Goal: Task Accomplishment & Management: Manage account settings

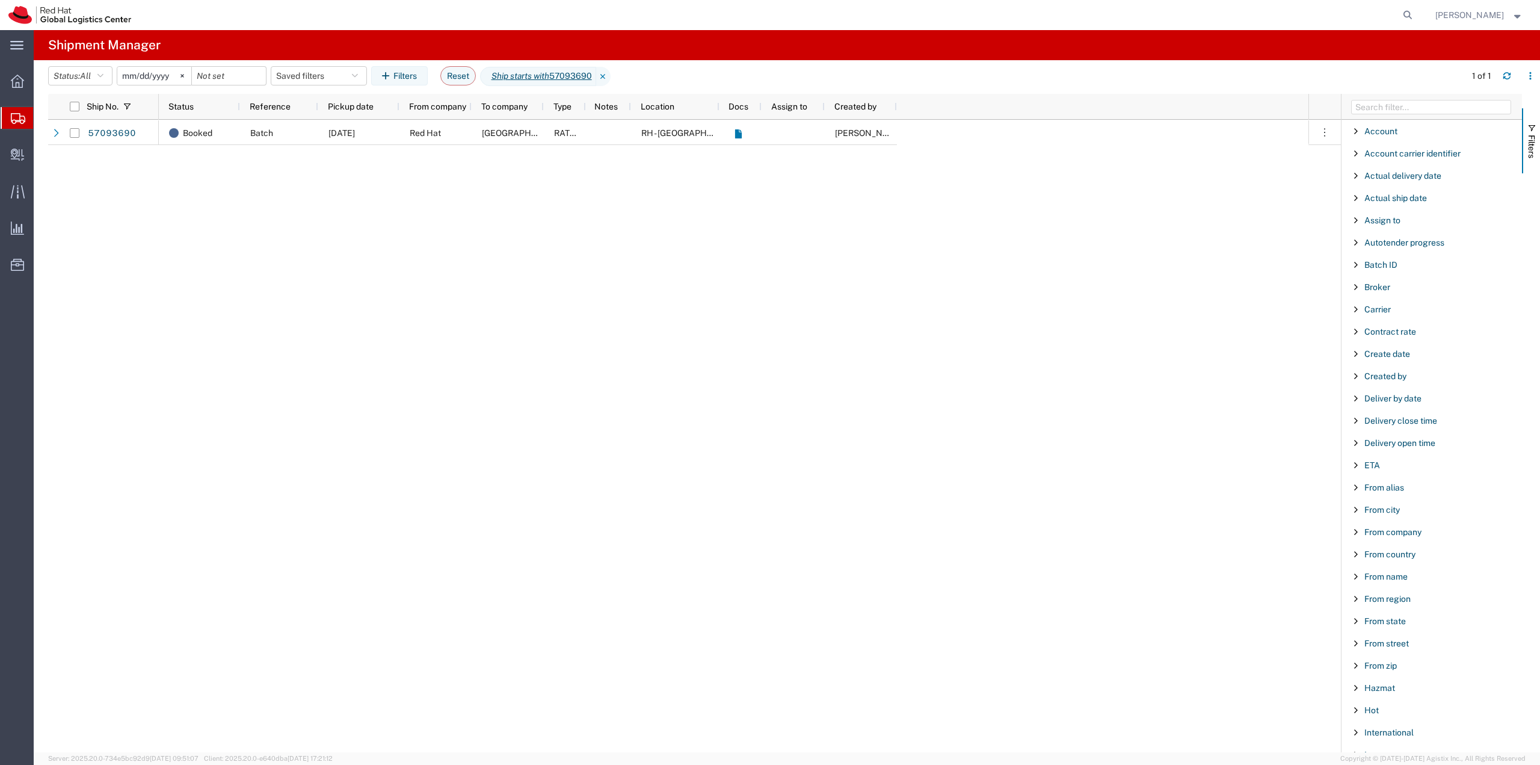
scroll to position [662, 0]
click at [0, 0] on span "Shipment Manager" at bounding box center [0, 0] width 0 height 0
click at [611, 76] on icon at bounding box center [603, 76] width 14 height 19
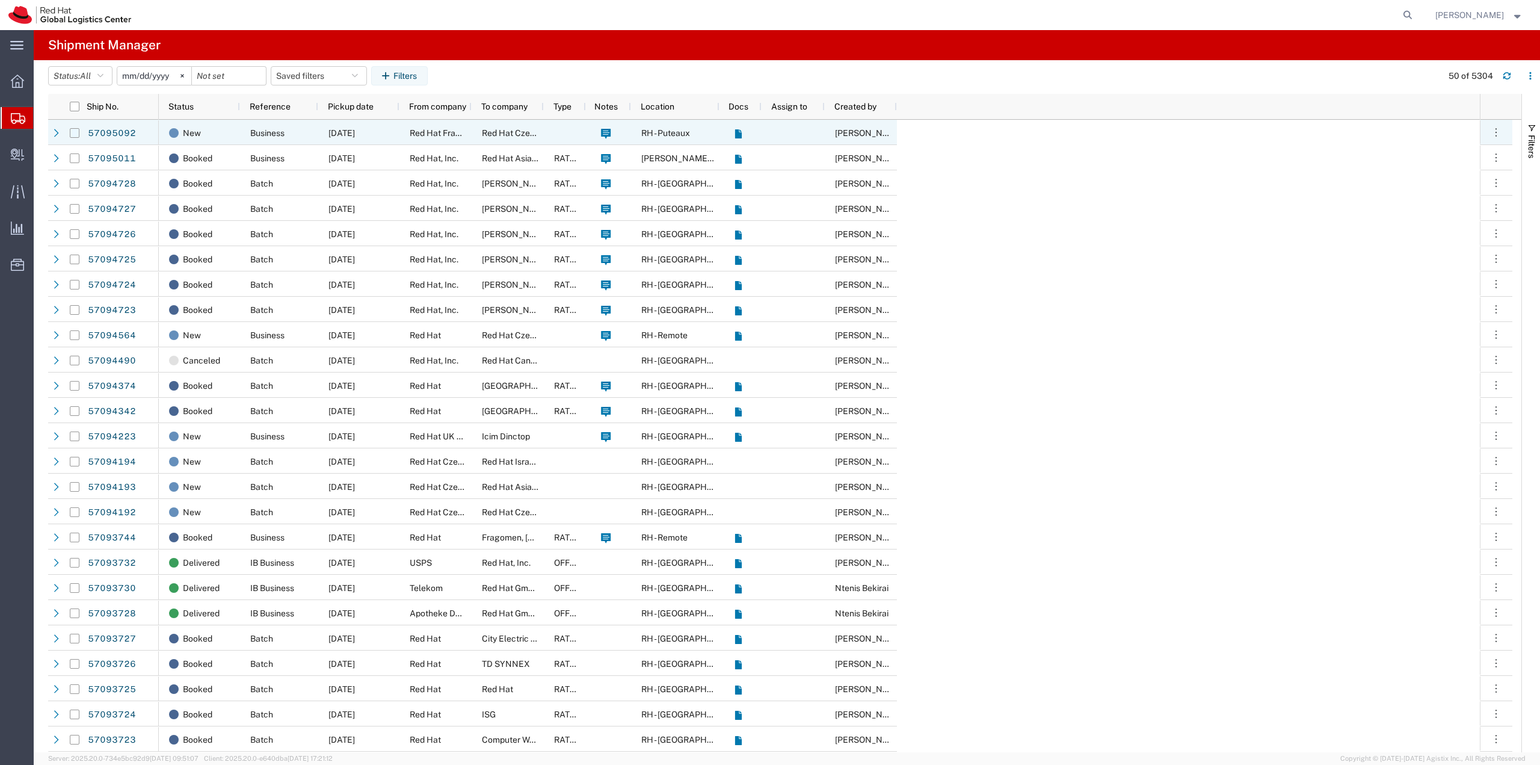
click at [76, 128] on input "Press Space to toggle row selection (unchecked)" at bounding box center [75, 133] width 10 height 10
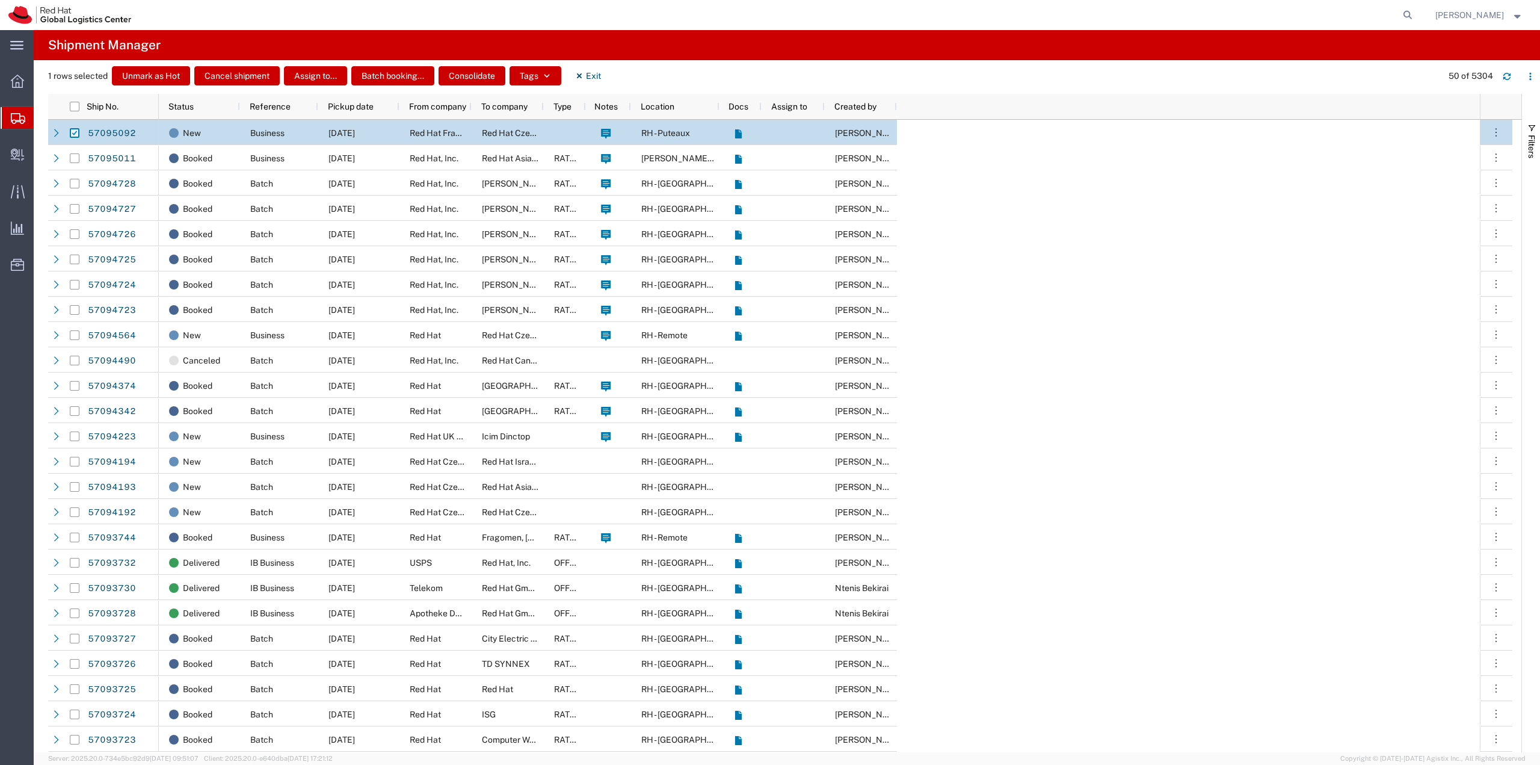
click at [76, 128] on input "Press Space to toggle row selection (checked)" at bounding box center [75, 133] width 10 height 10
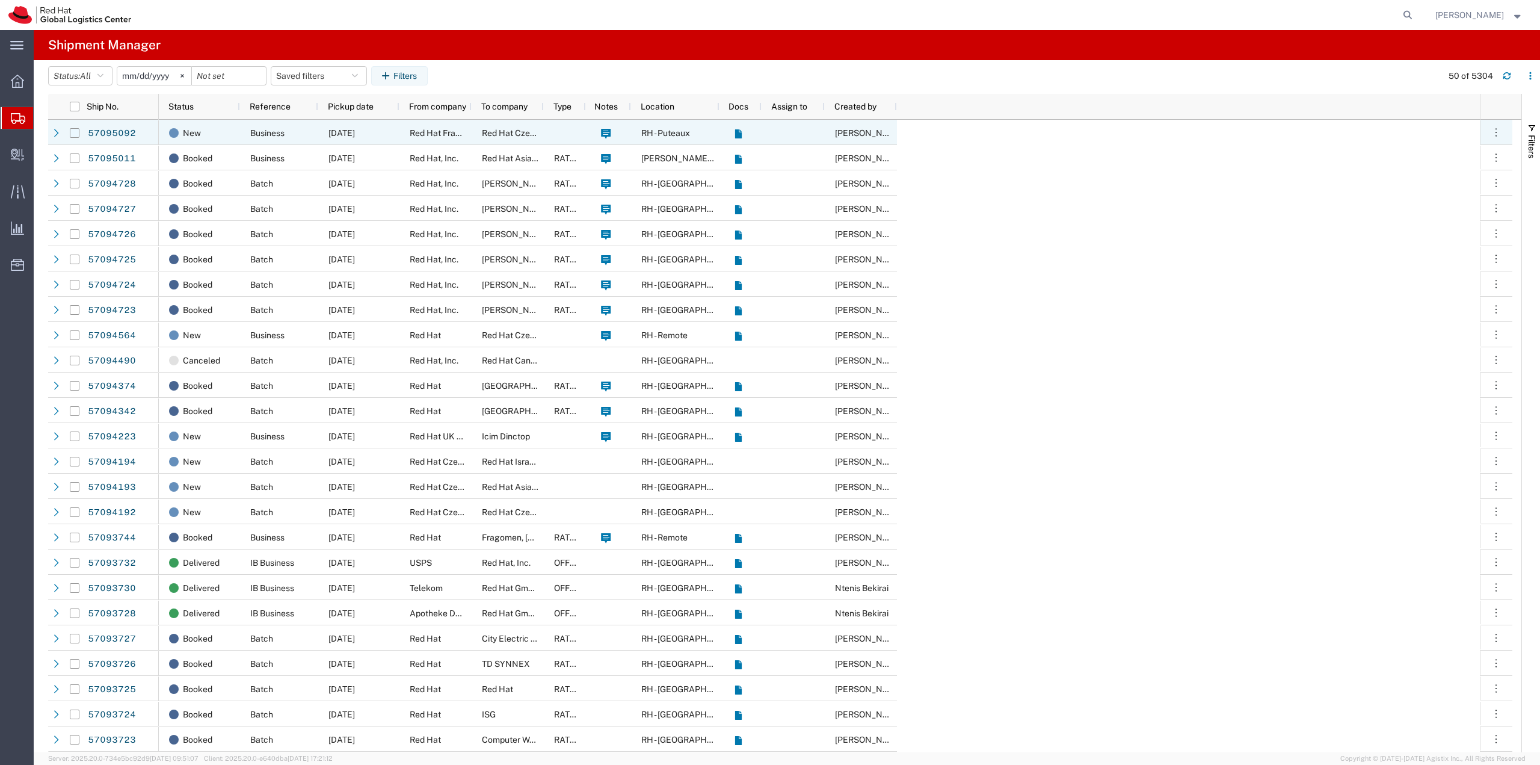
click at [70, 135] on input "Press Space to toggle row selection (unchecked)" at bounding box center [75, 133] width 10 height 10
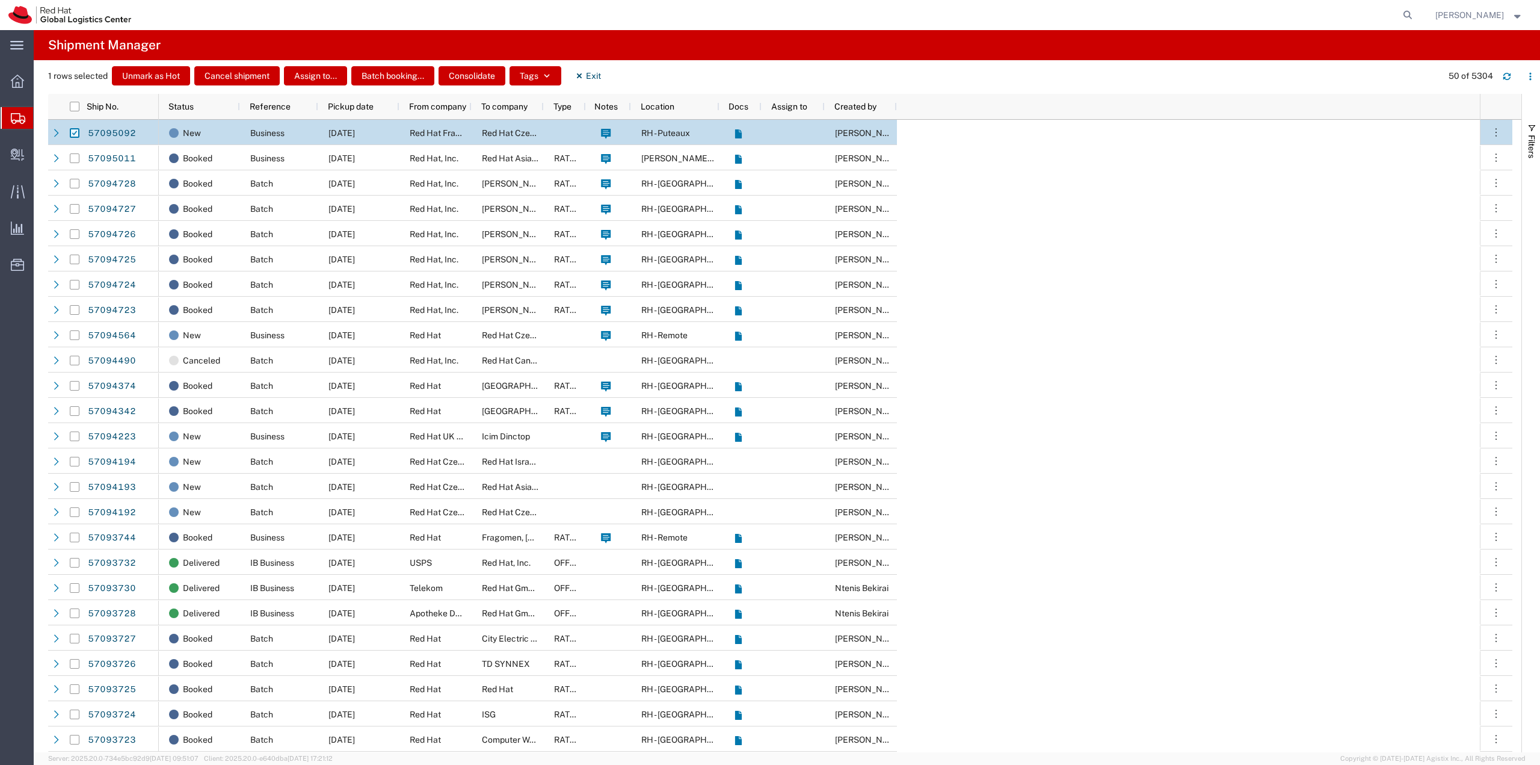
click at [75, 135] on input "Press Space to toggle row selection (checked)" at bounding box center [75, 133] width 10 height 10
checkbox input "false"
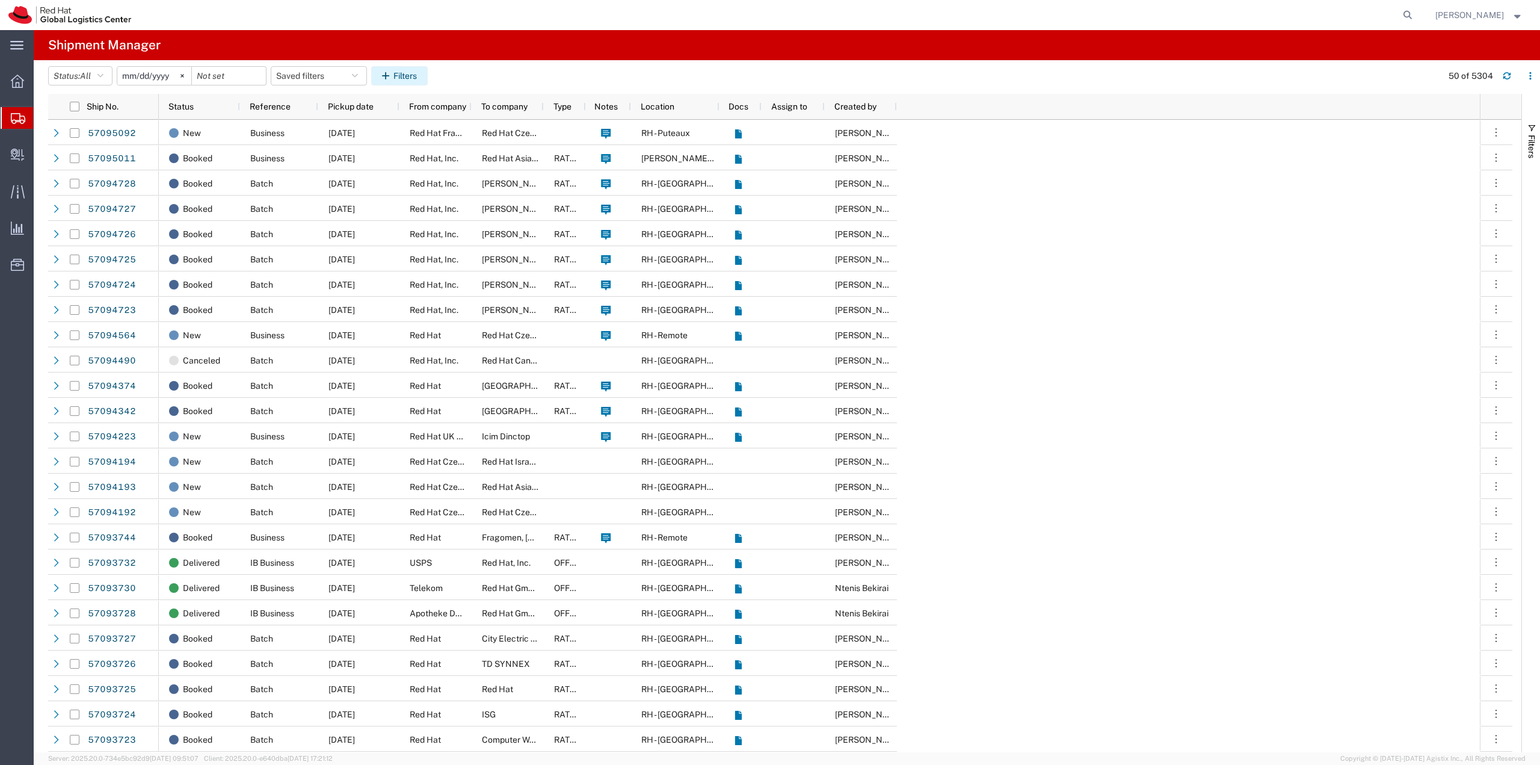
drag, startPoint x: 396, startPoint y: 75, endPoint x: 411, endPoint y: 73, distance: 15.1
click at [393, 75] on icon "button" at bounding box center [387, 76] width 11 height 8
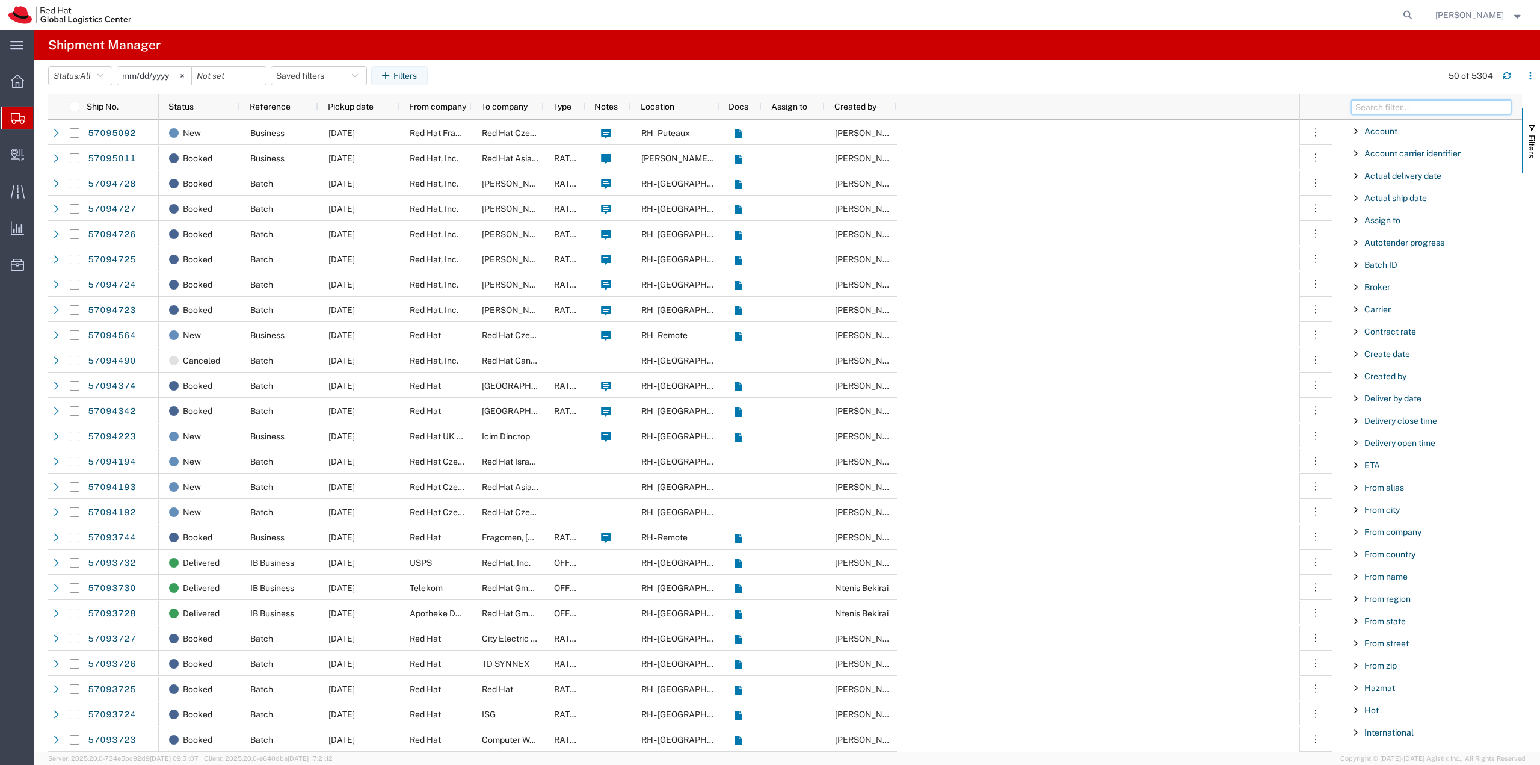
click at [1425, 107] on input "Filter Columns Input" at bounding box center [1431, 107] width 160 height 14
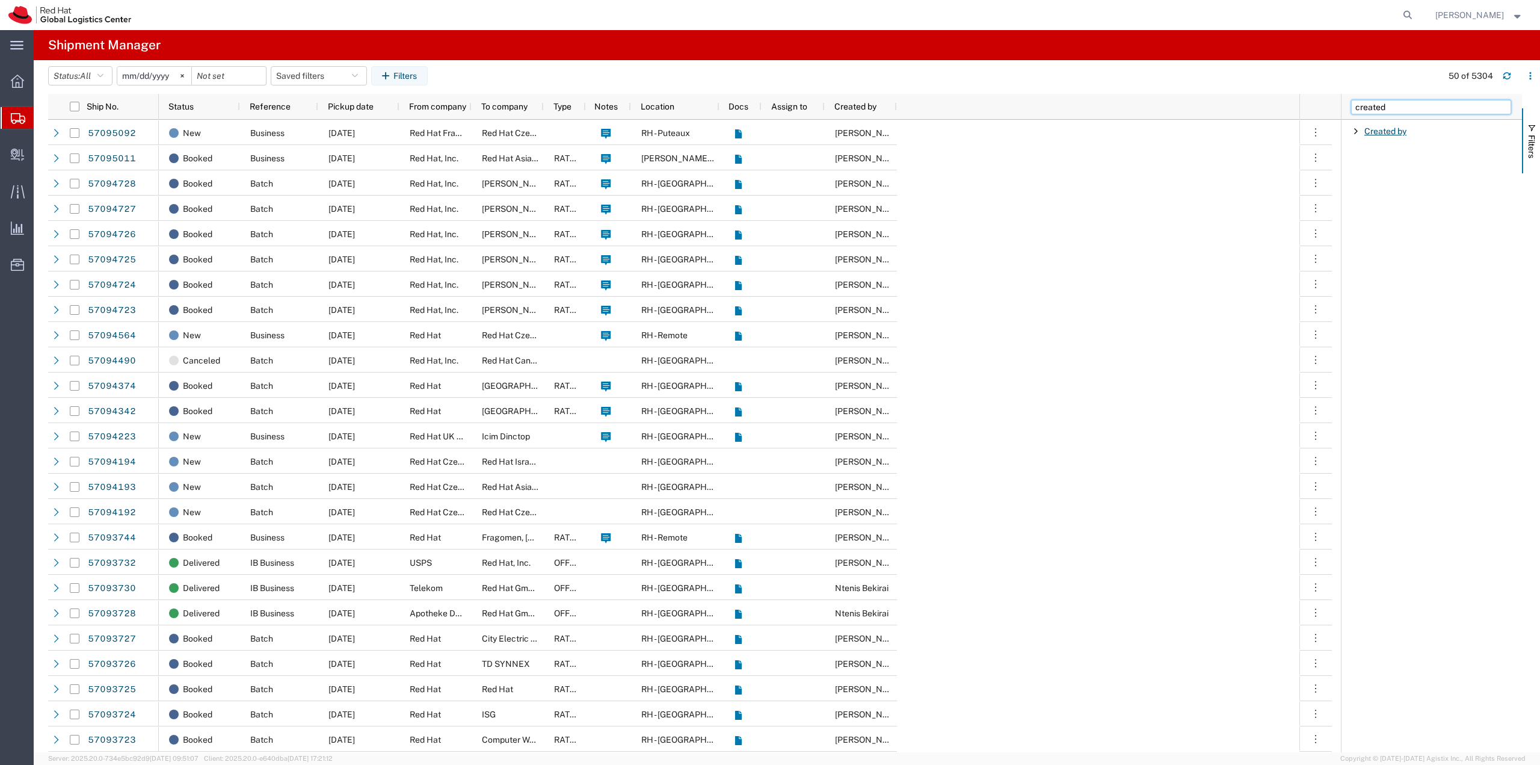
type input "created"
click at [1403, 134] on span "Created by" at bounding box center [1386, 131] width 42 height 10
drag, startPoint x: 1402, startPoint y: 178, endPoint x: 1411, endPoint y: 176, distance: 9.2
click at [1404, 177] on input "Filter Value" at bounding box center [1436, 181] width 158 height 14
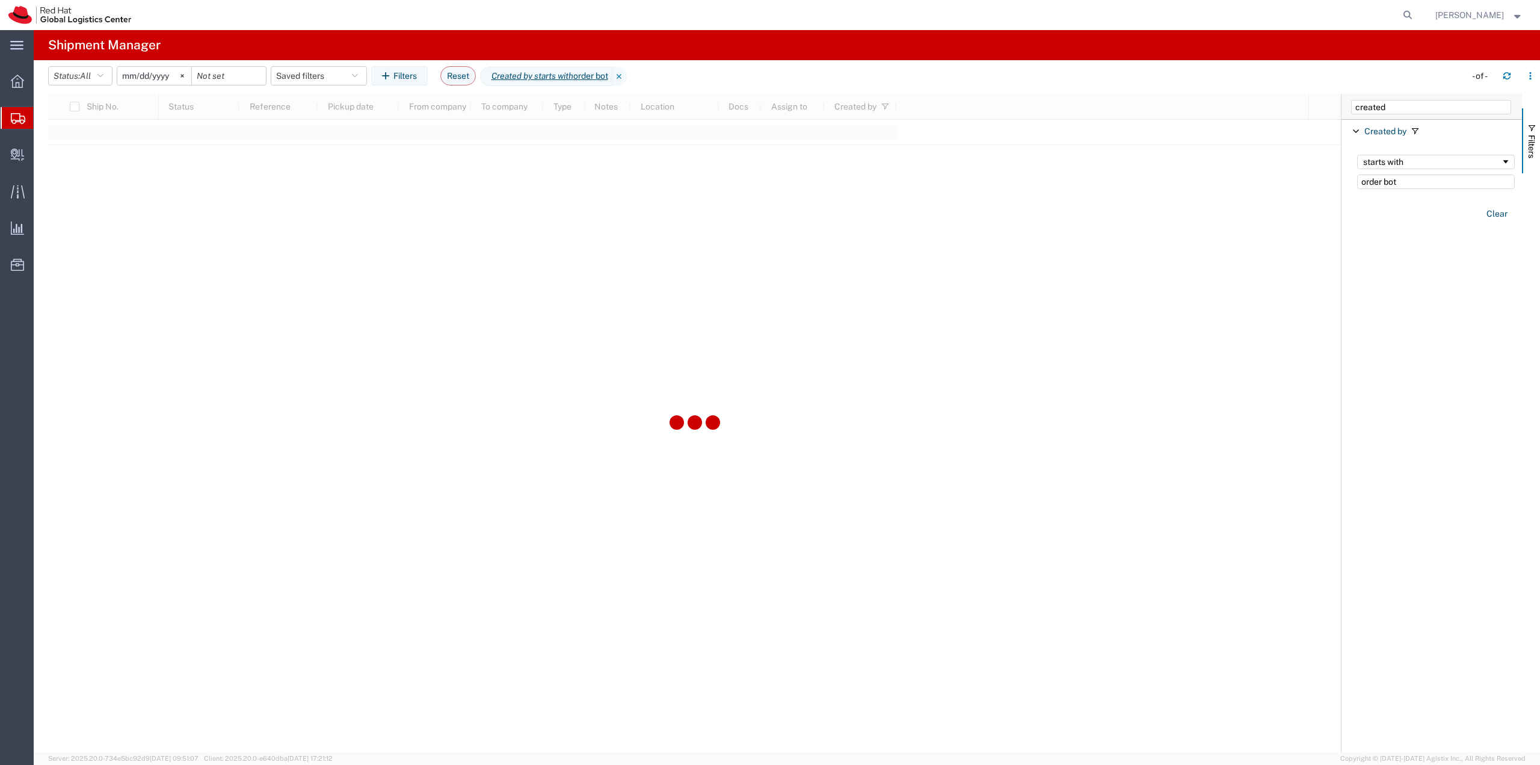
type input "order bot"
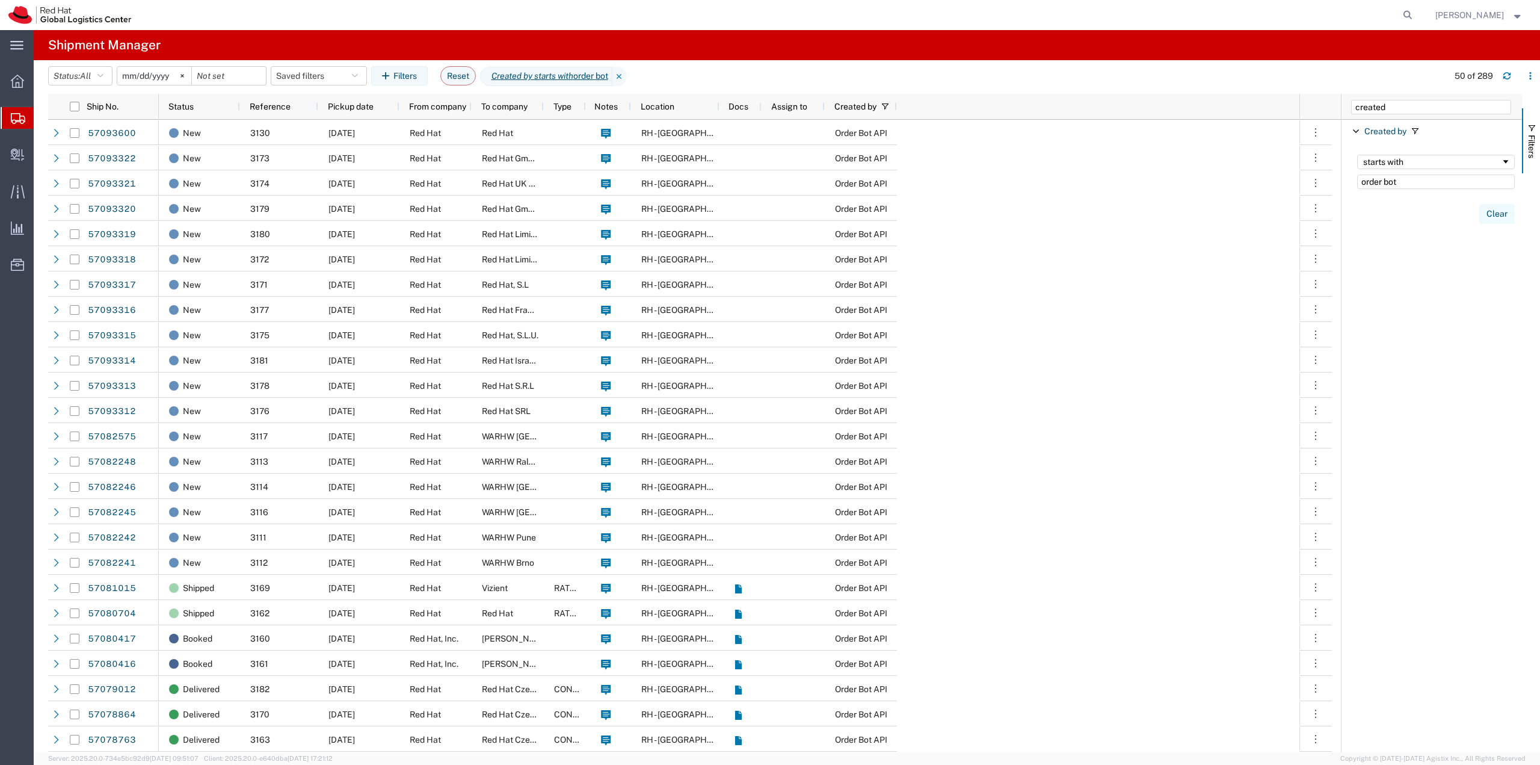
click at [1493, 212] on button "Clear" at bounding box center [1496, 214] width 35 height 20
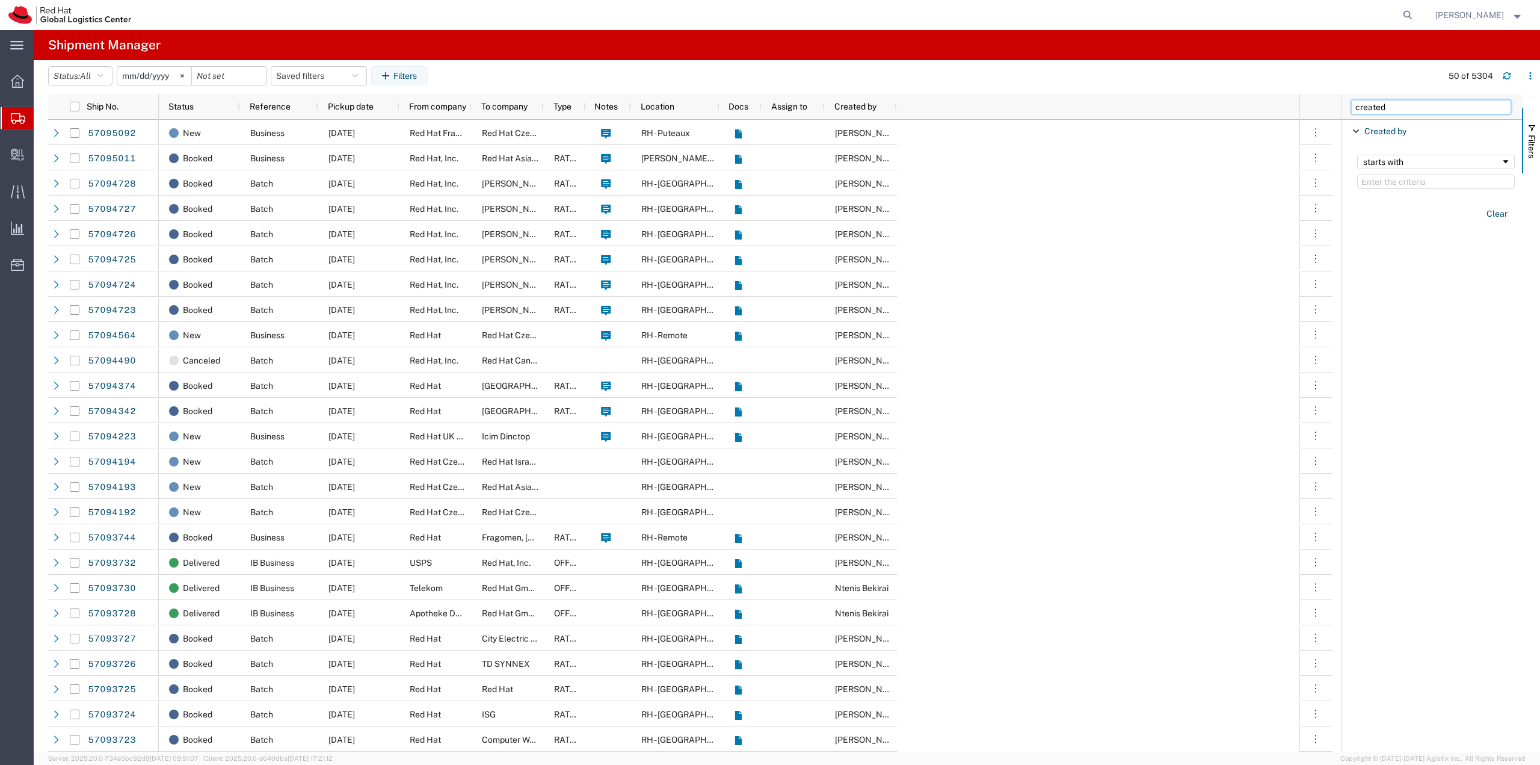
drag, startPoint x: 1402, startPoint y: 110, endPoint x: 1261, endPoint y: 102, distance: 141.0
click at [1261, 99] on div "Ship No. Status Reference Pickup date From company To company Type Notes Locati…" at bounding box center [794, 423] width 1492 height 658
type input "reference"
click at [1387, 128] on span "Reference" at bounding box center [1385, 131] width 41 height 10
click at [1393, 178] on input "Filter Value" at bounding box center [1436, 181] width 158 height 14
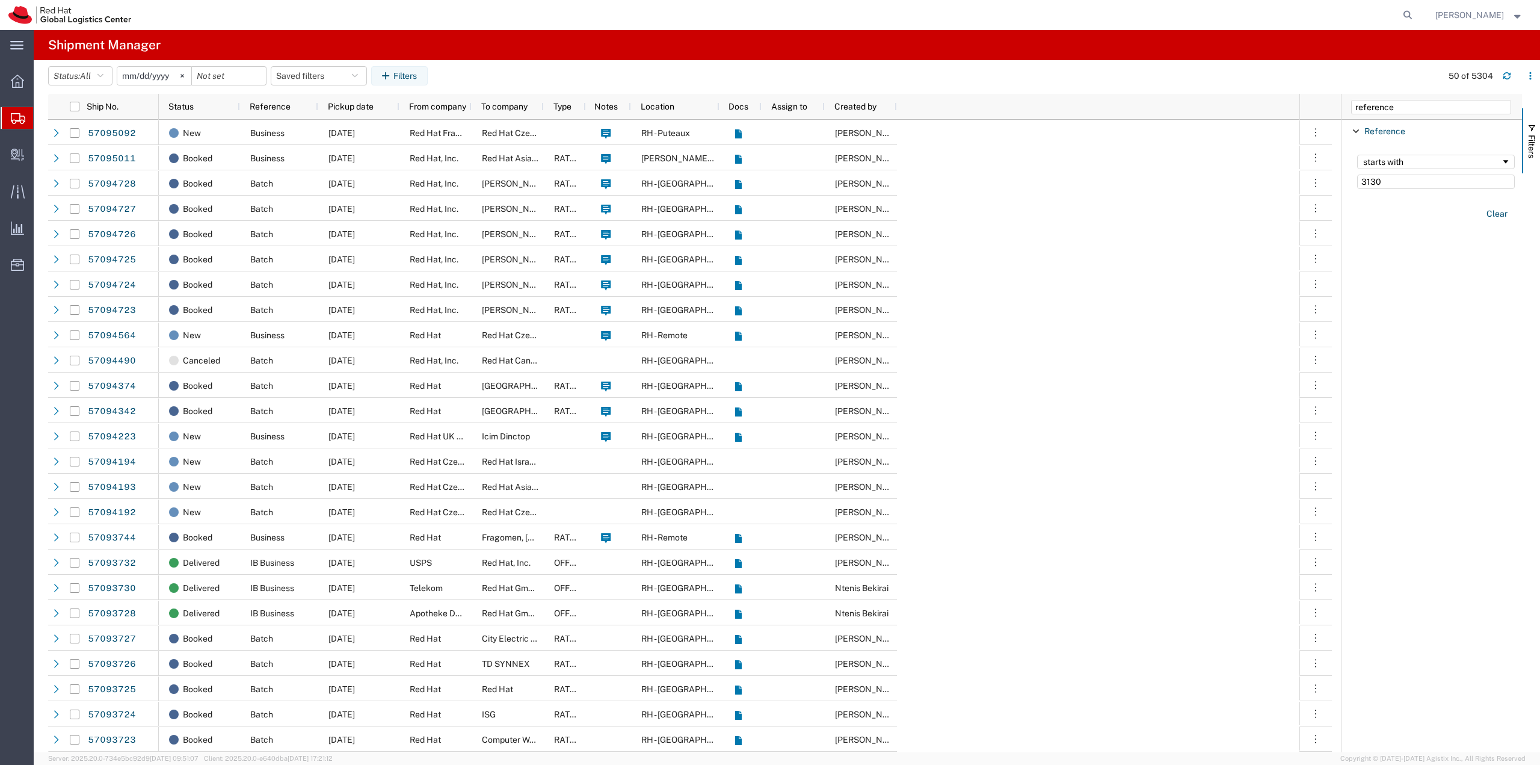
type input "3130"
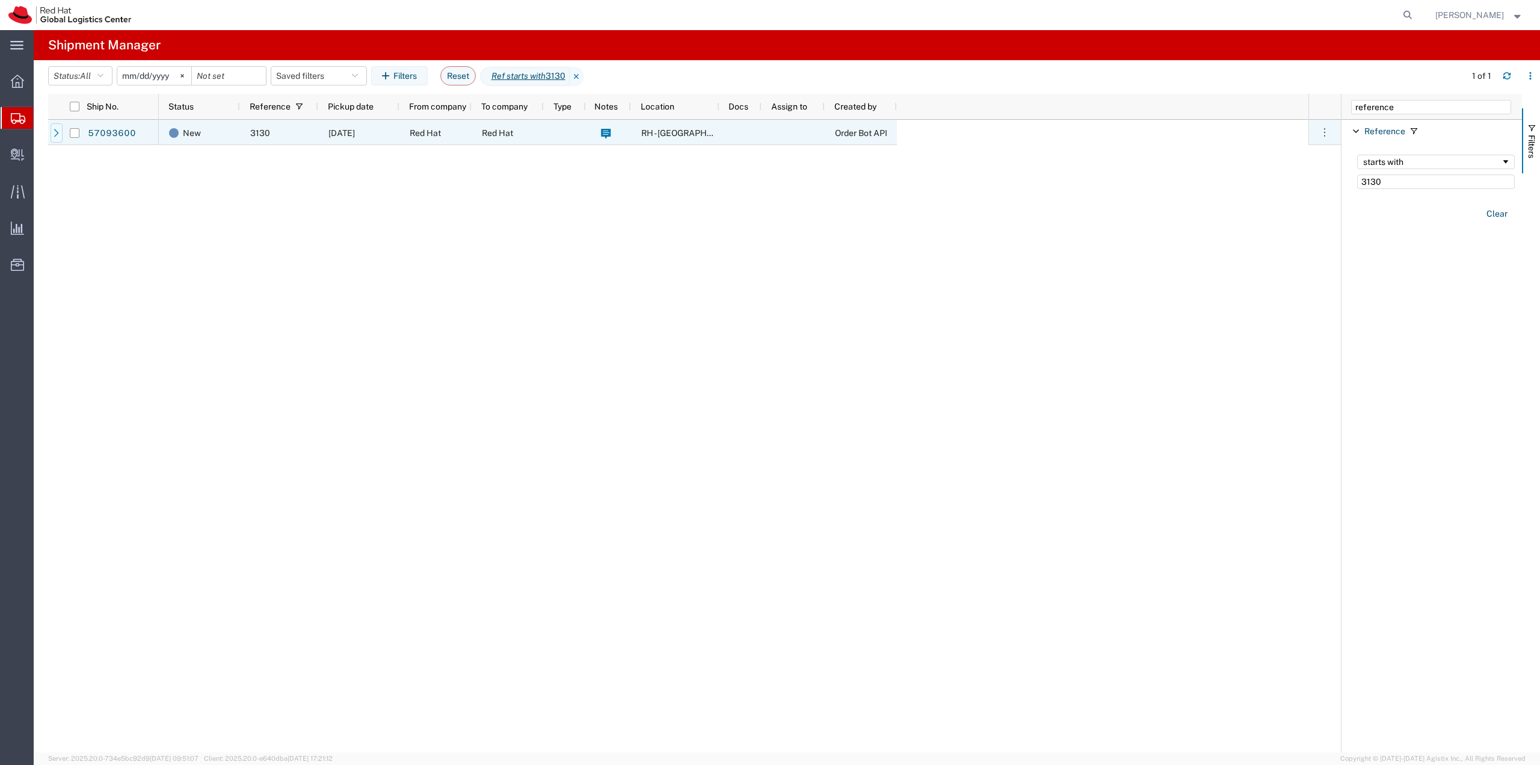
click at [57, 135] on icon at bounding box center [56, 133] width 8 height 8
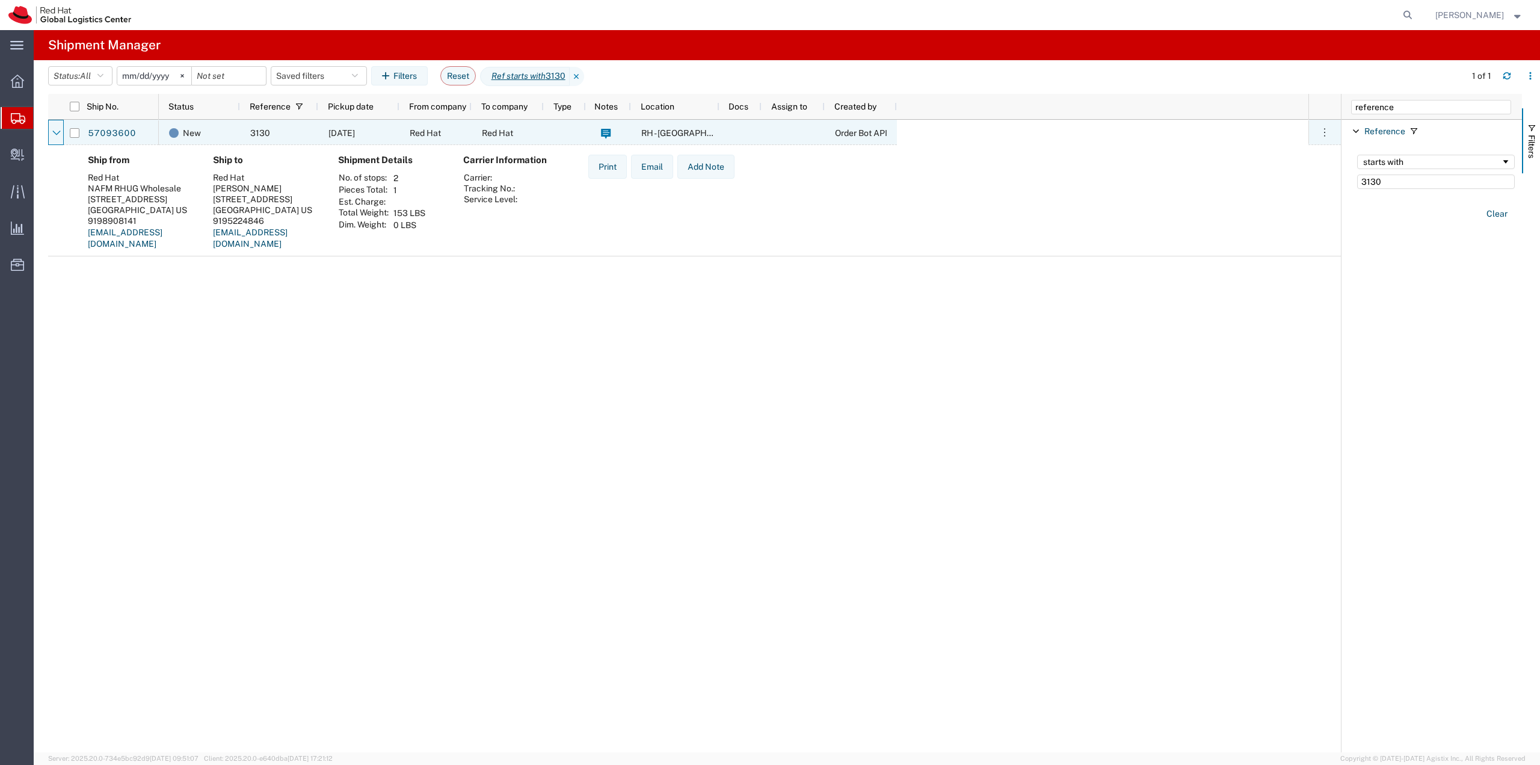
click at [57, 135] on icon at bounding box center [56, 133] width 8 height 8
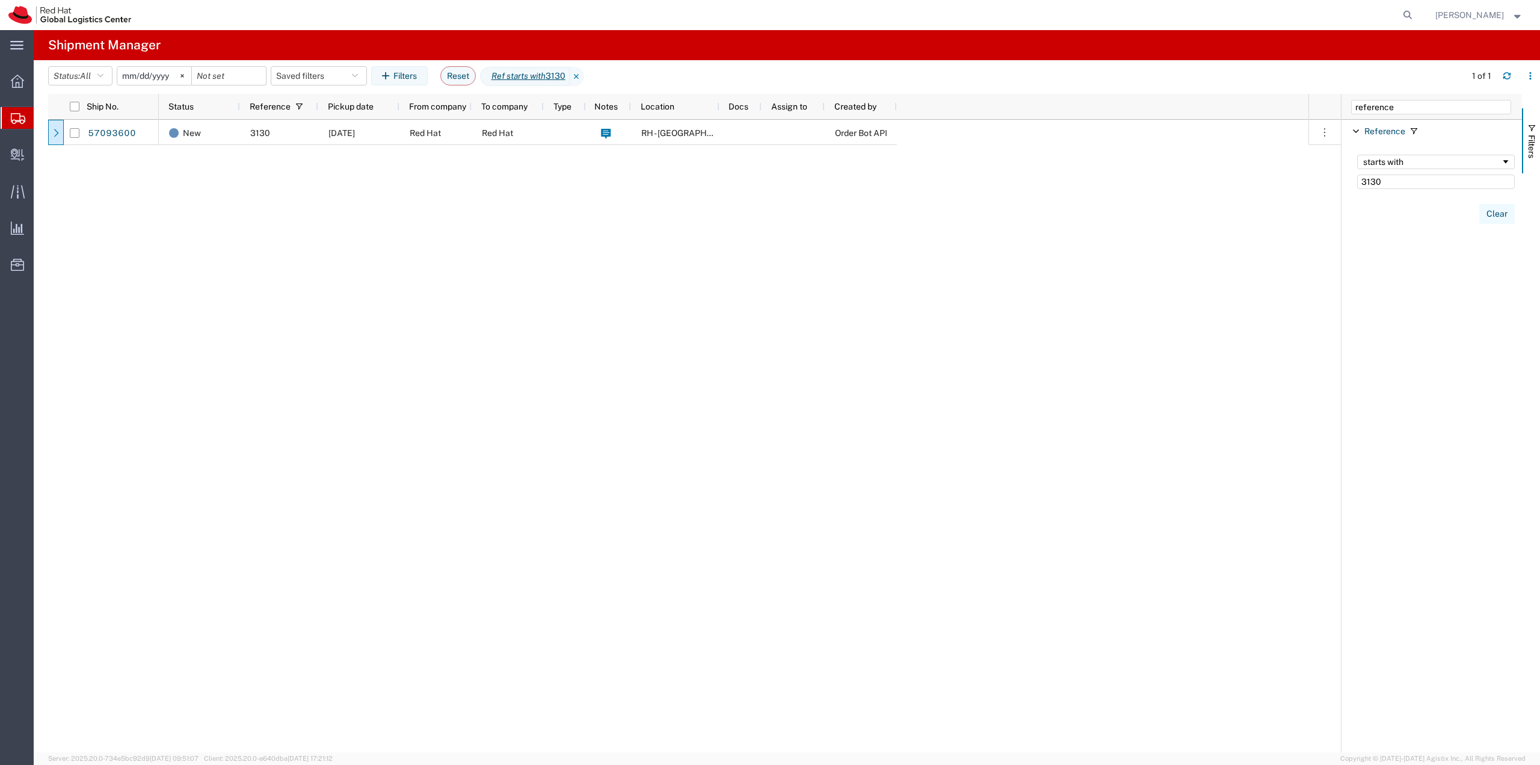
click at [1506, 215] on button "Clear" at bounding box center [1496, 214] width 35 height 20
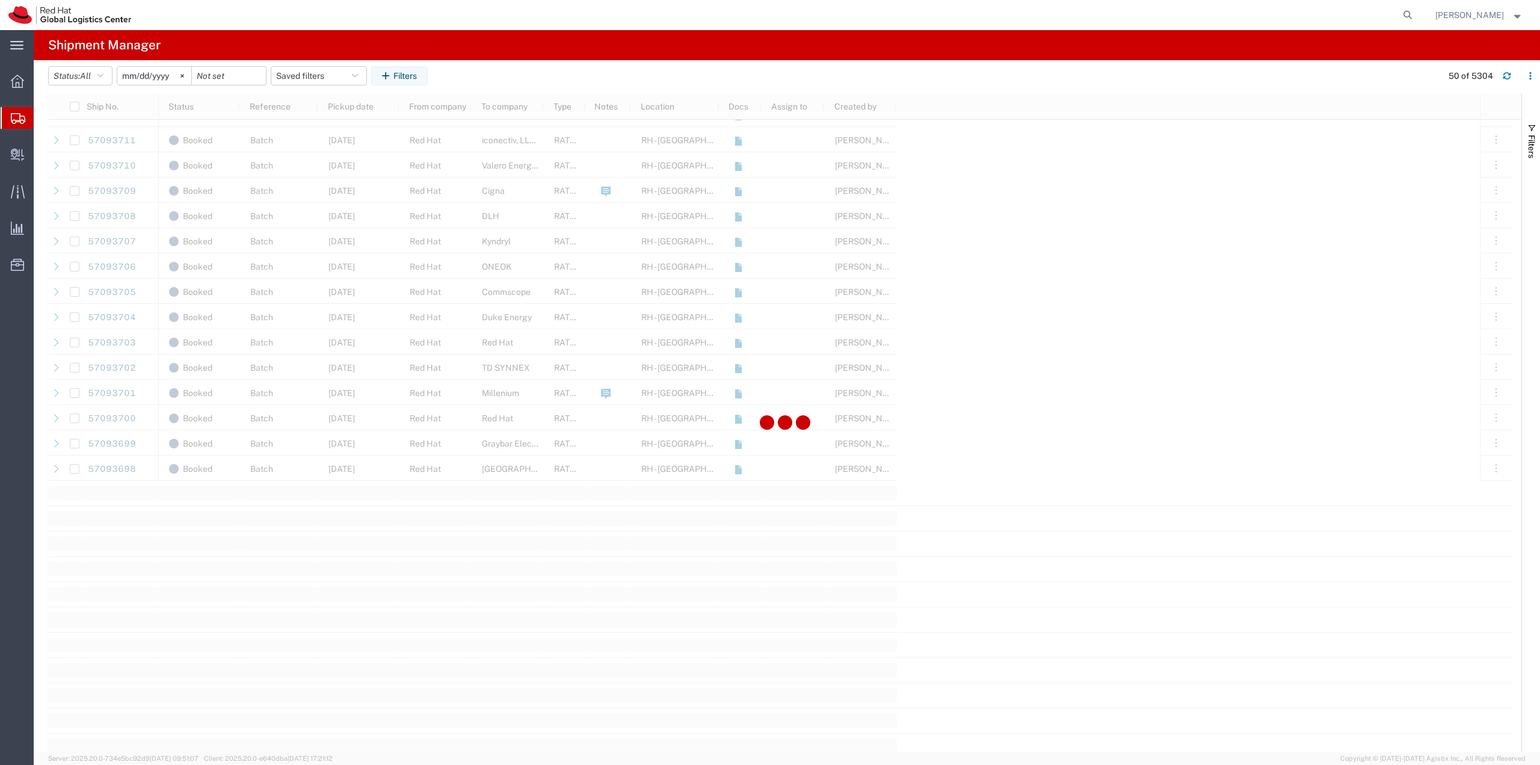
scroll to position [1203, 0]
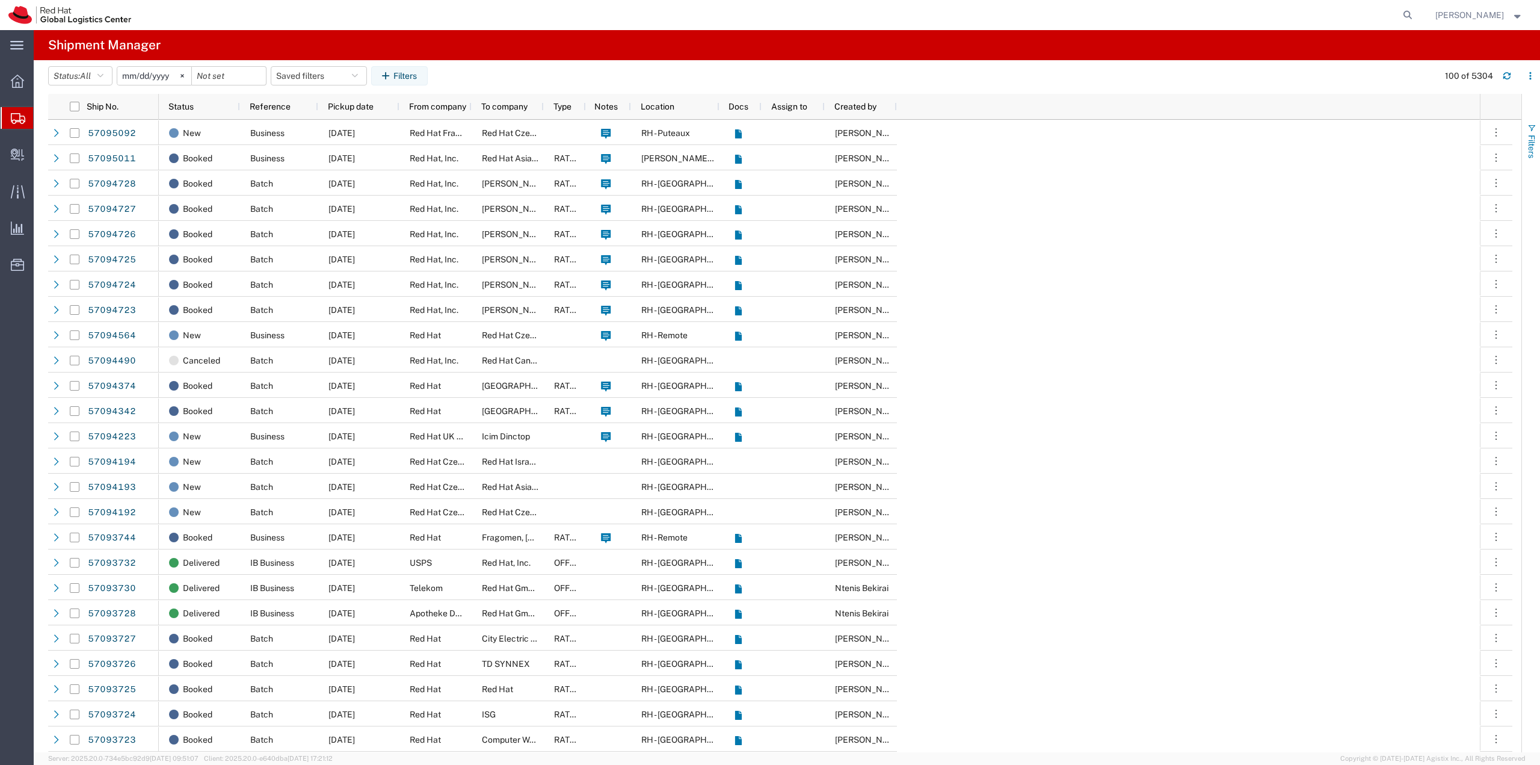
click at [1531, 144] on span "Filters" at bounding box center [1532, 146] width 10 height 23
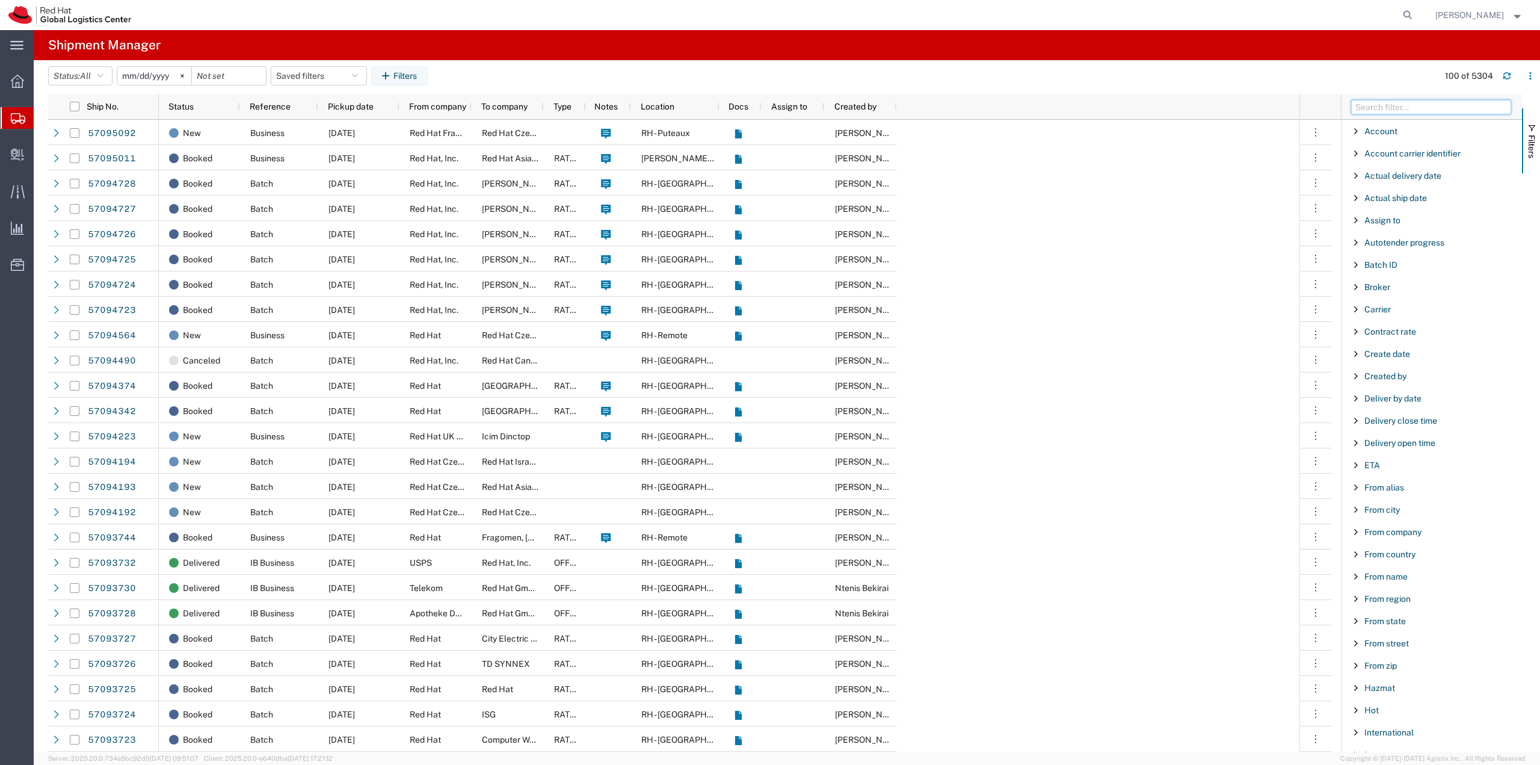
click at [1444, 114] on input "Filter Columns Input" at bounding box center [1431, 107] width 160 height 14
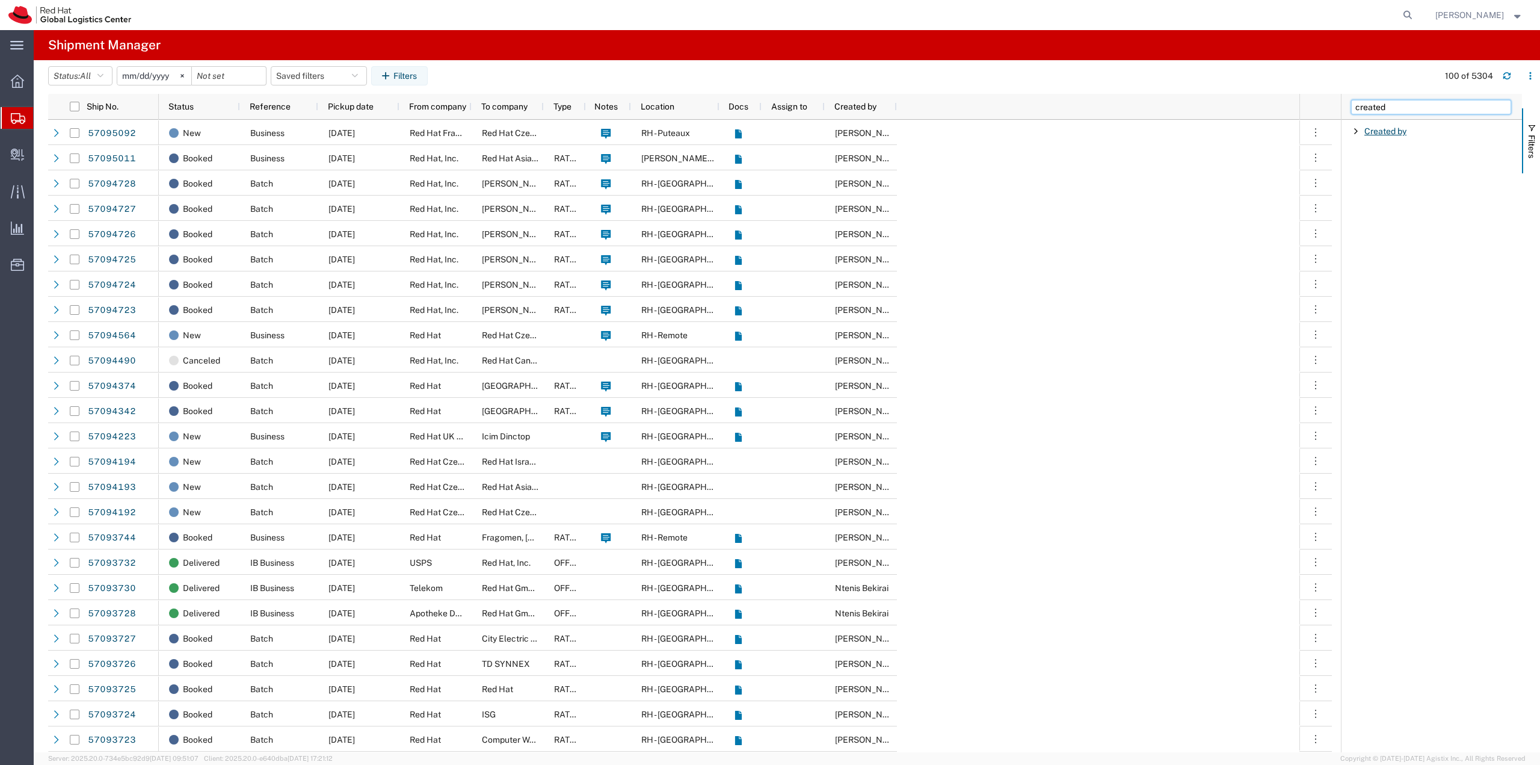
type input "created"
click at [1399, 128] on span "Created by" at bounding box center [1386, 131] width 42 height 10
click at [1408, 183] on input "Filter Value" at bounding box center [1436, 181] width 158 height 14
type input "3130"
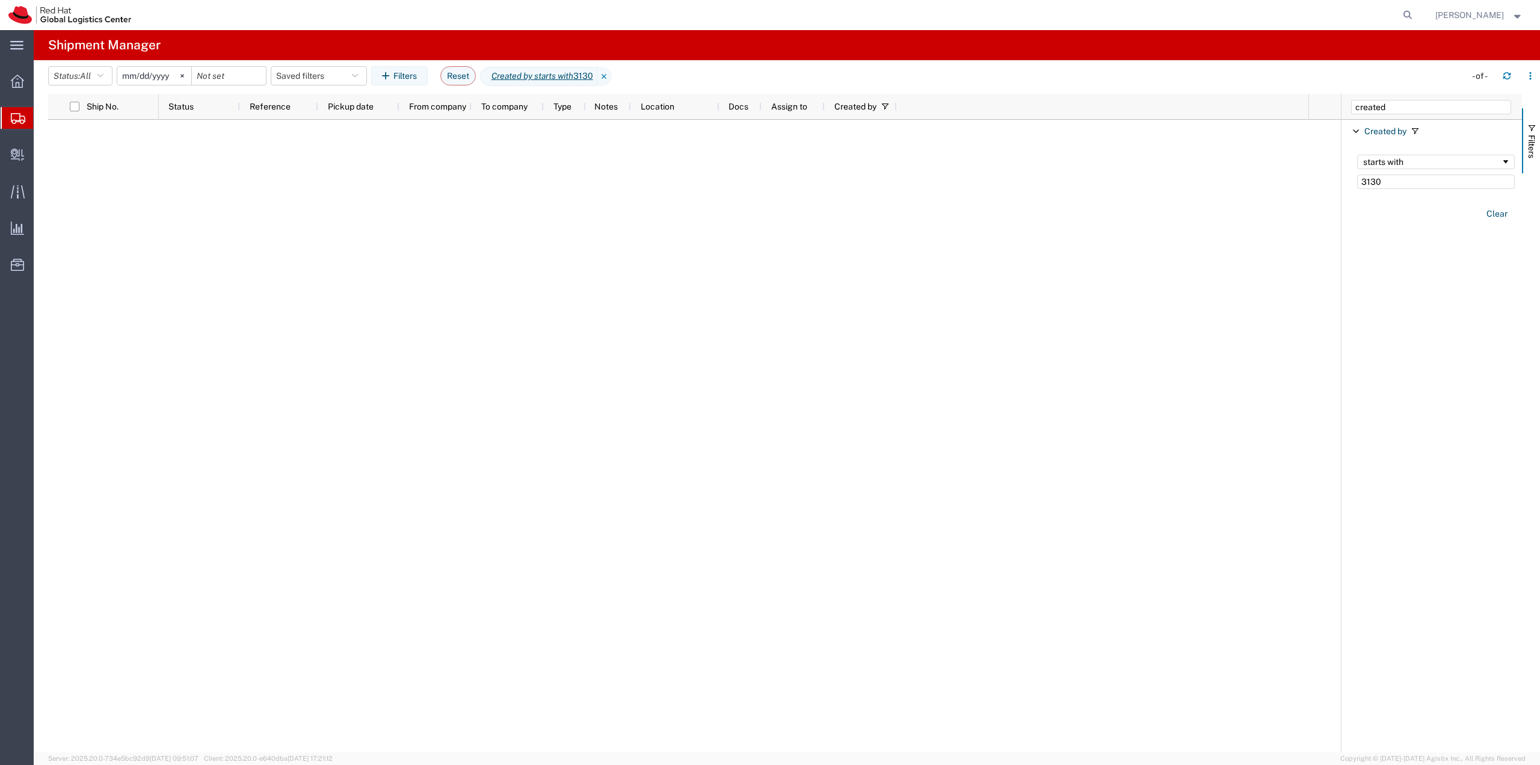
drag, startPoint x: 1412, startPoint y: 188, endPoint x: 1304, endPoint y: 179, distance: 108.6
click at [1304, 179] on div "Ship No. Status Reference Pickup date From company To company Type Notes Locati…" at bounding box center [794, 423] width 1492 height 658
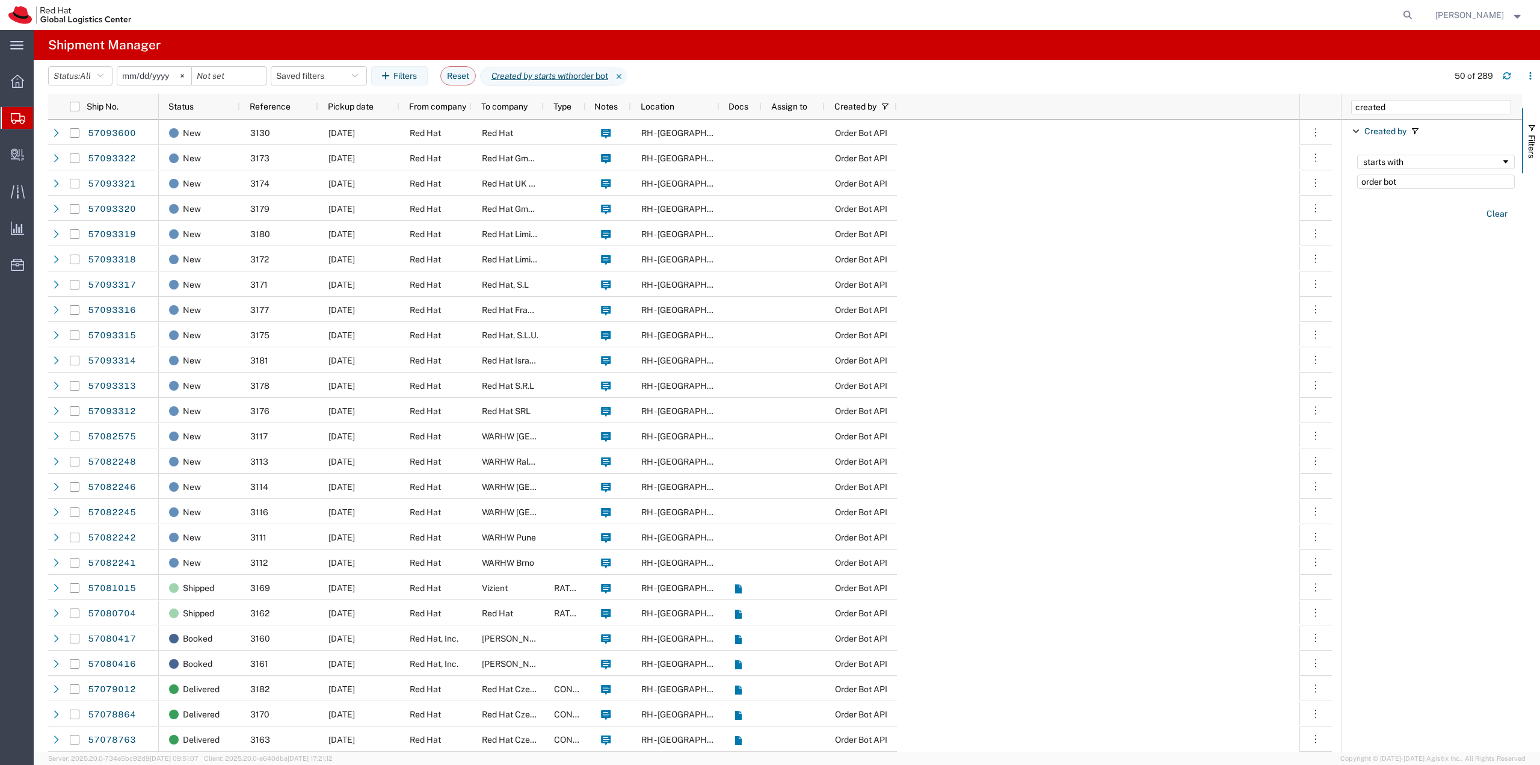
type input "order bot"
drag, startPoint x: 1421, startPoint y: 186, endPoint x: 1178, endPoint y: 179, distance: 243.2
click at [1178, 179] on div "Ship No. Status Reference Pickup date From company To company Type Notes Locati…" at bounding box center [794, 423] width 1492 height 658
drag, startPoint x: 1400, startPoint y: 106, endPoint x: 1212, endPoint y: 107, distance: 188.3
click at [1212, 106] on div "Ship No. Status Reference Pickup date From company To company Type Notes Locati…" at bounding box center [794, 423] width 1492 height 658
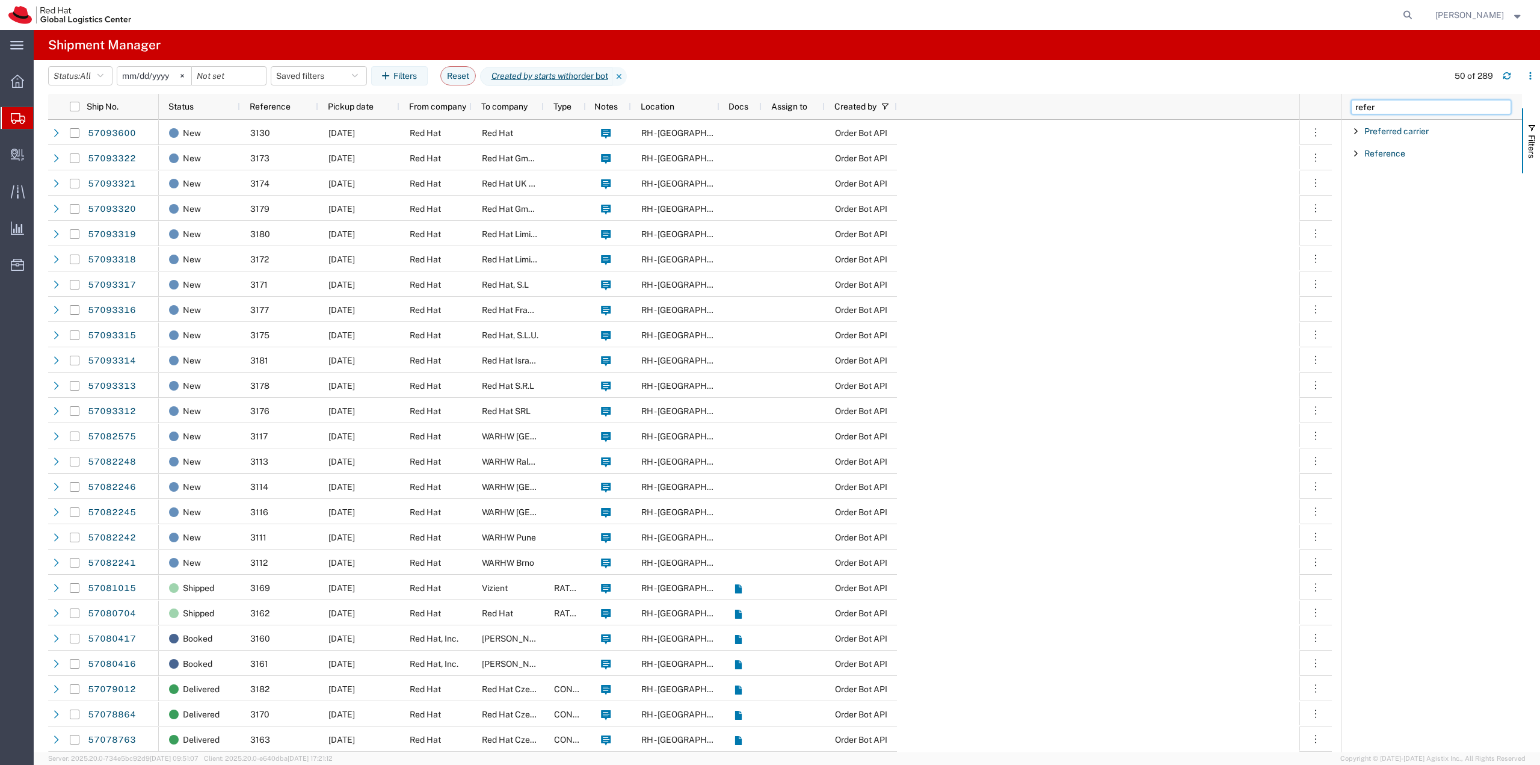
type input "refer"
click at [1358, 153] on span "Filter List 2 Filters" at bounding box center [1356, 154] width 10 height 10
click at [1392, 201] on input "Filter Value" at bounding box center [1436, 204] width 158 height 14
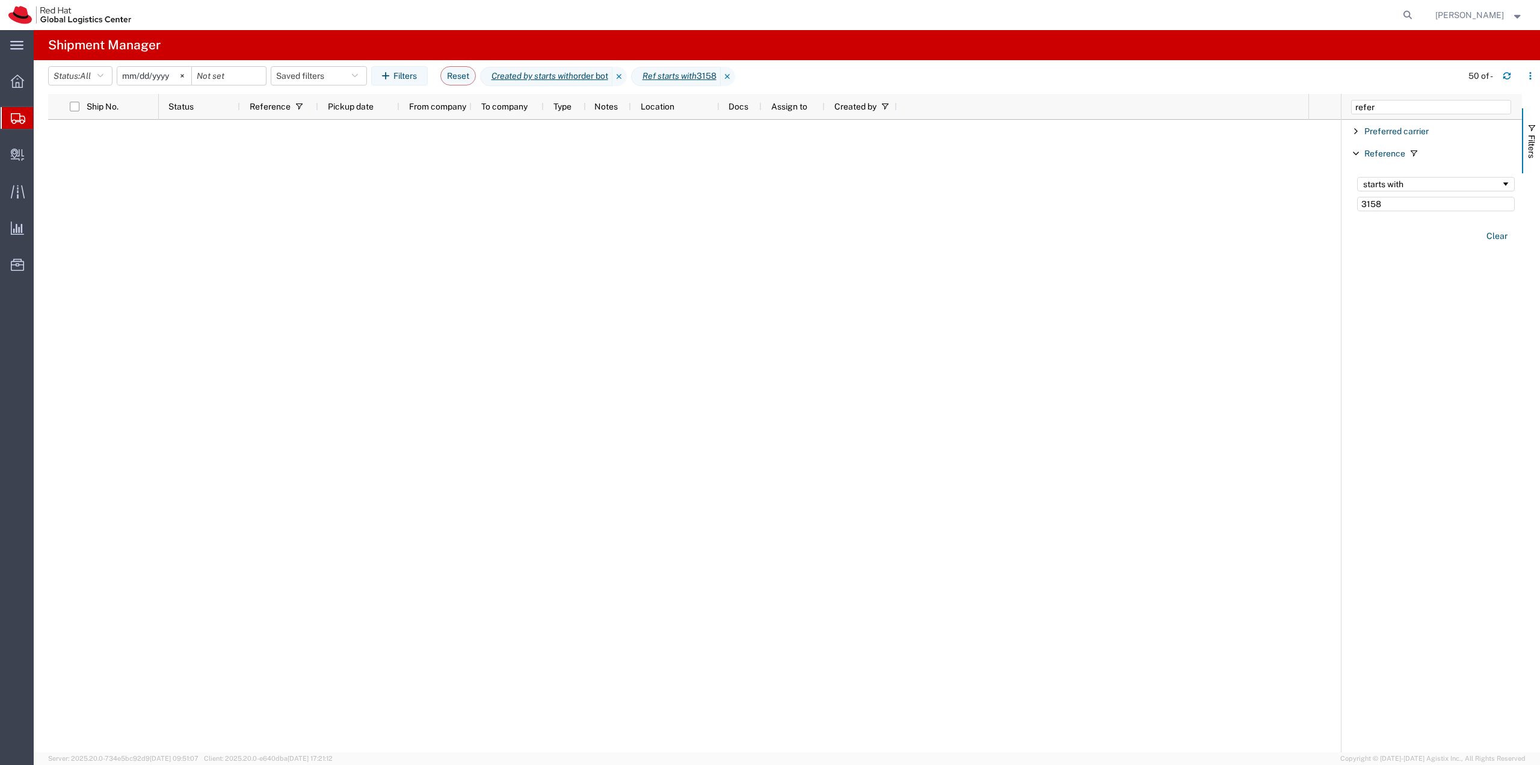
type input "3158"
click at [1499, 239] on button "Clear" at bounding box center [1496, 236] width 35 height 20
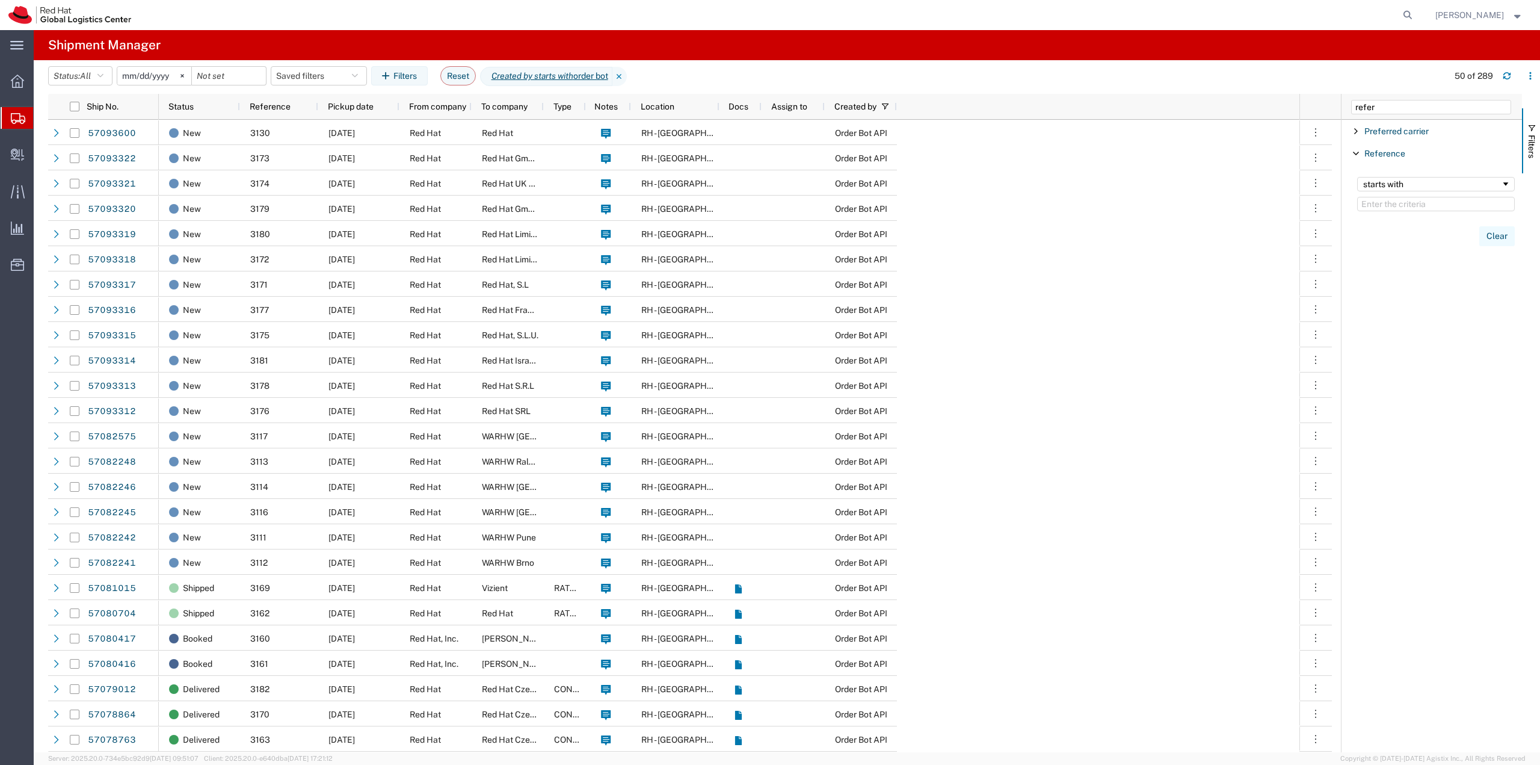
click at [1498, 236] on button "Clear" at bounding box center [1496, 236] width 35 height 20
click at [627, 75] on icon at bounding box center [619, 76] width 14 height 19
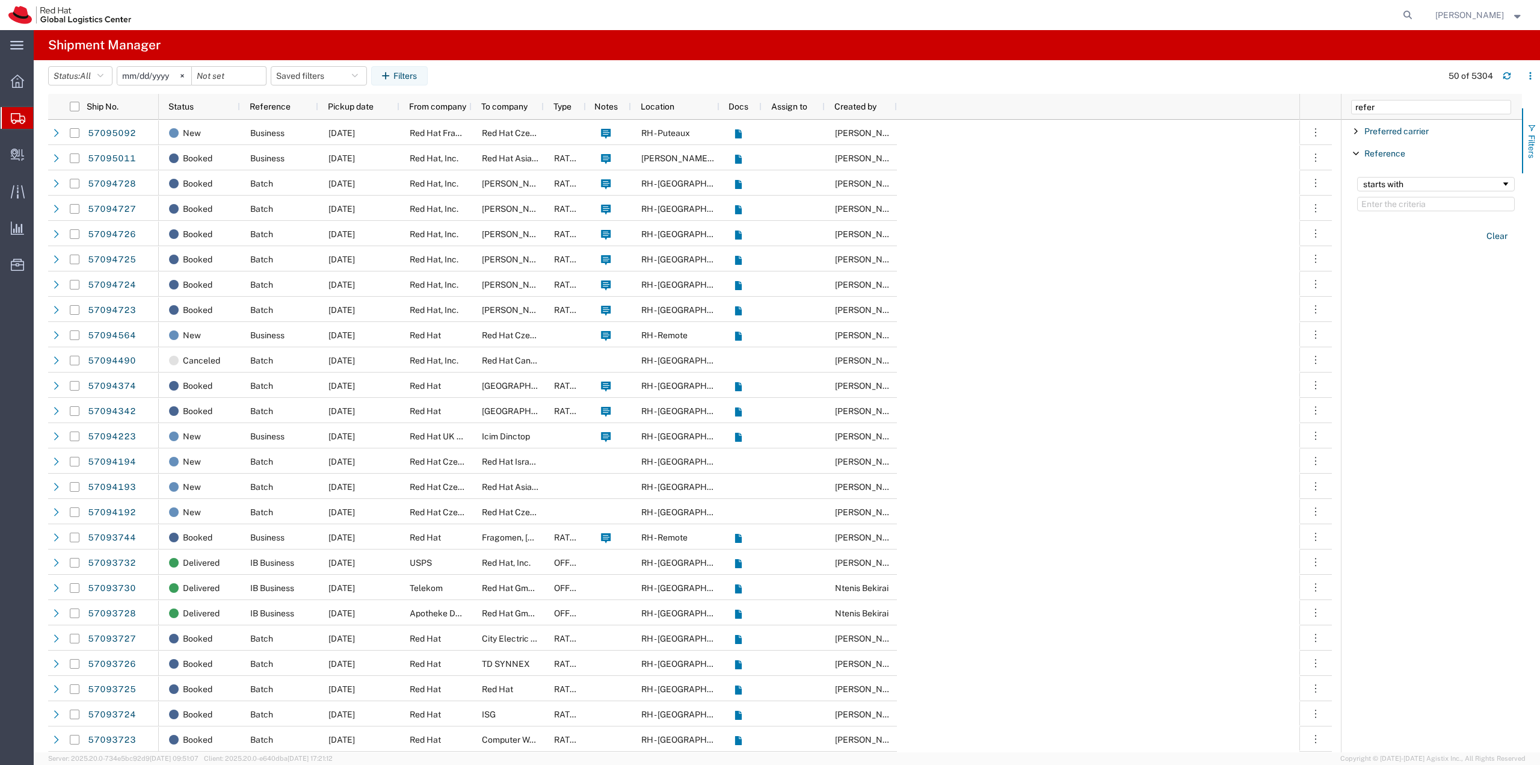
click at [1533, 161] on button "Filters" at bounding box center [1531, 140] width 18 height 65
drag, startPoint x: 392, startPoint y: 73, endPoint x: 437, endPoint y: 81, distance: 45.2
click at [392, 73] on icon "button" at bounding box center [387, 76] width 11 height 8
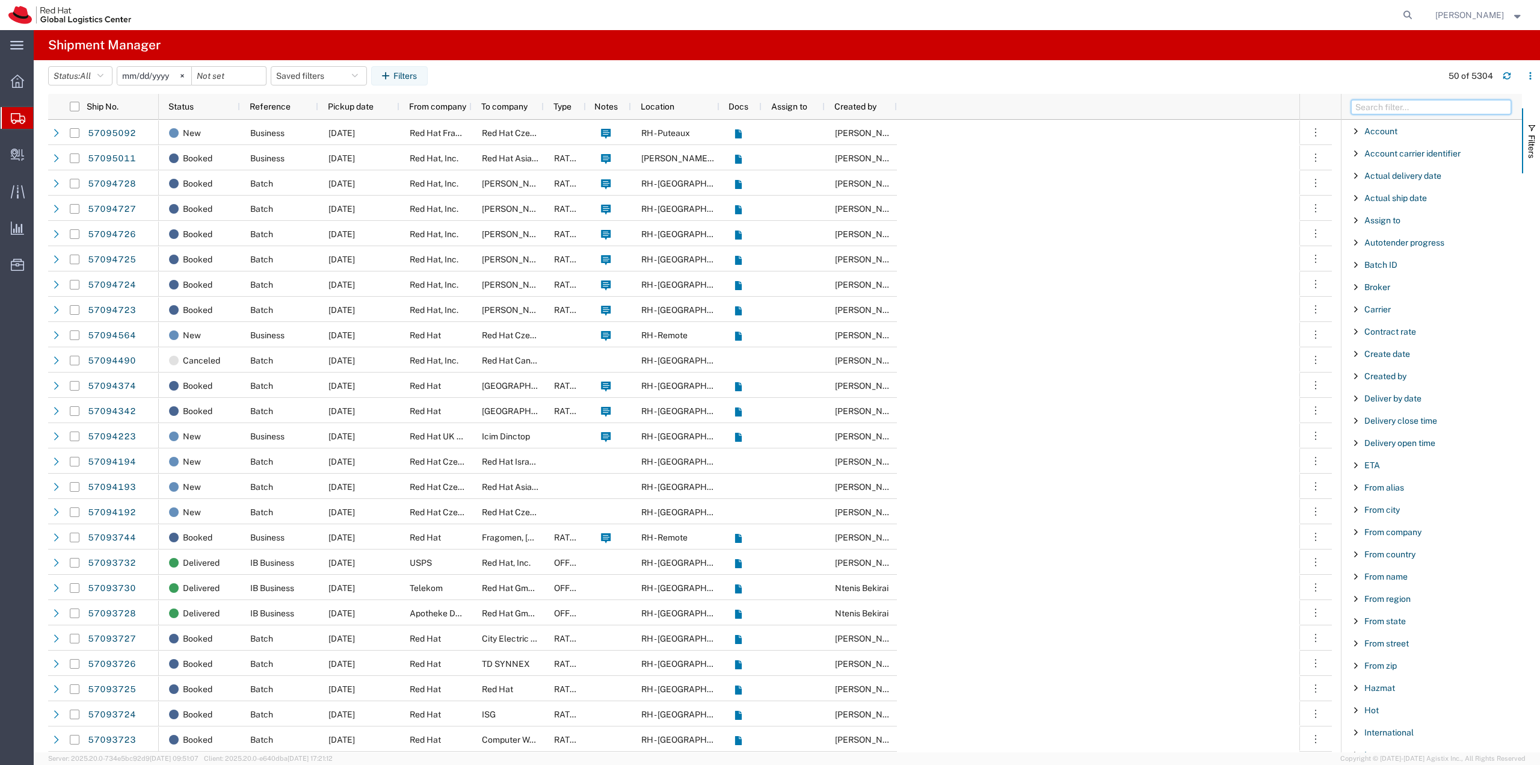
click at [1434, 112] on input "Filter Columns Input" at bounding box center [1431, 107] width 160 height 14
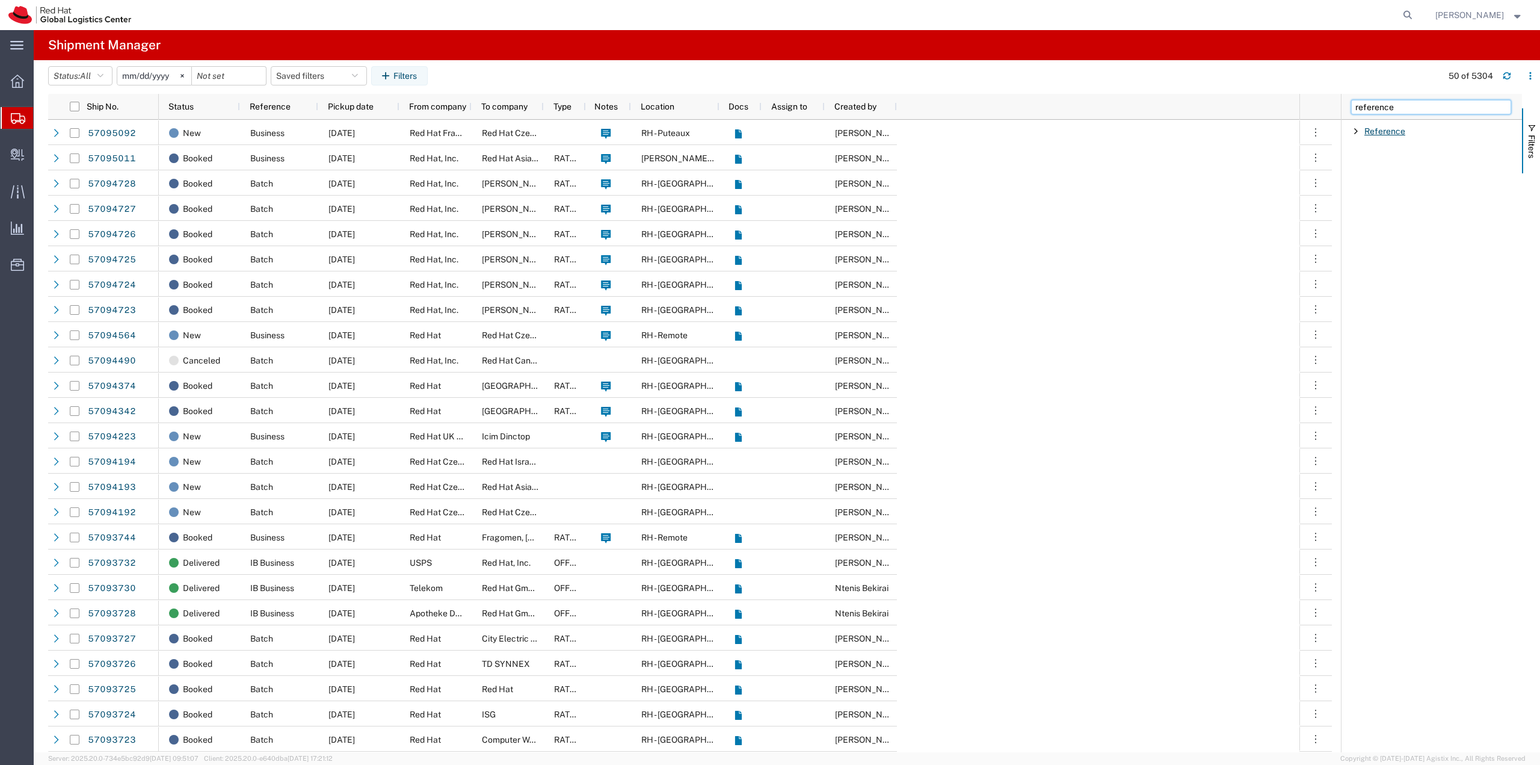
type input "reference"
click at [1403, 132] on span "Reference" at bounding box center [1385, 131] width 41 height 10
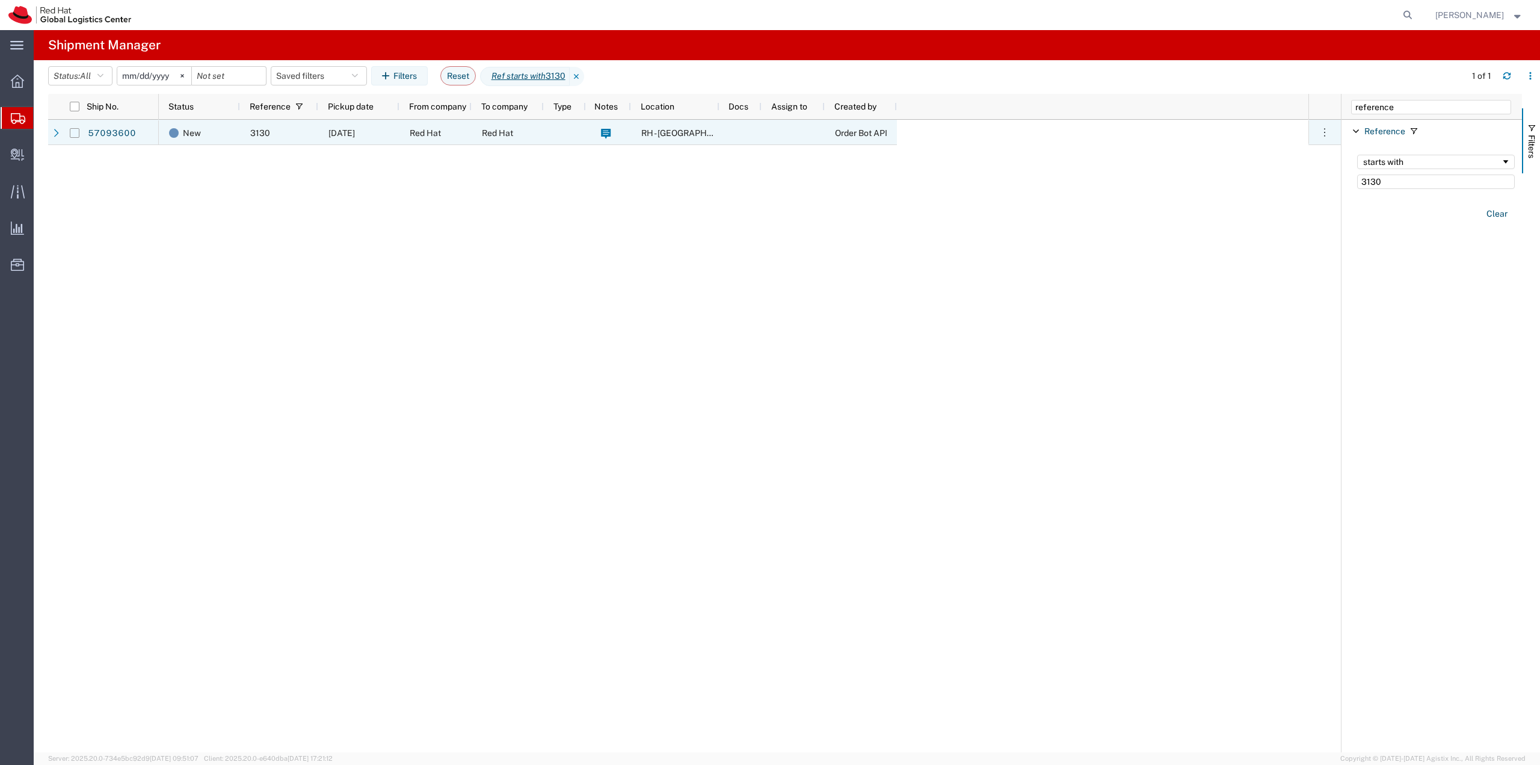
type input "3130"
click at [75, 131] on input "Press Space to toggle row selection (unchecked)" at bounding box center [75, 133] width 10 height 10
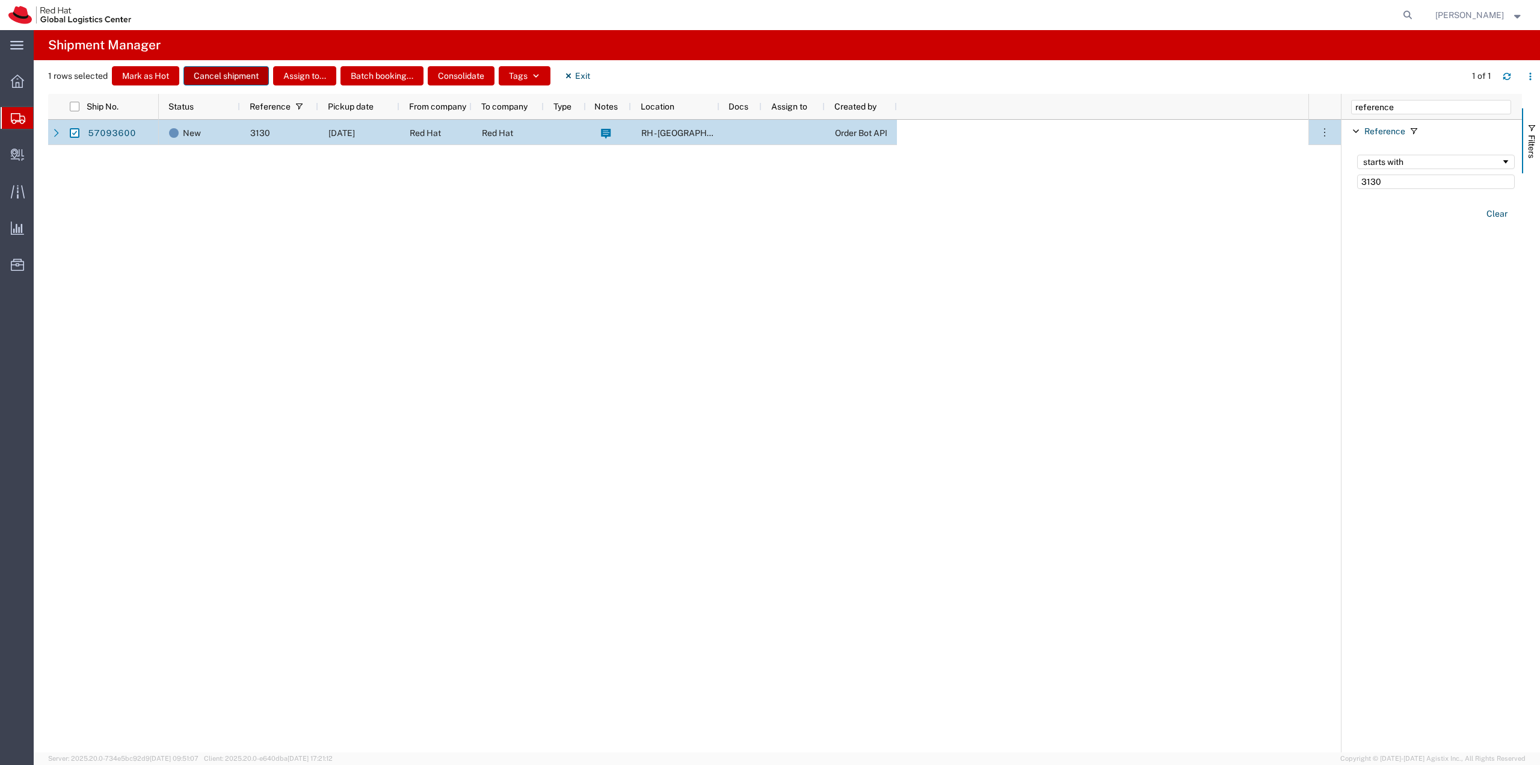
click at [227, 76] on button "Cancel shipment" at bounding box center [226, 75] width 85 height 19
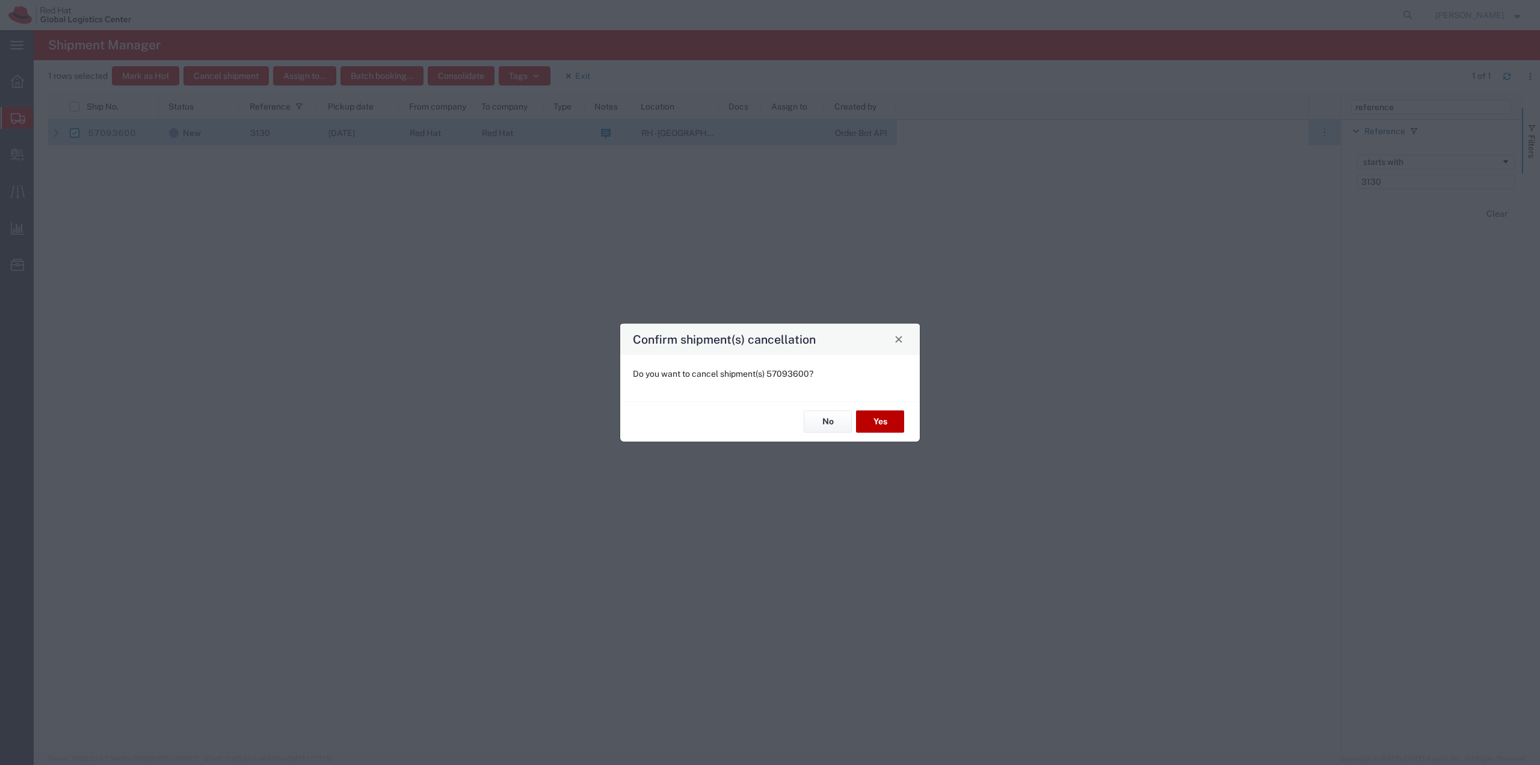
click at [886, 415] on button "Yes" at bounding box center [880, 421] width 48 height 22
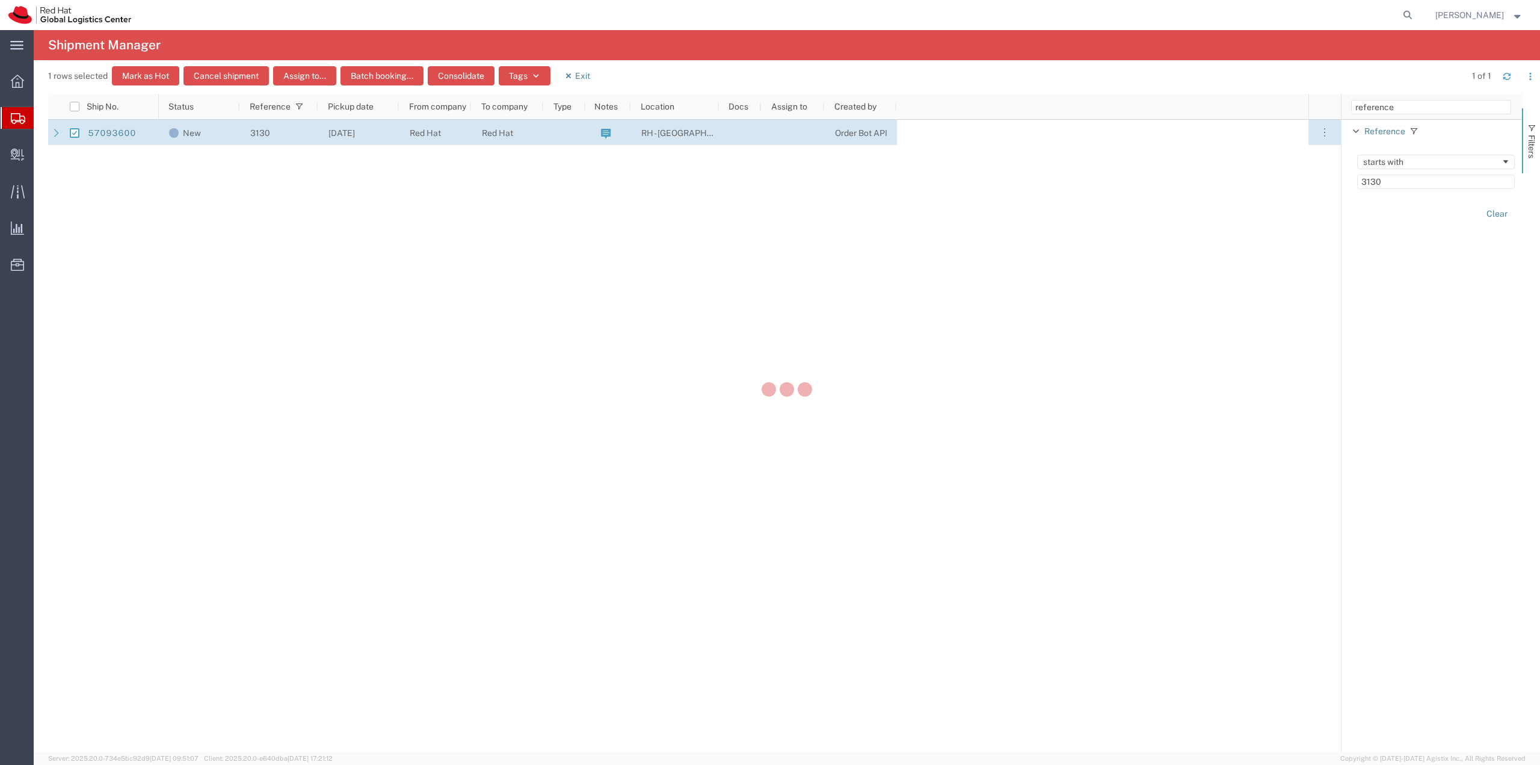
checkbox input "false"
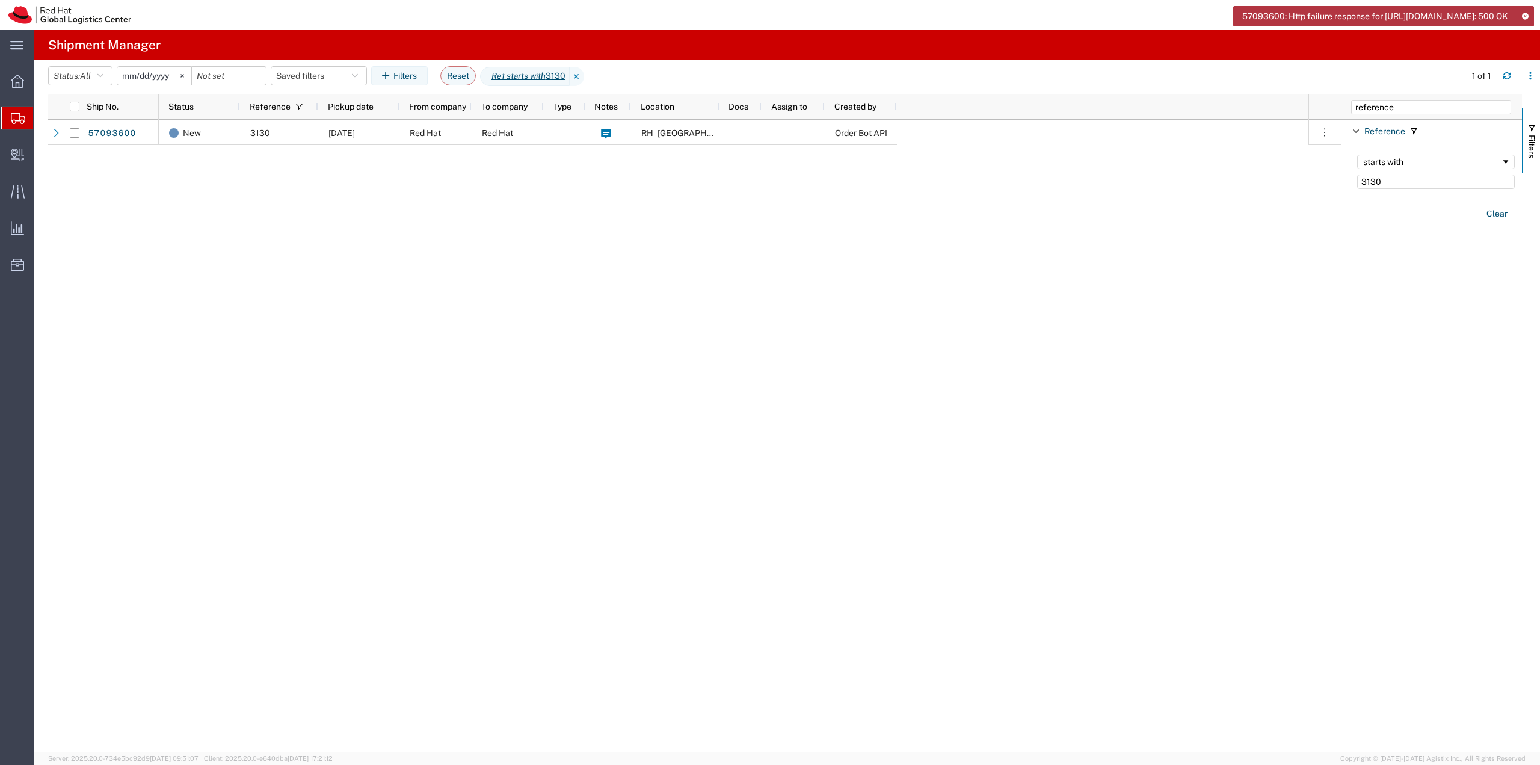
click at [1523, 16] on icon at bounding box center [1525, 16] width 8 height 7
click at [1501, 216] on button "Clear" at bounding box center [1496, 214] width 35 height 20
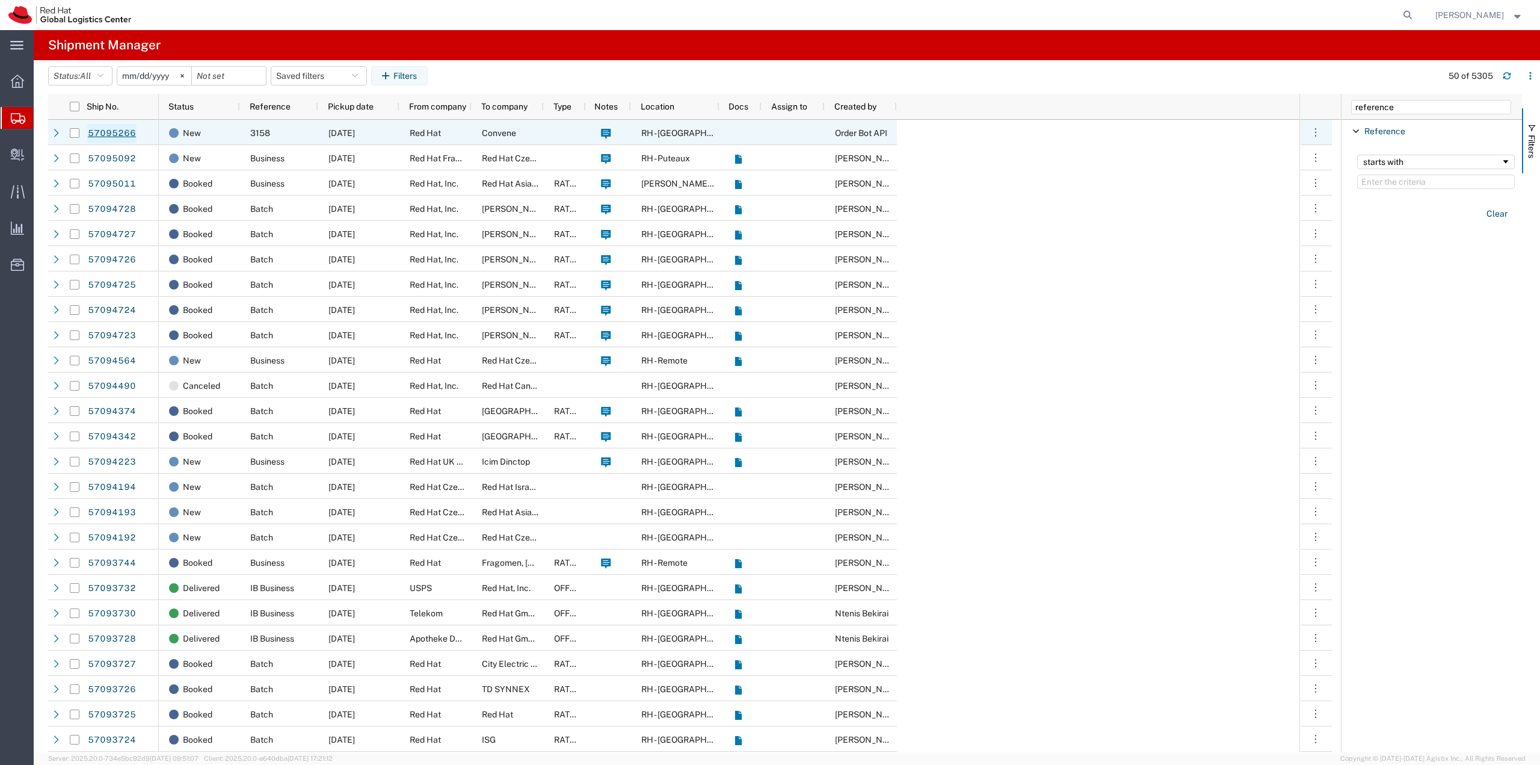
click at [121, 128] on link "57095266" at bounding box center [111, 133] width 49 height 19
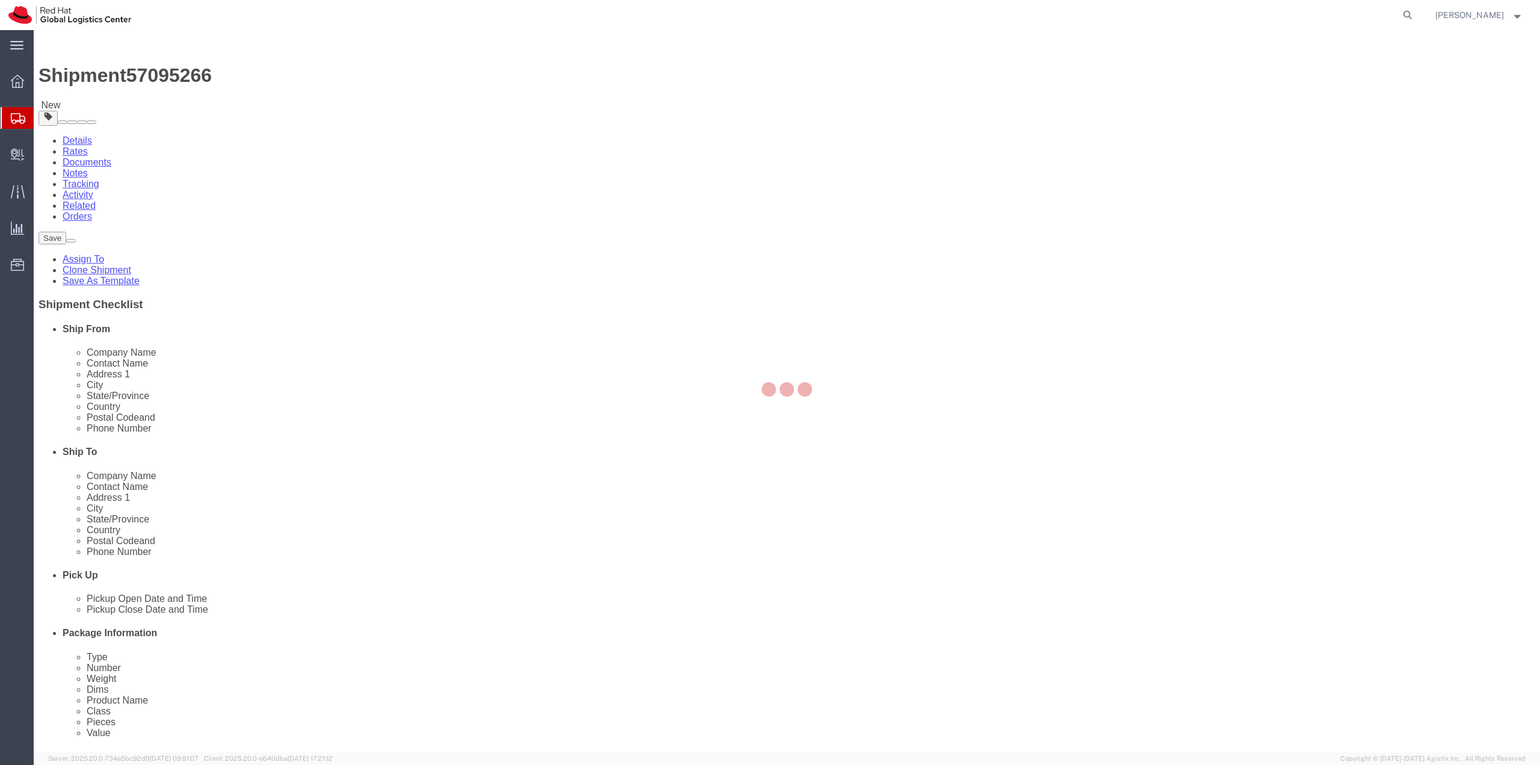
select select
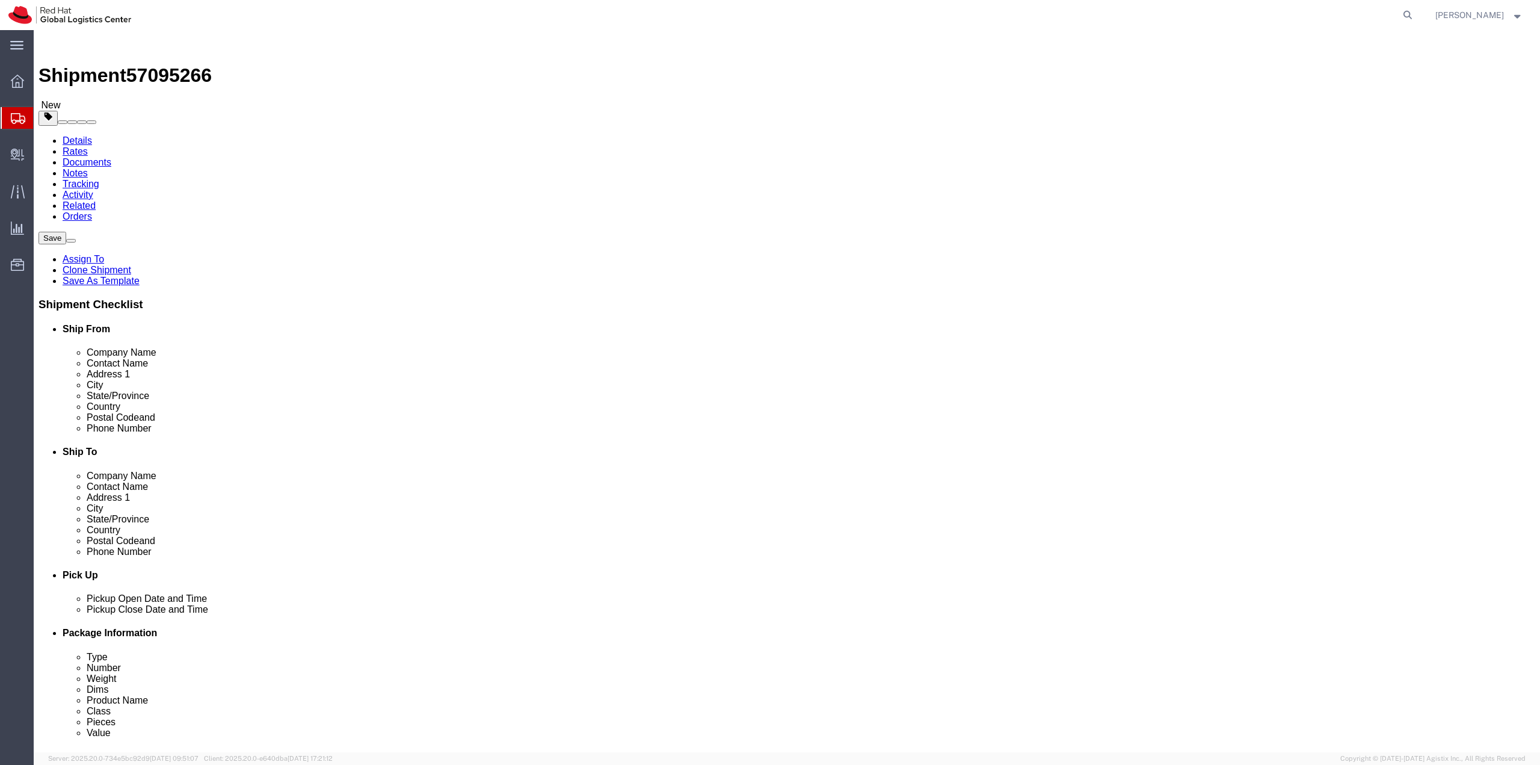
click div "Oct 10 2025 12:00 PM"
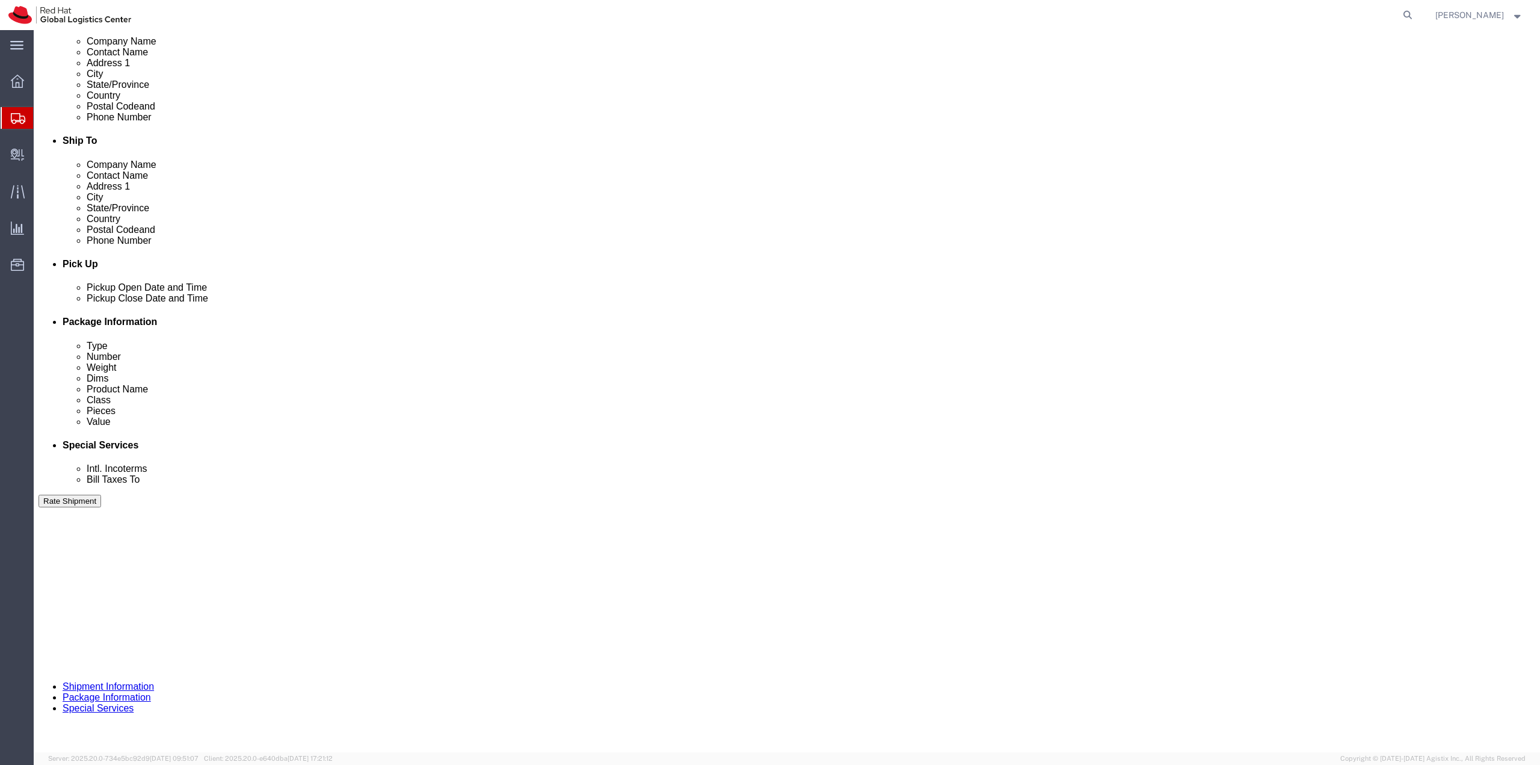
click button "Apply"
click div "Oct 17 2025 12:00 PM"
click button "Apply"
click button "Continue"
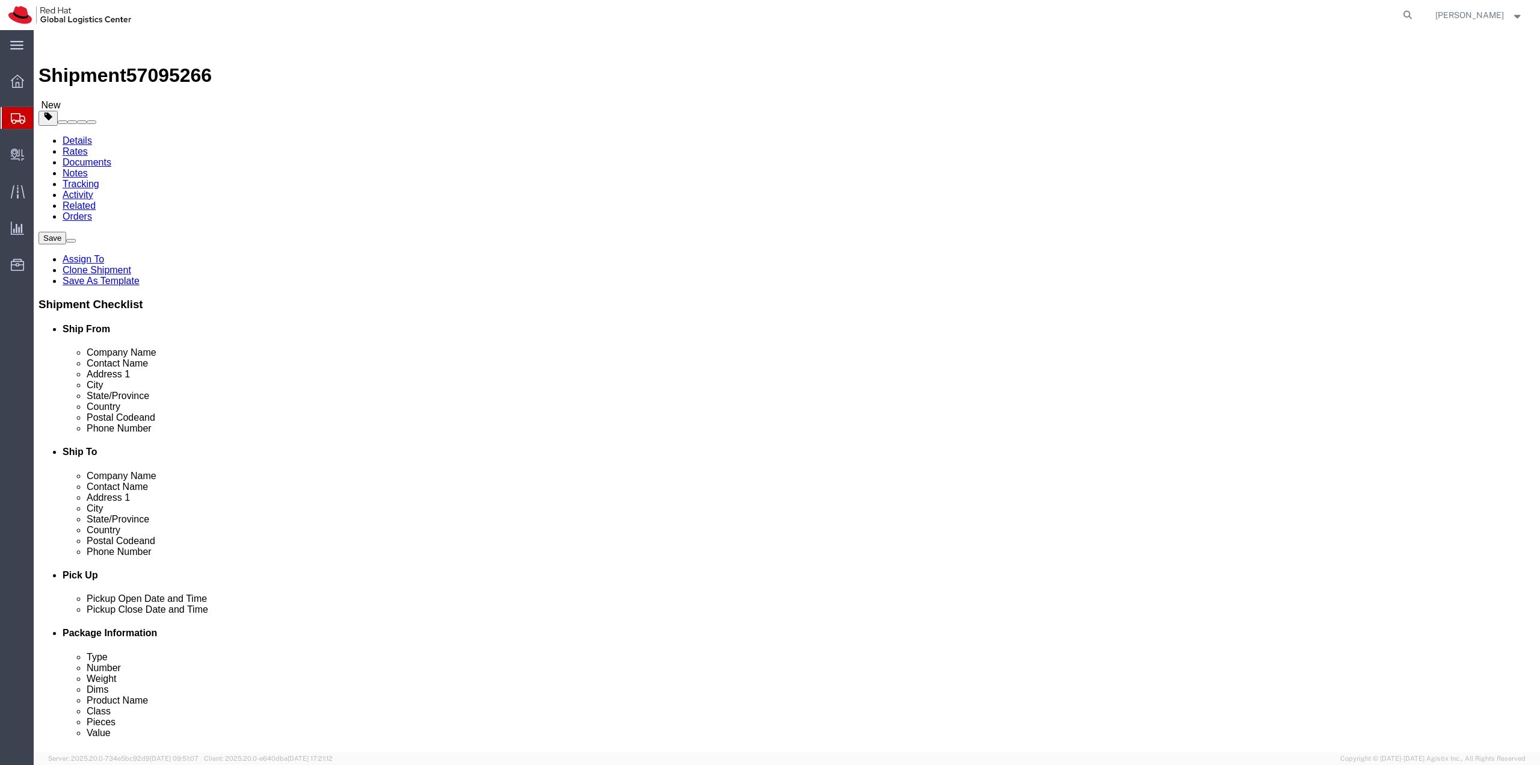
click input "text"
type input "20"
type input "16"
type input "12"
type input "19"
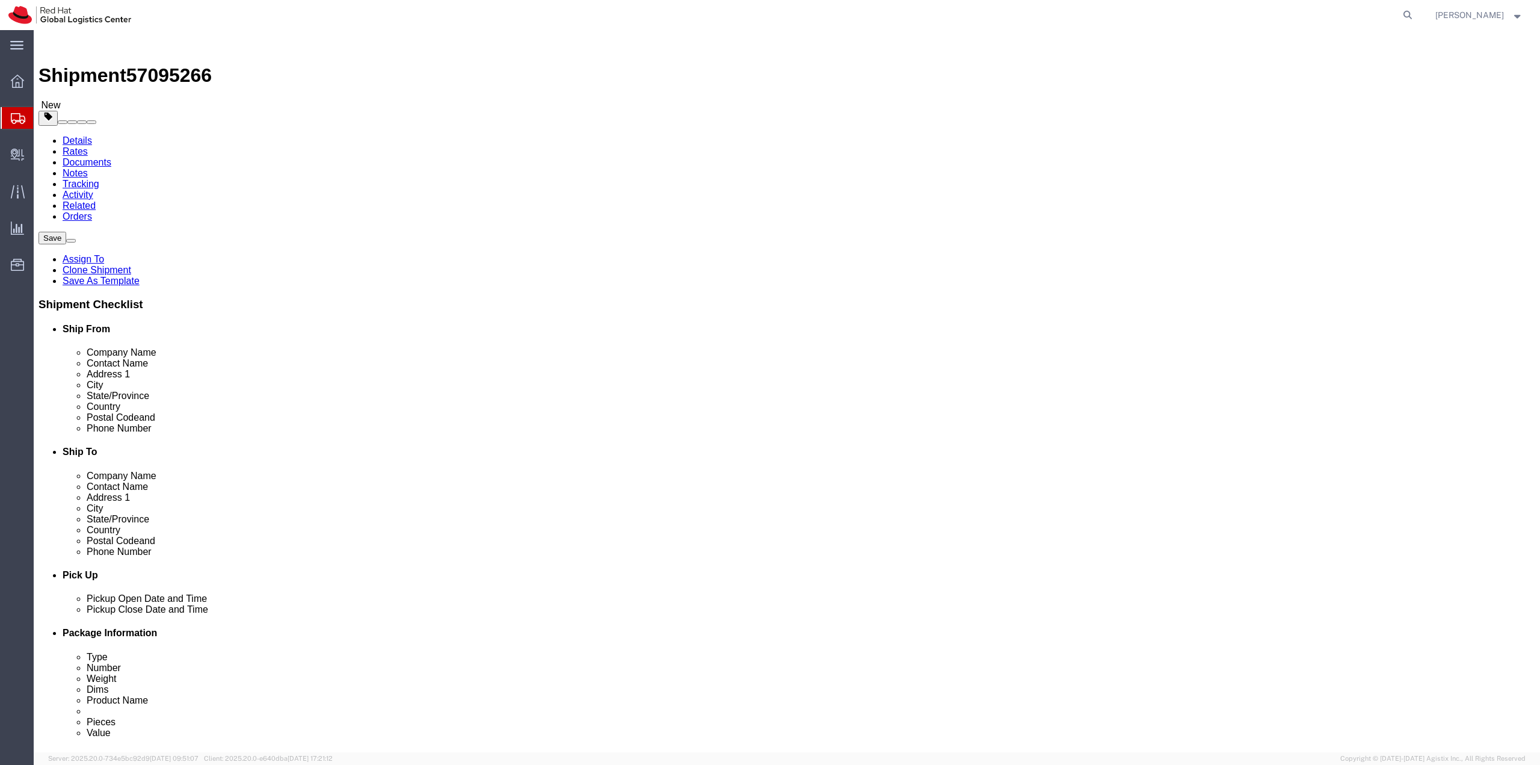
click div "19 Select kgs lbs"
click span "button"
click link "Delete this content"
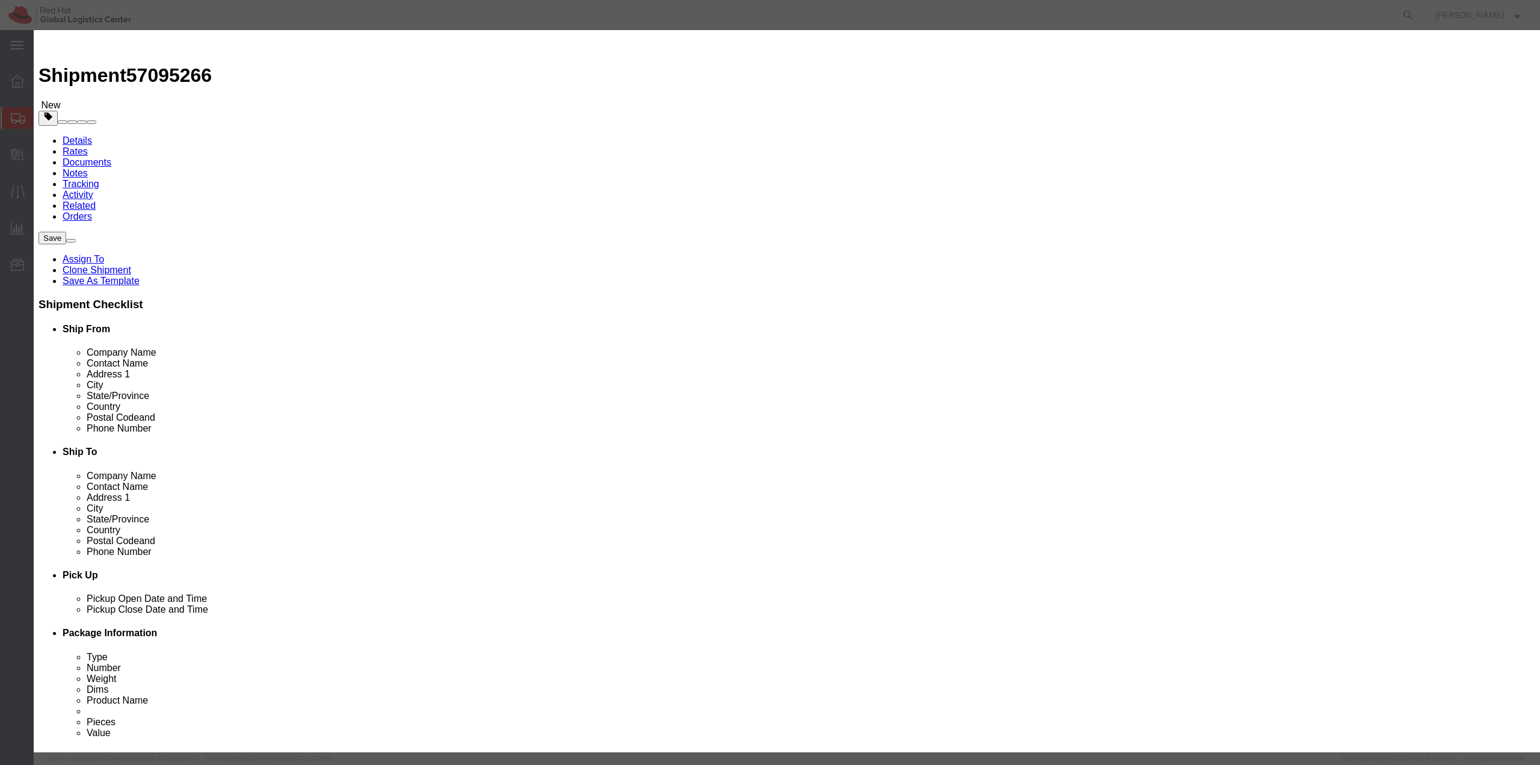
click button "Yes"
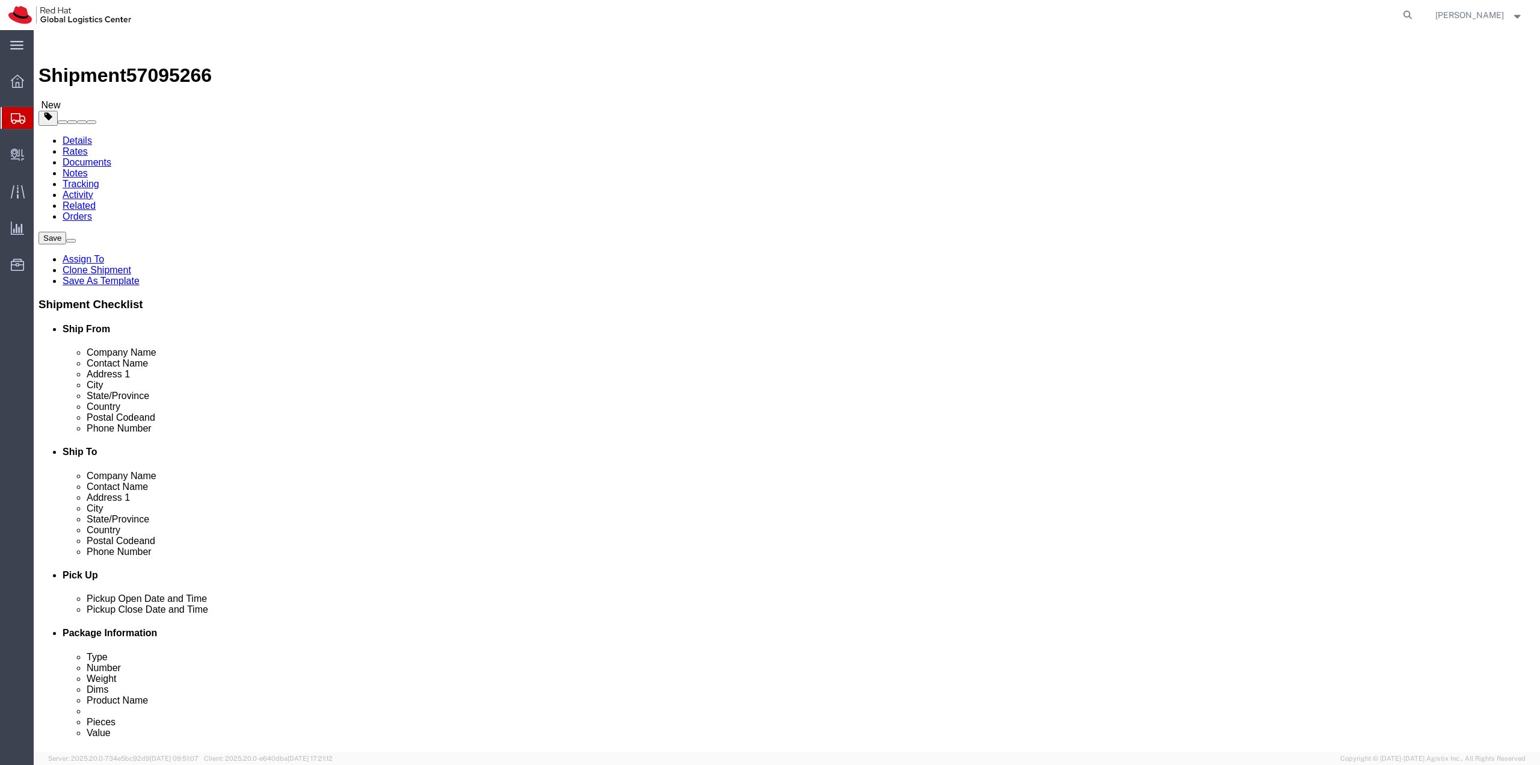
click link "Delete this content"
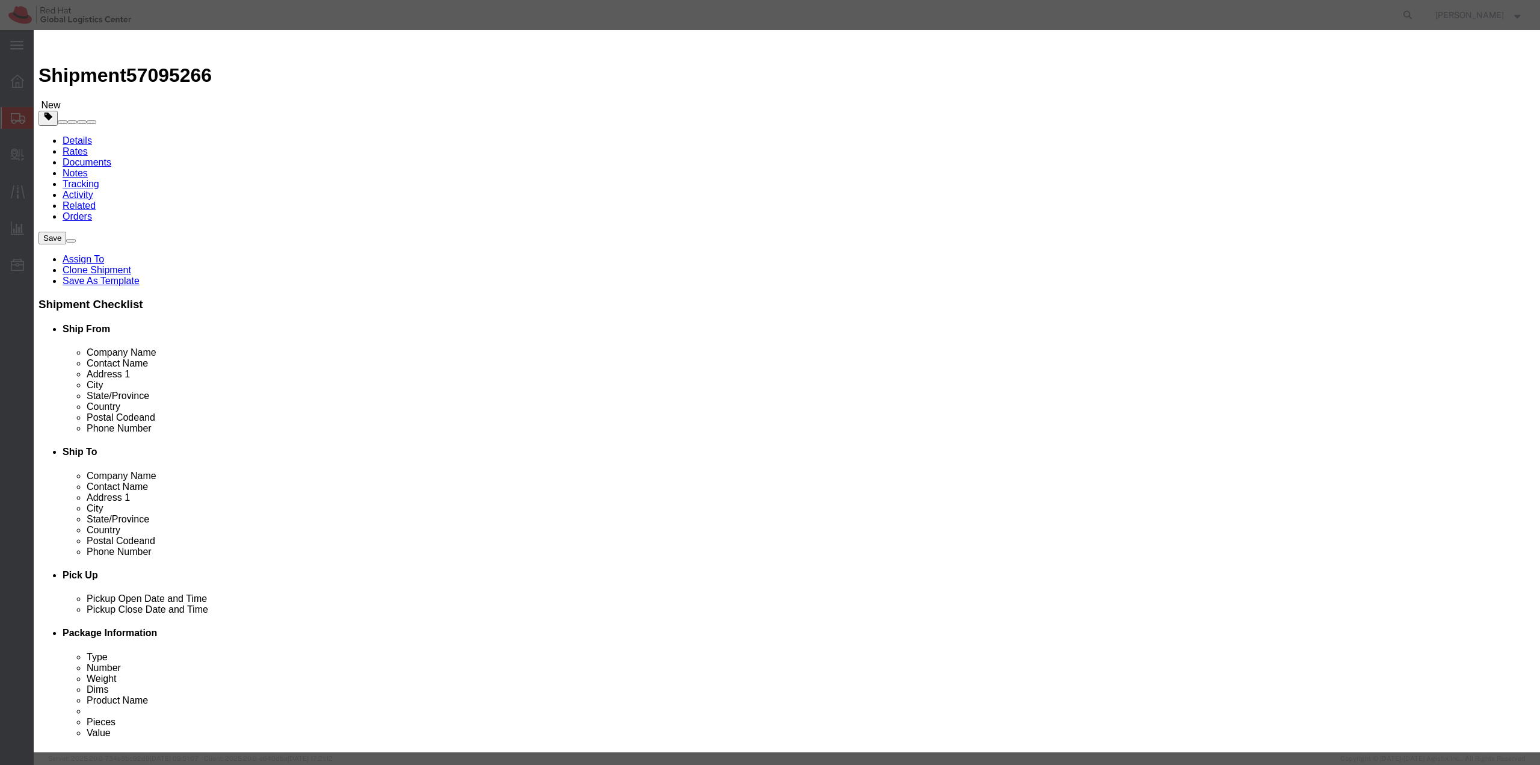
click button "Yes"
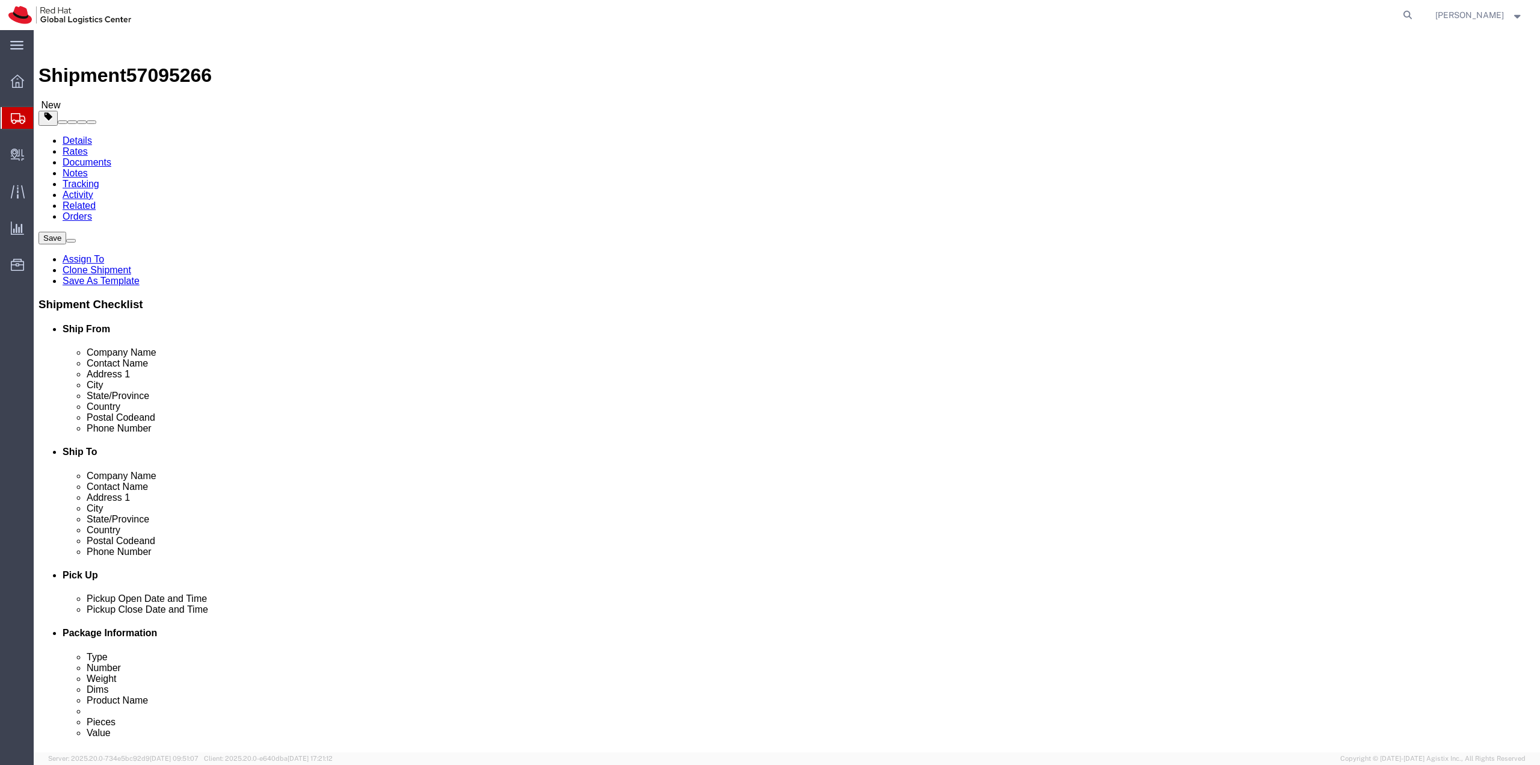
click link "Delete this content"
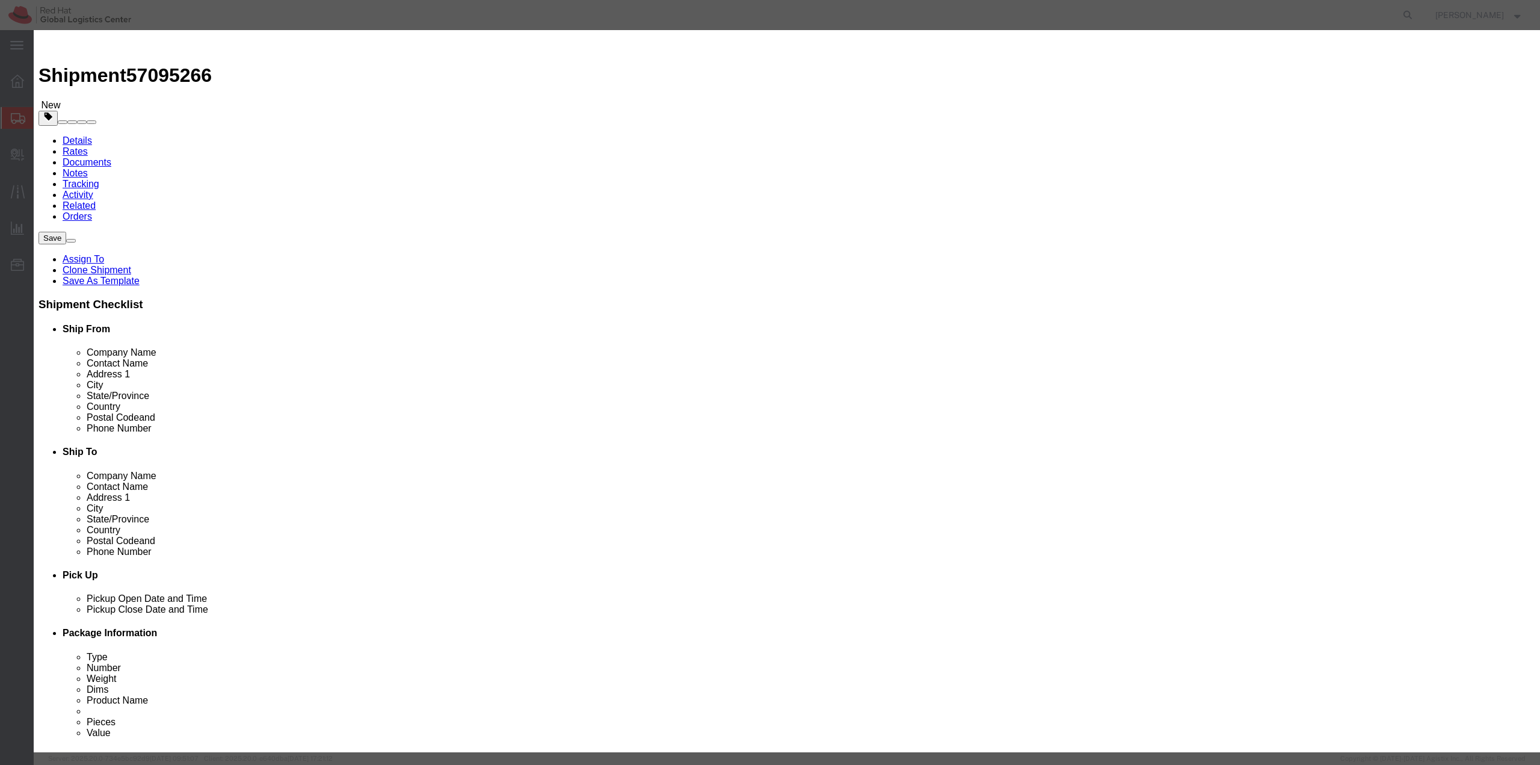
click button "Yes"
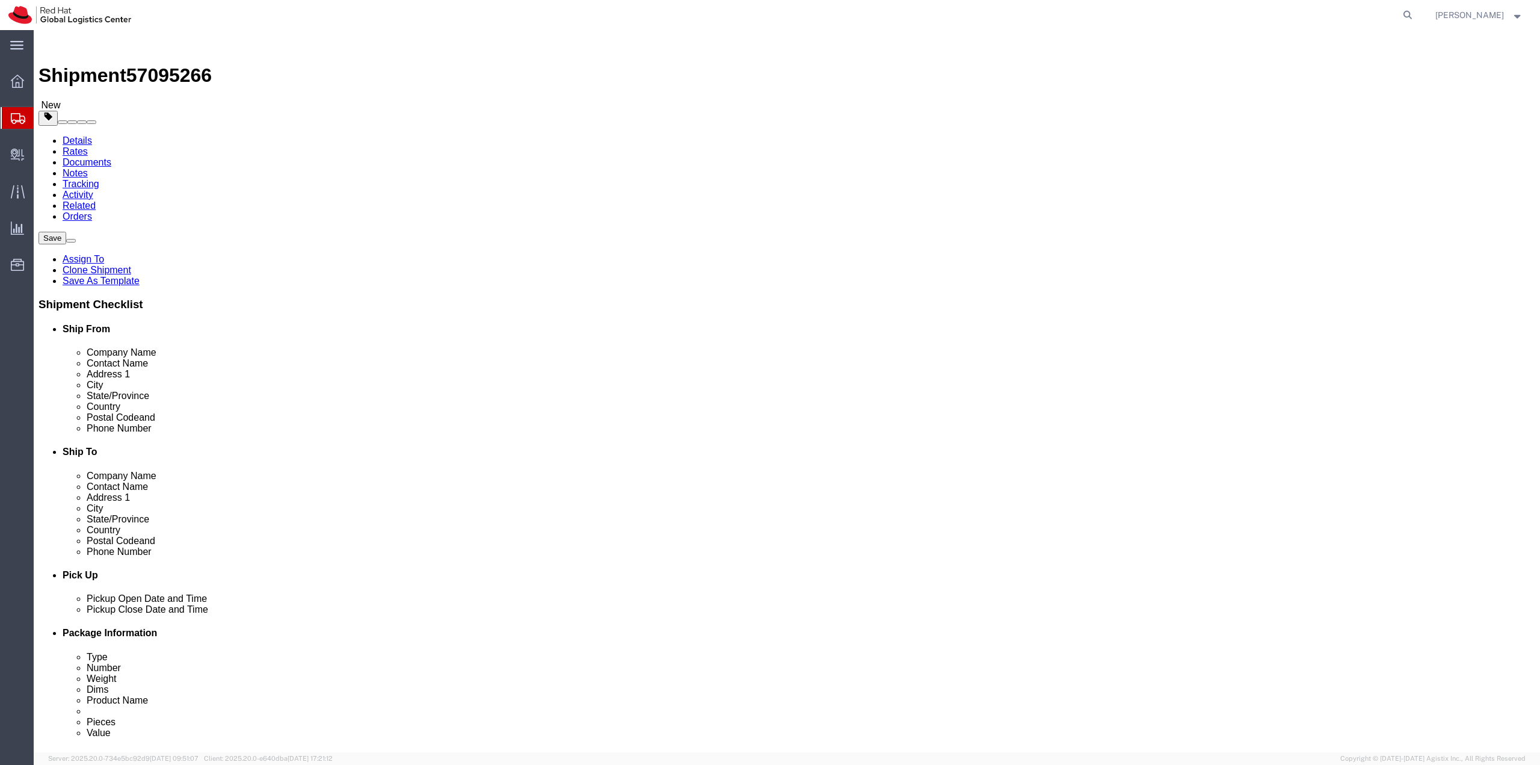
click icon
click dd "150.00 Each"
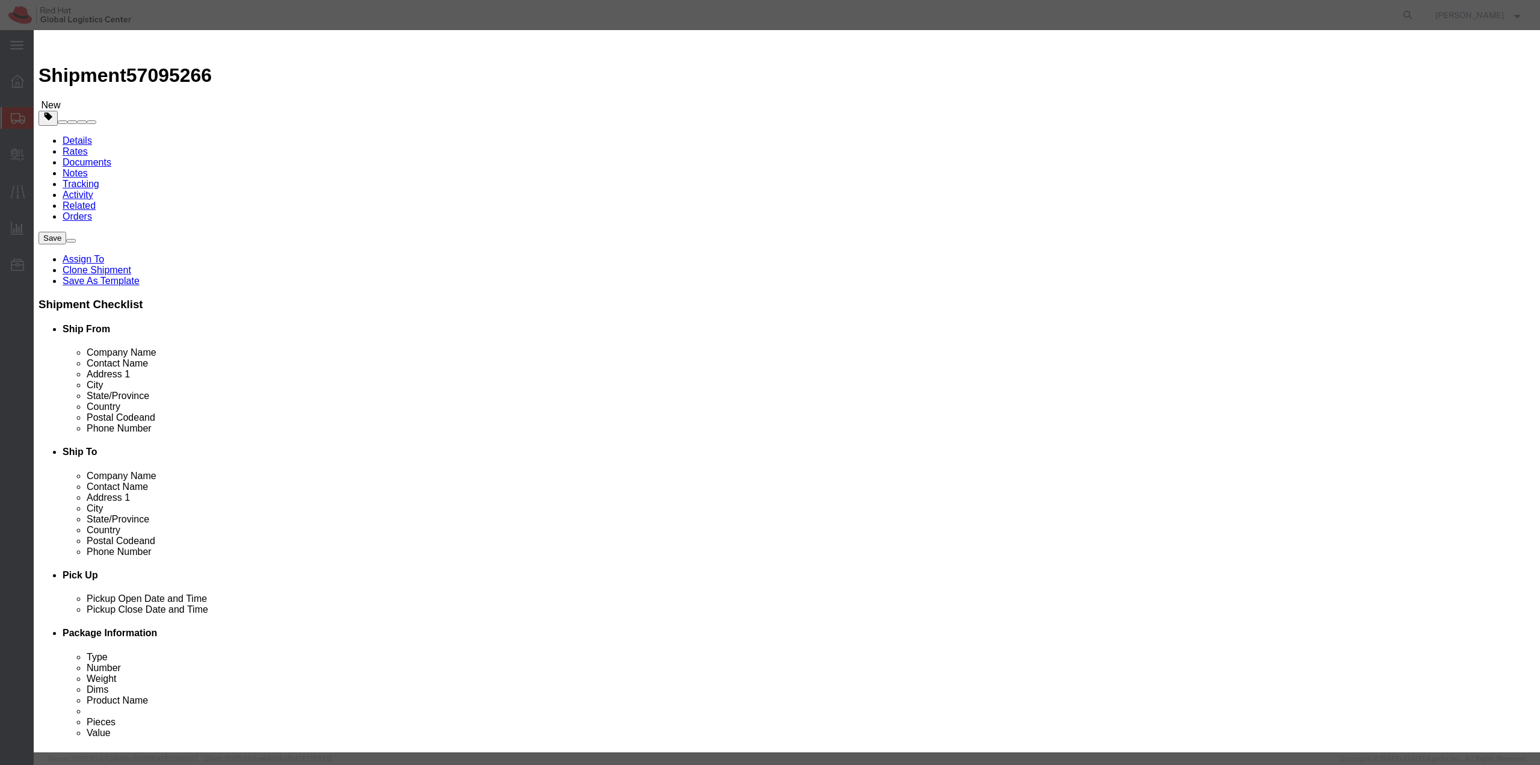
drag, startPoint x: 576, startPoint y: 116, endPoint x: 467, endPoint y: 113, distance: 108.4
click div "Pieces 150.00 Select Bag Barrels 100Board Feet Bottle Box Blister Pack Carats C…"
type input "60"
type input "650.4"
click div "SKU FSI1032"
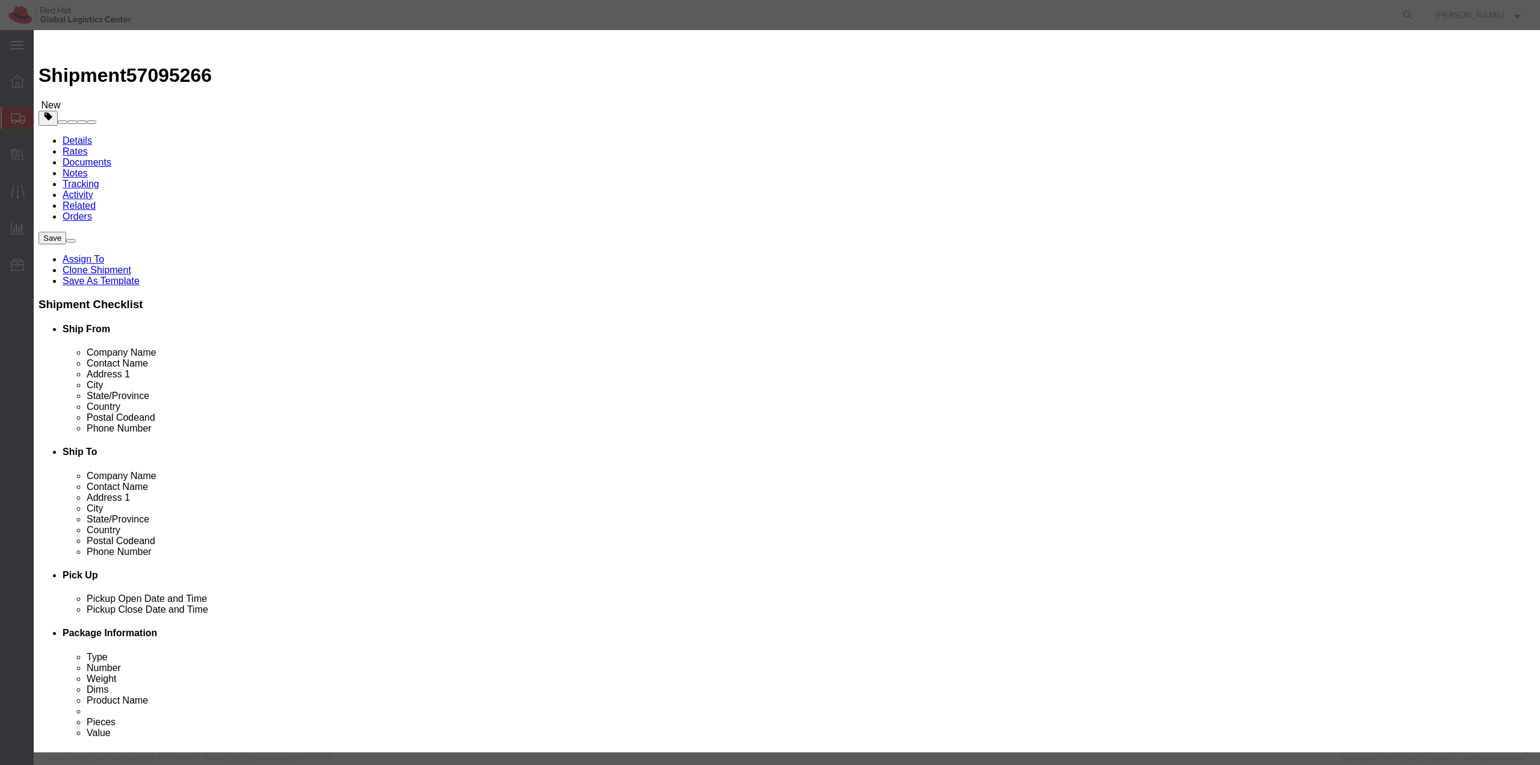
click button "Save & Close"
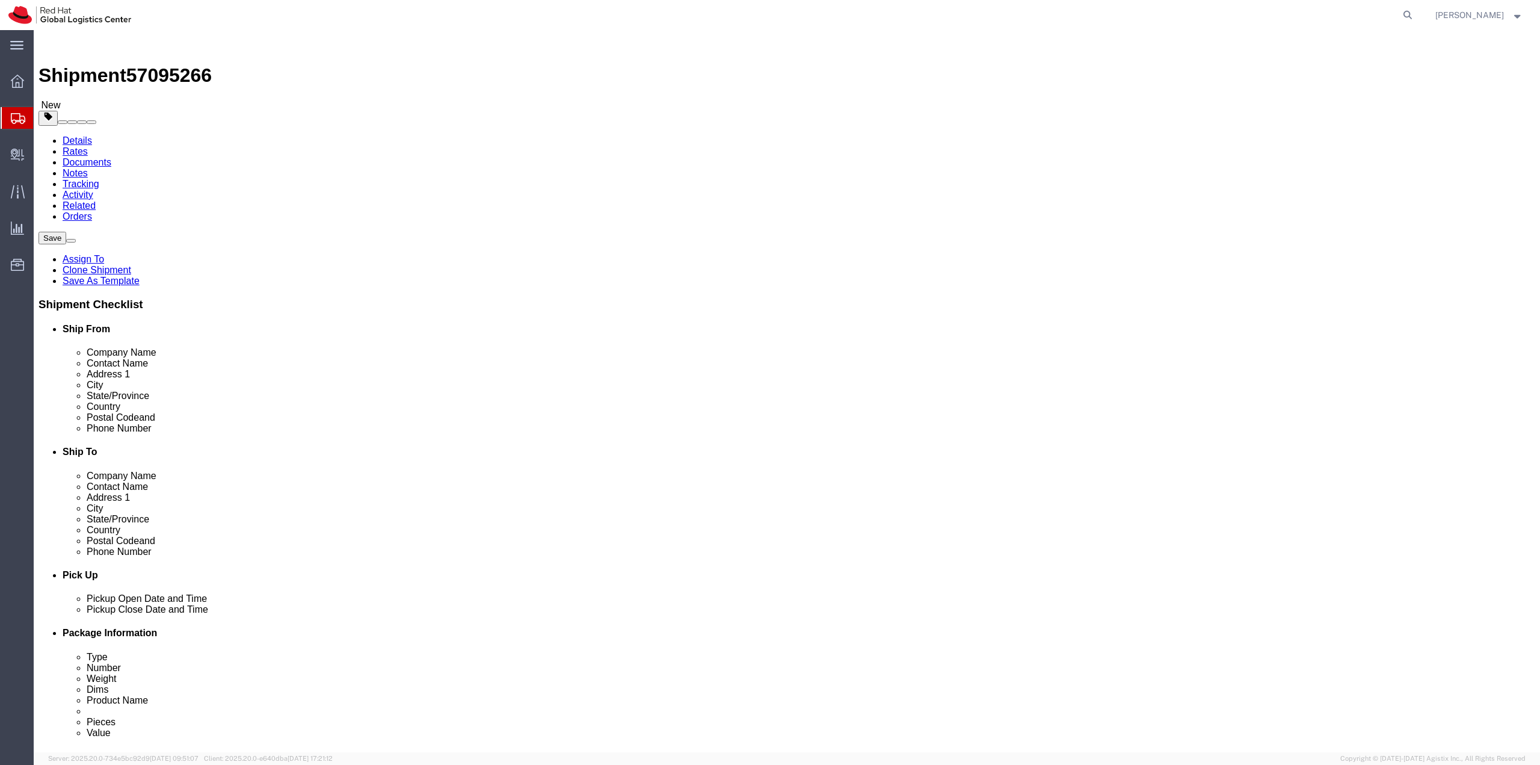
click span "button"
click p "Elo Ogwo - Tech Organizer"
click dd "150.00 Each"
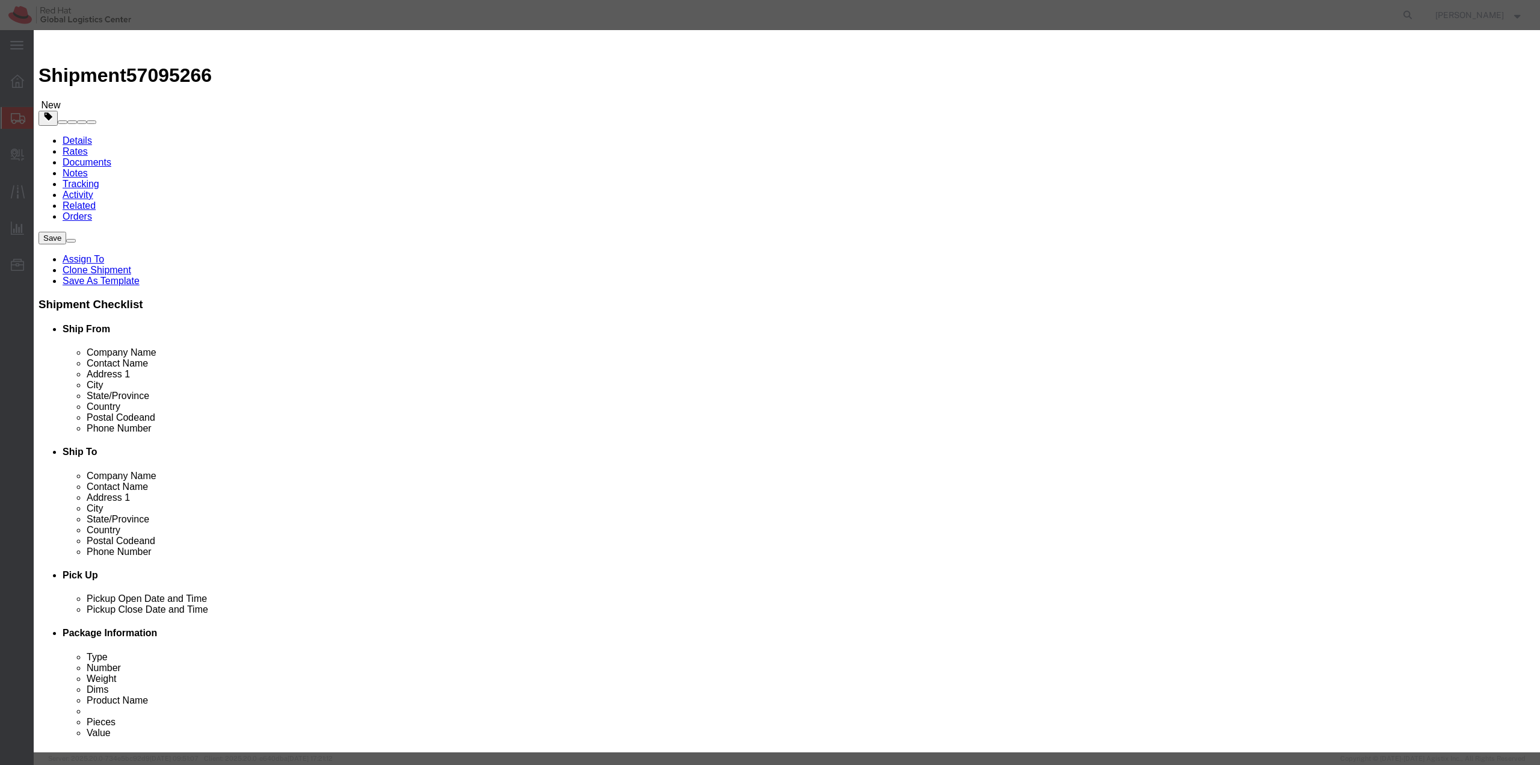
drag, startPoint x: 582, startPoint y: 114, endPoint x: 487, endPoint y: 103, distance: 95.7
click div "Product Name Elo Ogwo - Tech Organizer Pieces 150.00 Select Bag Barrels 100Boar…"
type input "30"
type input "325.2"
click button "Save & Close"
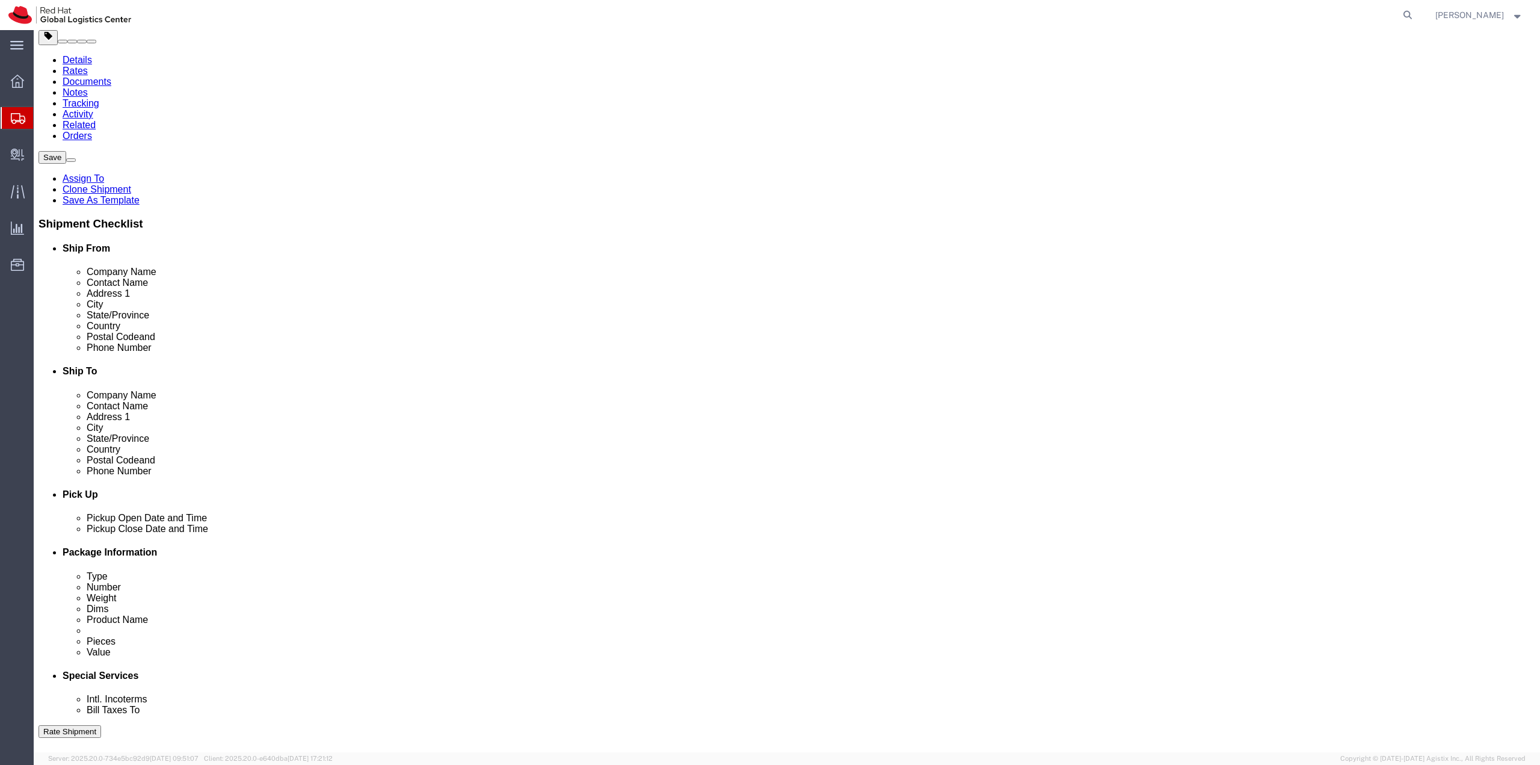
scroll to position [149, 0]
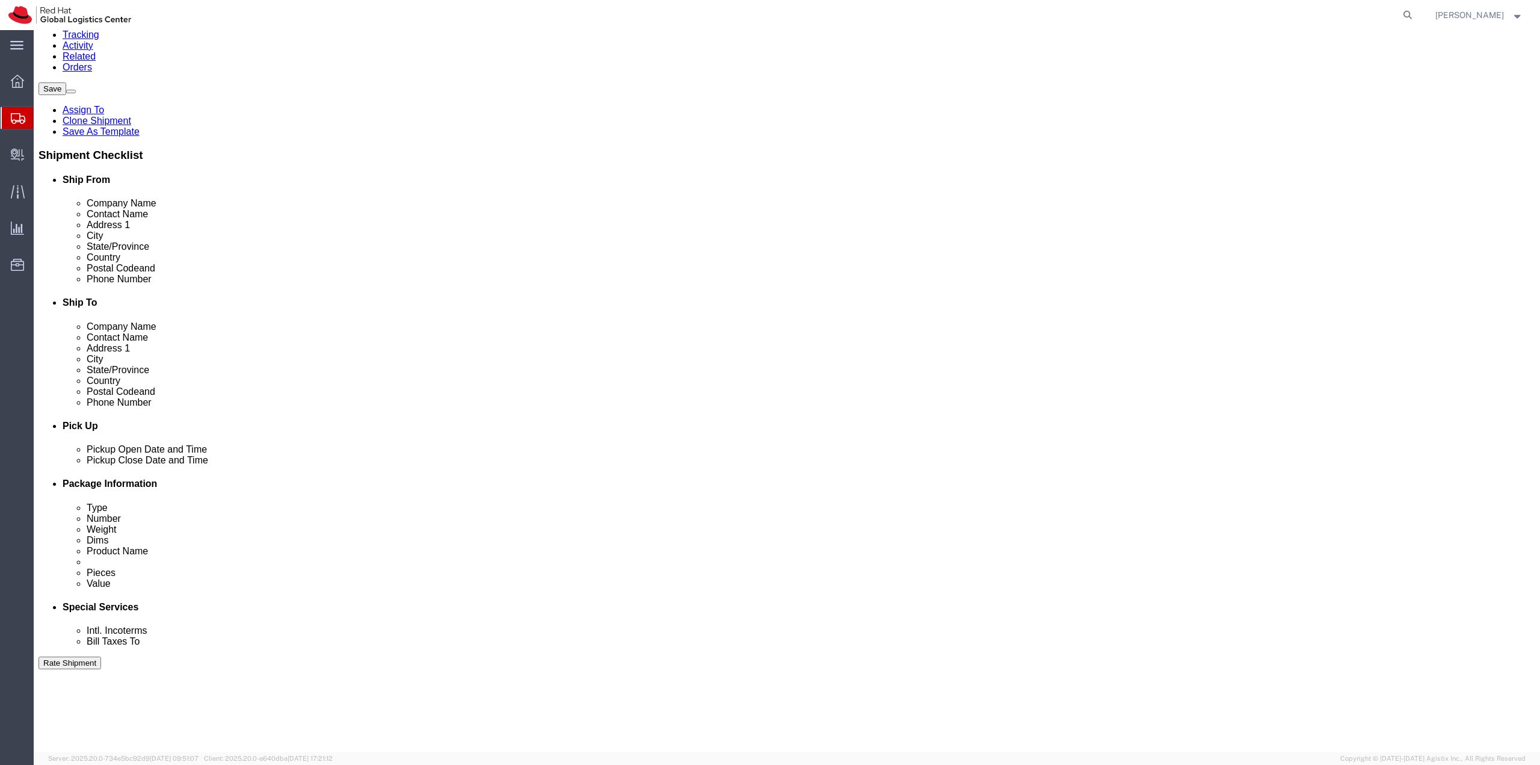
click link "Add Package"
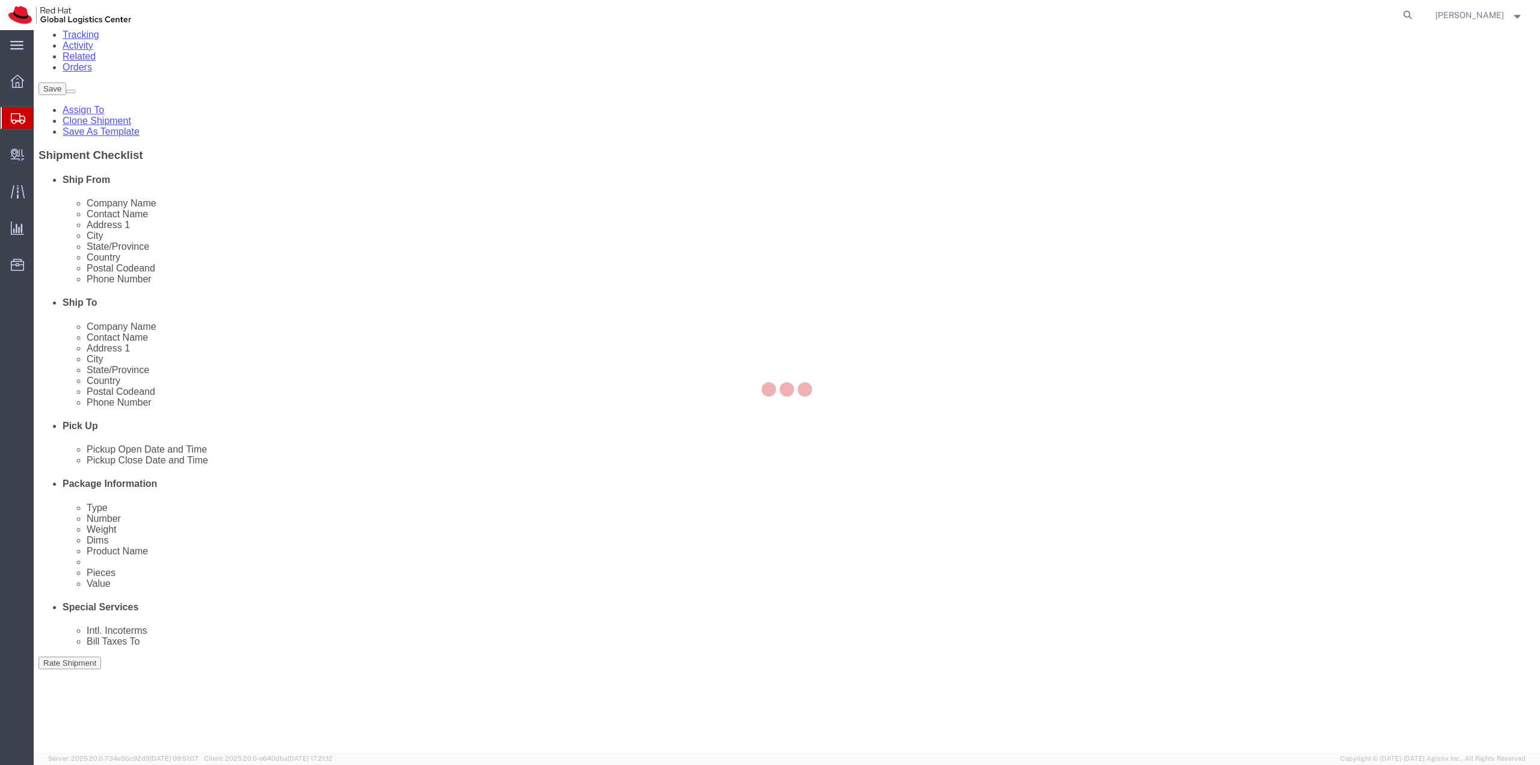
scroll to position [0, 0]
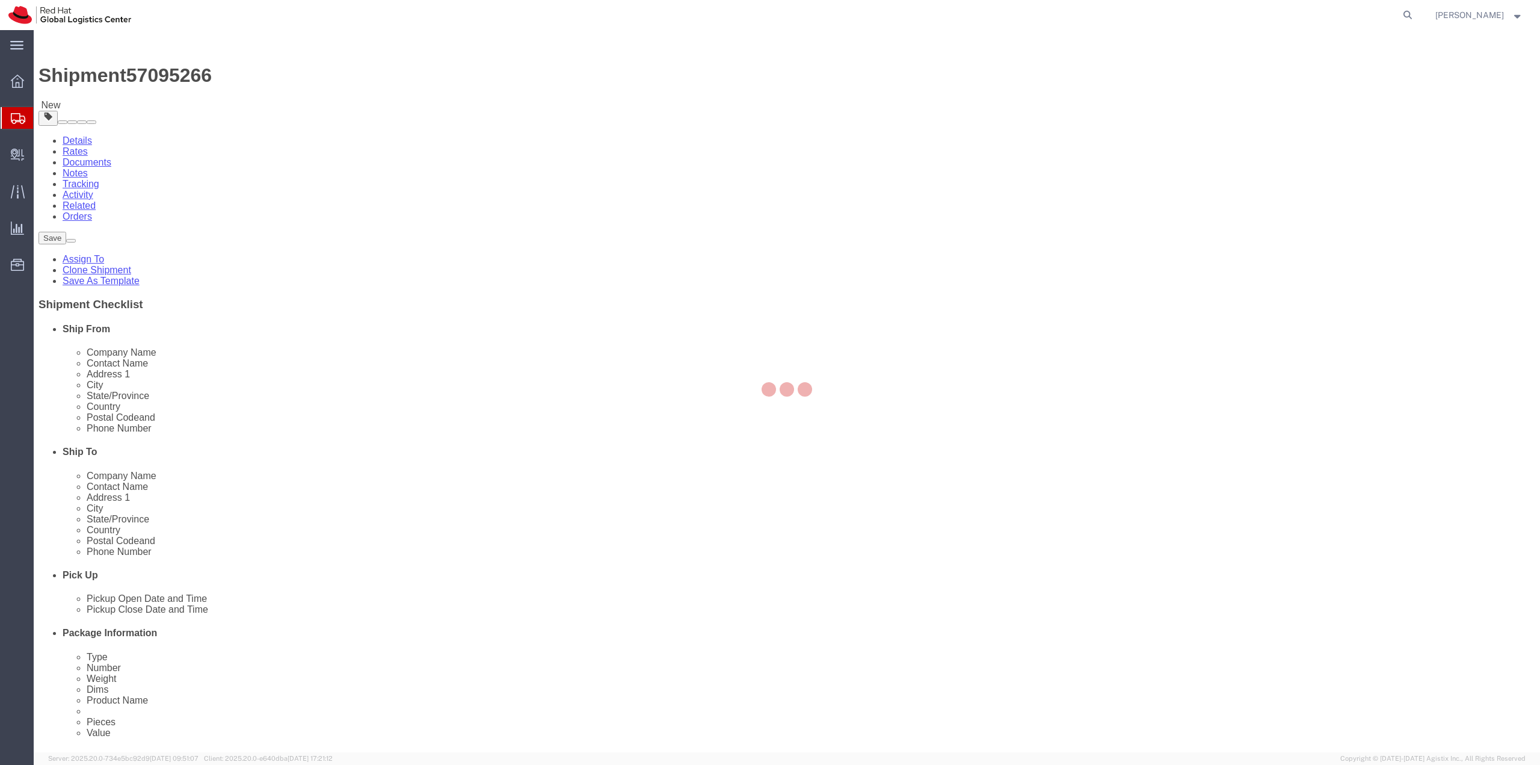
select select
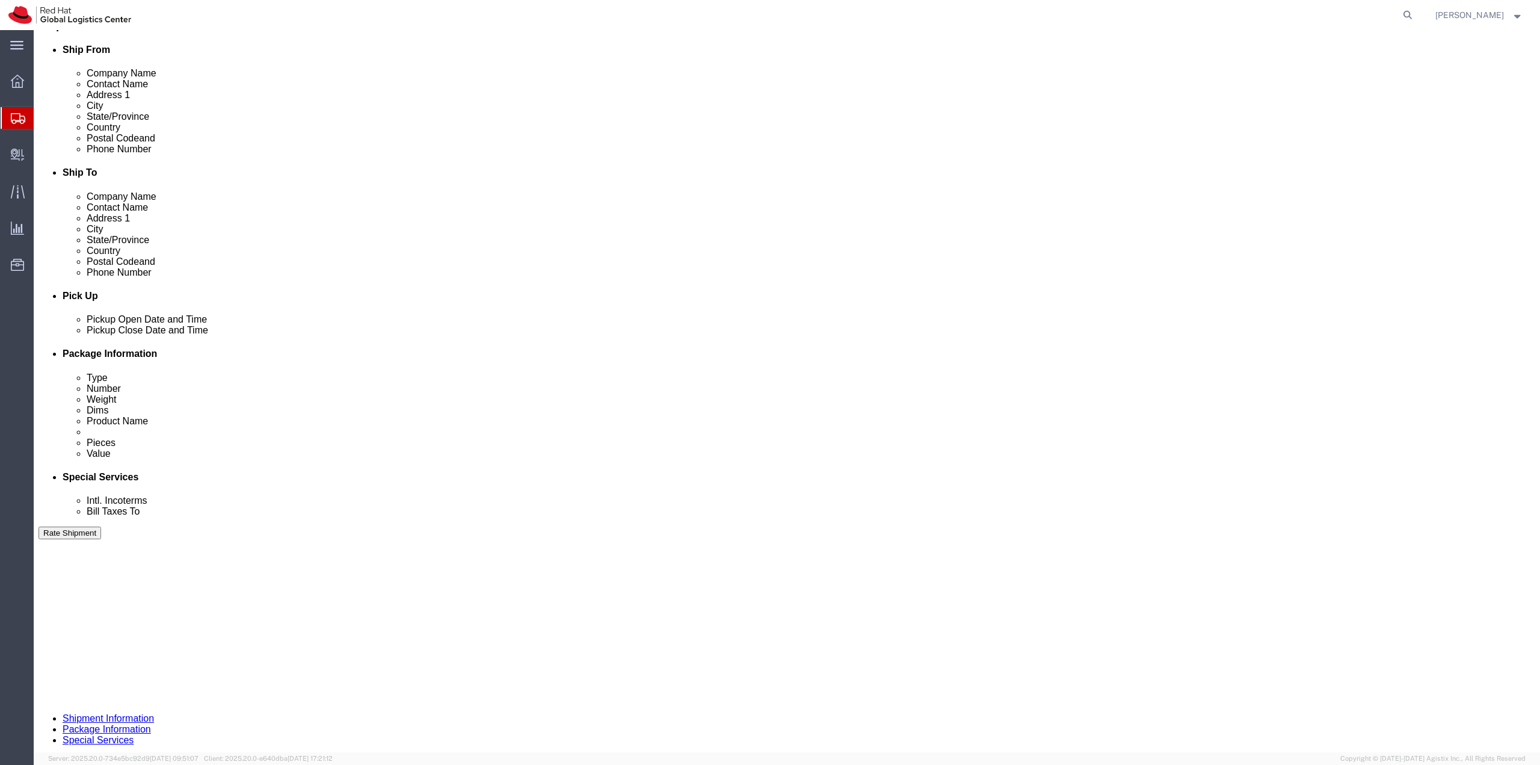
scroll to position [261, 0]
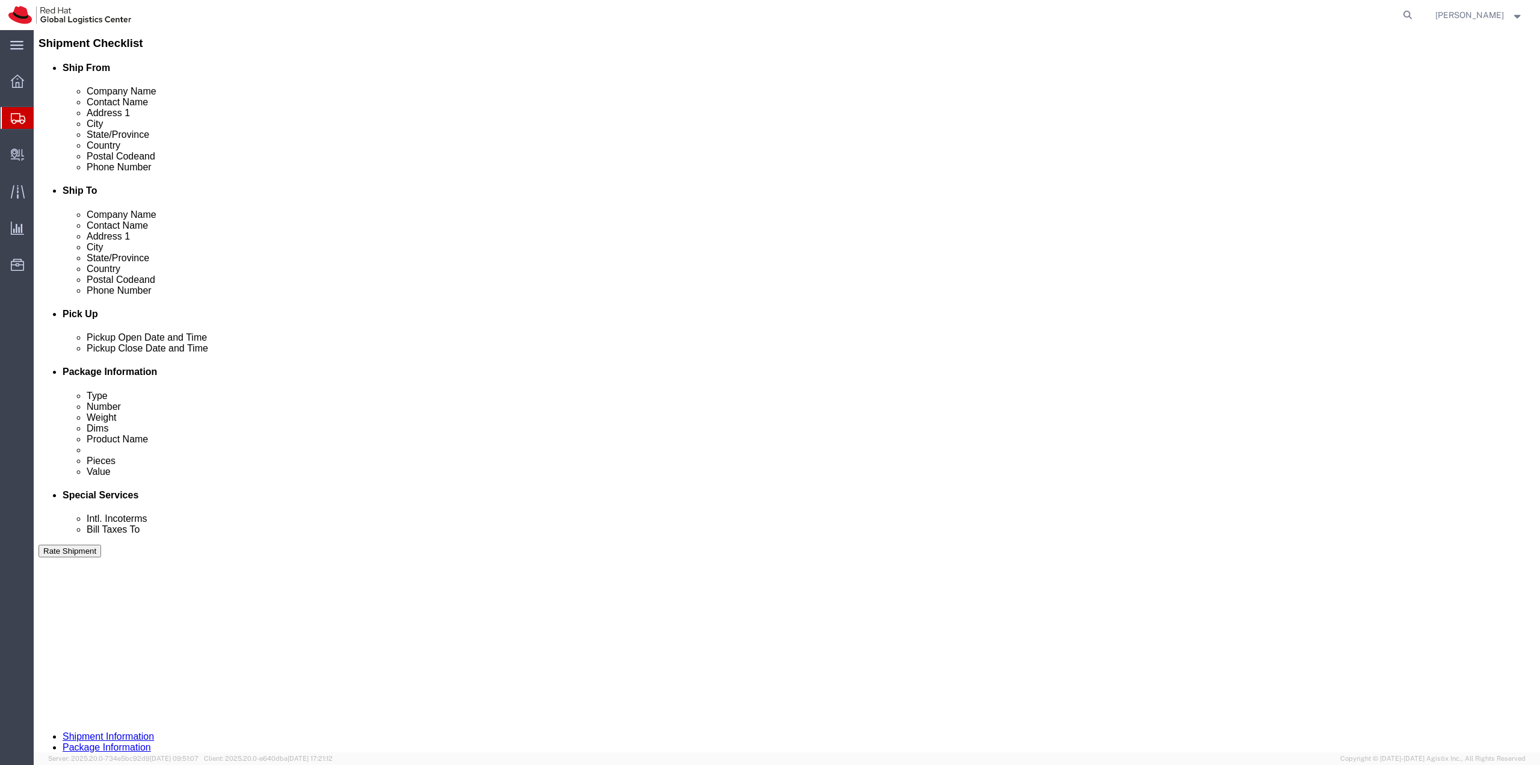
drag, startPoint x: 661, startPoint y: 487, endPoint x: 656, endPoint y: 531, distance: 44.2
click icon
click link "Clone this content"
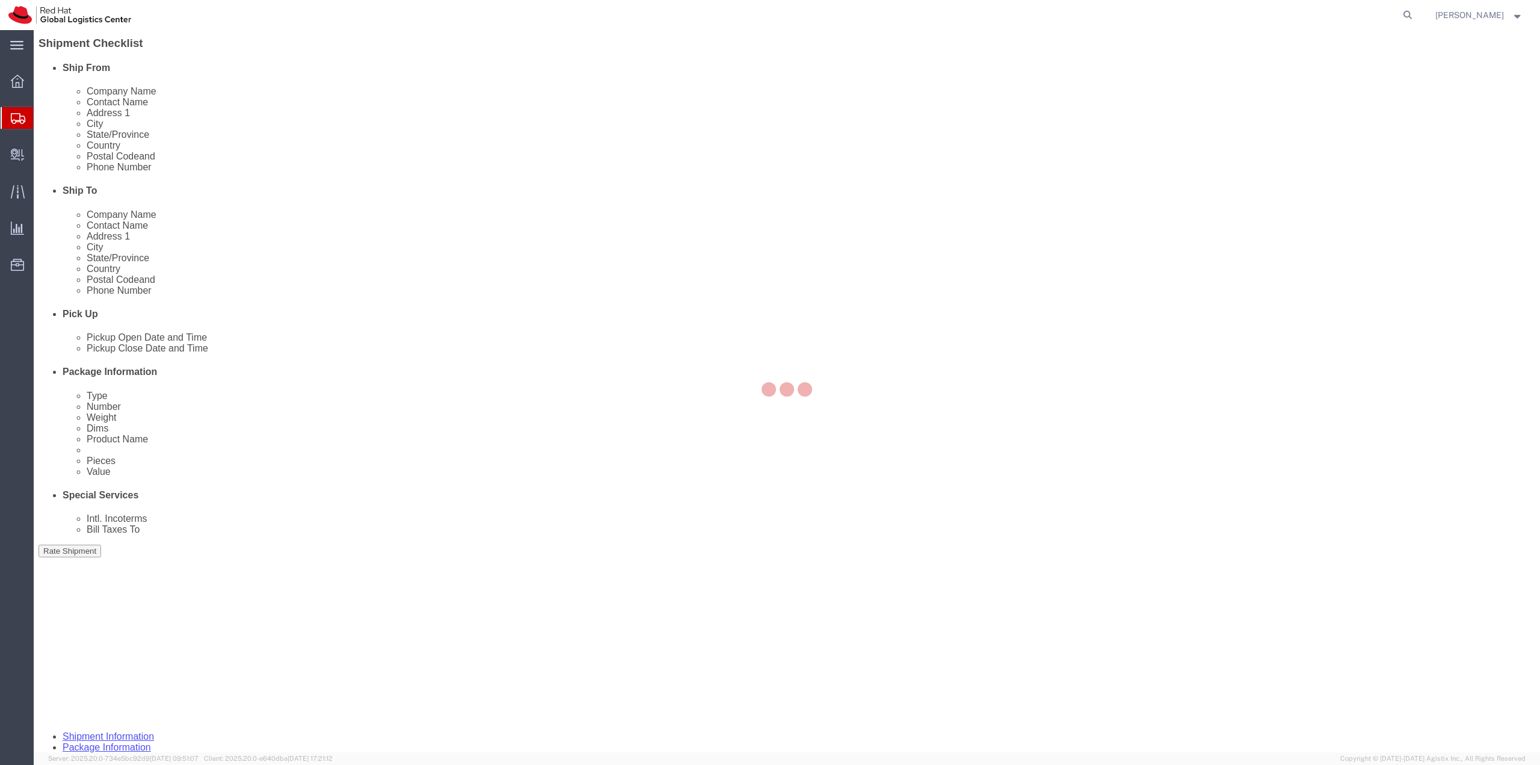
scroll to position [0, 0]
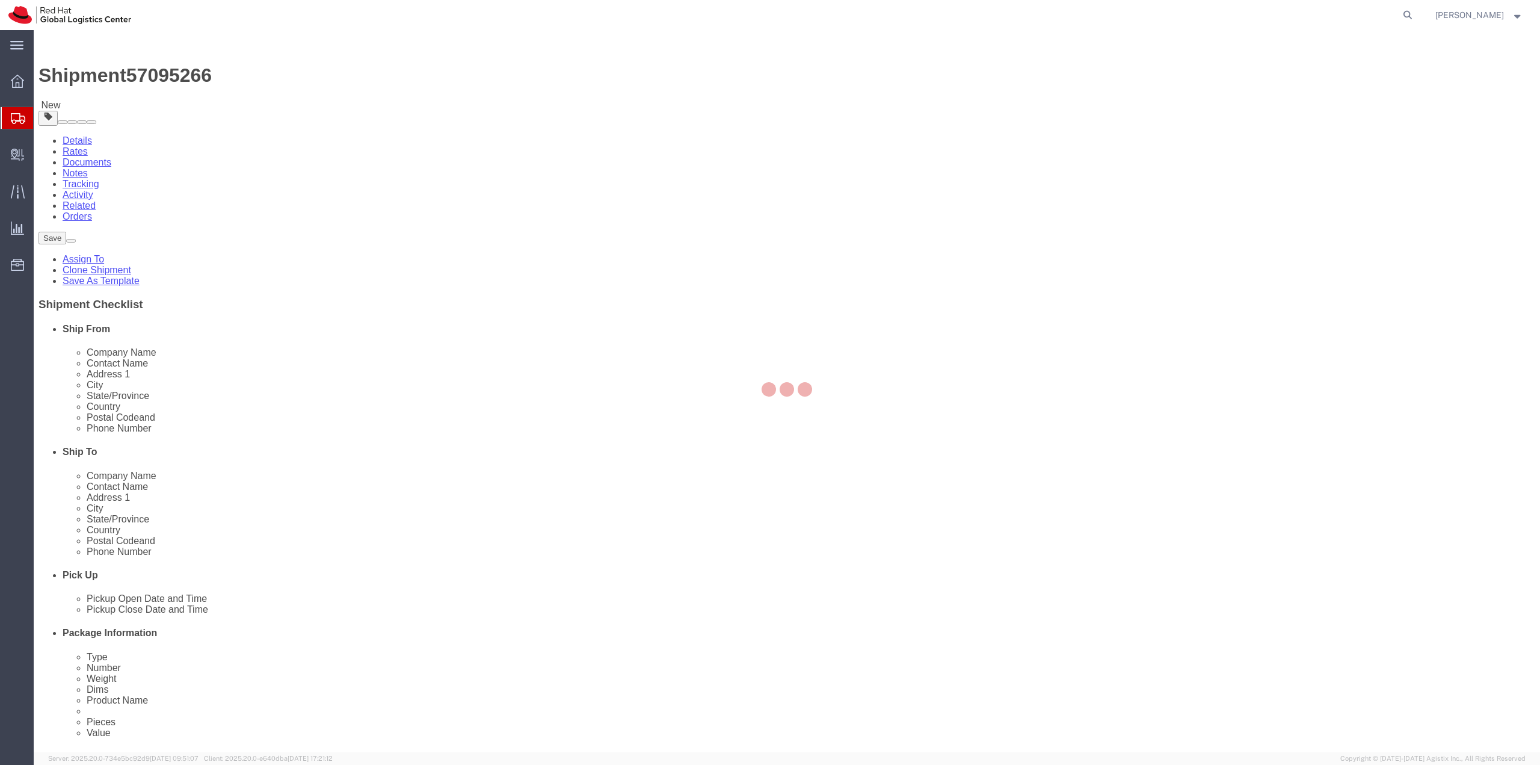
select select
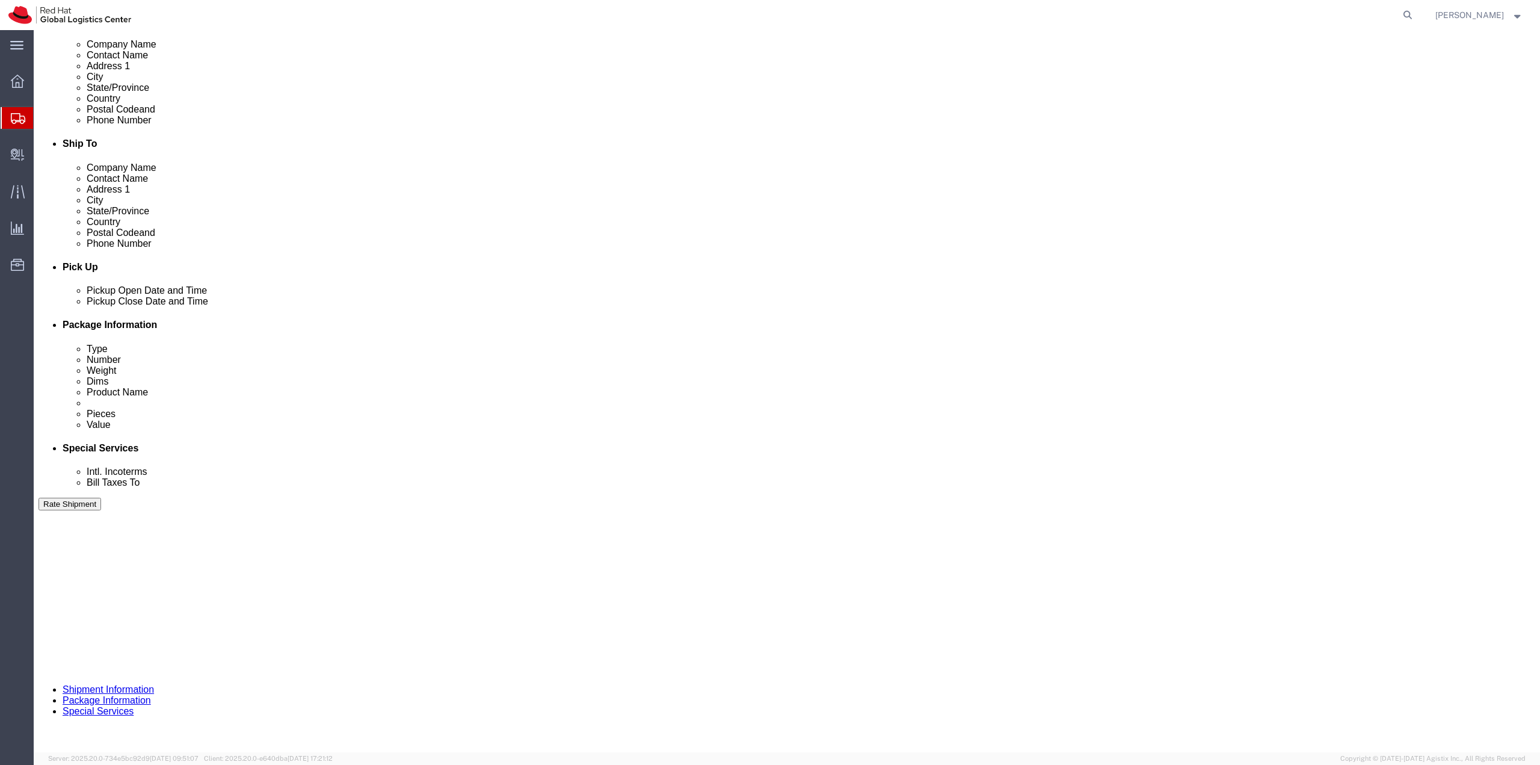
scroll to position [288, 0]
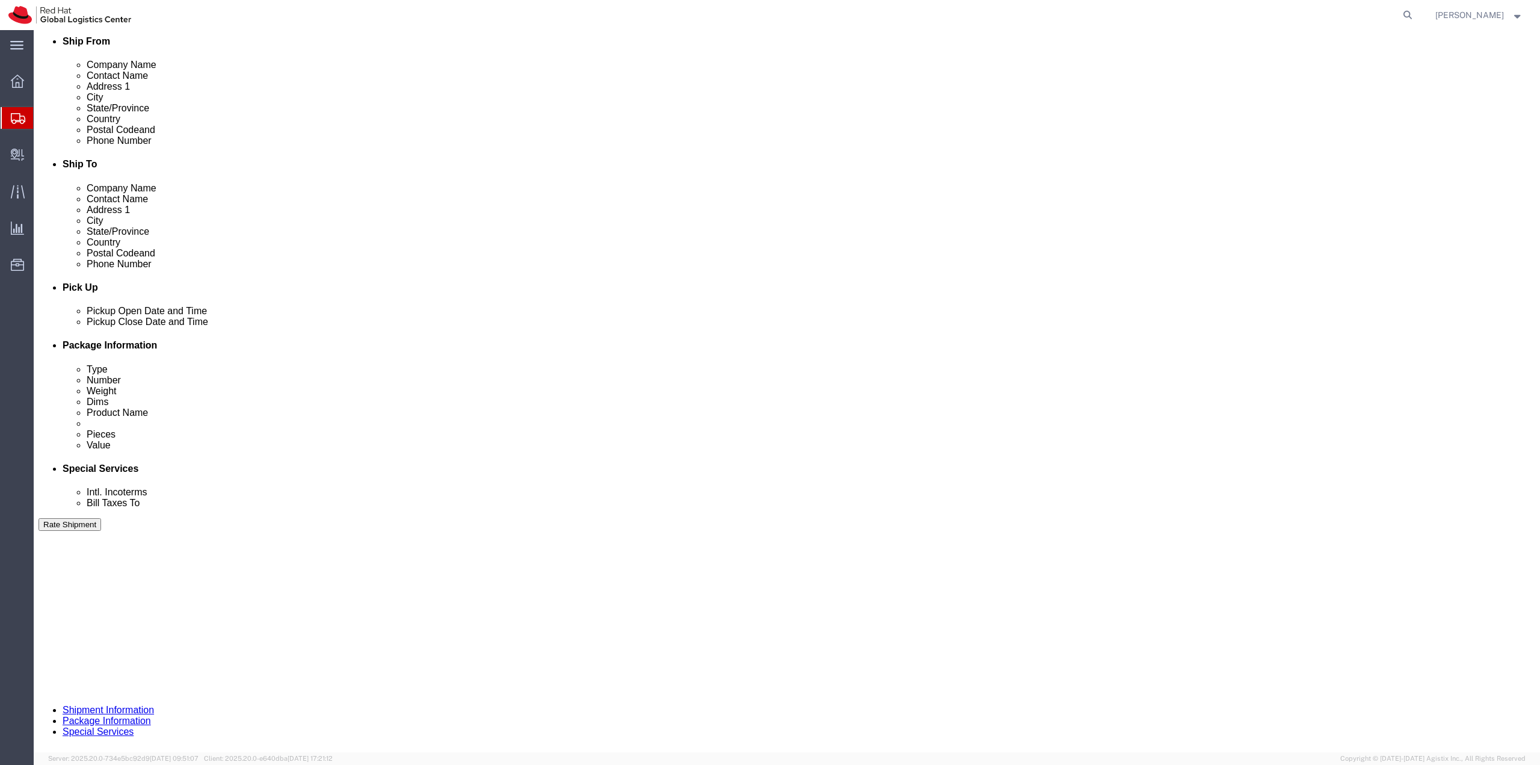
click p "Elo O - Rechargeable Handheld Fan With Carabiner"
click dd "1648.50 USD"
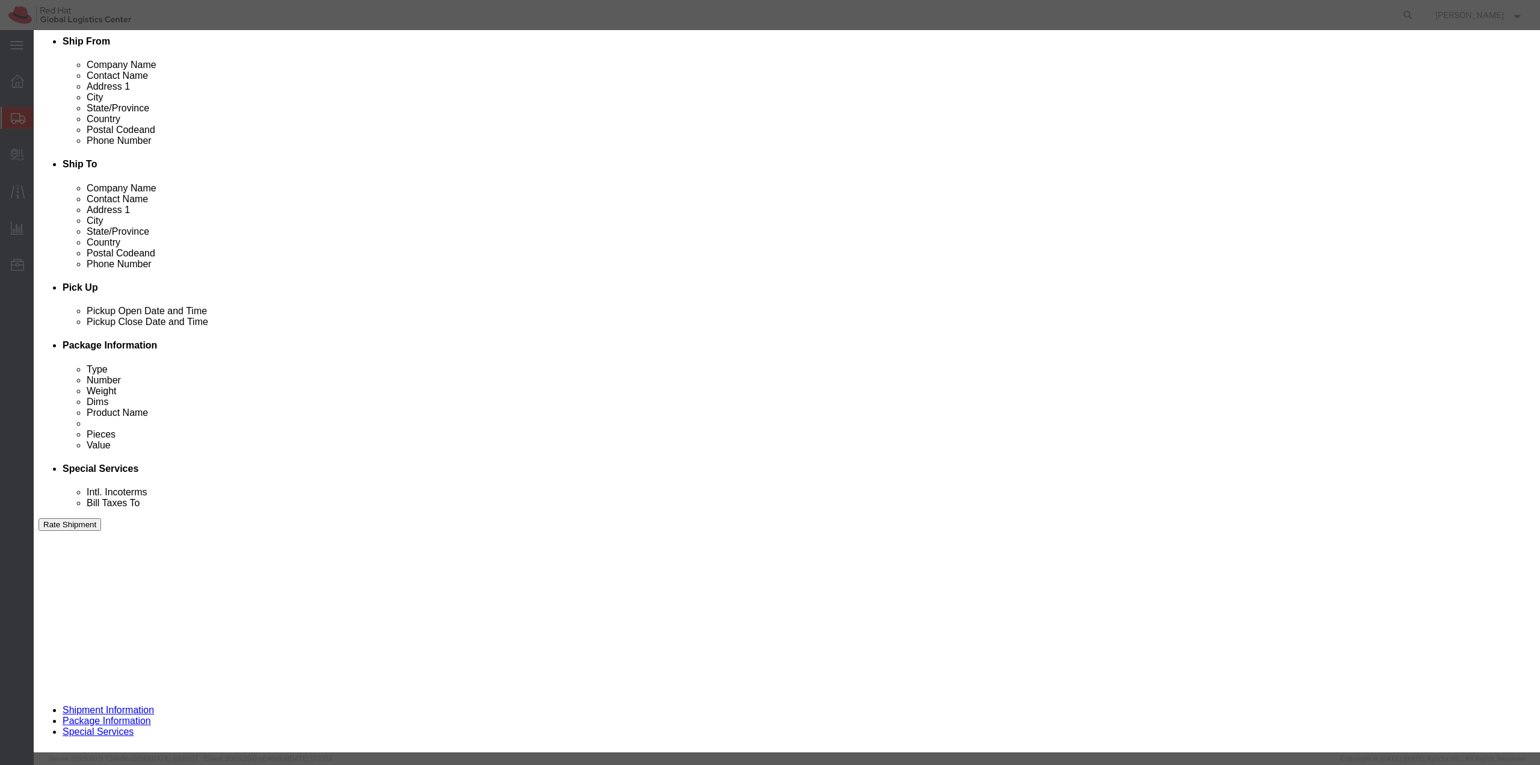
drag, startPoint x: 550, startPoint y: 114, endPoint x: 513, endPoint y: 120, distance: 37.8
click div "Pieces 150.00 Select Bag Barrels 100Board Feet Bottle Box Blister Pack Carats C…"
type input "50.00"
type input "549.5"
click button "Save & Close"
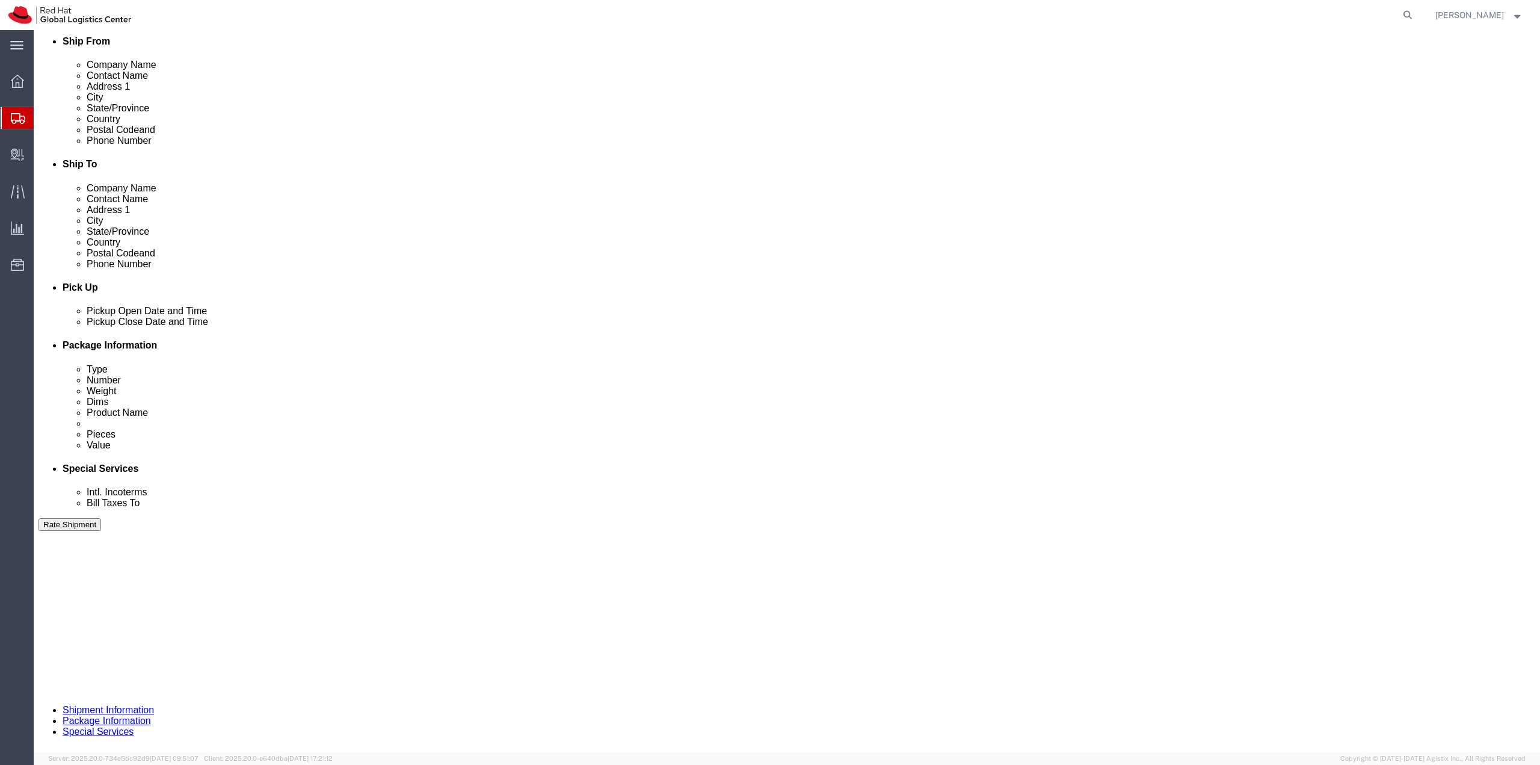
click input "text"
type input "18"
type input "15"
type input "12"
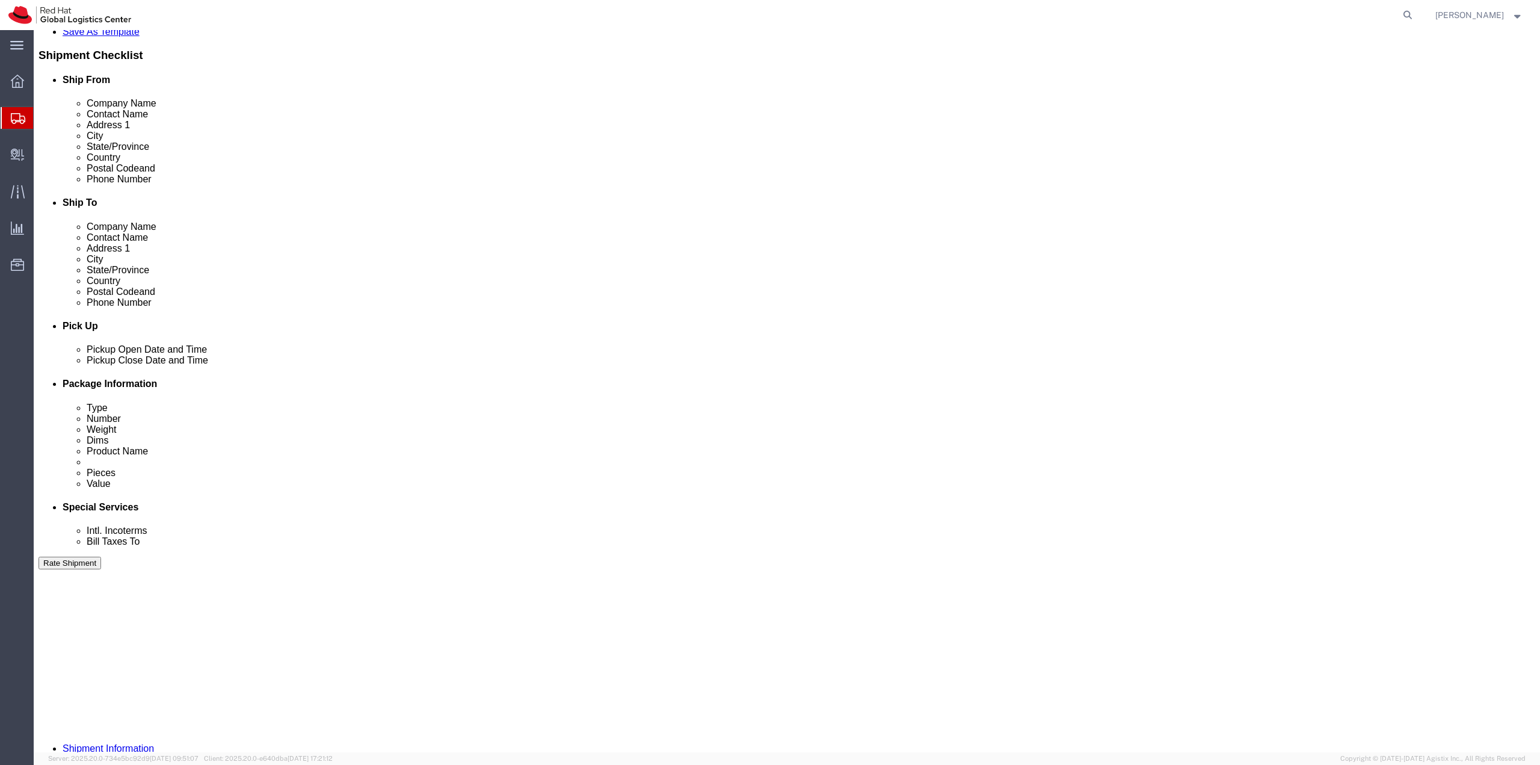
drag, startPoint x: 873, startPoint y: 547, endPoint x: 804, endPoint y: 549, distance: 68.6
click div "Package Type Select Case(s) Crate(s) Envelope Large Box Medium Box PAK Skid(s) …"
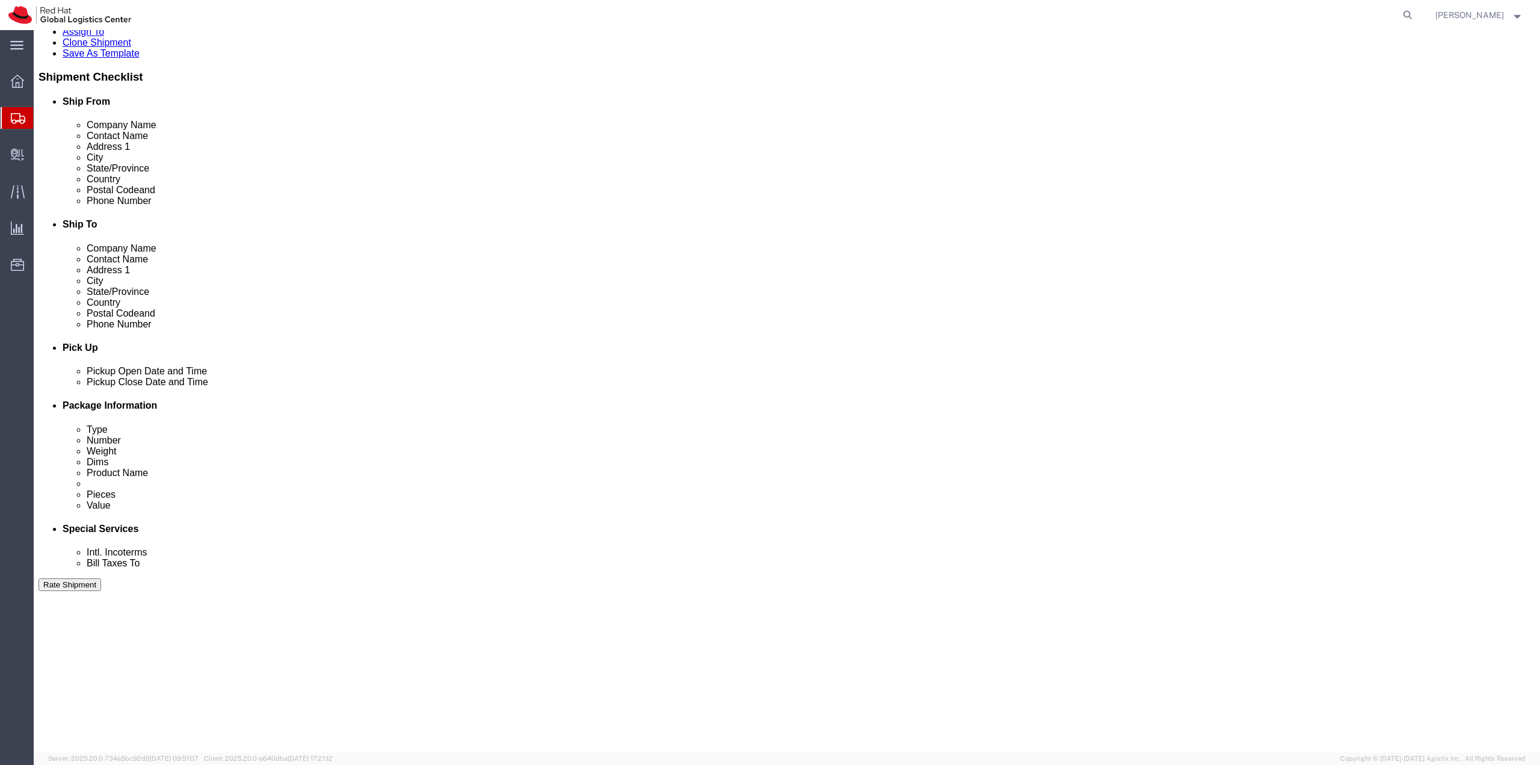
type input "26"
click select "Select Case(s) Crate(s) Envelope Large Box Medium Box PAK Skid(s) Small Box Sma…"
select select "YRPK"
click select "Select Case(s) Crate(s) Envelope Large Box Medium Box PAK Skid(s) Small Box Sma…"
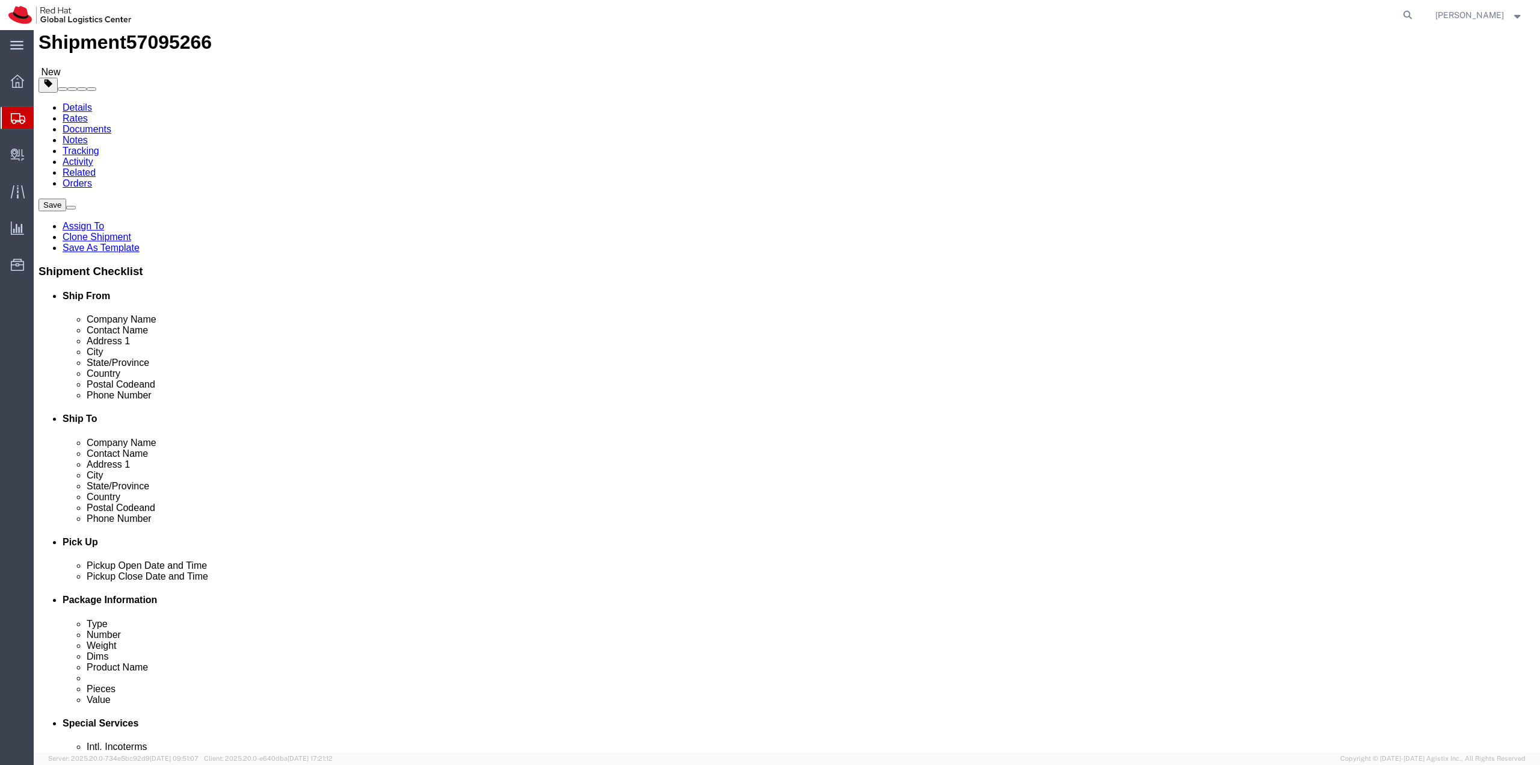
scroll to position [0, 0]
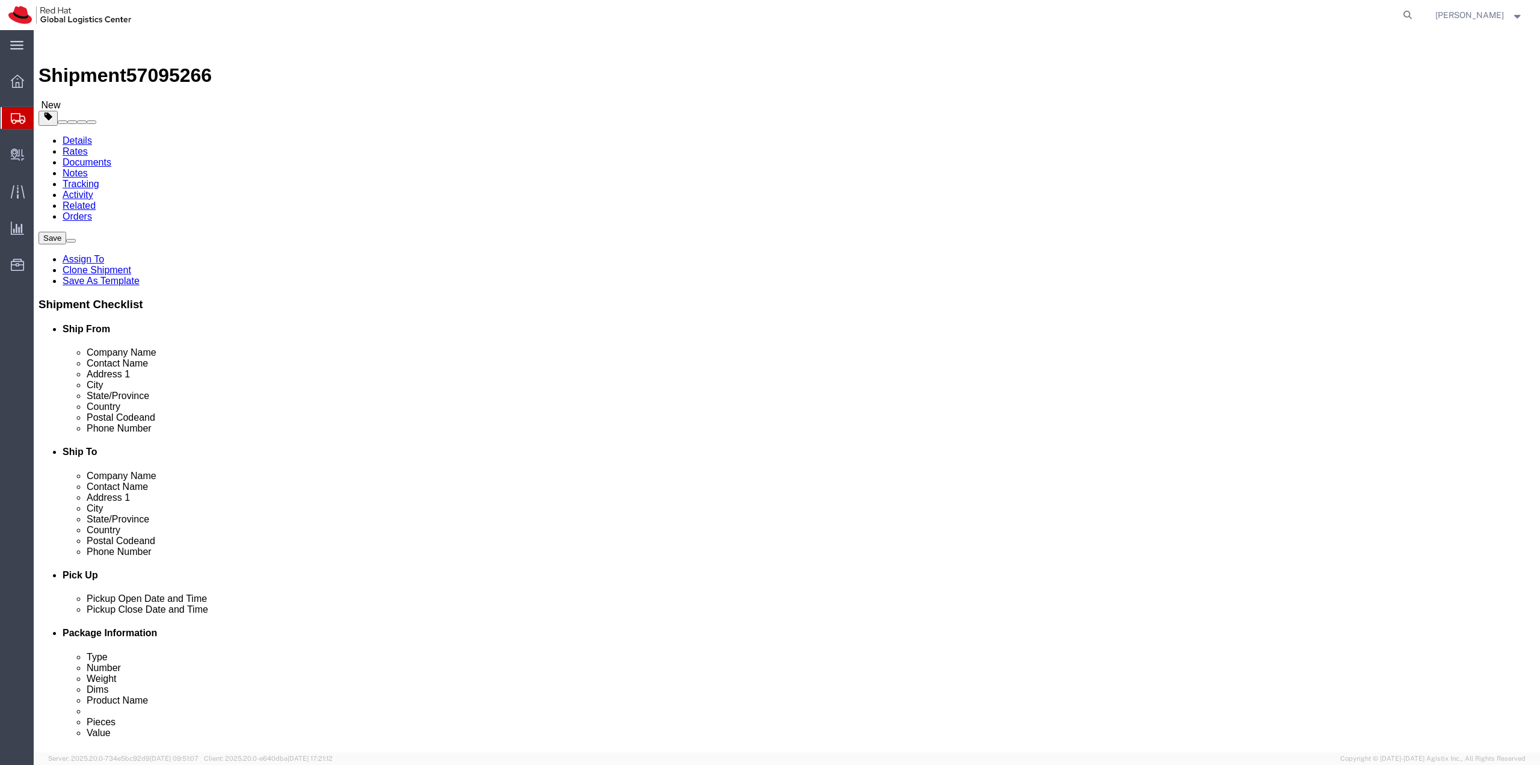
drag, startPoint x: 883, startPoint y: 277, endPoint x: 844, endPoint y: 277, distance: 39.7
click div "Weight 19.00 Select kgs lbs Ship. t°"
type input "28"
click dd "50.00 Each"
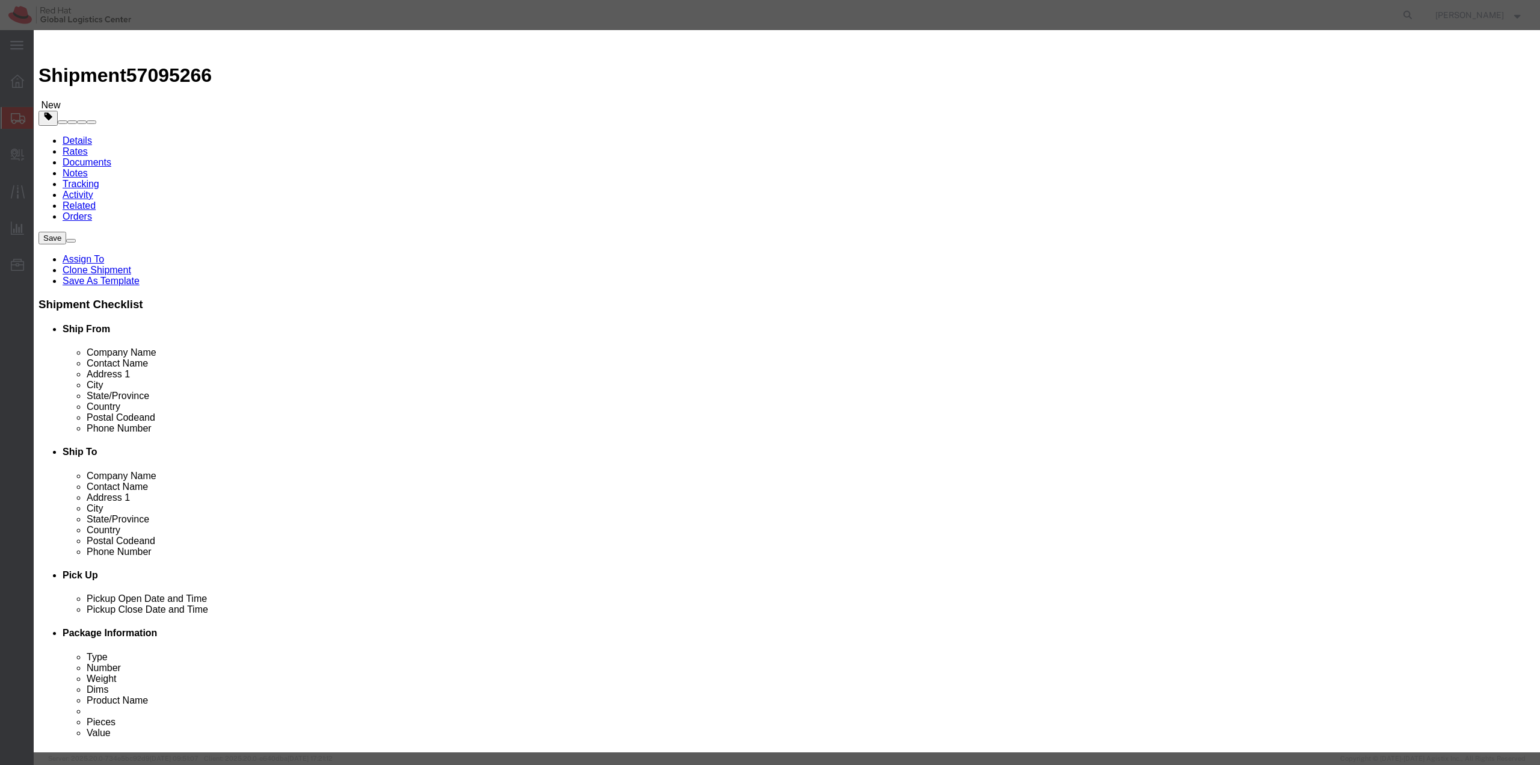
click button "Close"
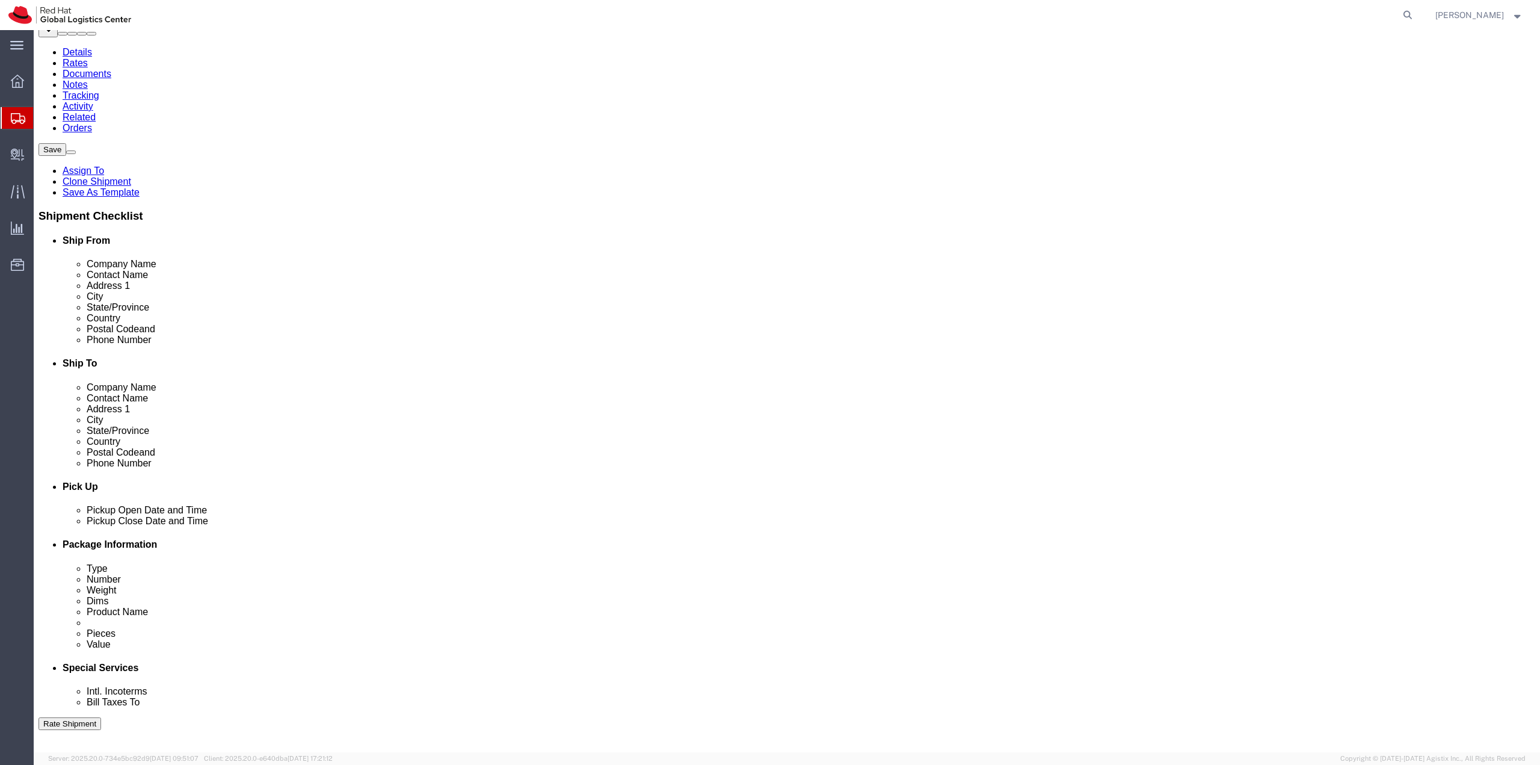
scroll to position [180, 0]
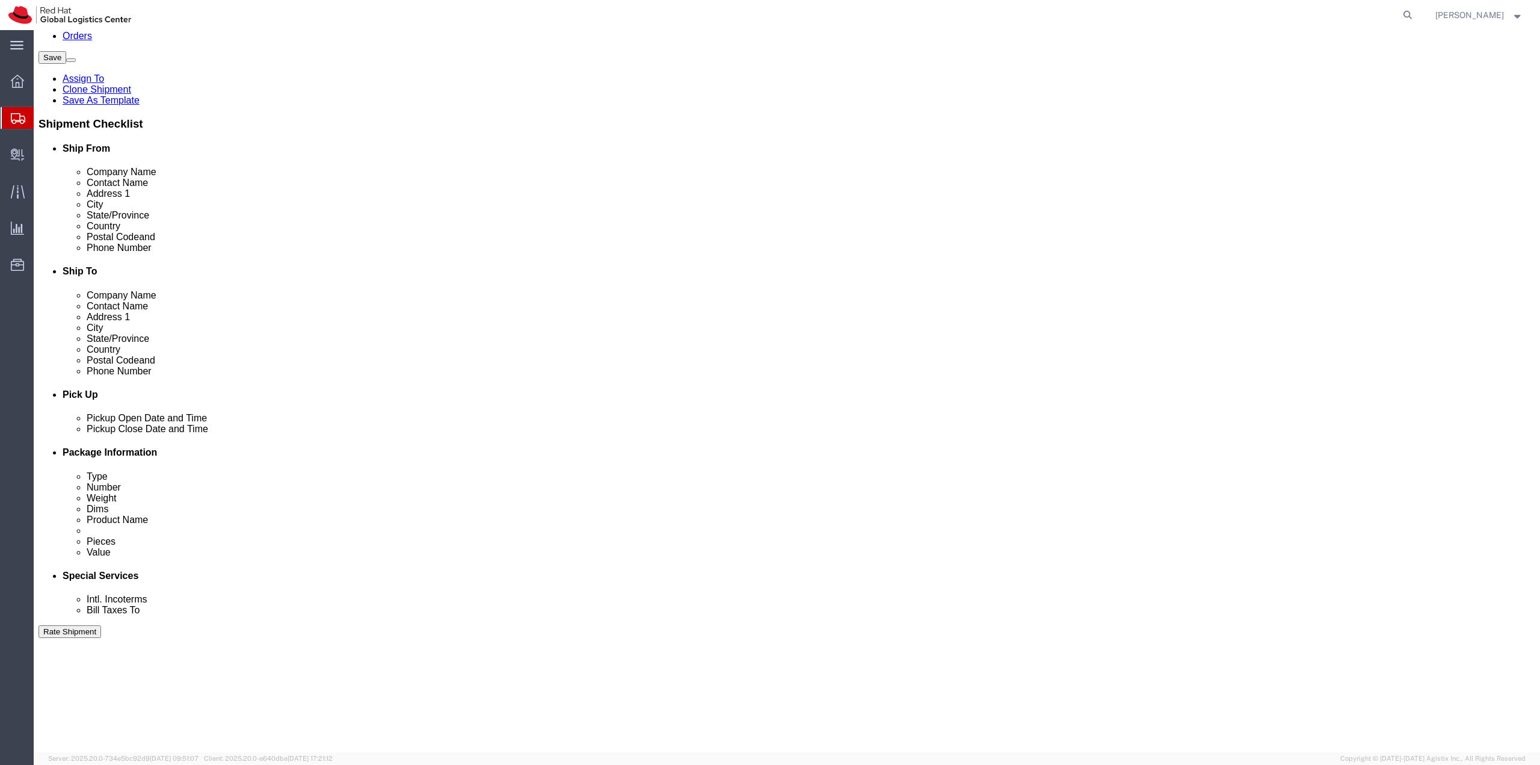
click link "Add Package"
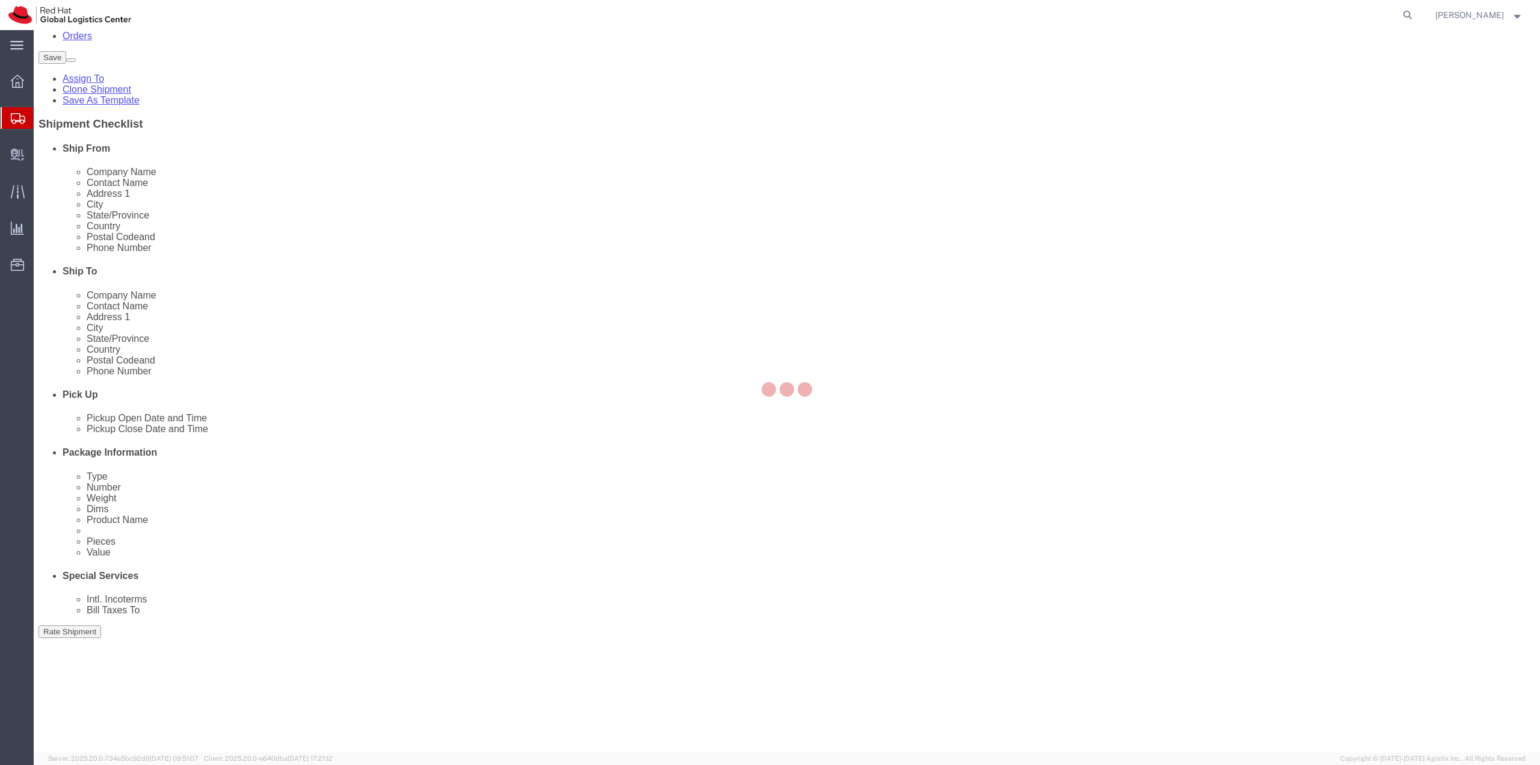
scroll to position [0, 0]
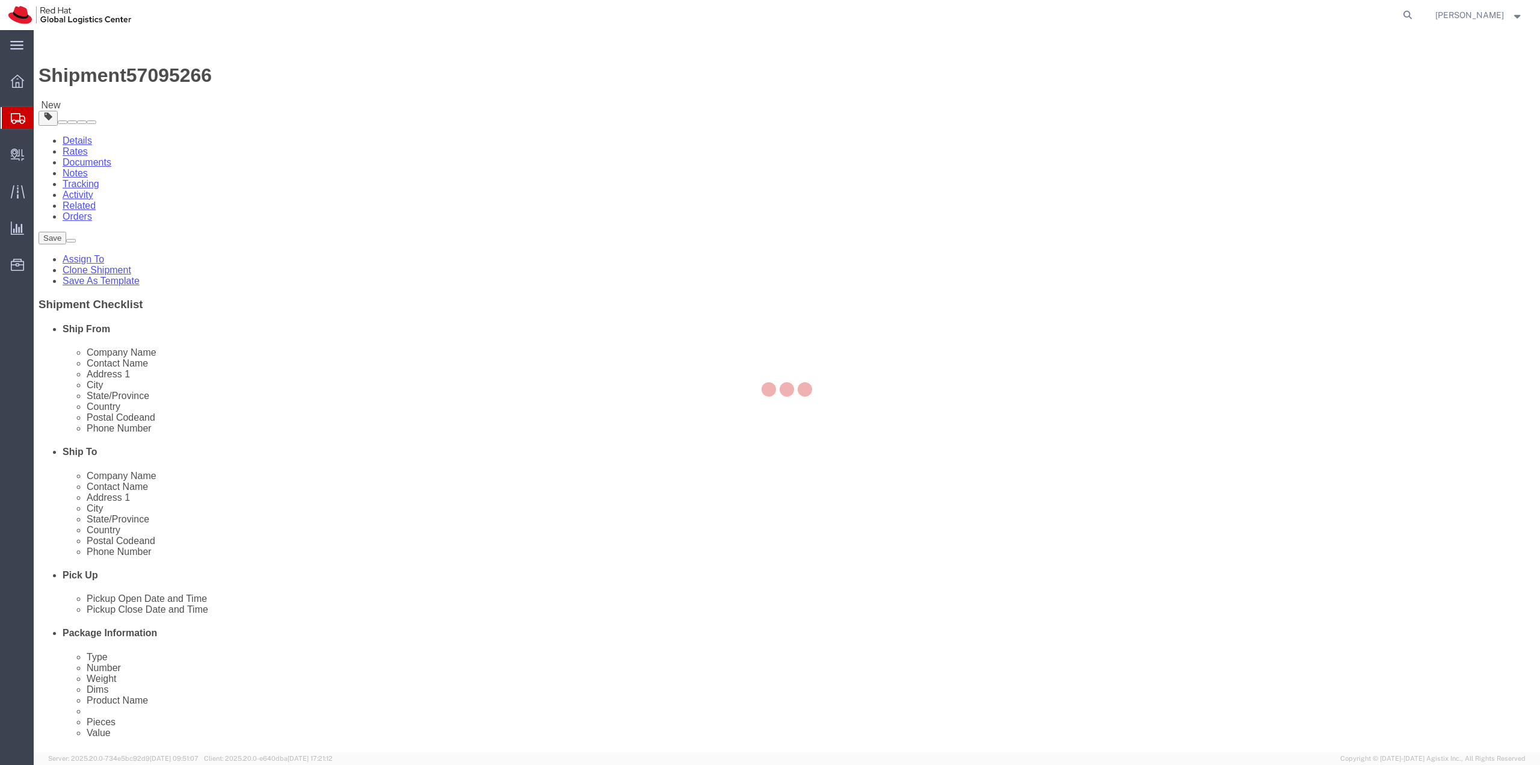
select select
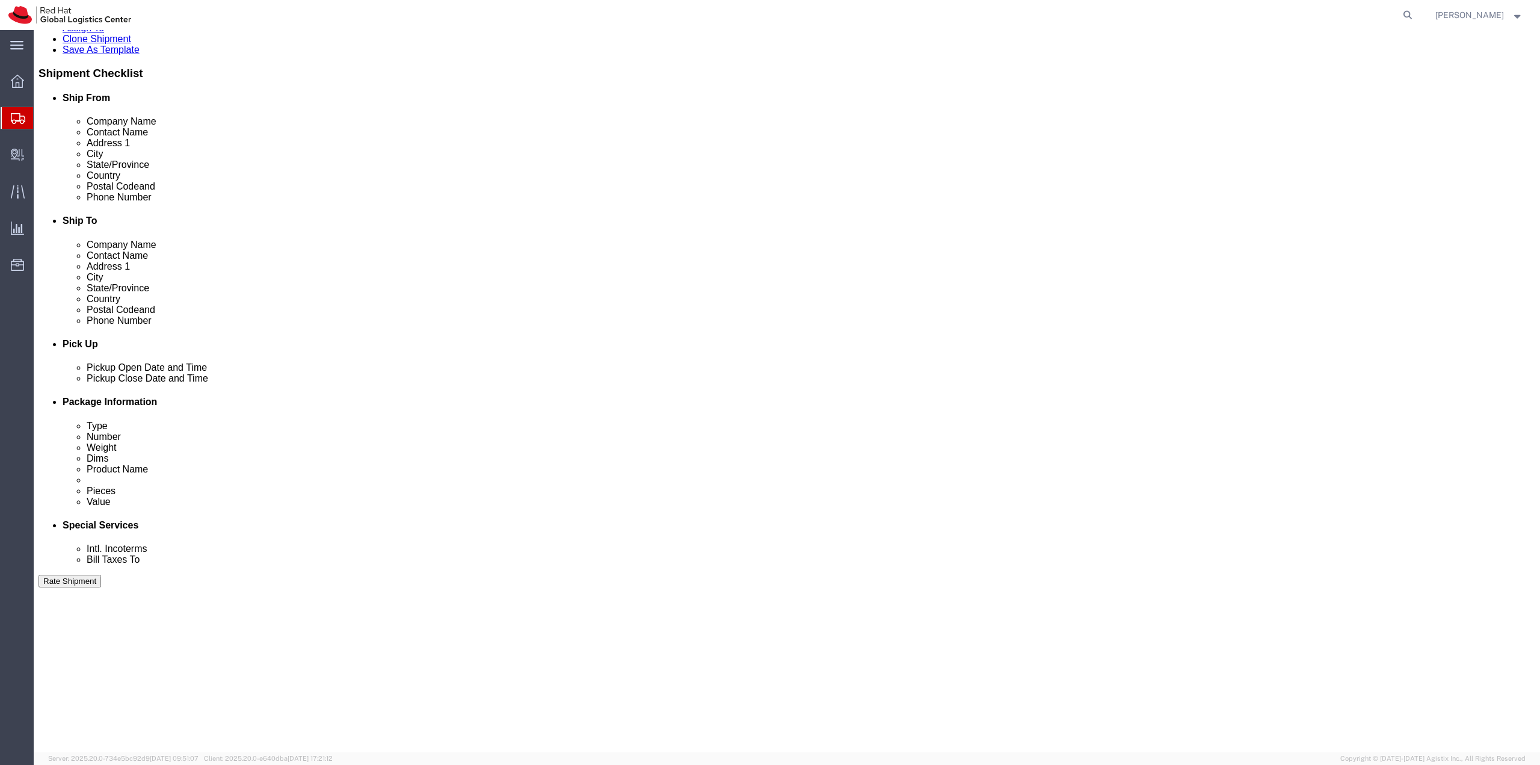
scroll to position [301, 0]
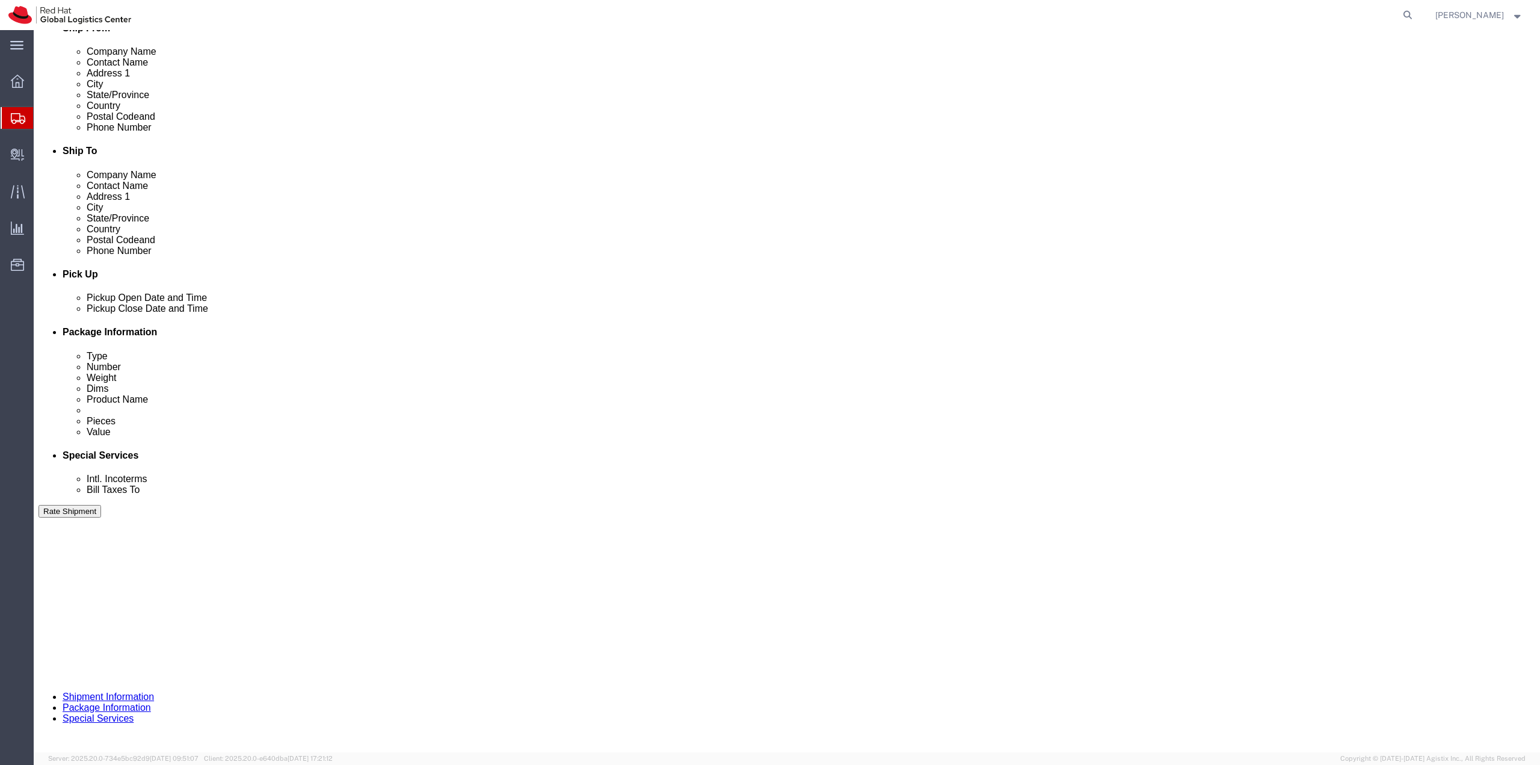
drag, startPoint x: 267, startPoint y: 548, endPoint x: 226, endPoint y: 546, distance: 41.0
click input "text"
type input "18"
type input "16"
type input "12"
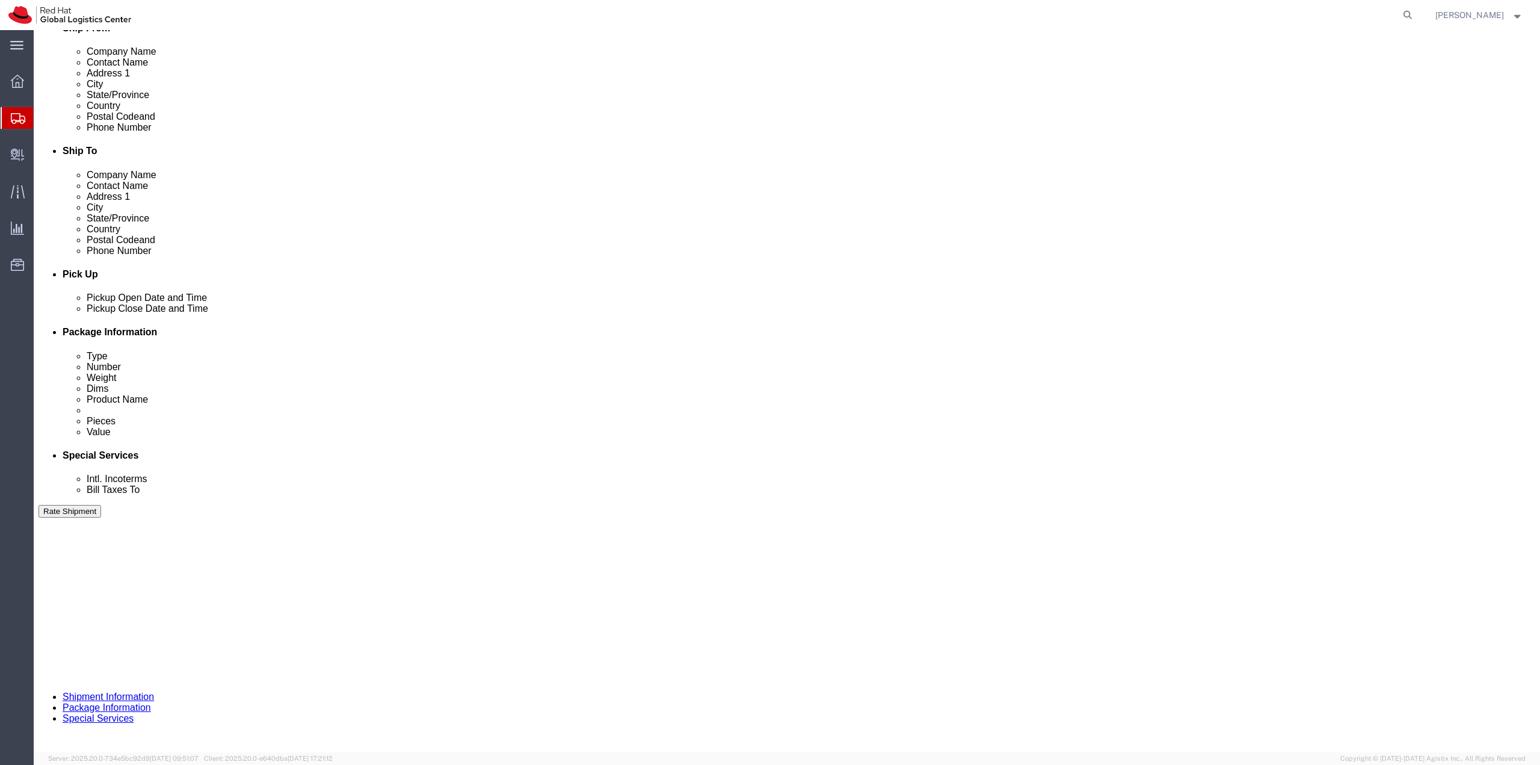
type input "9"
click select "Select Case(s) Crate(s) Envelope Large Box Medium Box PAK Skid(s) Small Box Sma…"
select select "YRPK"
click select "Select Case(s) Crate(s) Envelope Large Box Medium Box PAK Skid(s) Small Box Sma…"
drag, startPoint x: 664, startPoint y: 185, endPoint x: 10, endPoint y: 592, distance: 771.0
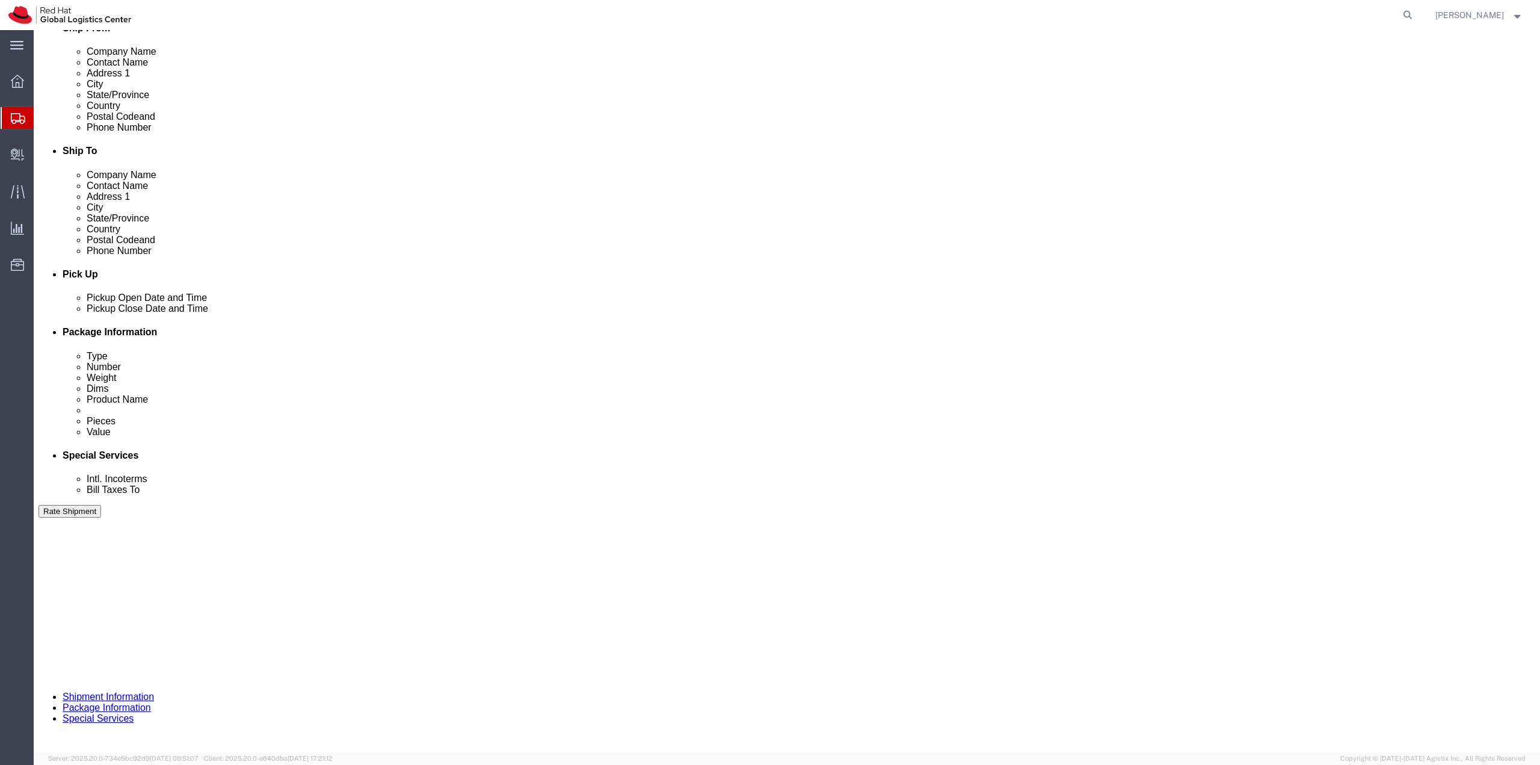
click icon
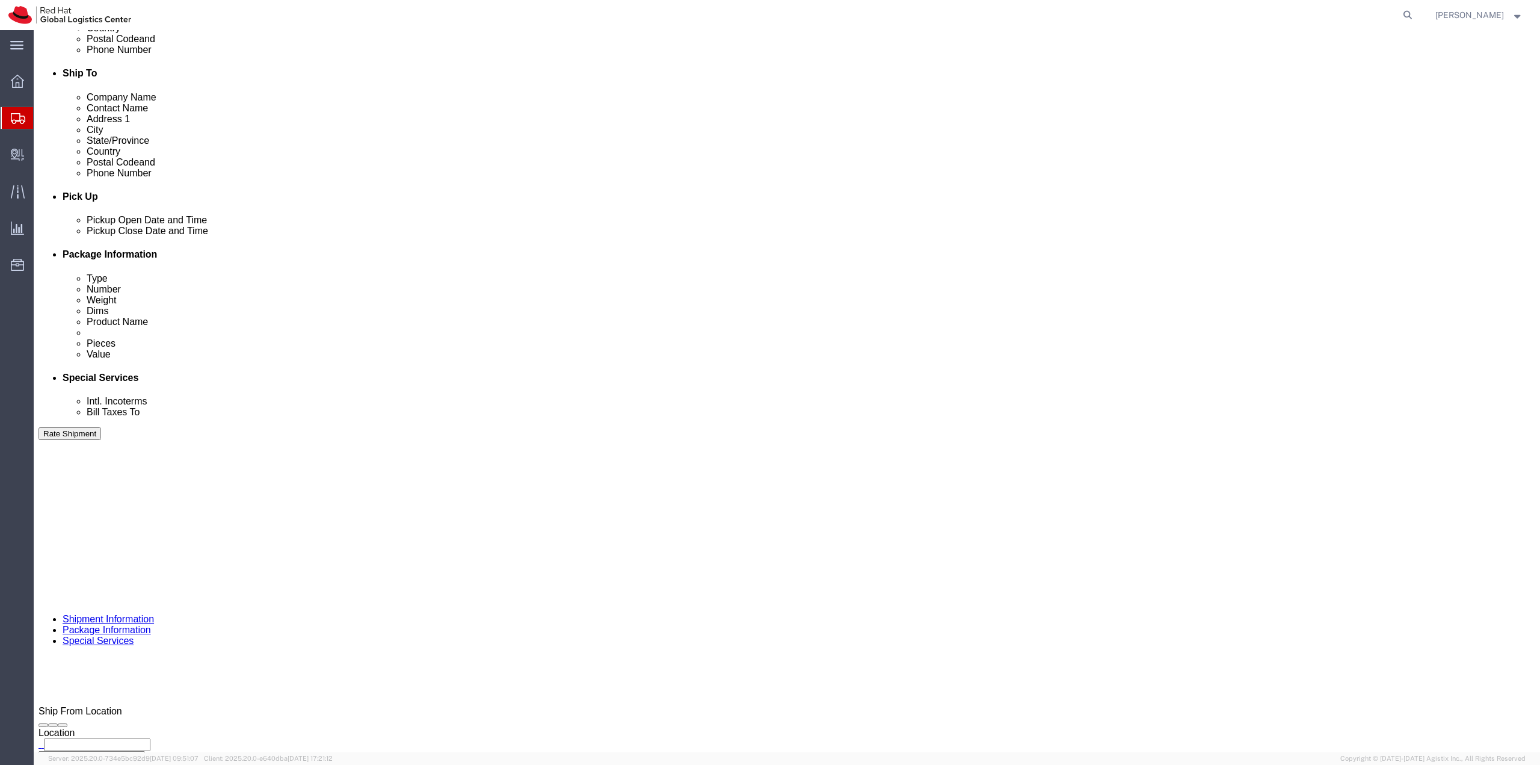
scroll to position [381, 0]
click dd "1648.50 USD"
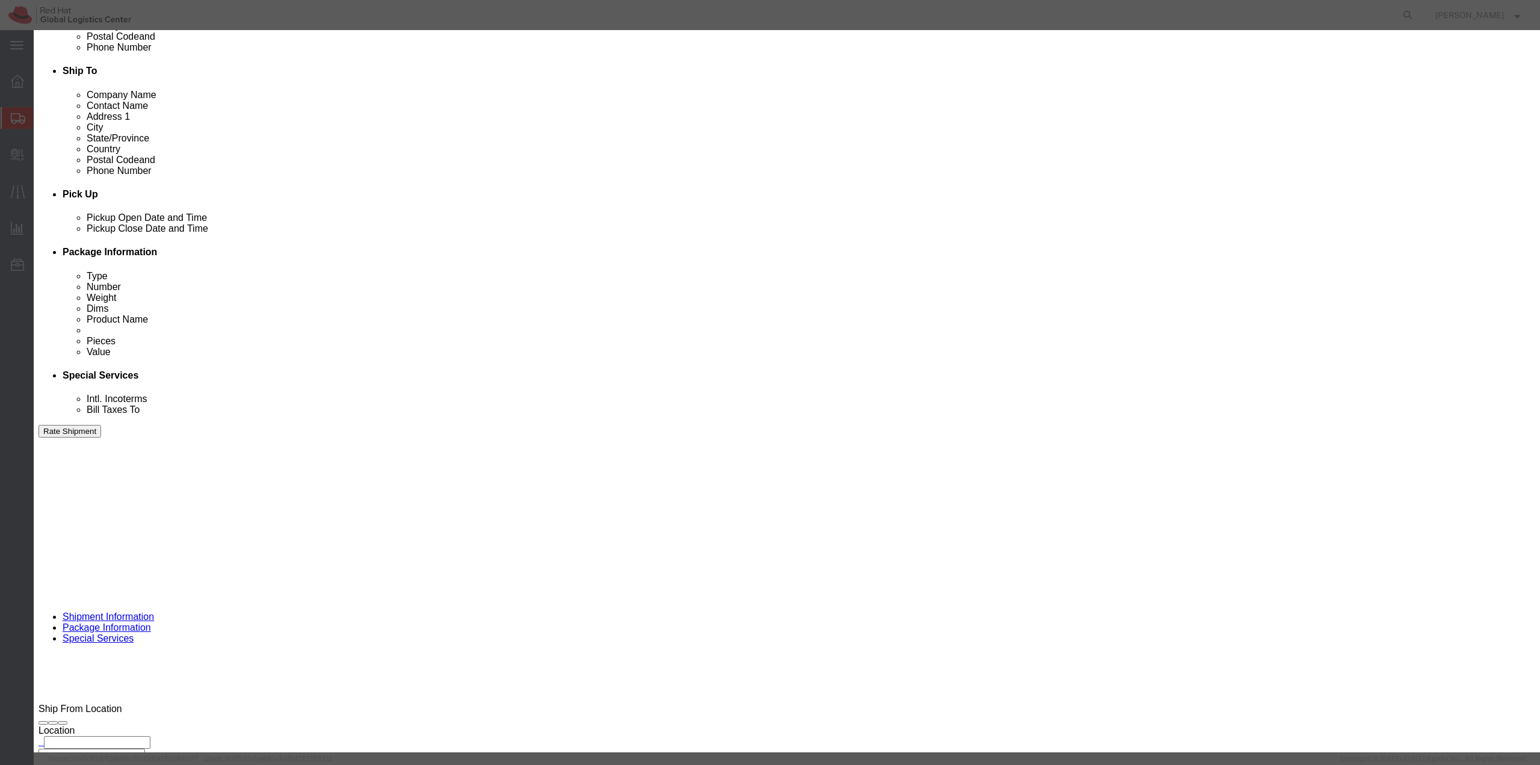
drag, startPoint x: 598, startPoint y: 111, endPoint x: 543, endPoint y: 111, distance: 55.4
click input "150.00"
type input "100"
type input "1099"
click button "Save & Close"
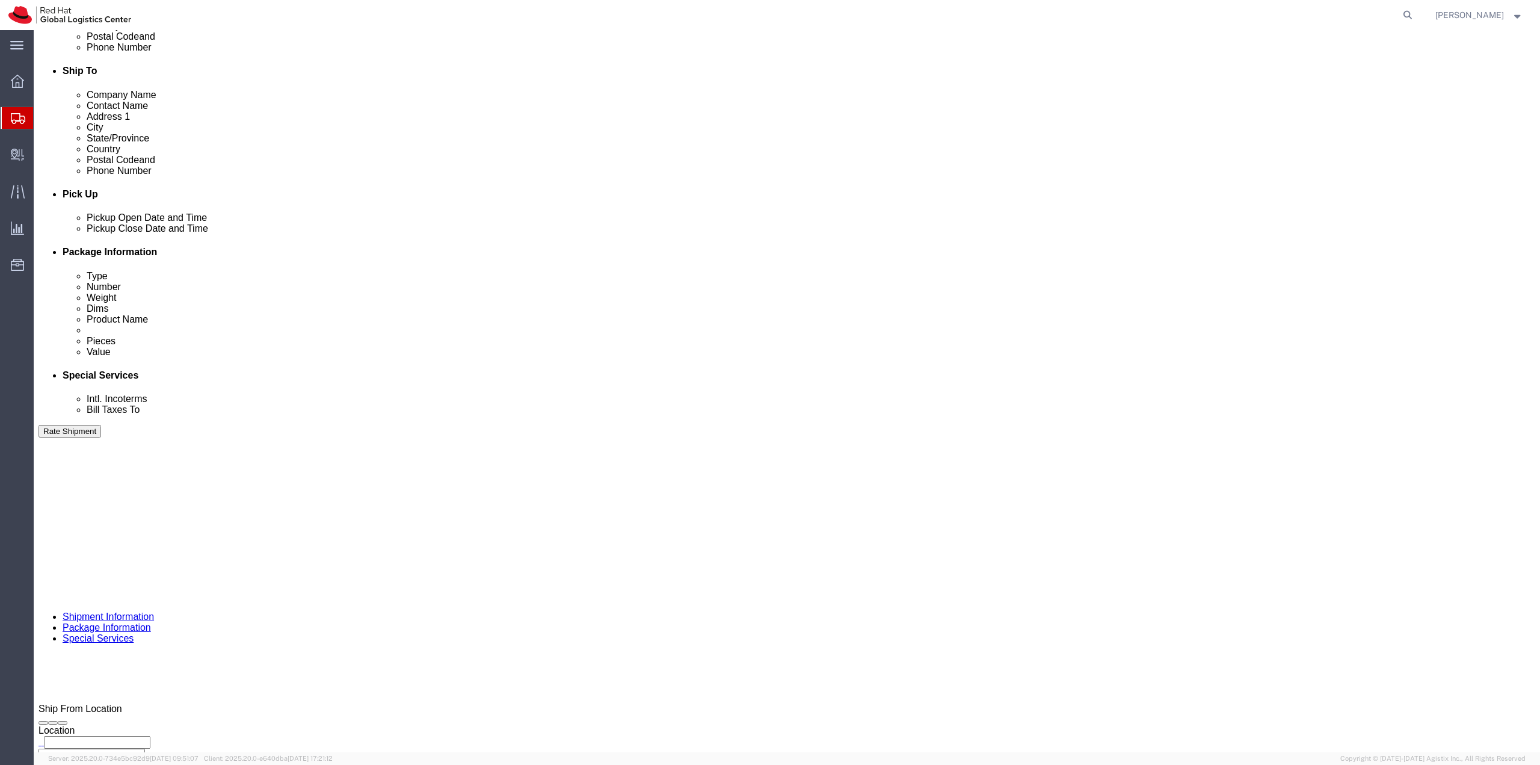
click button "Continue"
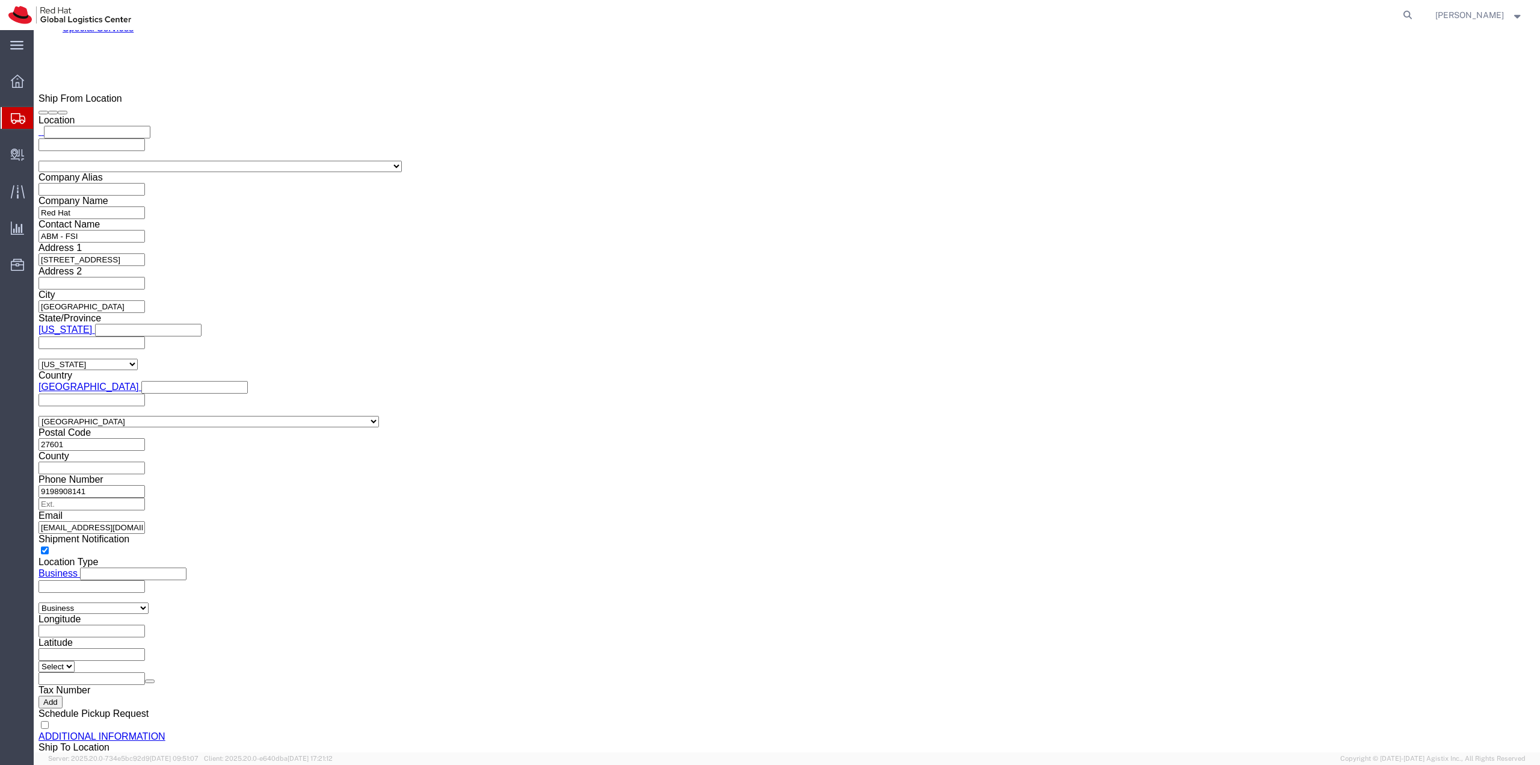
click button "Rate Shipment"
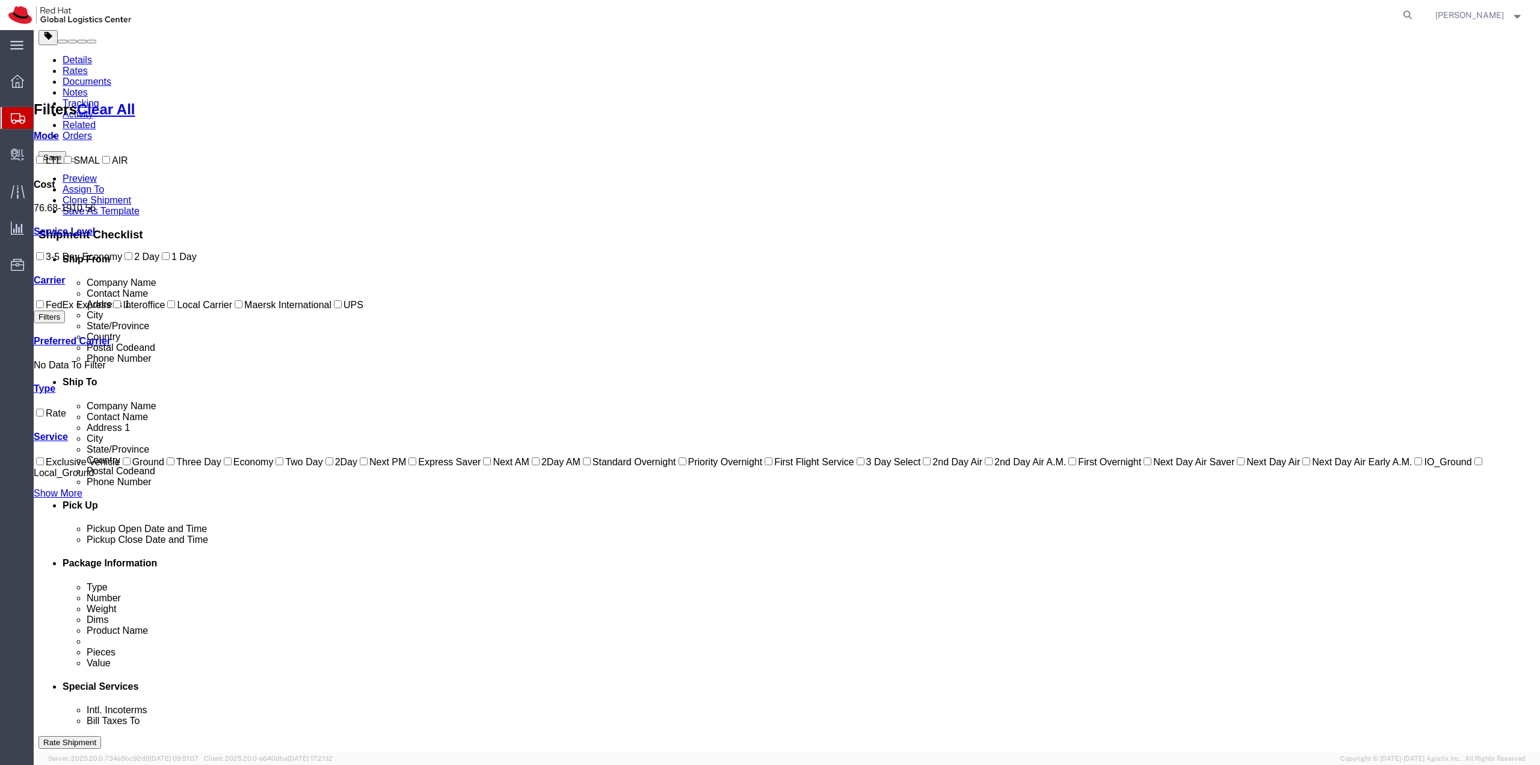
scroll to position [0, 0]
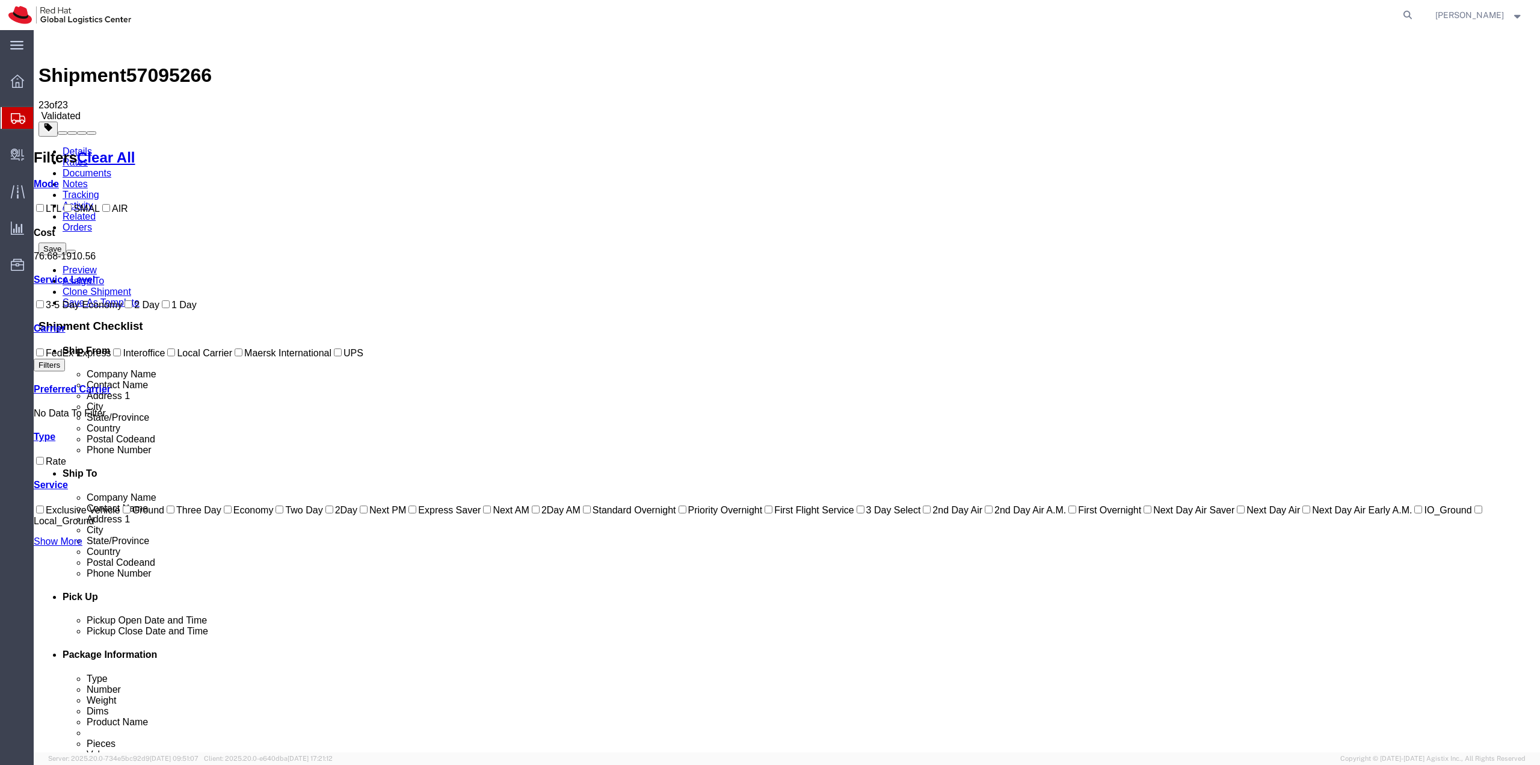
click at [78, 146] on link "Details" at bounding box center [77, 151] width 29 height 10
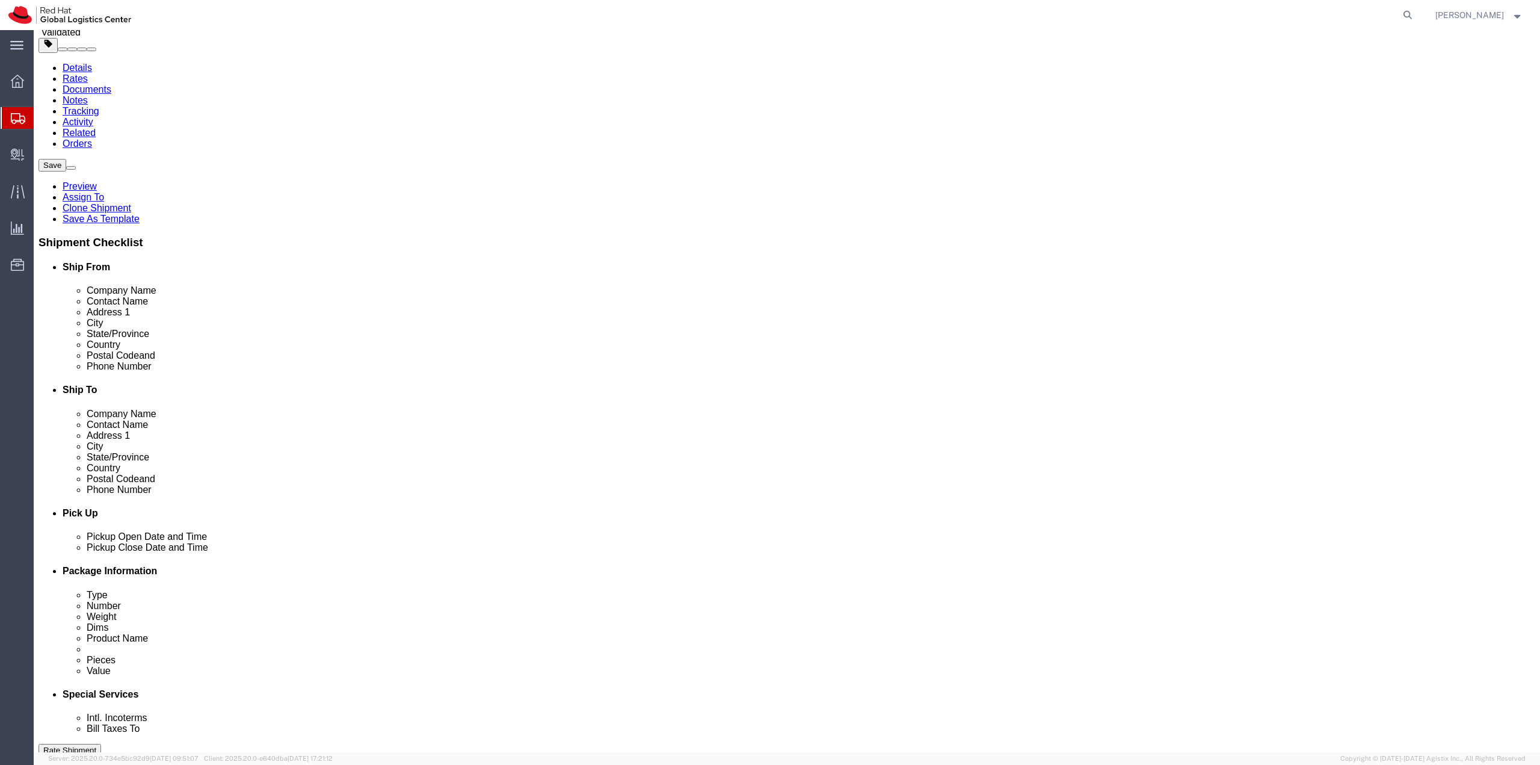
scroll to position [180, 0]
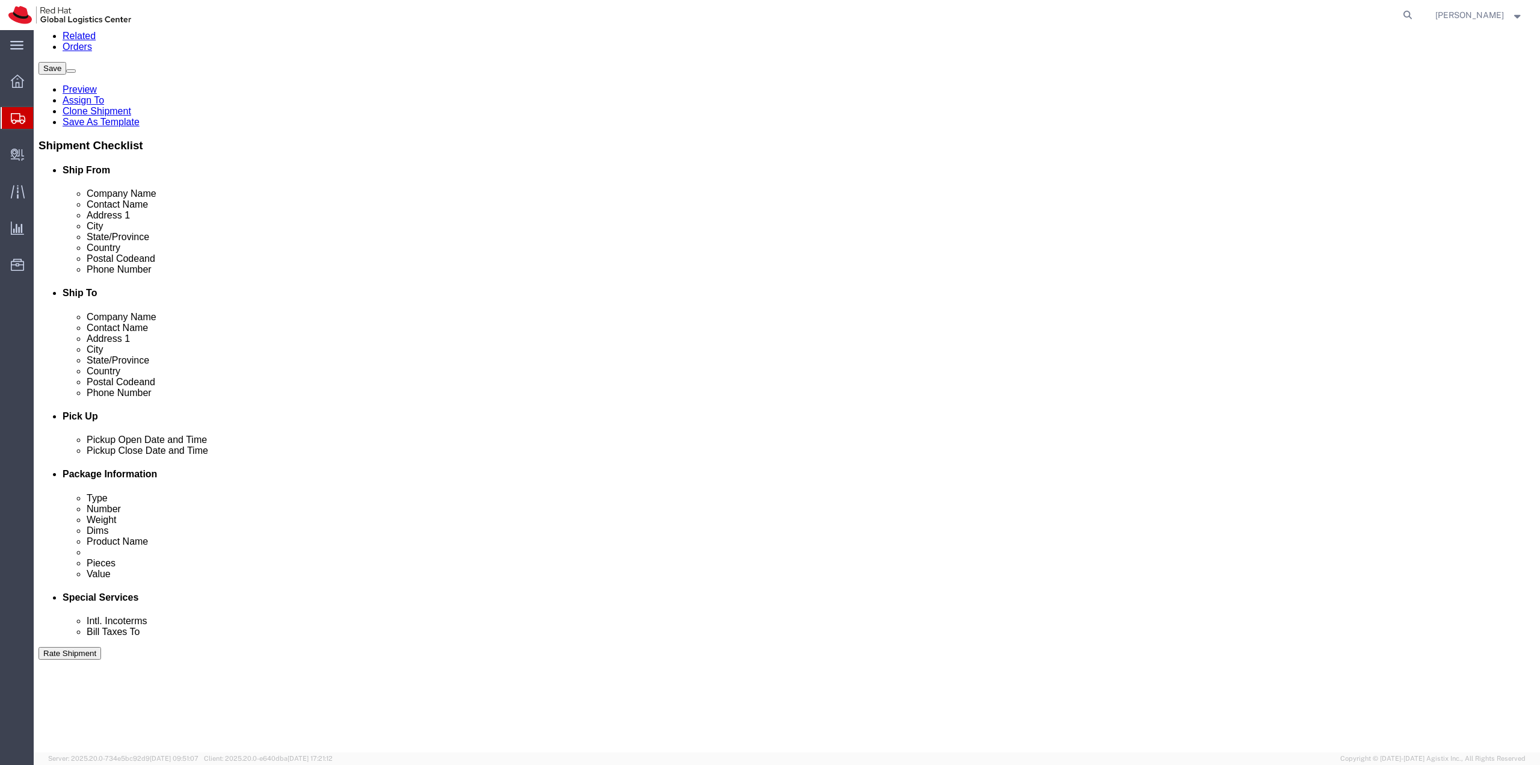
click div "Oct 14 2025 12:00 PM"
click button "Apply"
click div "Oct 16 2025 12:00 PM"
click div "Oct 16 2025 1:00 PM"
click button "Apply"
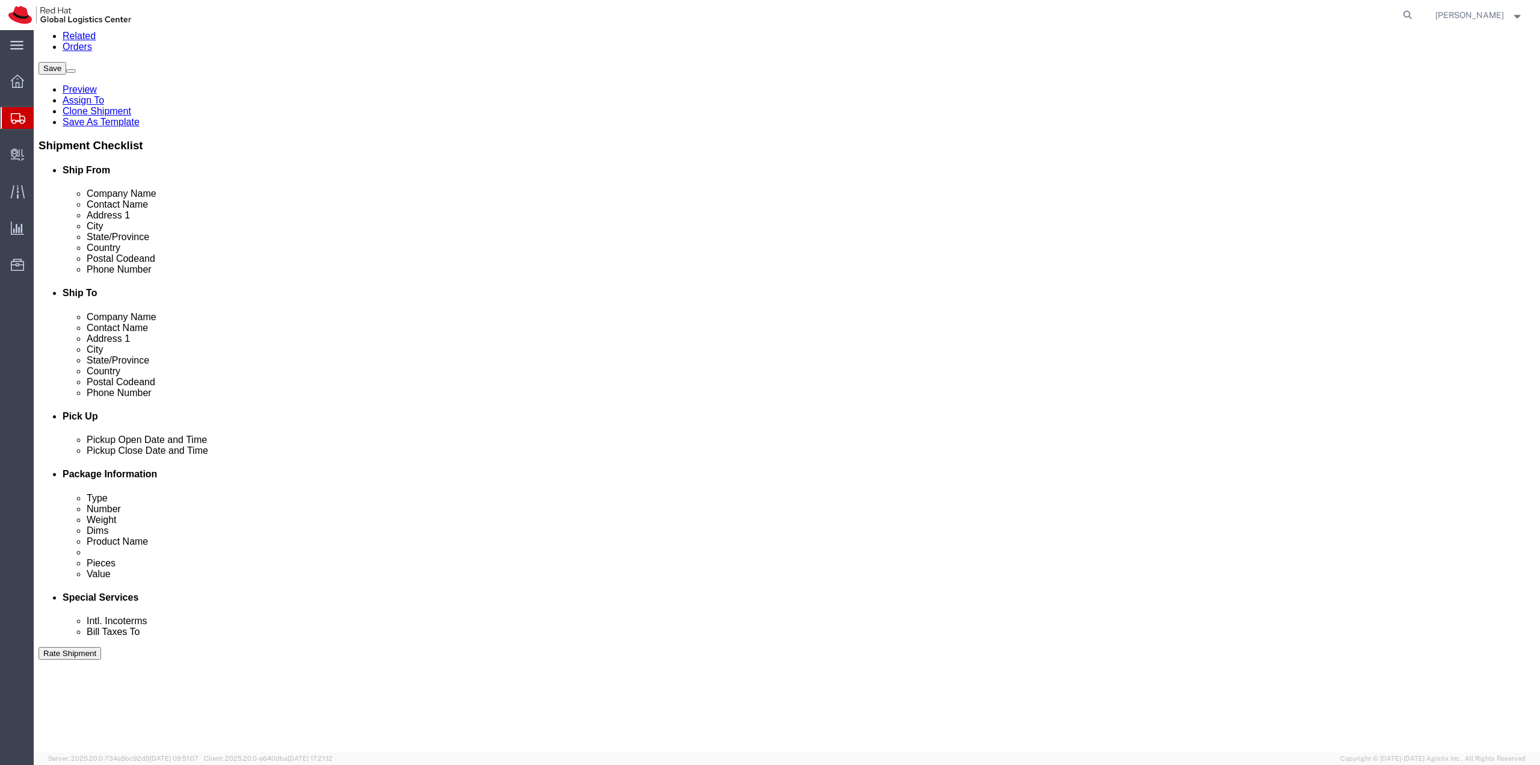
click div "Pickup Date: Pickup Start Date Pickup Start Time Pickup Open Date and Time Oct …"
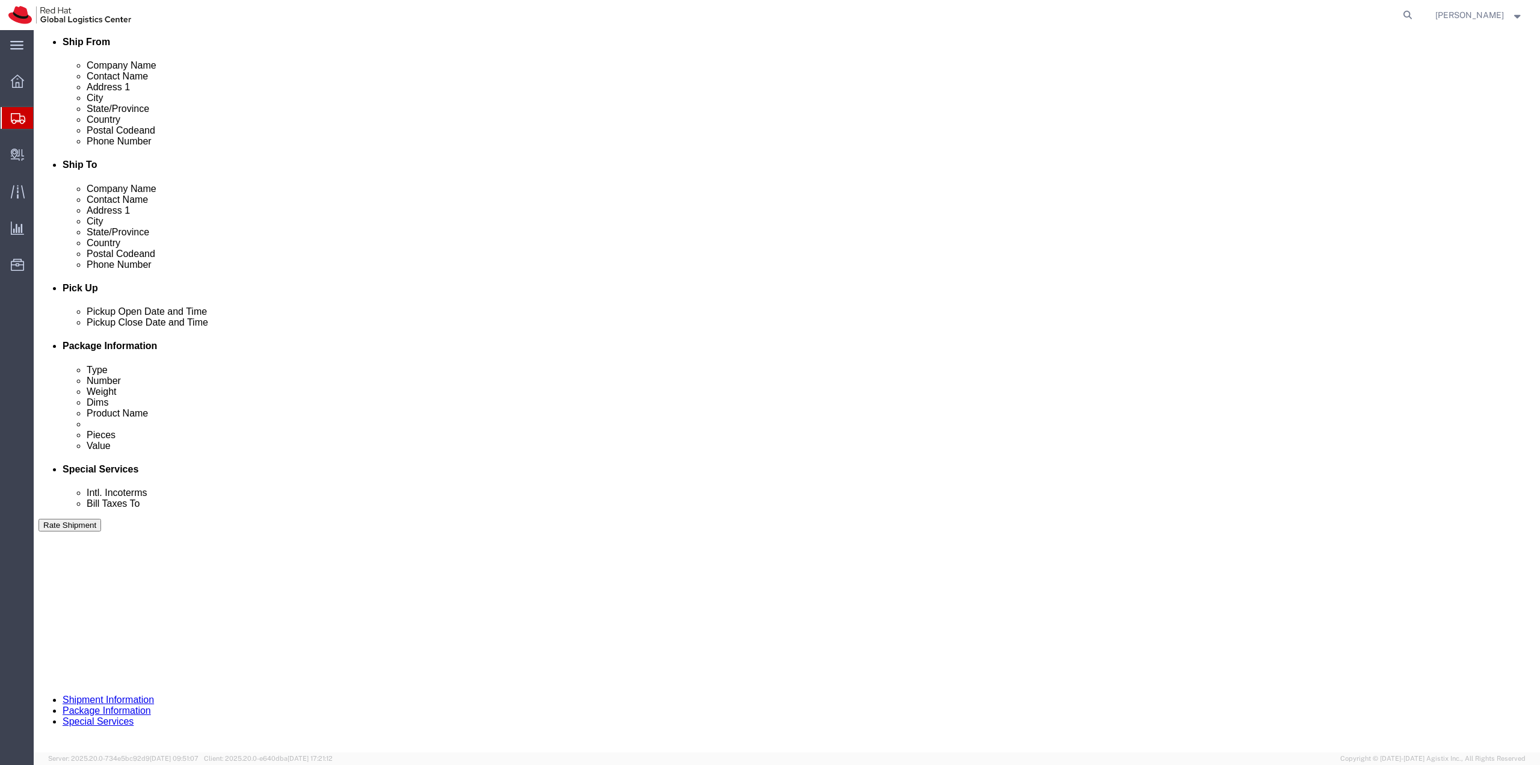
scroll to position [311, 0]
click button "Continue"
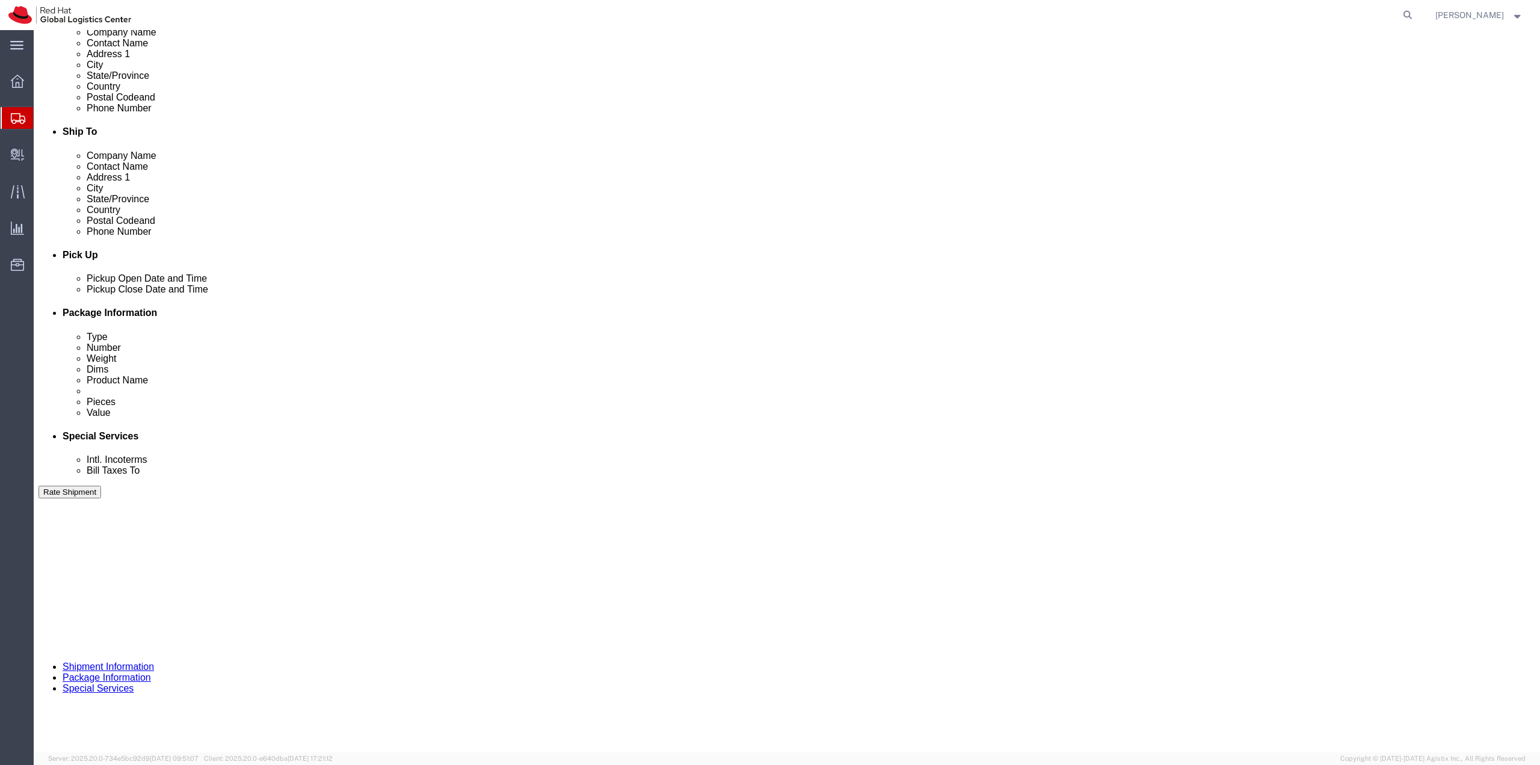
scroll to position [381, 0]
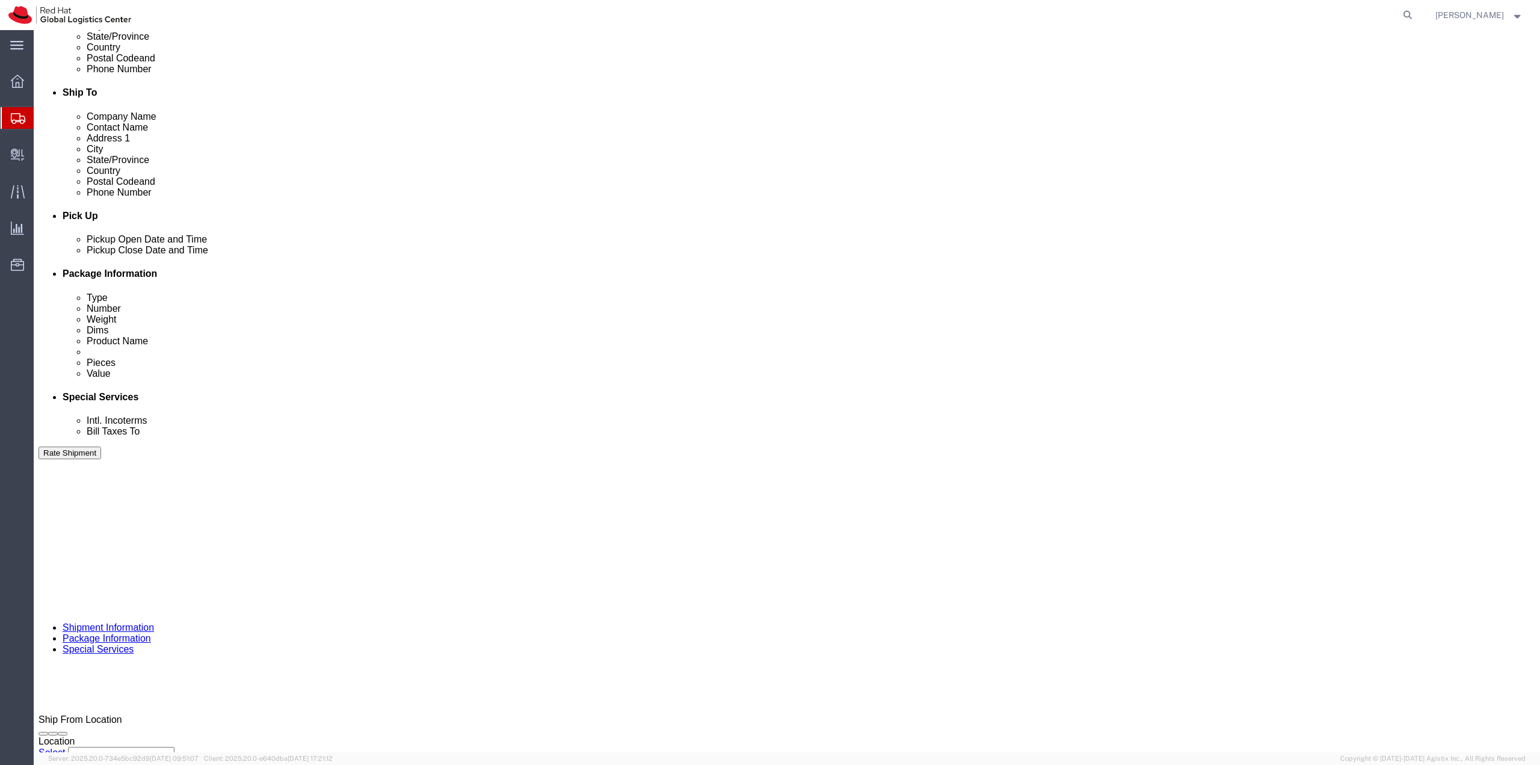
click button "Rate Shipment"
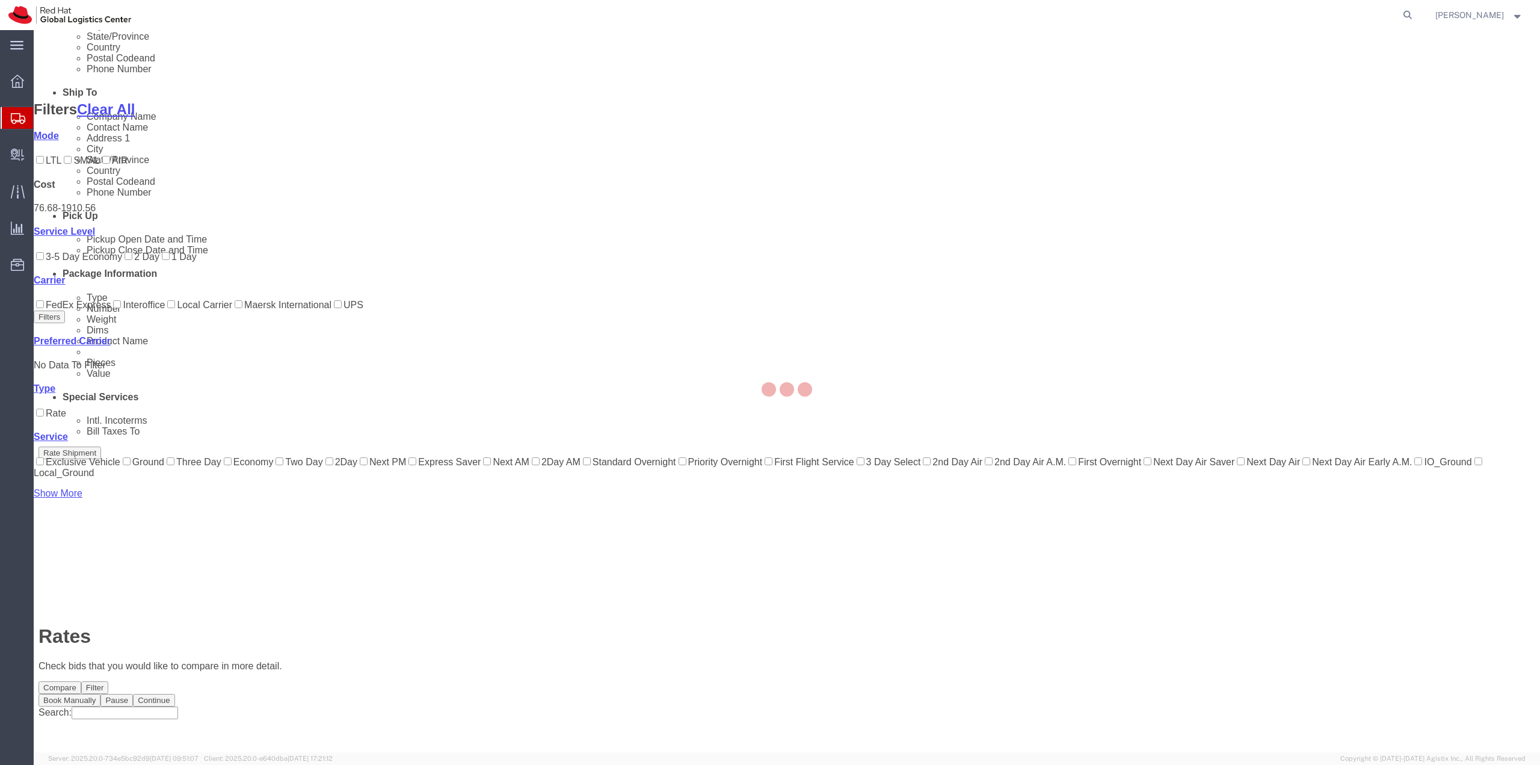
scroll to position [67, 0]
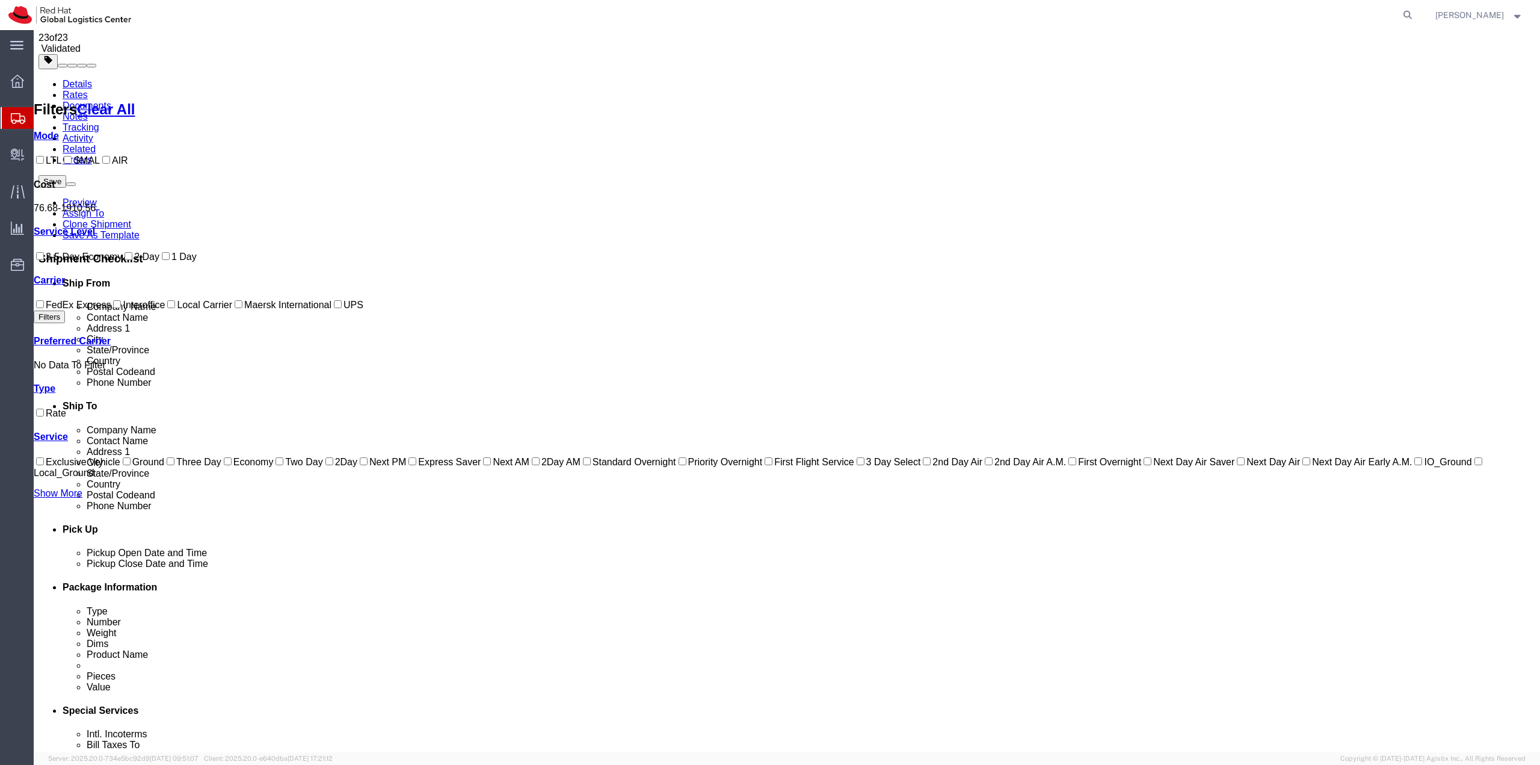
click at [75, 81] on link "Details" at bounding box center [77, 84] width 29 height 10
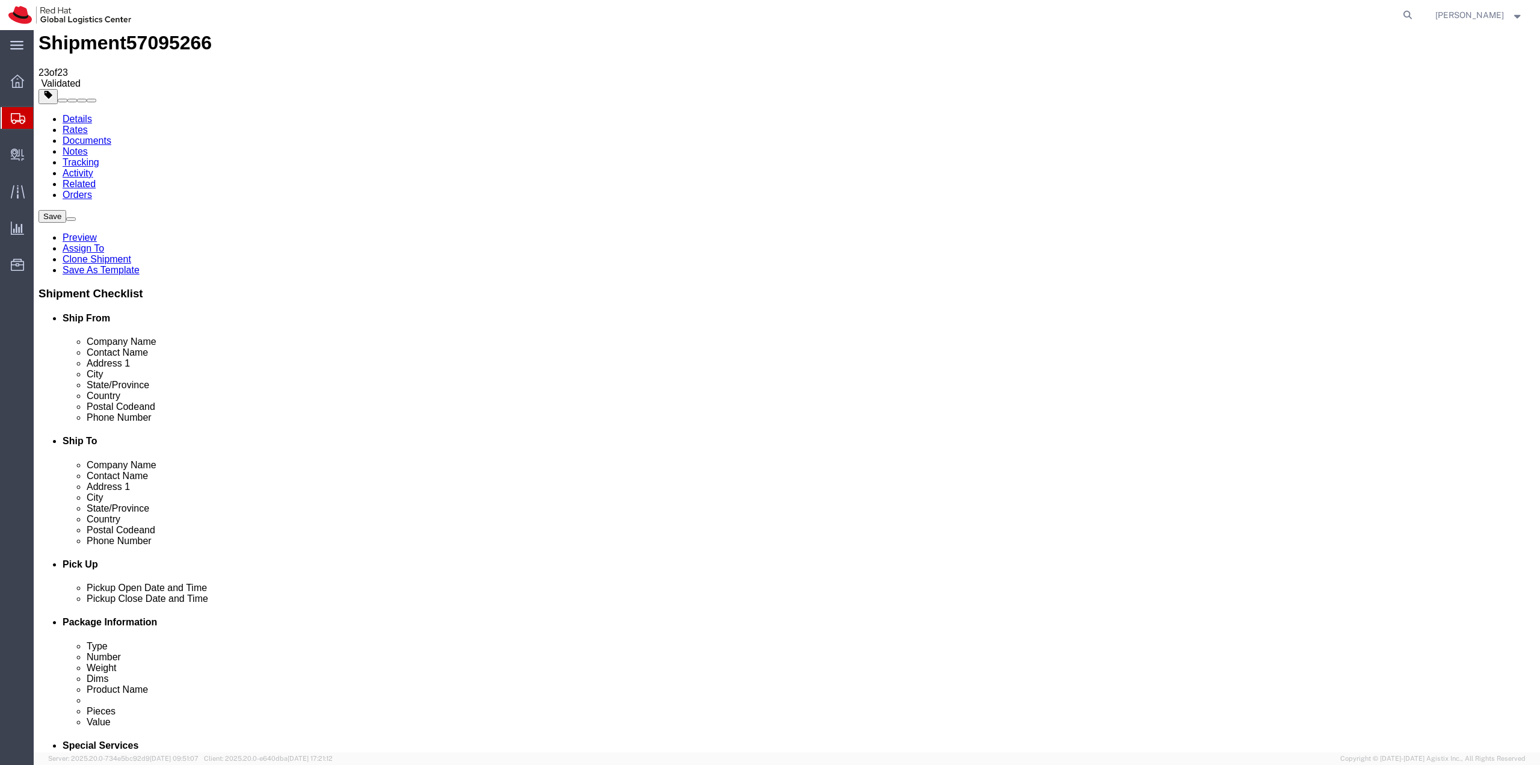
scroll to position [0, 0]
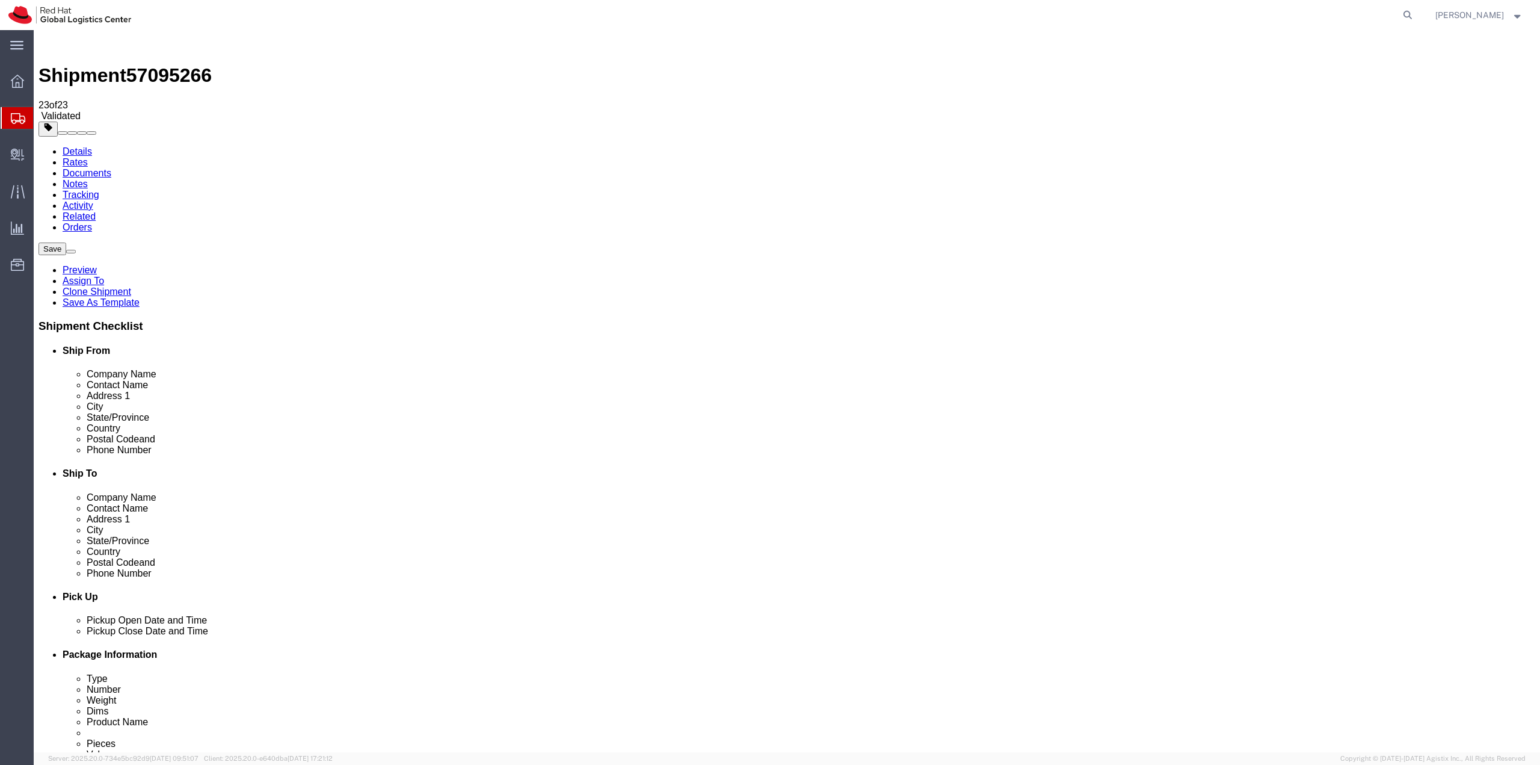
click input "Convene"
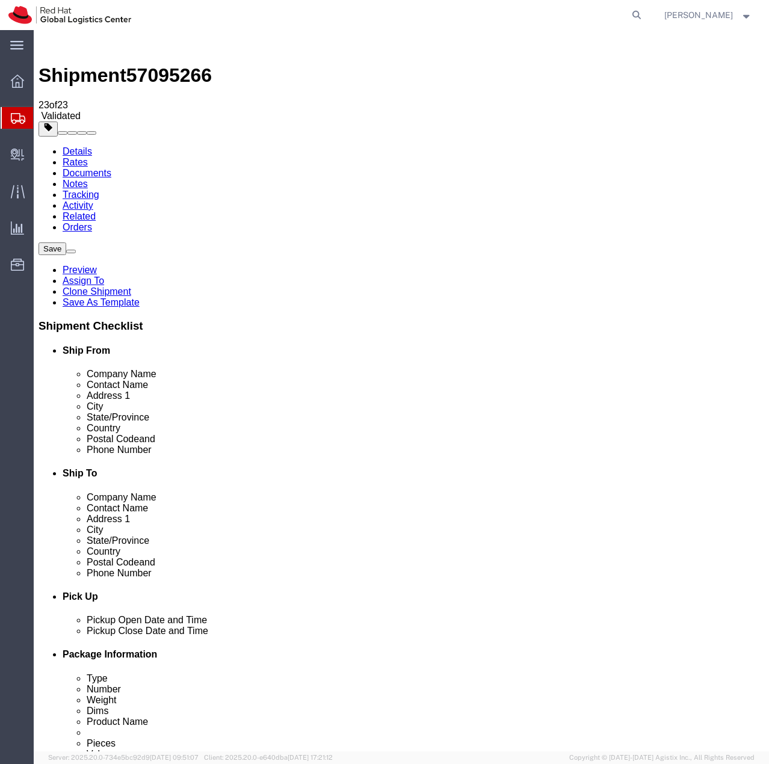
click input "Convene"
type input "Convene: OSFF NY"
click button "Rate Shipment"
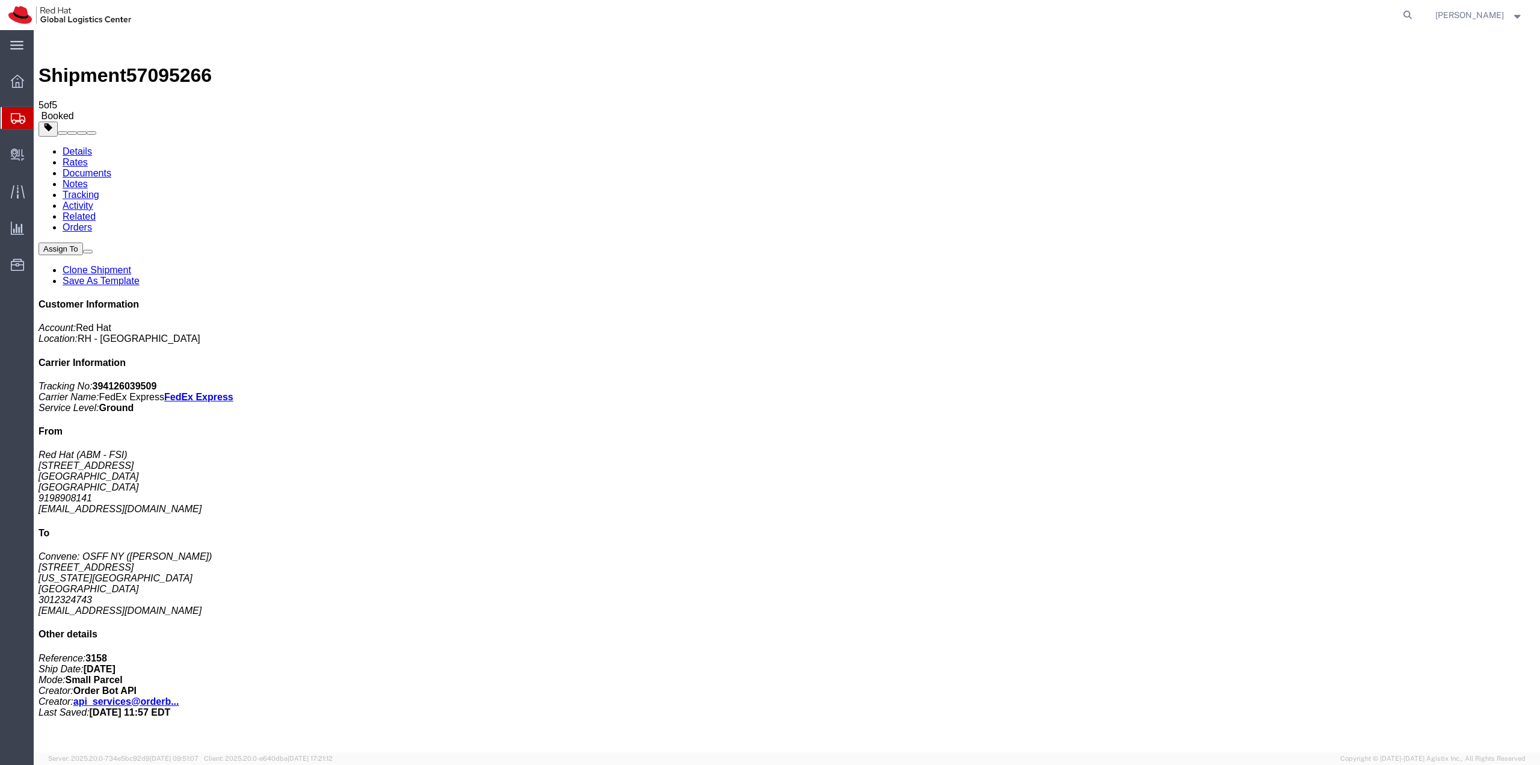
drag, startPoint x: 135, startPoint y: 165, endPoint x: 164, endPoint y: 46, distance: 123.3
drag, startPoint x: 376, startPoint y: 32, endPoint x: 164, endPoint y: 190, distance: 264.0
drag, startPoint x: 316, startPoint y: 30, endPoint x: 164, endPoint y: 217, distance: 240.8
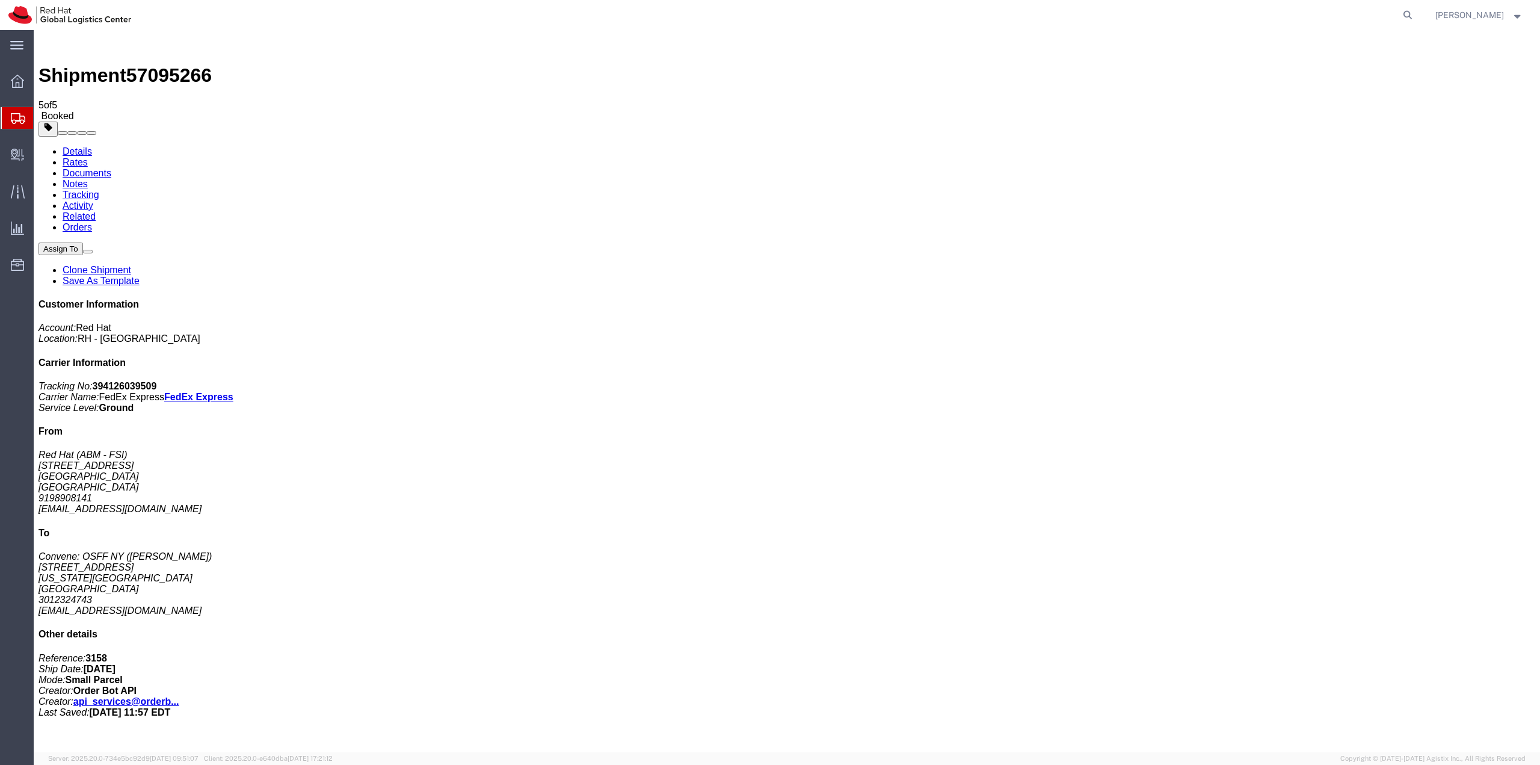
drag, startPoint x: 367, startPoint y: 30, endPoint x: 159, endPoint y: 236, distance: 292.7
drag, startPoint x: 161, startPoint y: 258, endPoint x: 140, endPoint y: 253, distance: 22.2
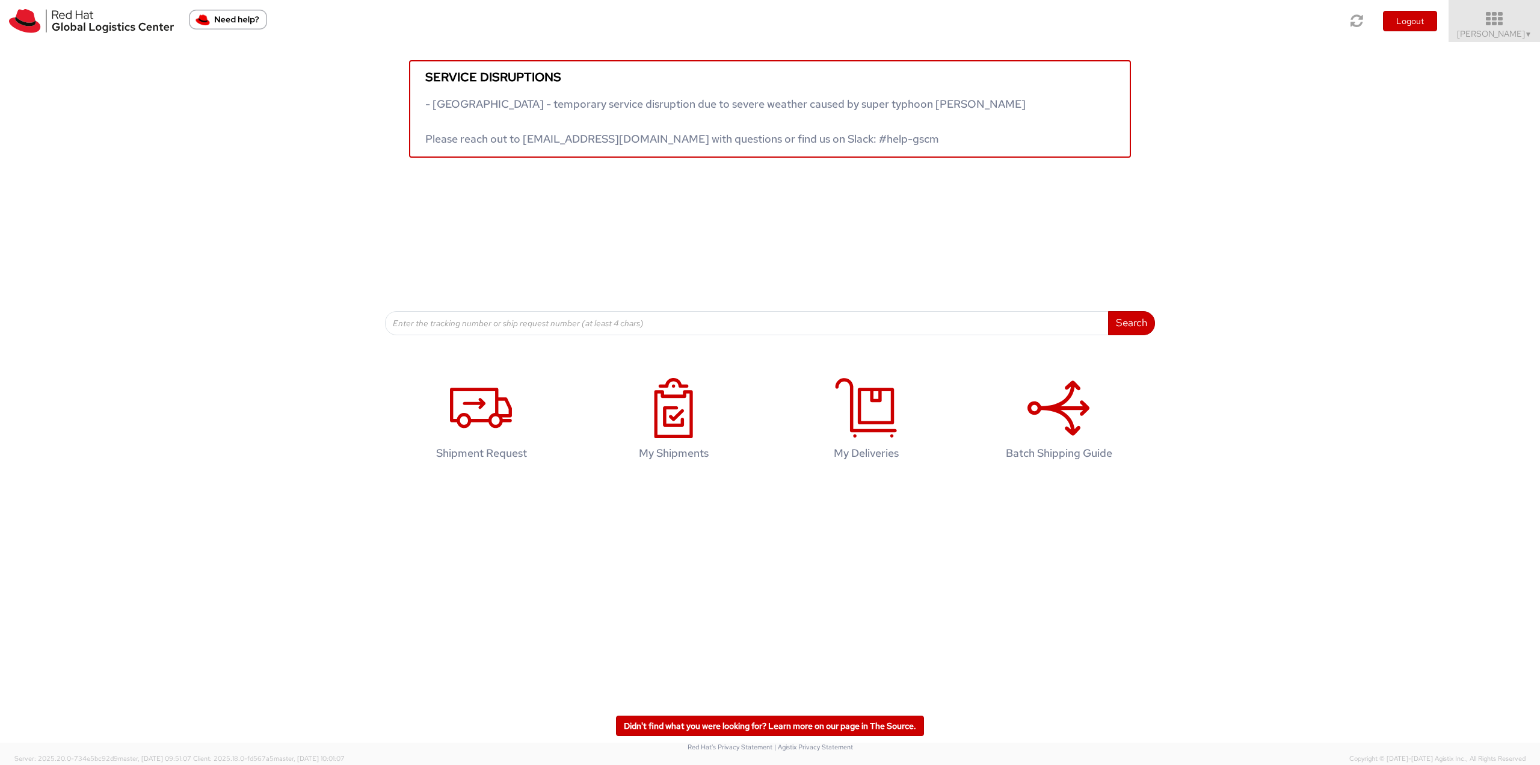
click at [768, 21] on icon at bounding box center [1494, 19] width 105 height 17
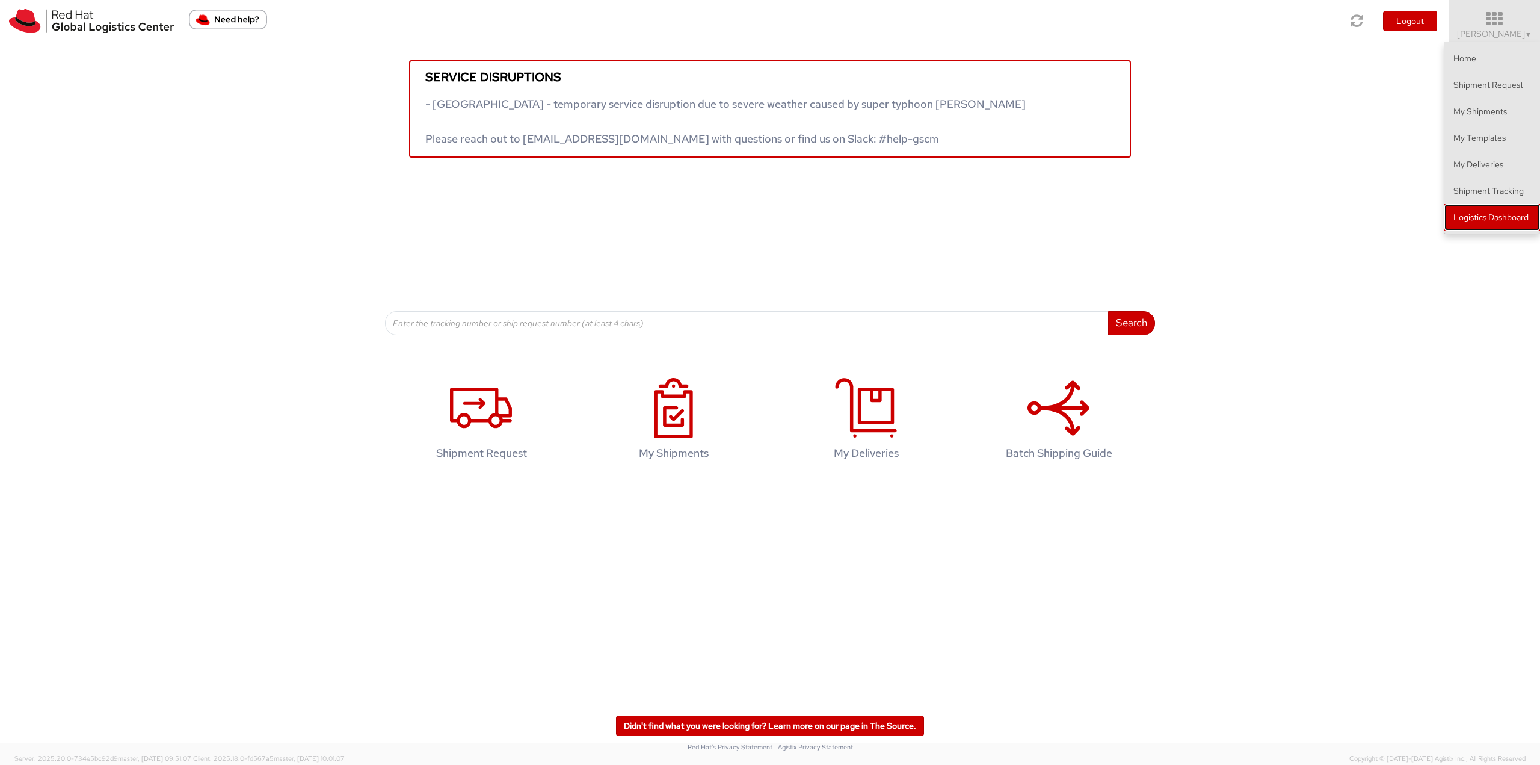
click at [768, 220] on link "Logistics Dashboard" at bounding box center [1493, 217] width 96 height 26
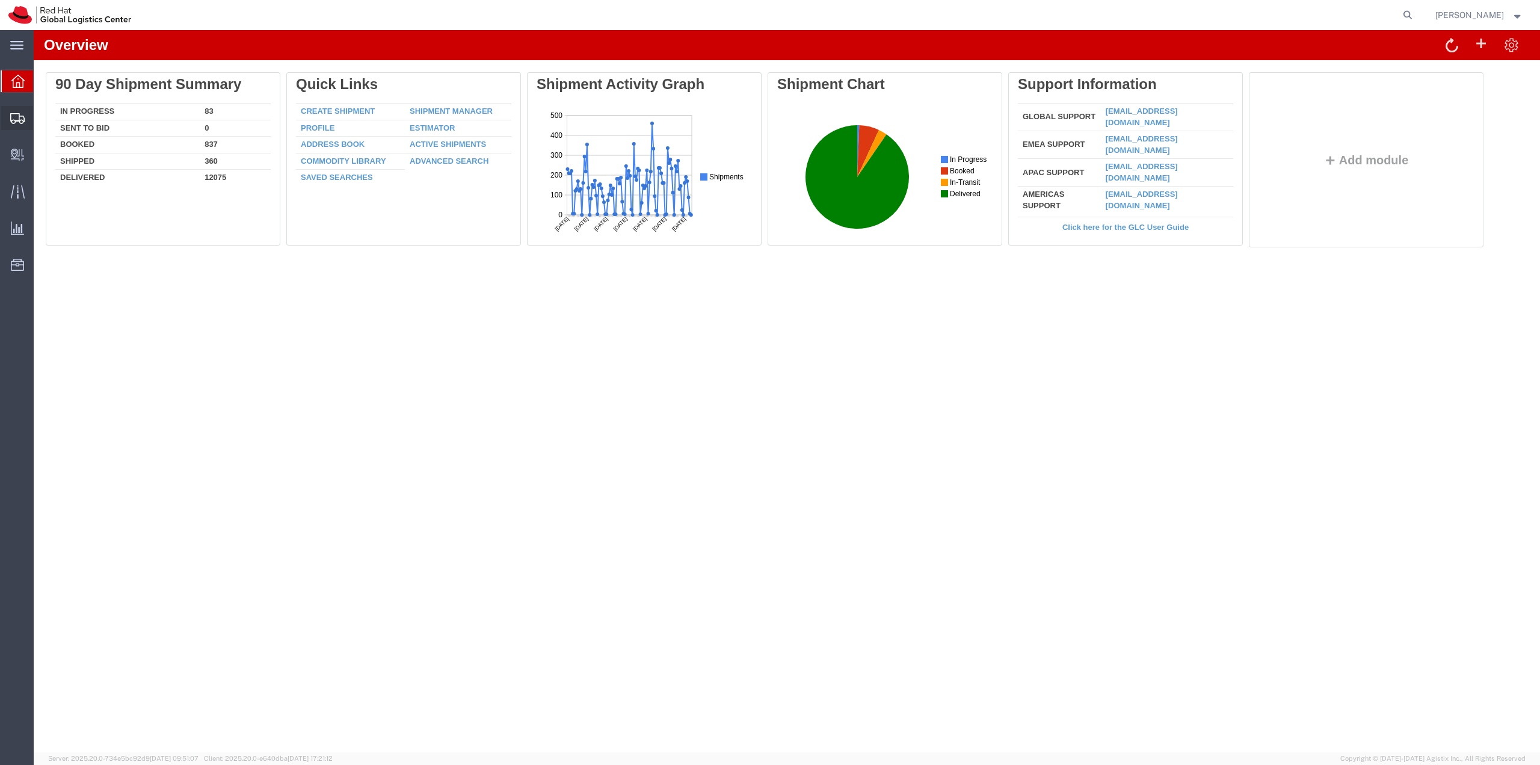
click at [0, 0] on span "Shipment Manager" at bounding box center [0, 0] width 0 height 0
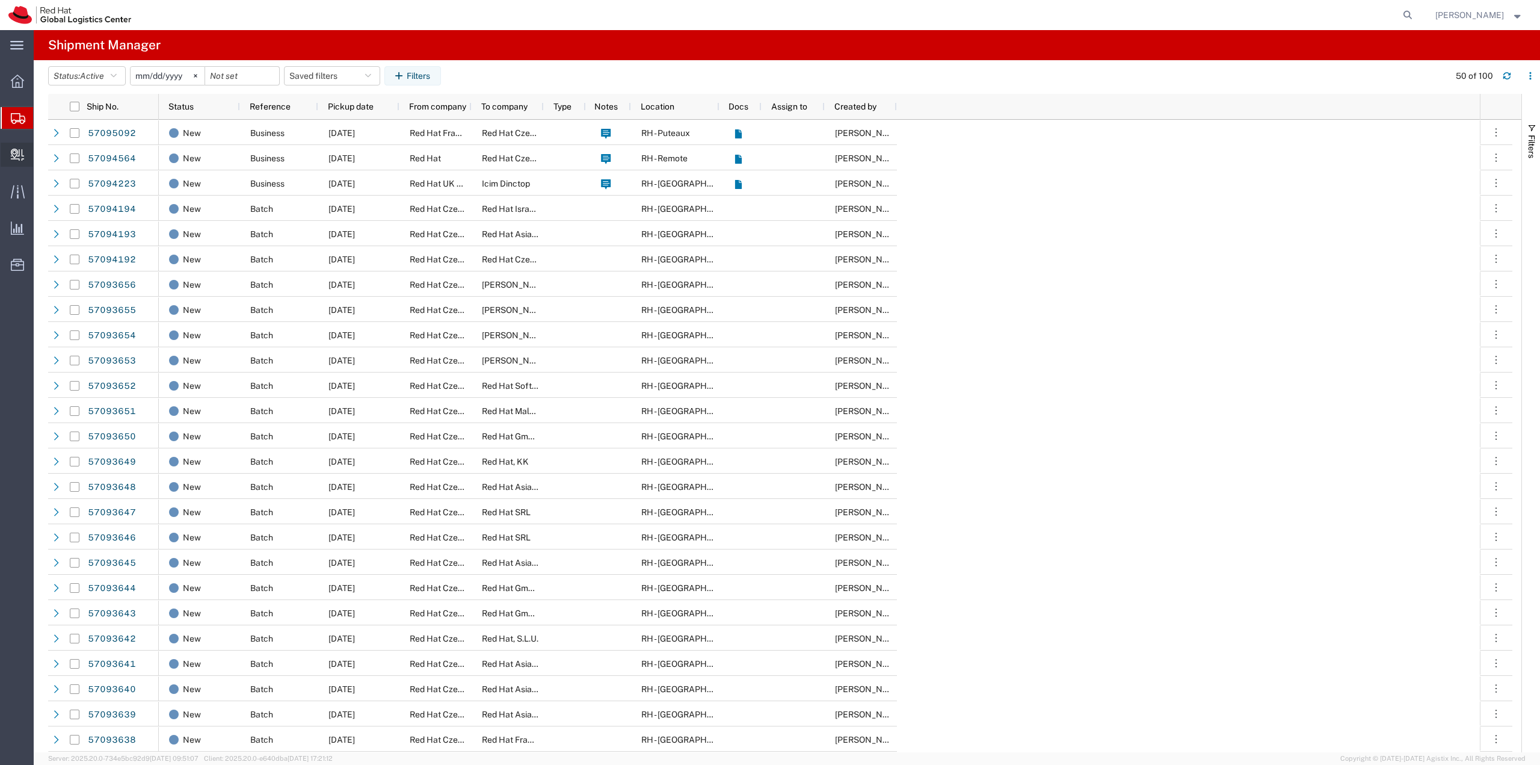
click at [0, 0] on span "Create Delivery" at bounding box center [0, 0] width 0 height 0
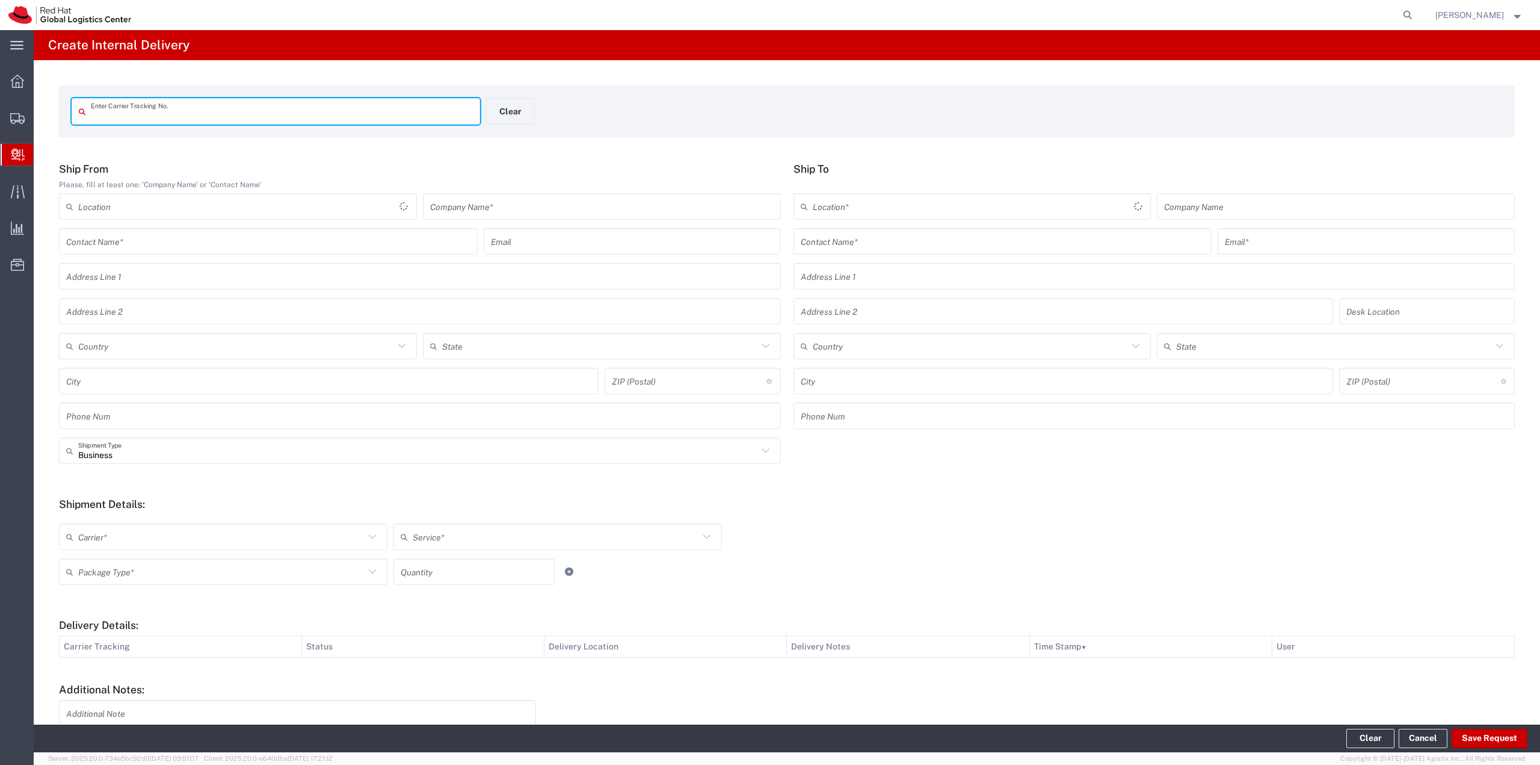
click at [142, 119] on input "text" at bounding box center [282, 111] width 382 height 21
type input "1Z6EF2400332884337"
click at [493, 206] on input "text" at bounding box center [602, 206] width 344 height 21
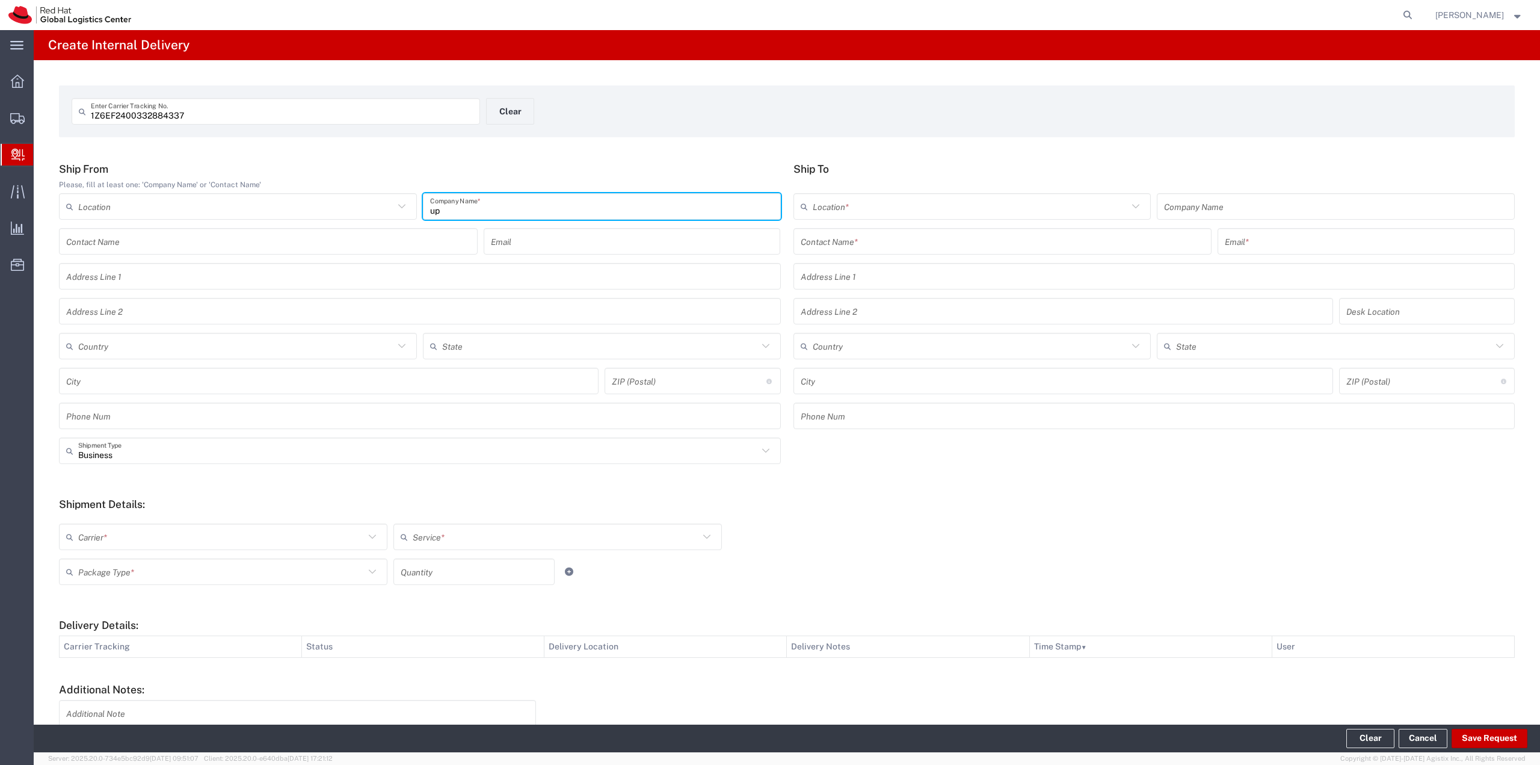
type input "ups"
drag, startPoint x: 480, startPoint y: 215, endPoint x: 353, endPoint y: 200, distance: 127.9
click at [353, 200] on div "Location [GEOGRAPHIC_DATA] - [GEOGRAPHIC_DATA] - [GEOGRAPHIC_DATA] [GEOGRAPHIC_…" at bounding box center [420, 210] width 728 height 35
type input "UPS"
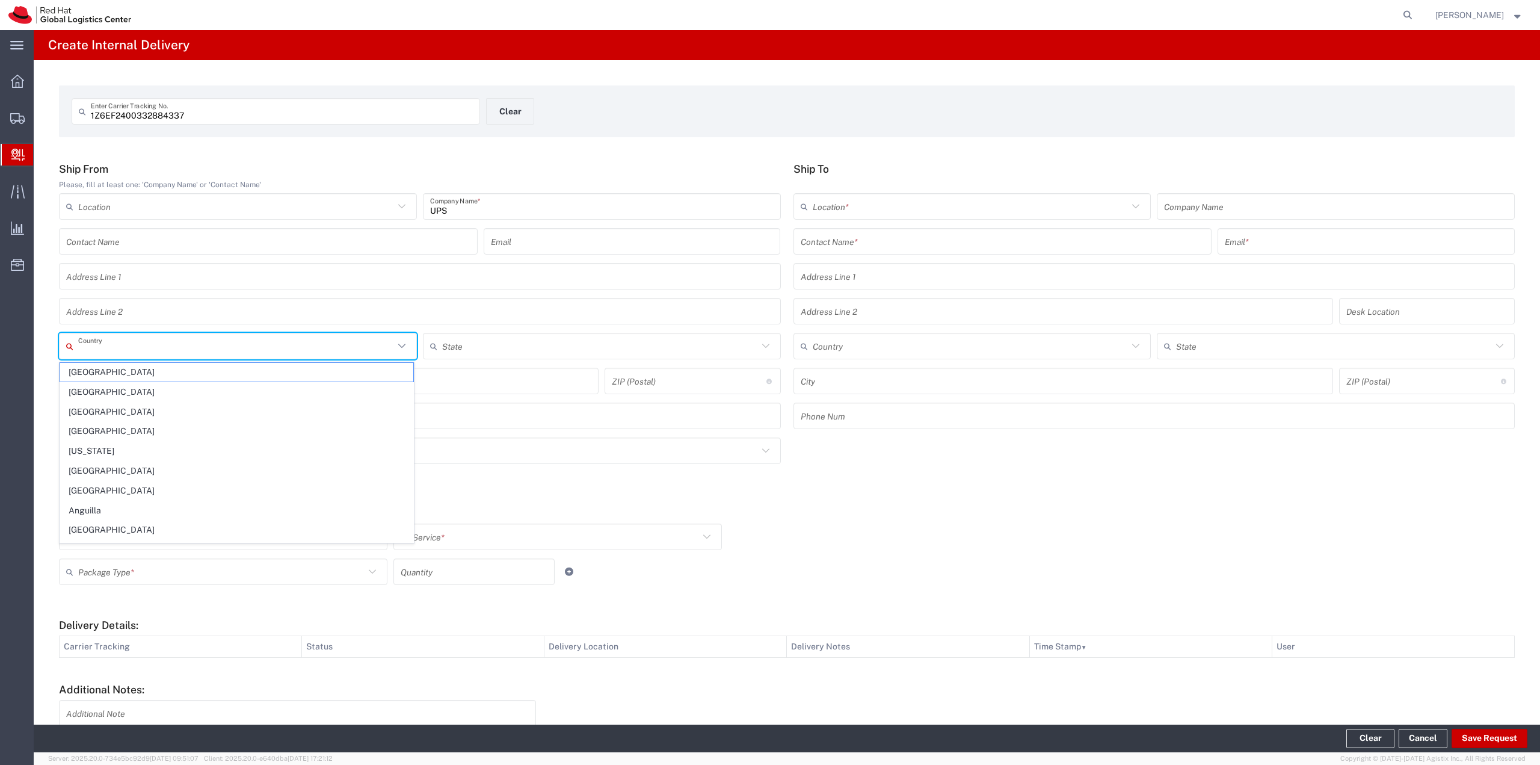
click at [184, 350] on input "text" at bounding box center [236, 346] width 316 height 21
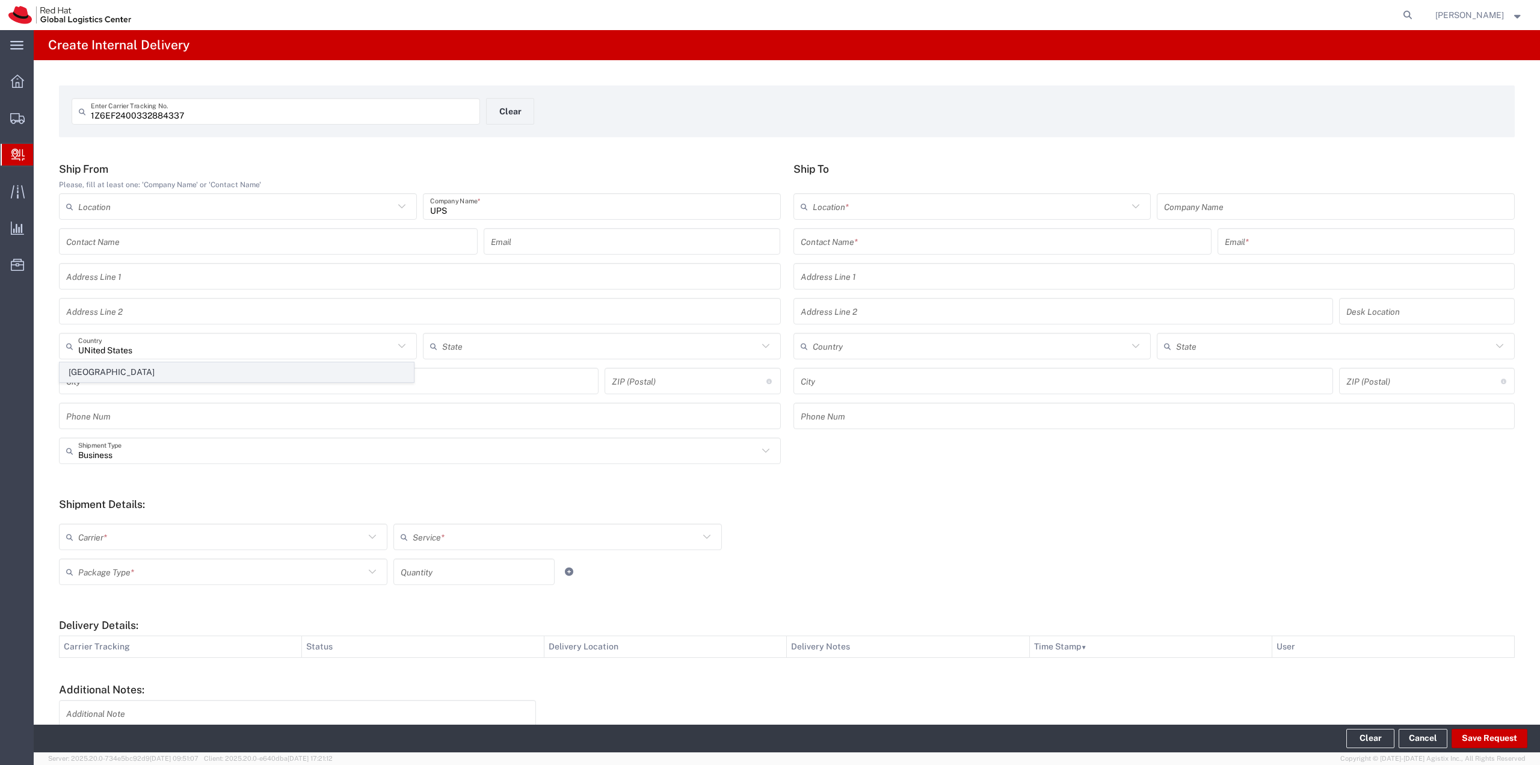
click at [119, 375] on span "[GEOGRAPHIC_DATA]" at bounding box center [236, 372] width 353 height 19
type input "[GEOGRAPHIC_DATA]"
click at [936, 241] on input "text" at bounding box center [1003, 241] width 404 height 21
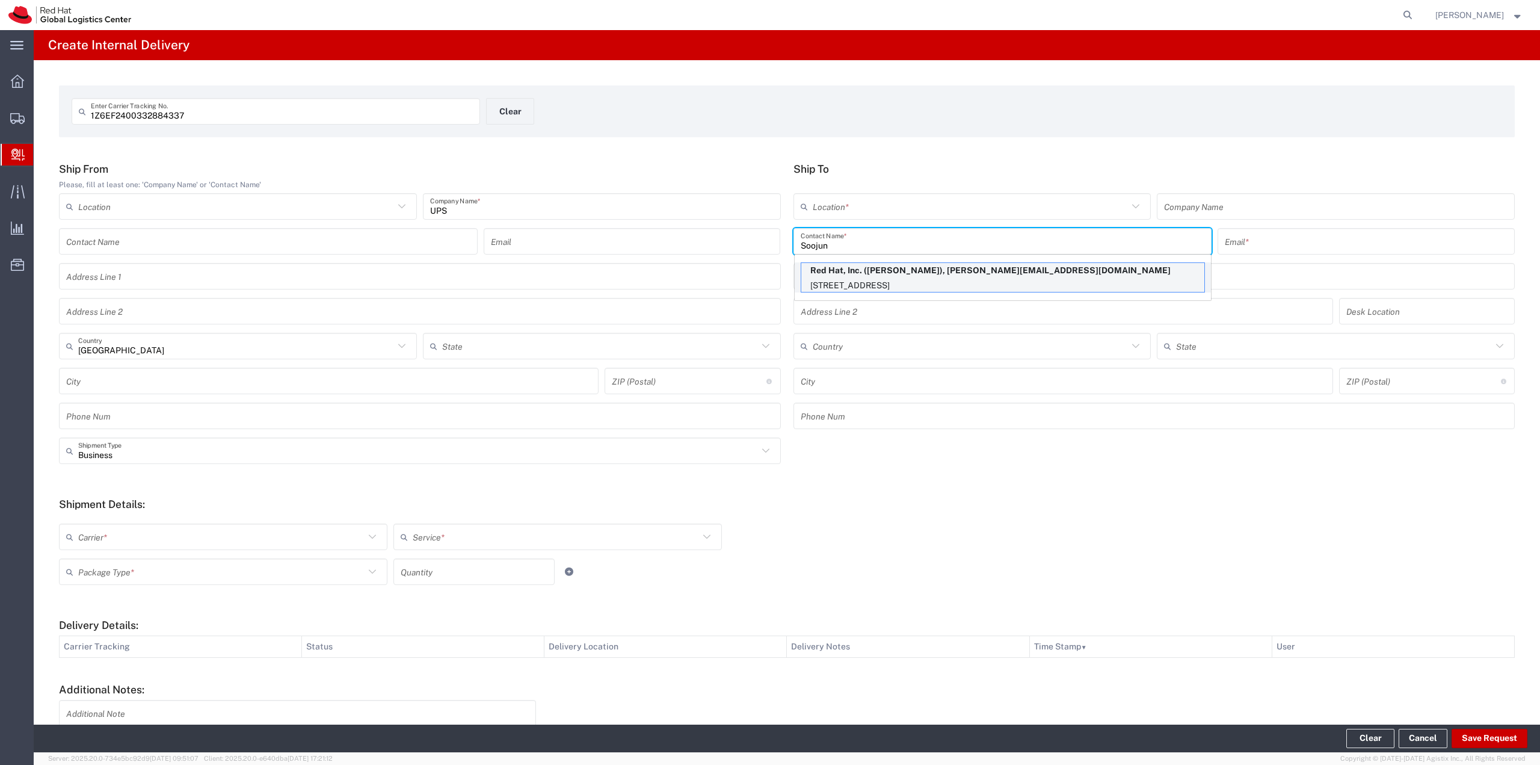
type input "Soojun"
click at [920, 277] on p "Red Hat, Inc. ([PERSON_NAME]), [PERSON_NAME][EMAIL_ADDRESS][DOMAIN_NAME]" at bounding box center [1002, 270] width 403 height 15
type input "RH - [GEOGRAPHIC_DATA]"
type input "Red Hat, Inc."
type input "[PERSON_NAME]"
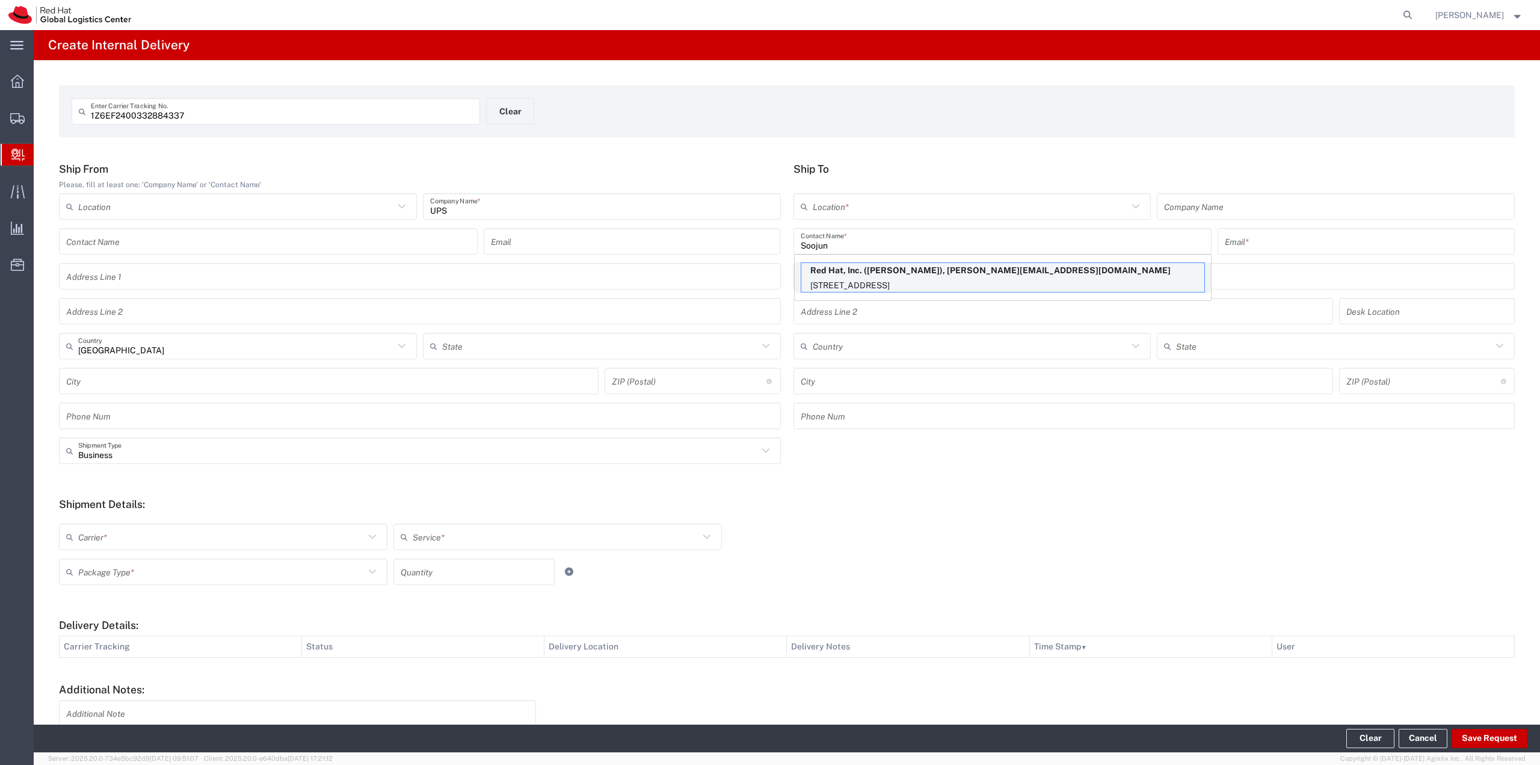
type input "[EMAIL_ADDRESS][DOMAIN_NAME]"
type input "[STREET_ADDRESS]"
type input "1S426"
type input "[GEOGRAPHIC_DATA]"
type input "RALEIGH"
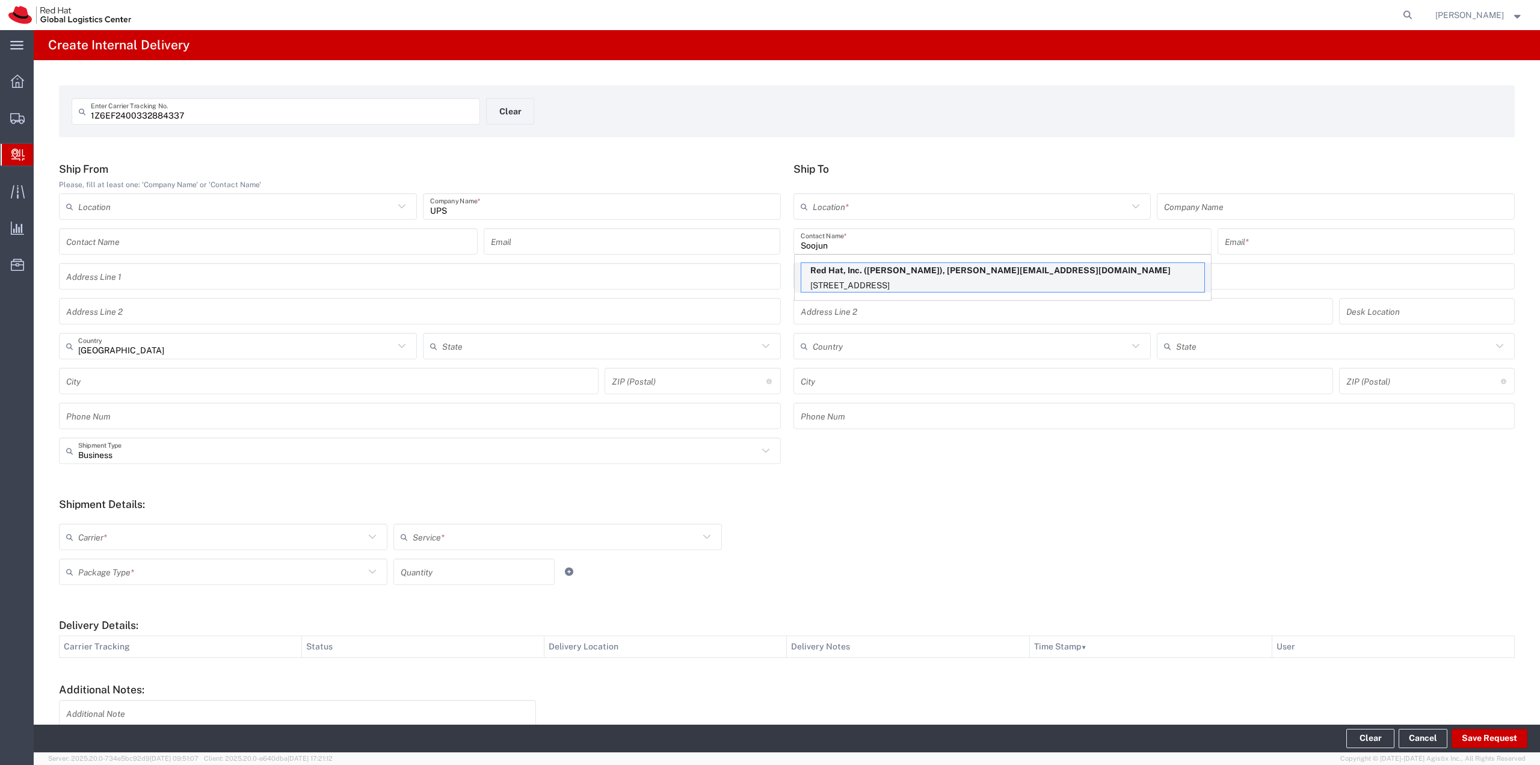
type input "27601"
type input "[US_STATE]"
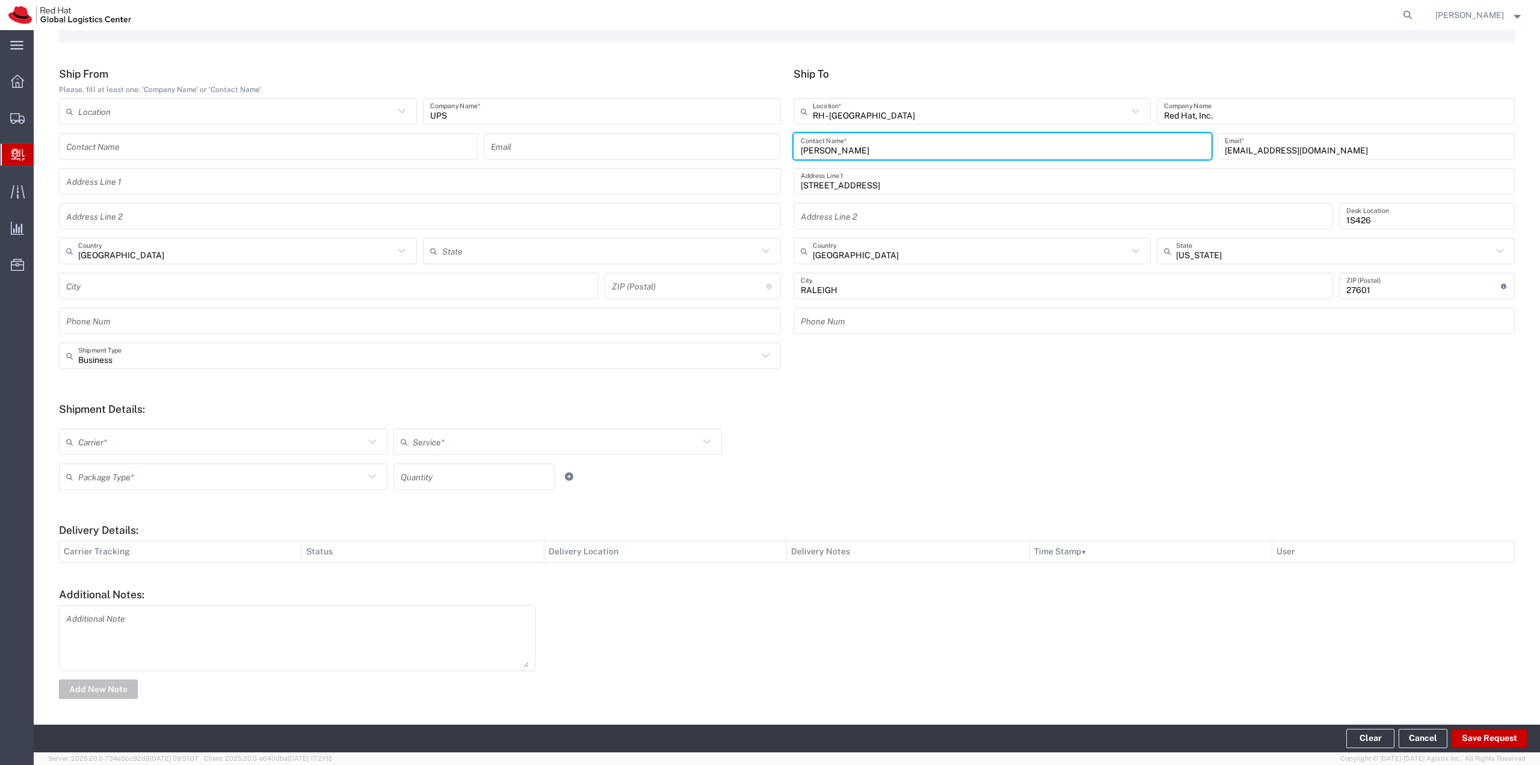
scroll to position [97, 0]
click at [369, 437] on icon at bounding box center [373, 440] width 16 height 16
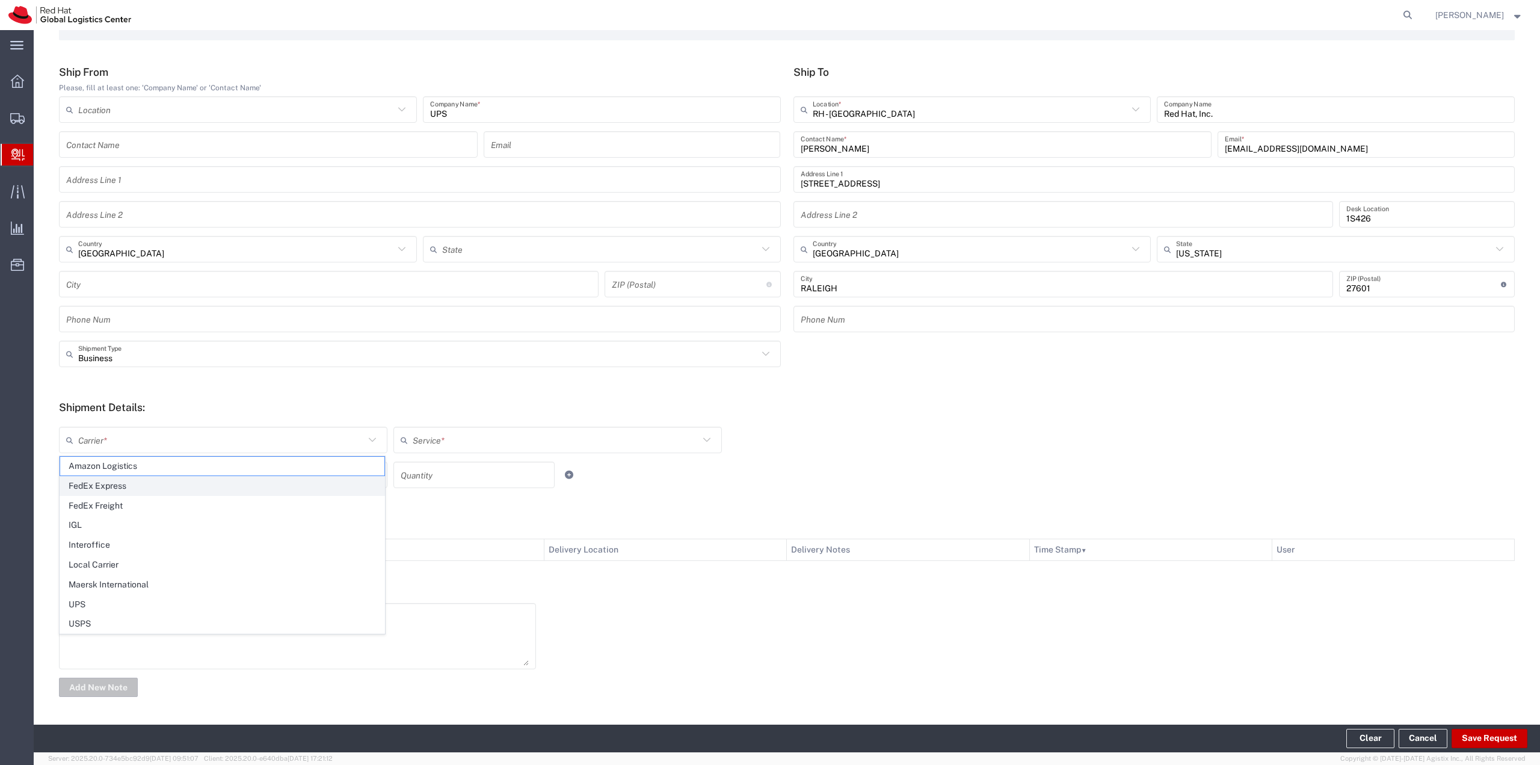
click at [135, 486] on span "FedEx Express" at bounding box center [222, 486] width 324 height 19
type input "FedEx Express"
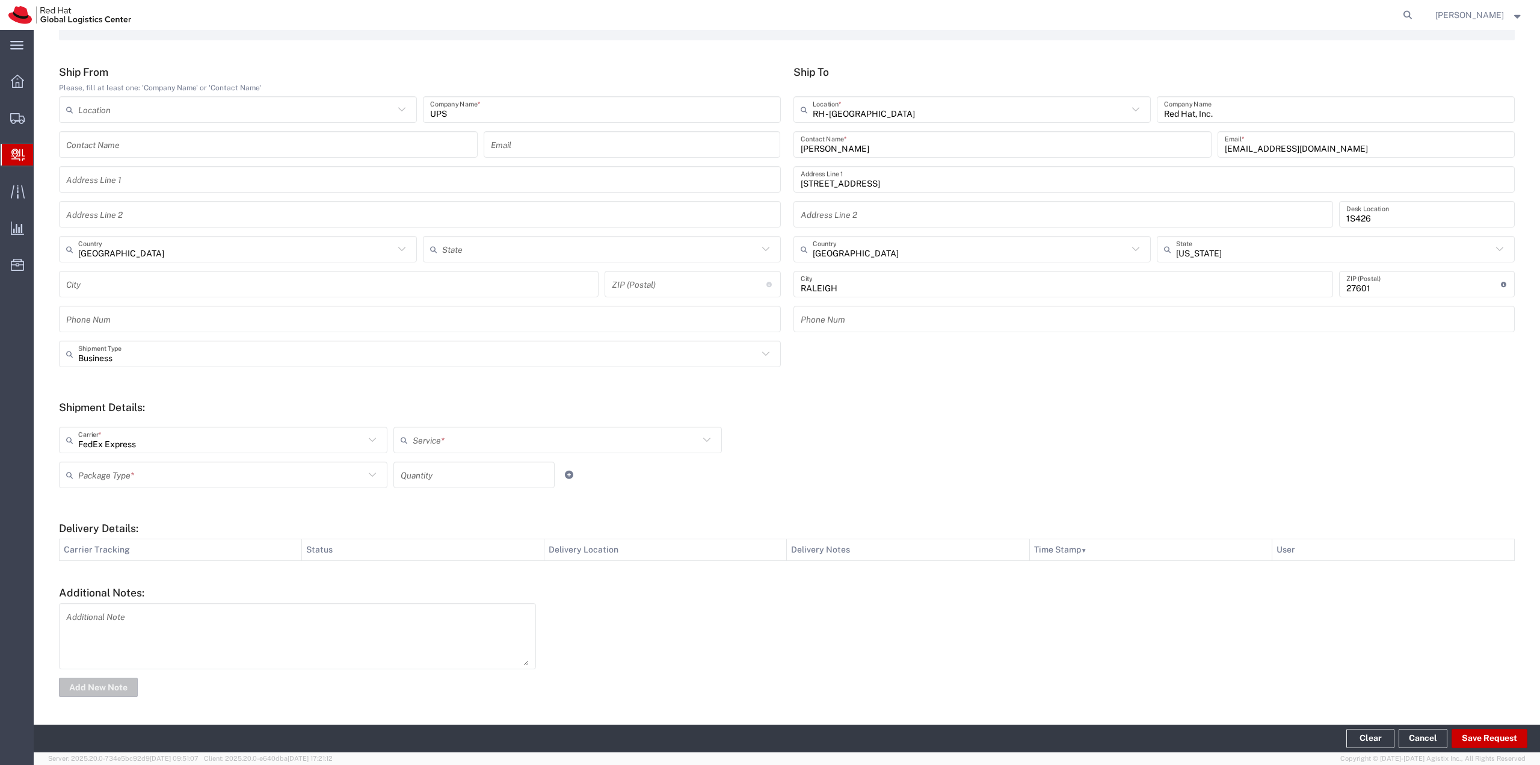
click at [509, 435] on input "text" at bounding box center [556, 440] width 286 height 21
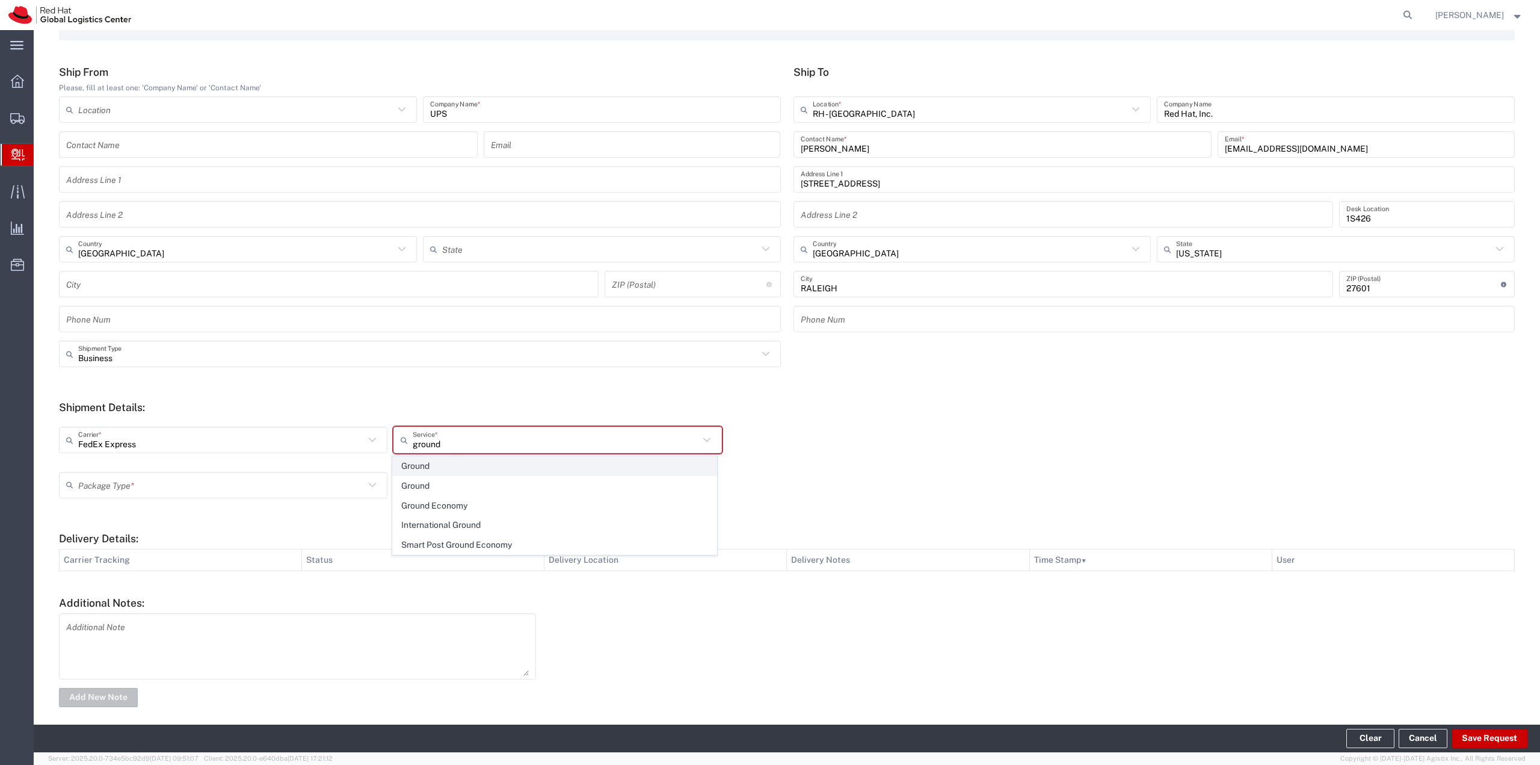
click at [424, 471] on span "Ground" at bounding box center [555, 466] width 324 height 19
type input "Ground"
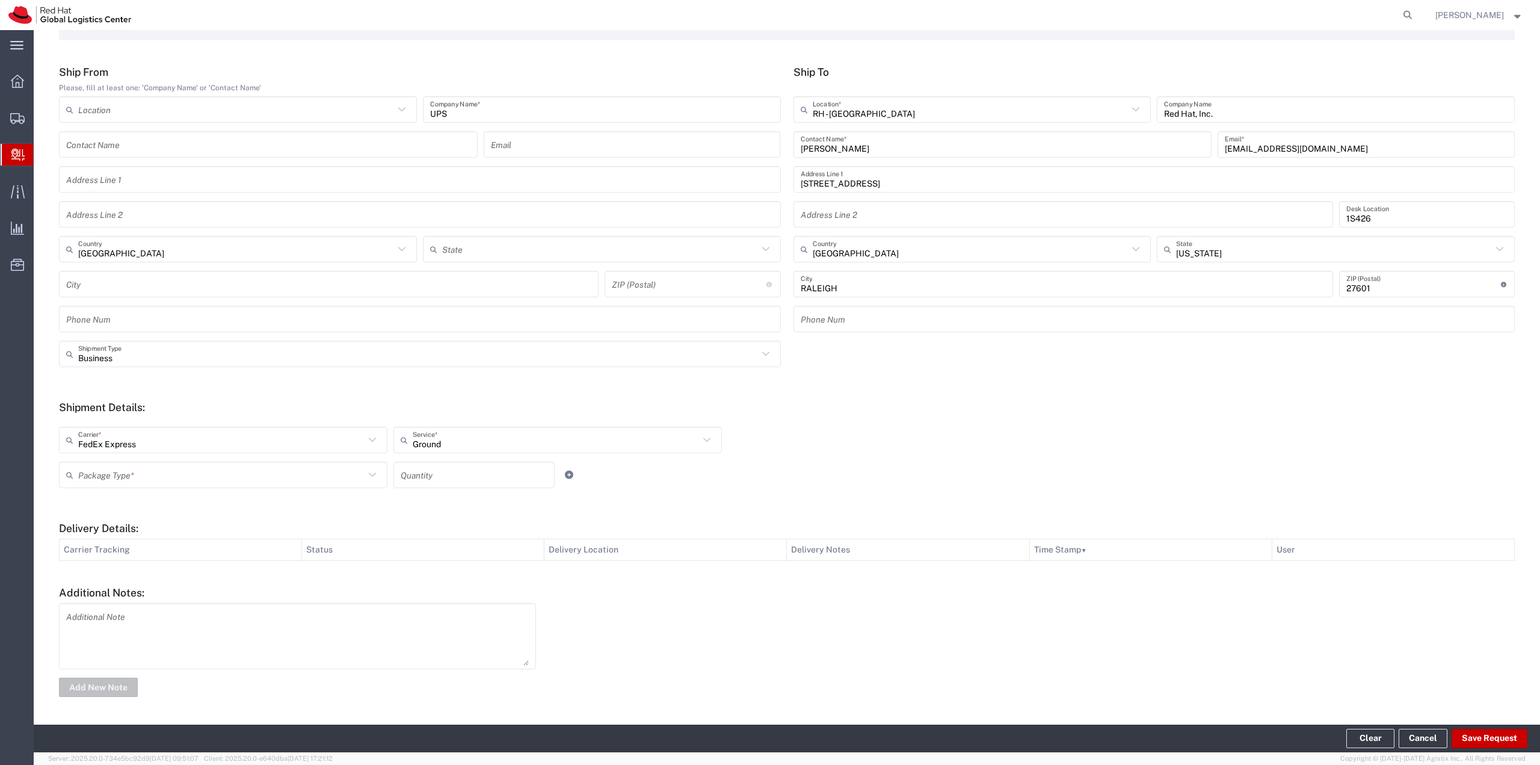
click at [347, 477] on input "text" at bounding box center [221, 474] width 286 height 21
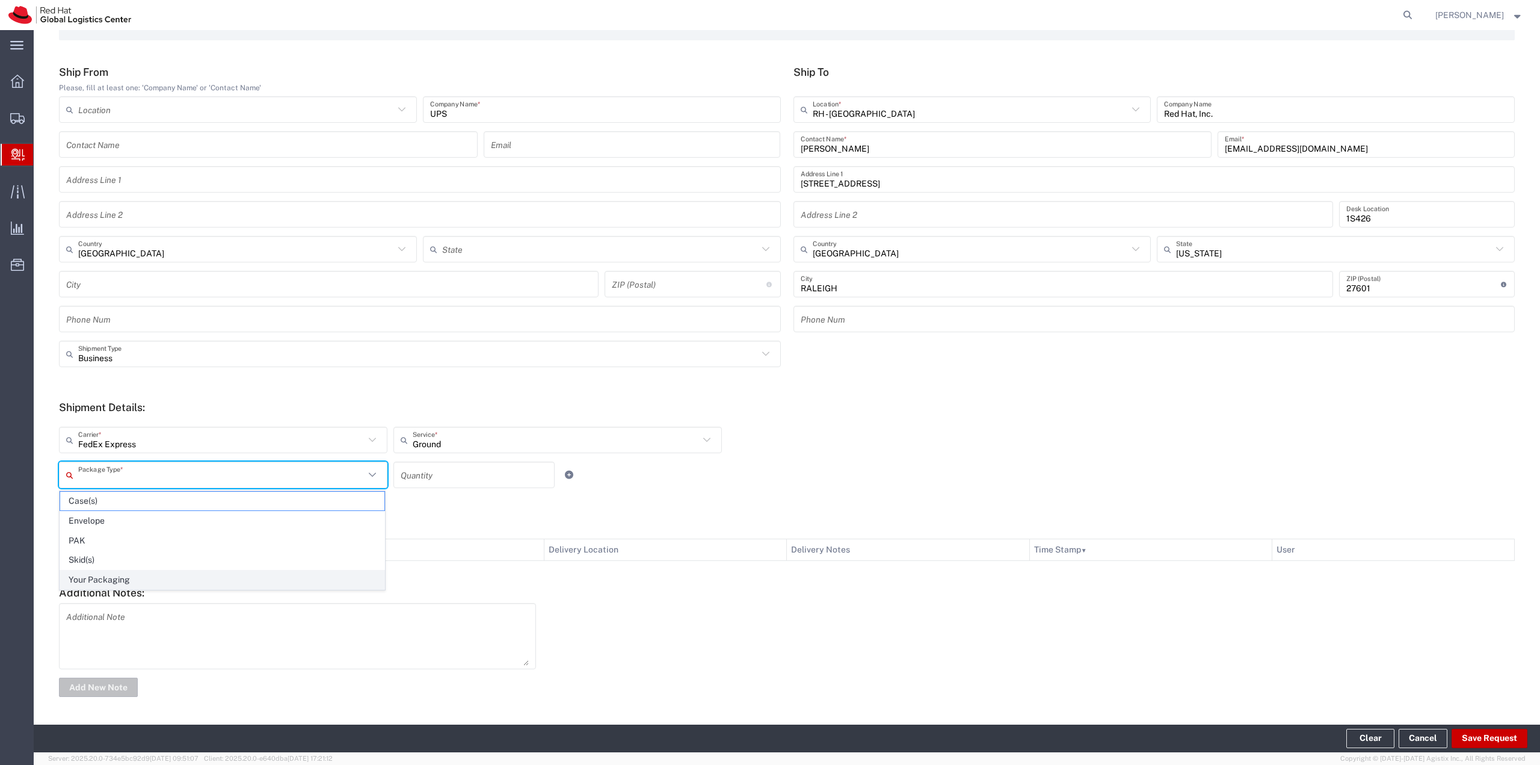
click at [155, 575] on span "Your Packaging" at bounding box center [222, 579] width 324 height 19
type input "Your Packaging"
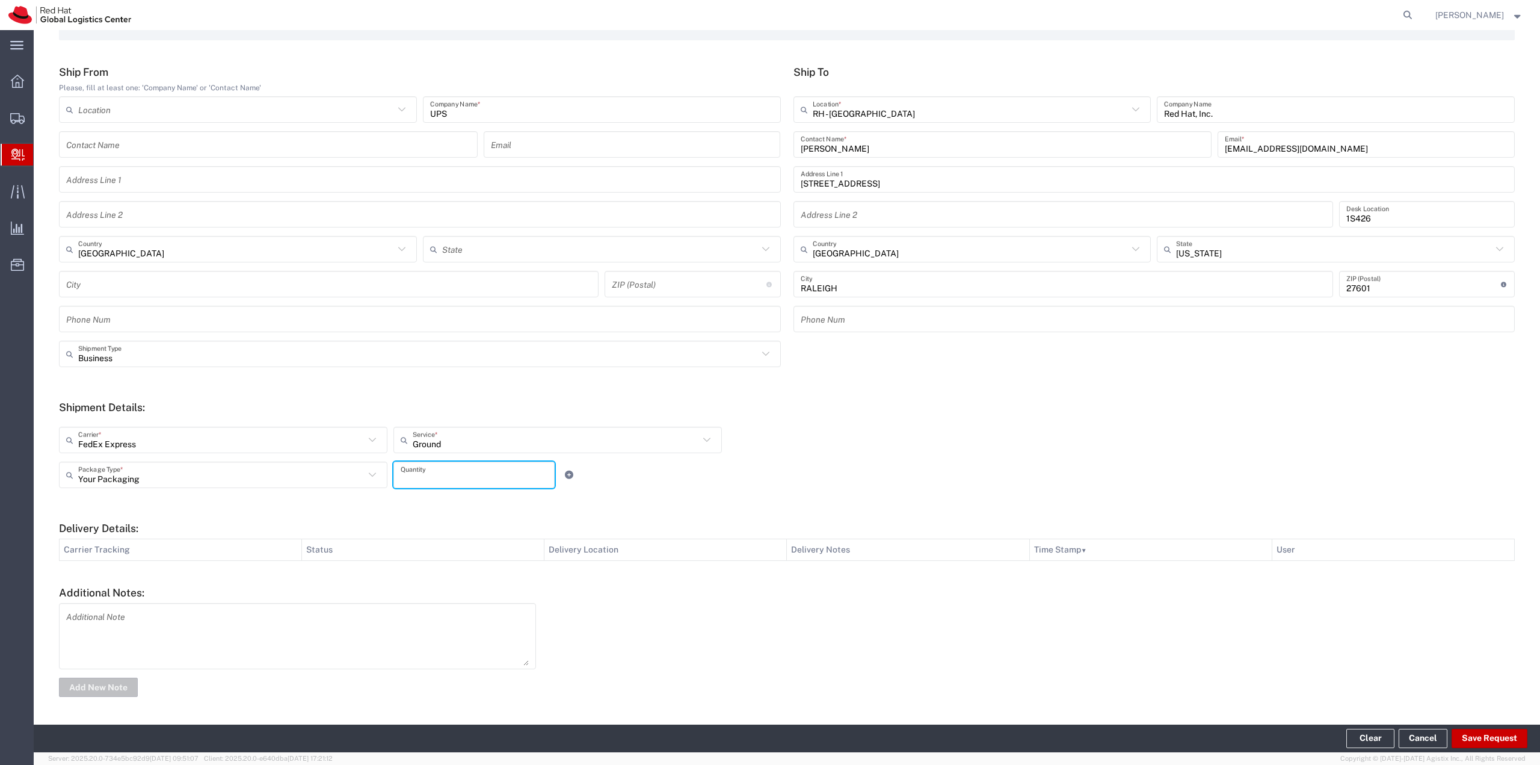
click at [434, 468] on input "number" at bounding box center [474, 474] width 147 height 21
type input "1"
click at [650, 477] on div "Your Packaging Package Type * Case(s) Envelope PAK Skid(s) Your Packaging 1 Qua…" at bounding box center [558, 478] width 1004 height 35
click at [1479, 735] on button "Save Request" at bounding box center [1490, 738] width 76 height 19
type input "[GEOGRAPHIC_DATA]"
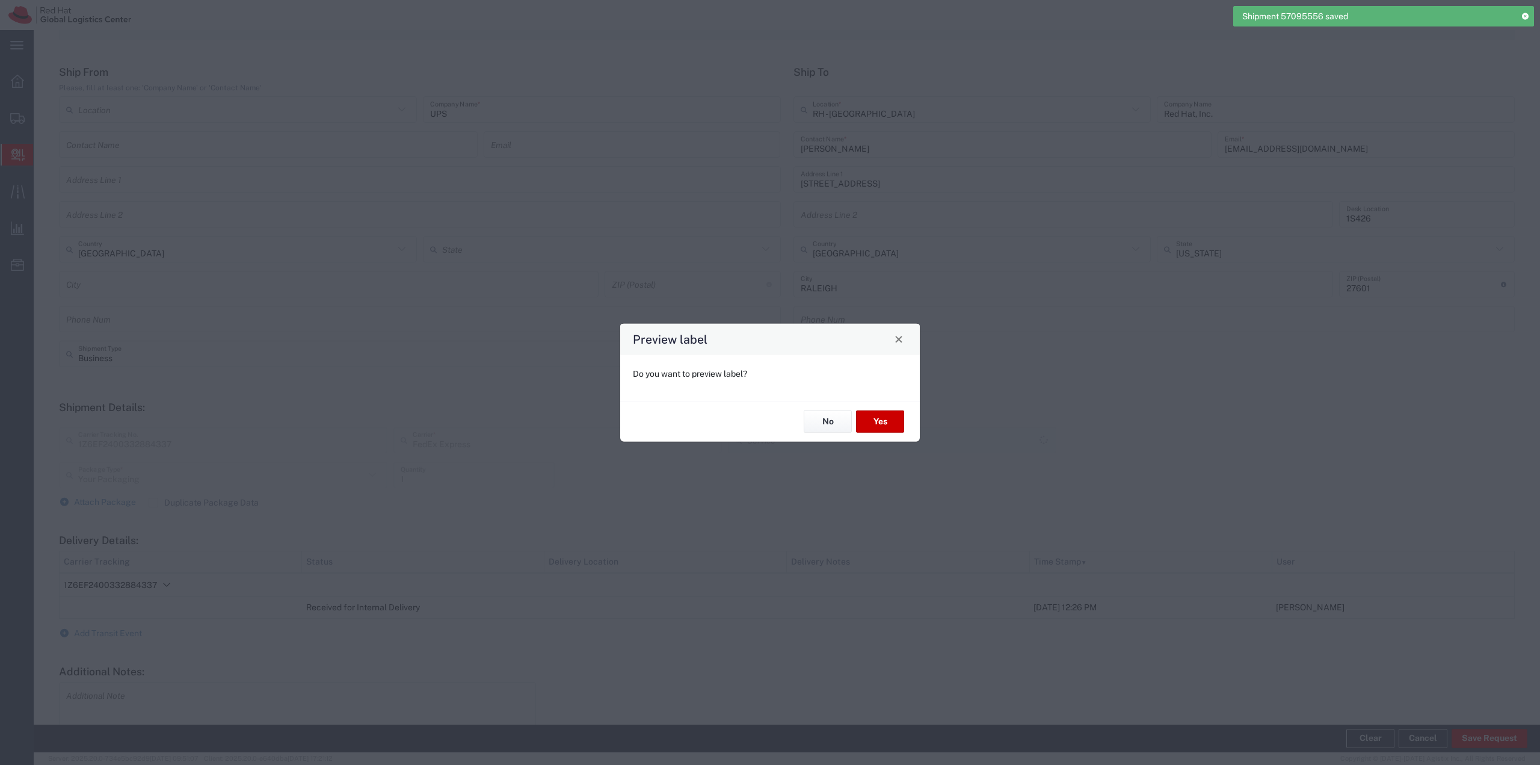
type input "Ground"
click at [838, 429] on button "No" at bounding box center [828, 421] width 48 height 22
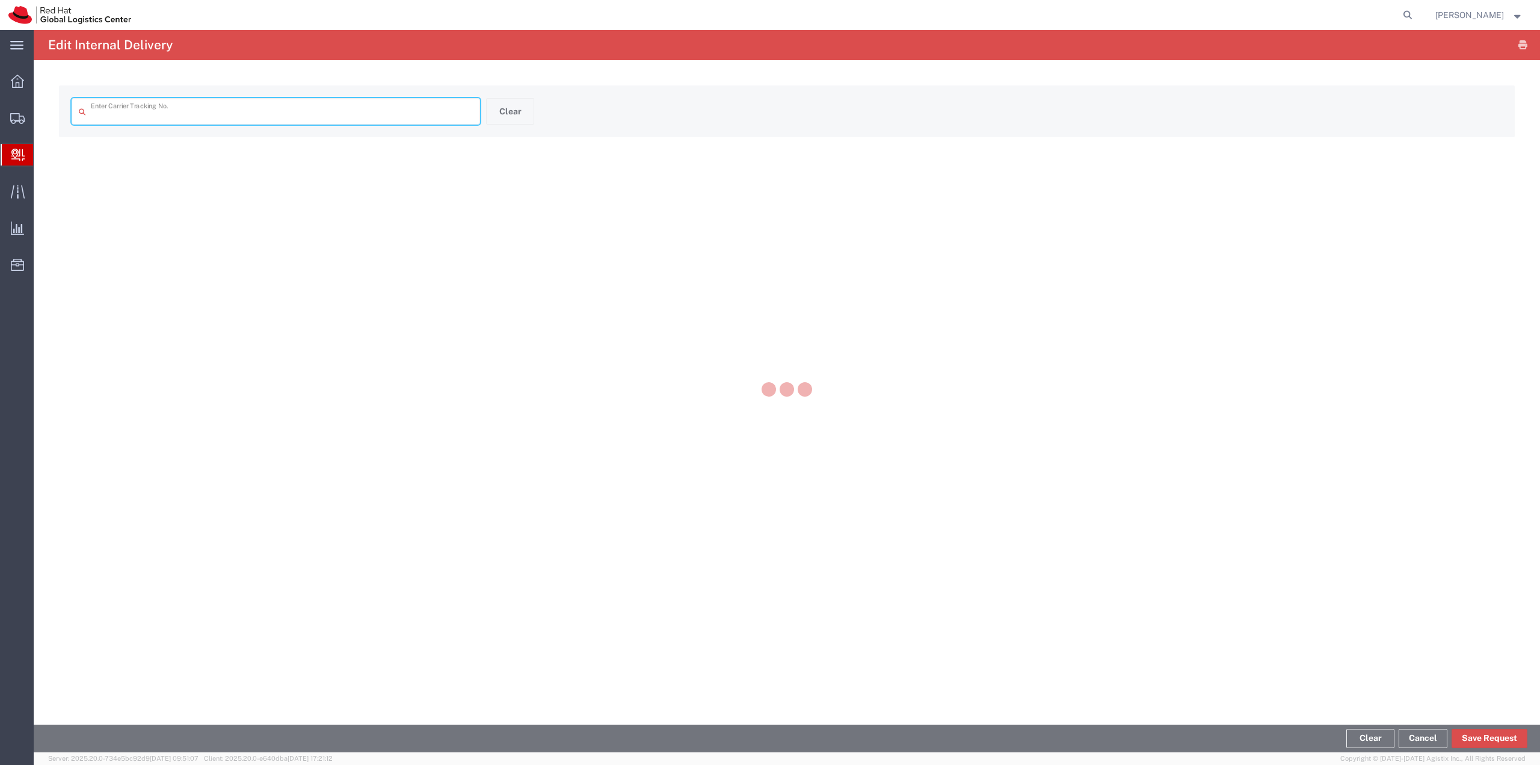
type input "1Z6EF2400332884337"
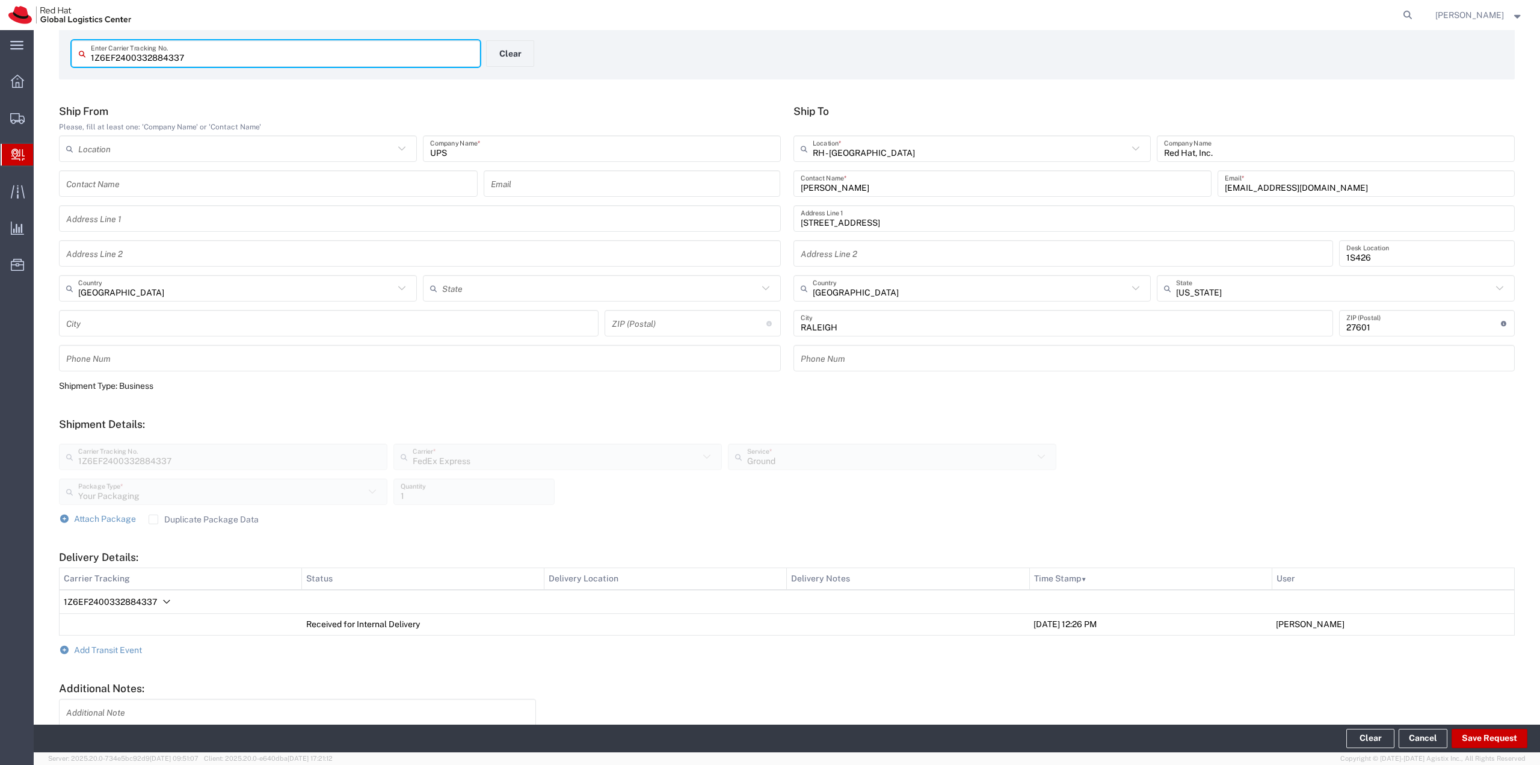
scroll to position [153, 0]
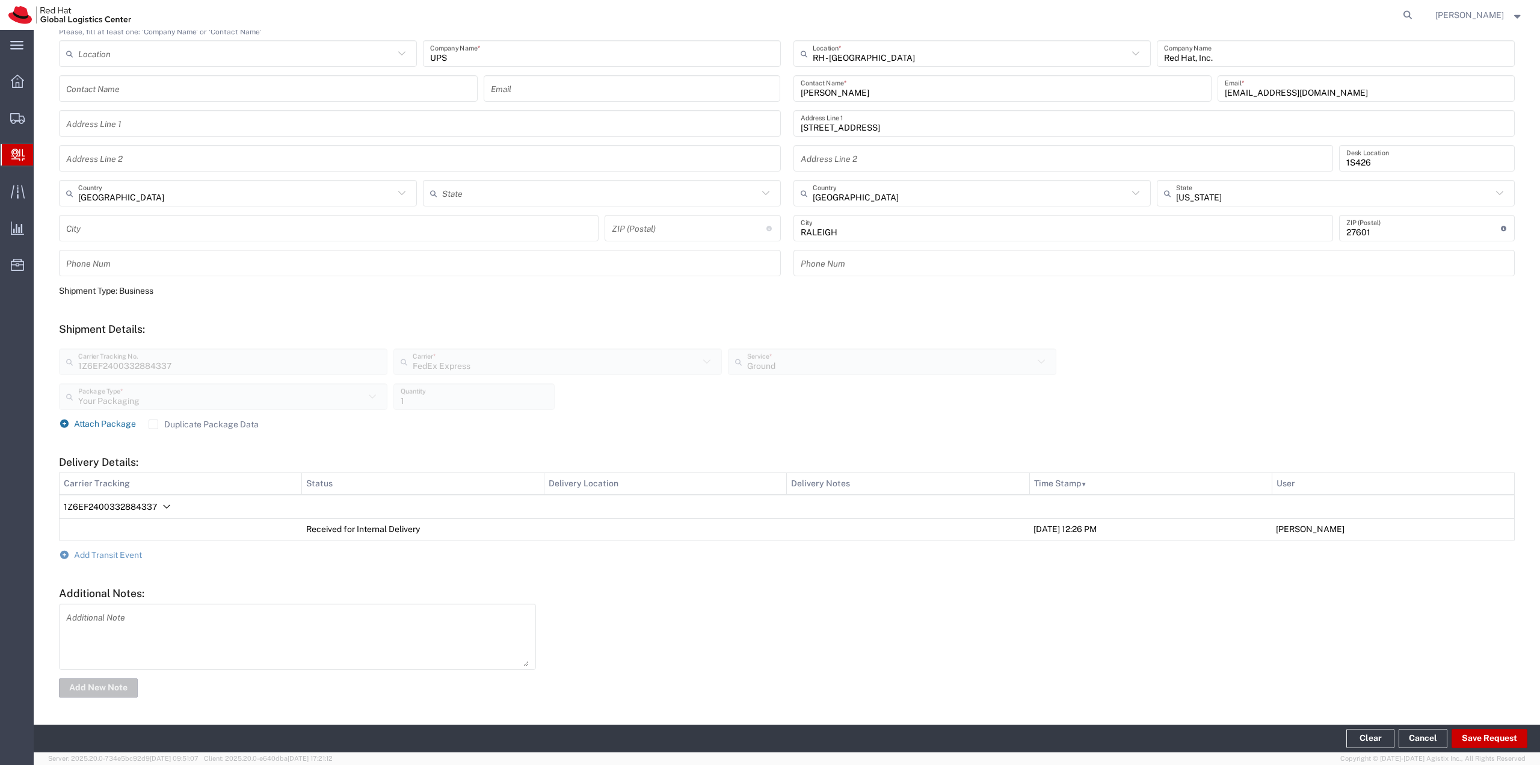
click at [93, 425] on span "Attach Package" at bounding box center [105, 424] width 62 height 10
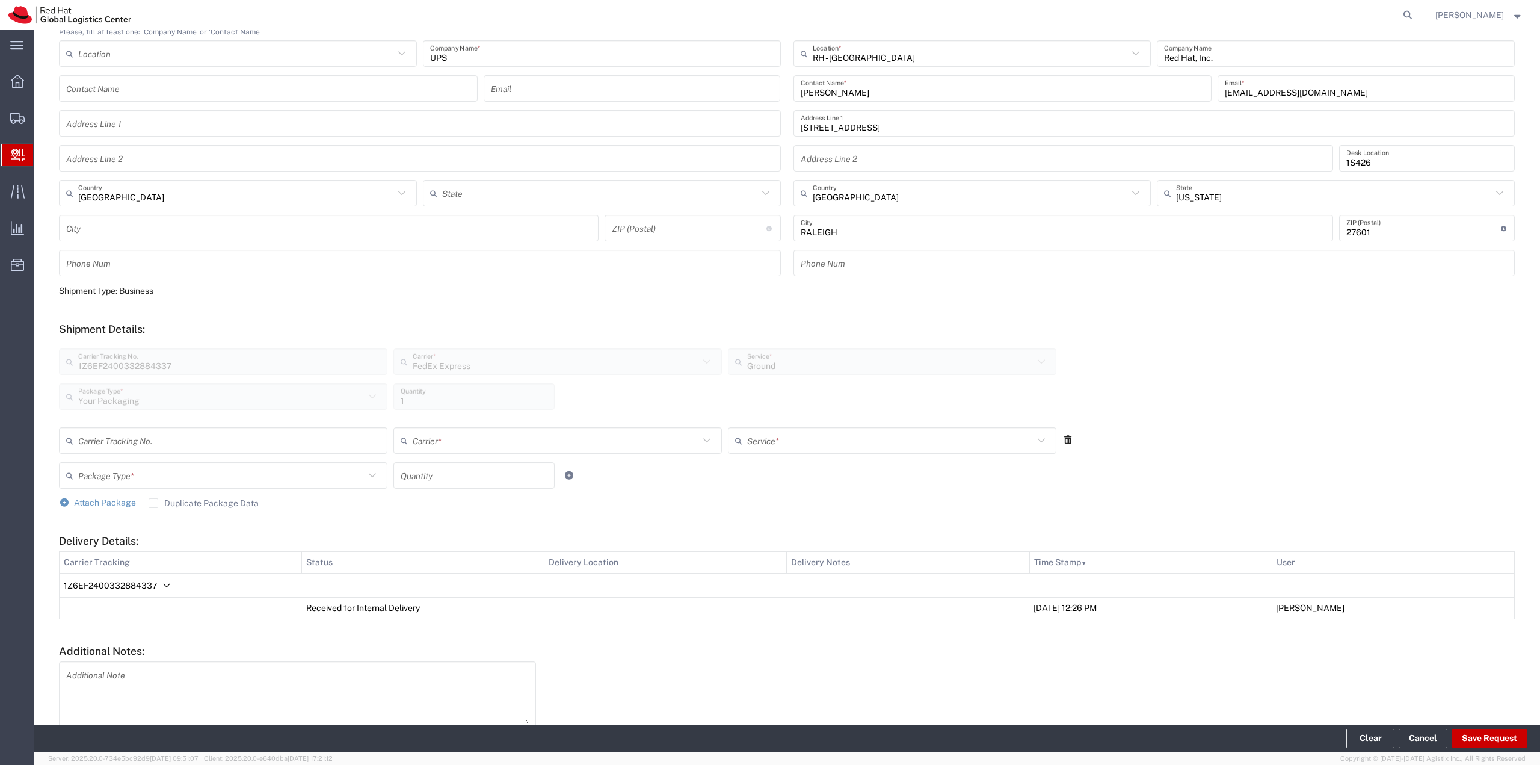
click at [1063, 440] on icon at bounding box center [1068, 440] width 11 height 8
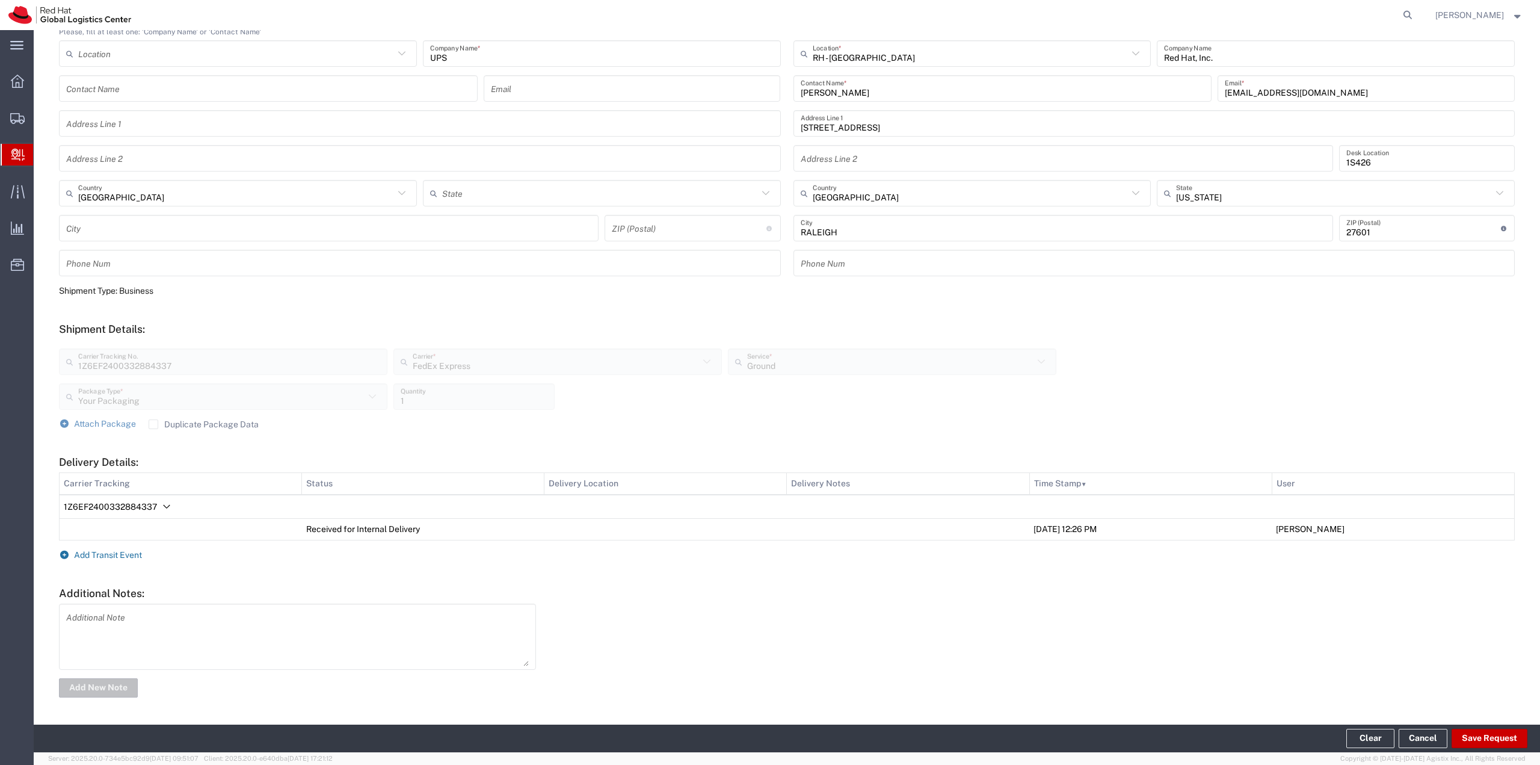
click at [114, 553] on span "Add Transit Event" at bounding box center [108, 555] width 68 height 10
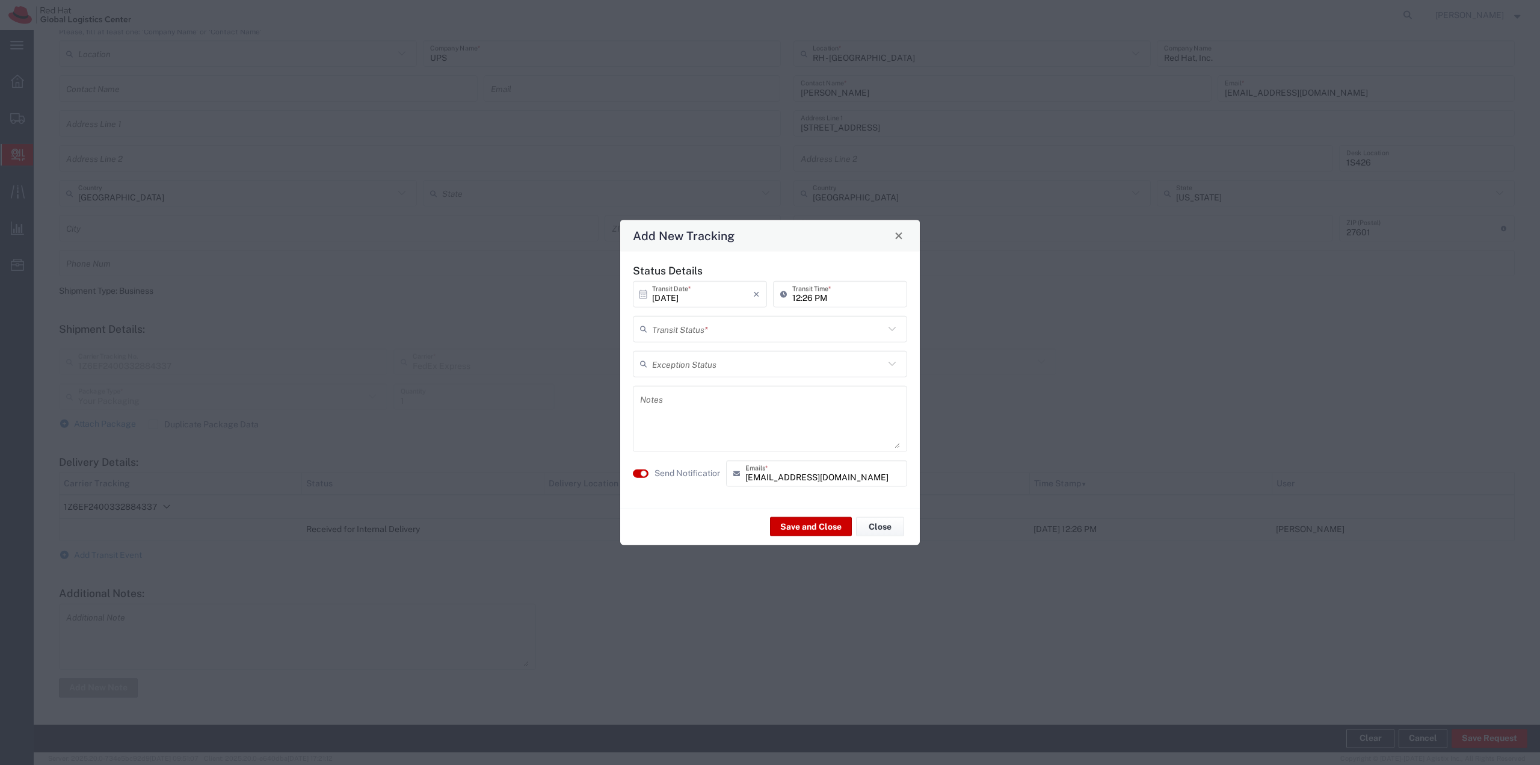
click at [696, 328] on input "text" at bounding box center [768, 328] width 232 height 21
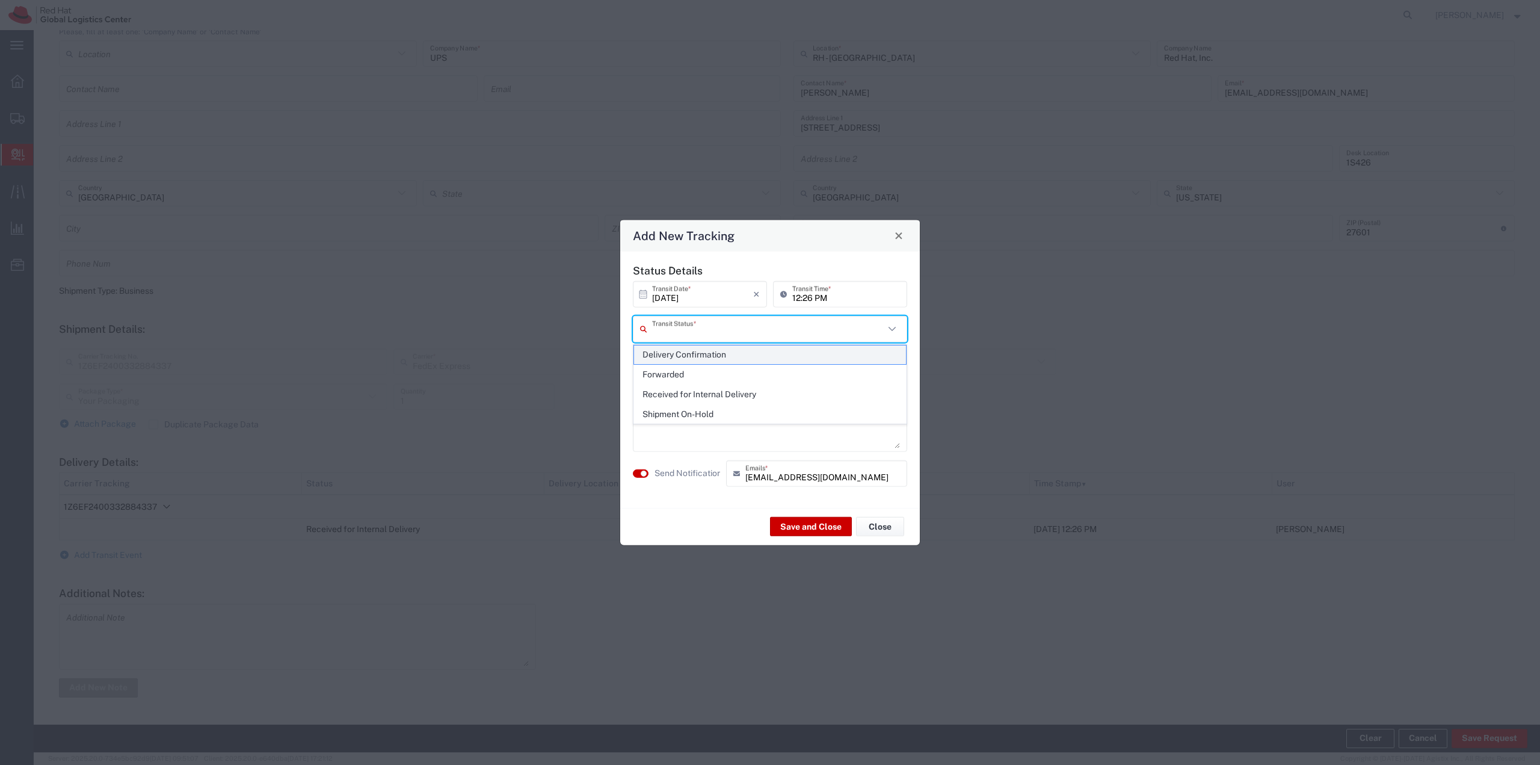
click at [682, 360] on span "Delivery Confirmation" at bounding box center [770, 354] width 272 height 19
type input "Delivery Confirmation"
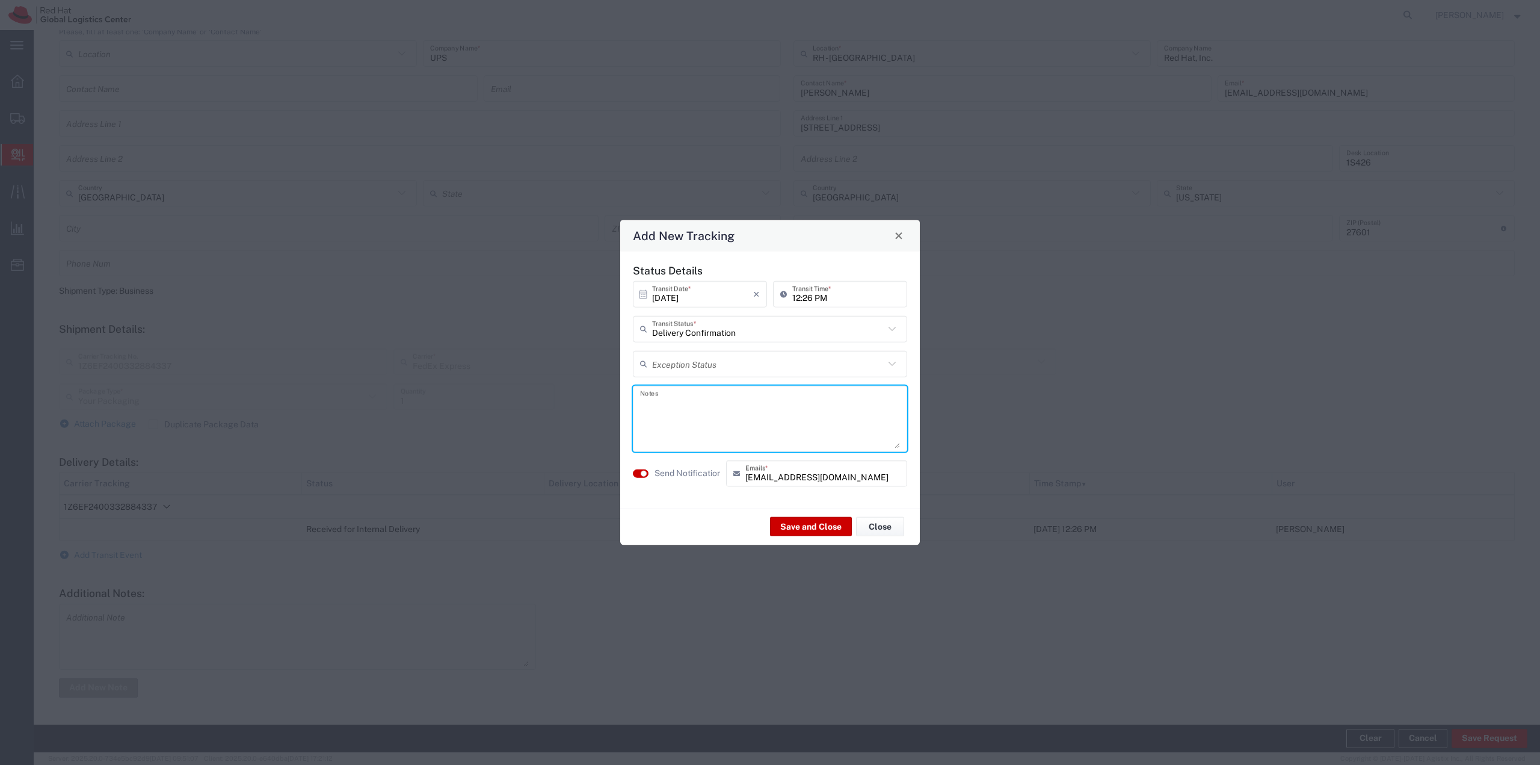
click at [689, 424] on textarea at bounding box center [770, 418] width 260 height 59
drag, startPoint x: 715, startPoint y: 401, endPoint x: 723, endPoint y: 407, distance: 9.8
click at [715, 401] on textarea "some crap for [PERSON_NAME]" at bounding box center [770, 418] width 260 height 59
click at [756, 406] on textarea "some crap for [PERSON_NAME]" at bounding box center [770, 418] width 260 height 59
click at [800, 406] on textarea "some crap for [PERSON_NAME]. At your desk :P" at bounding box center [770, 418] width 260 height 59
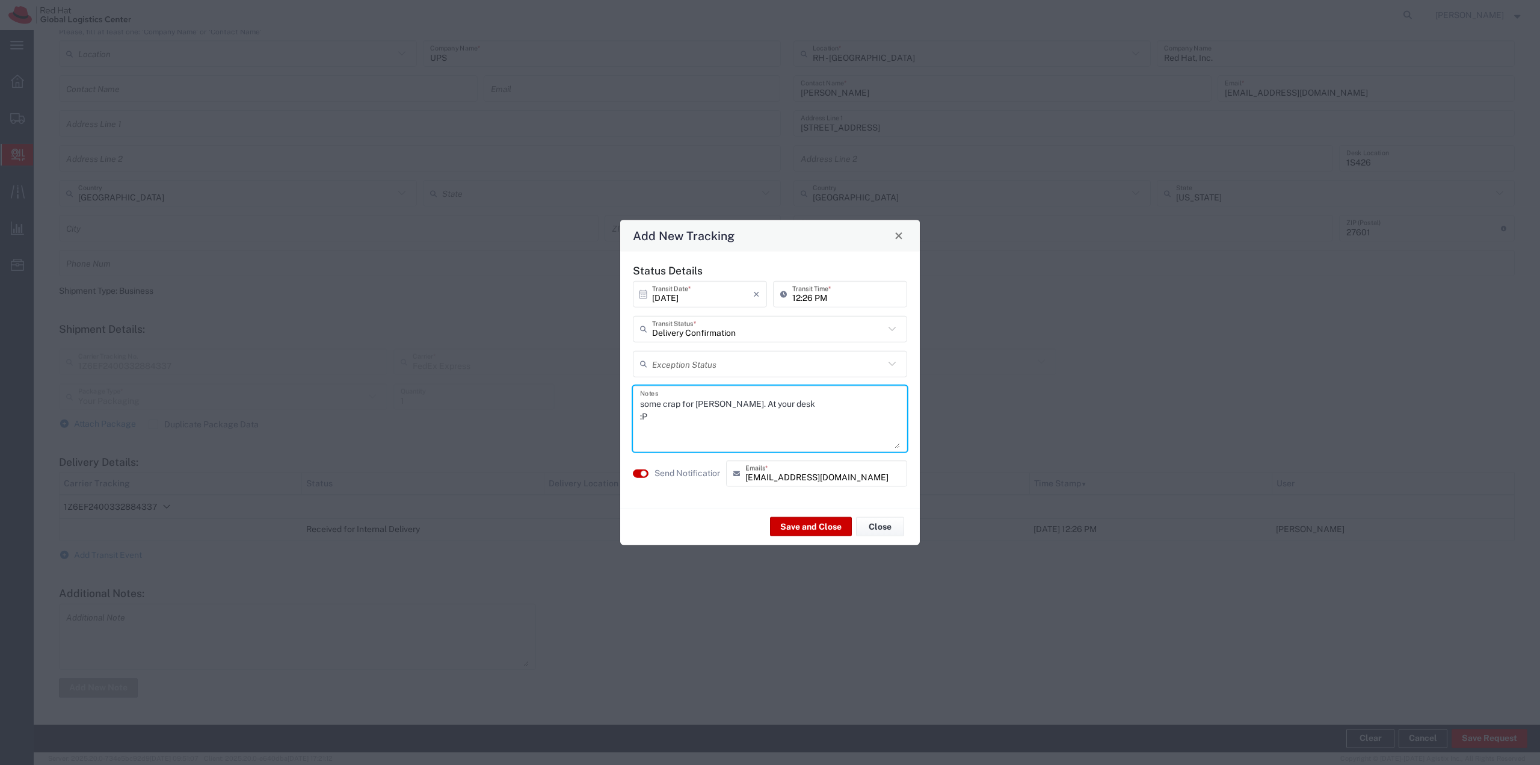
click at [662, 400] on textarea "some crap for [PERSON_NAME]. At your desk :P" at bounding box center [770, 418] width 260 height 59
drag, startPoint x: 715, startPoint y: 405, endPoint x: 727, endPoint y: 418, distance: 17.4
click at [715, 406] on textarea "some more crap for [PERSON_NAME]. At your desk :P" at bounding box center [770, 418] width 260 height 59
click at [839, 406] on textarea "some more crap from [PERSON_NAME]. At your desk :P" at bounding box center [770, 418] width 260 height 59
type textarea "some more crap from [PERSON_NAME]. At your desk. :P"
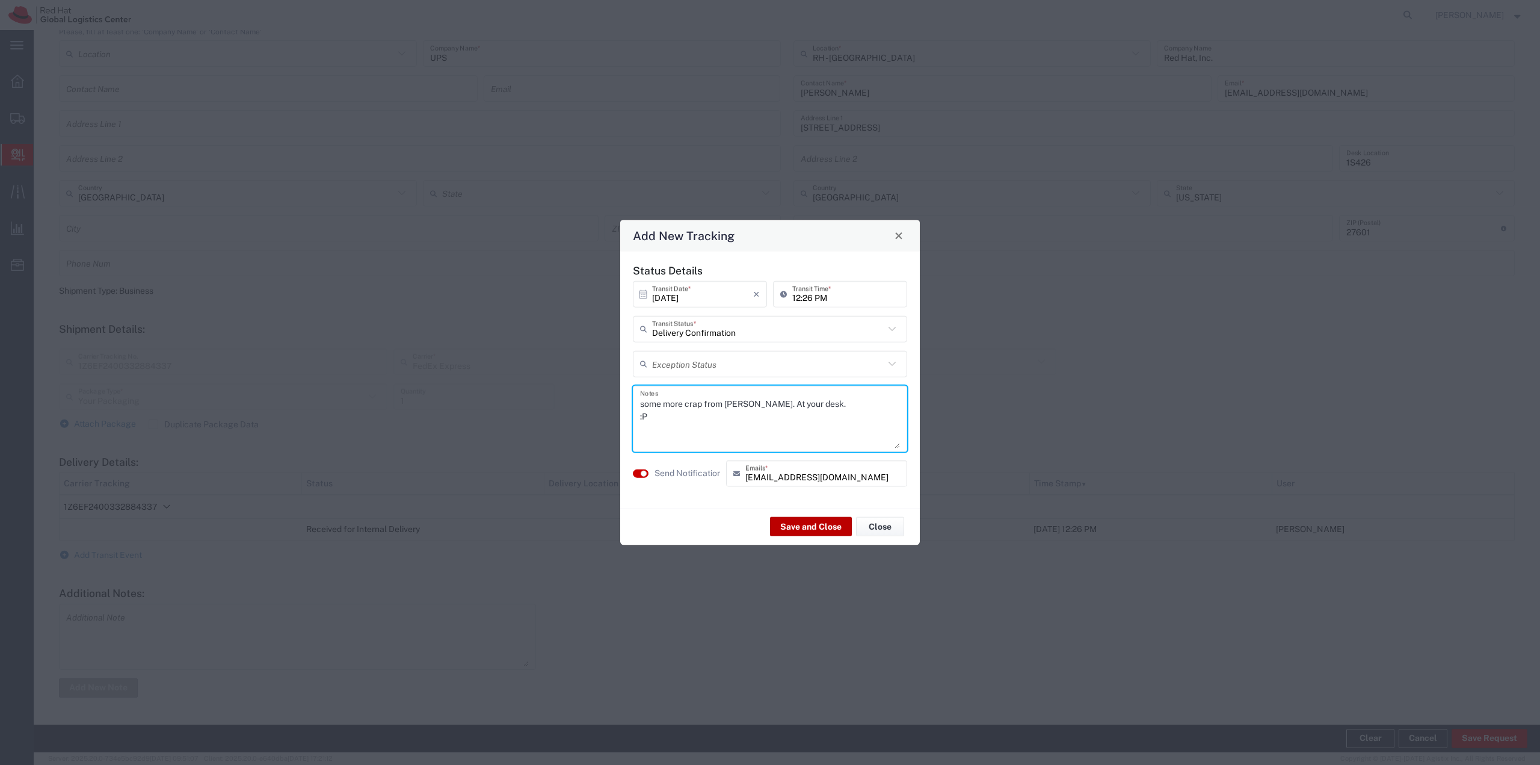
click at [815, 531] on button "Save and Close" at bounding box center [811, 526] width 82 height 19
